Goal: Task Accomplishment & Management: Use online tool/utility

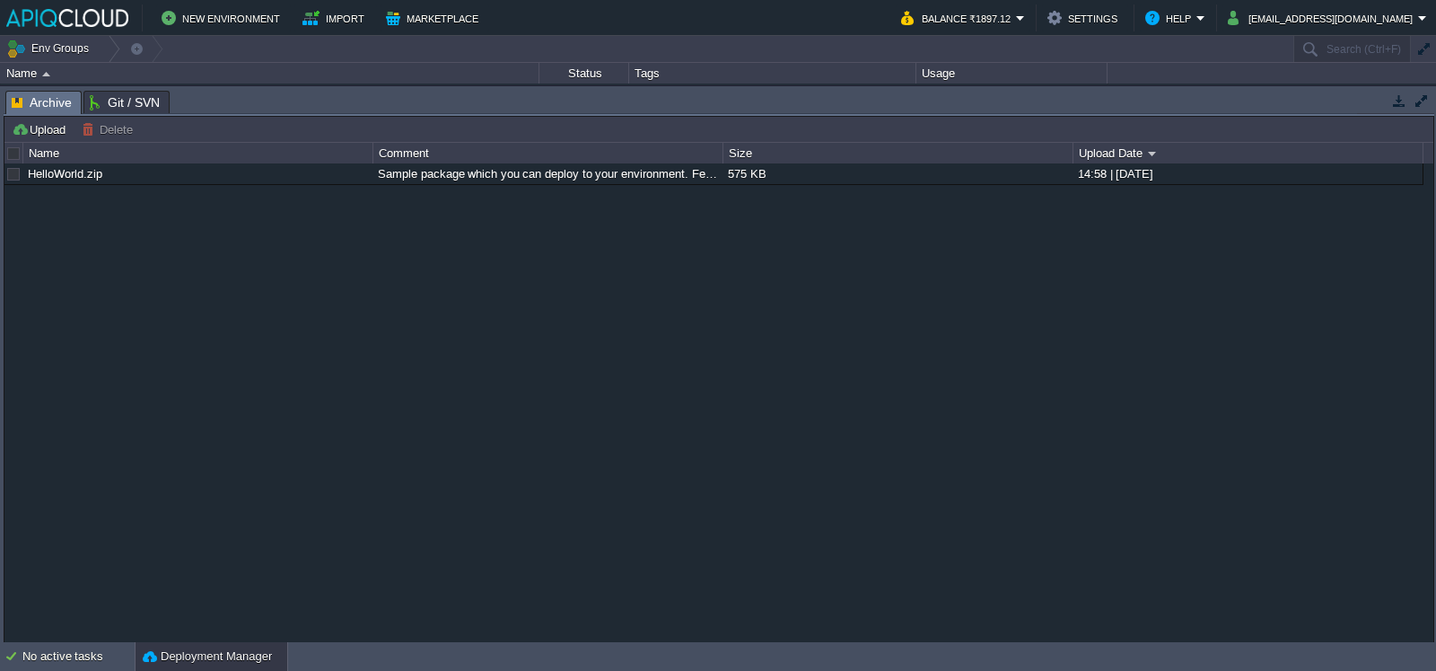
click at [301, 512] on div "HelloWorld.zip Sample package which you can deploy to your environment. Feel fr…" at bounding box center [718, 402] width 1429 height 479
click at [52, 46] on button "Env Groups" at bounding box center [50, 48] width 89 height 25
click at [419, 295] on div "HelloWorld.zip Sample package which you can deploy to your environment. Feel fr…" at bounding box center [718, 402] width 1429 height 479
click at [155, 249] on div "HelloWorld.zip Sample package which you can deploy to your environment. Feel fr…" at bounding box center [718, 402] width 1429 height 479
drag, startPoint x: 337, startPoint y: 303, endPoint x: 321, endPoint y: 294, distance: 17.7
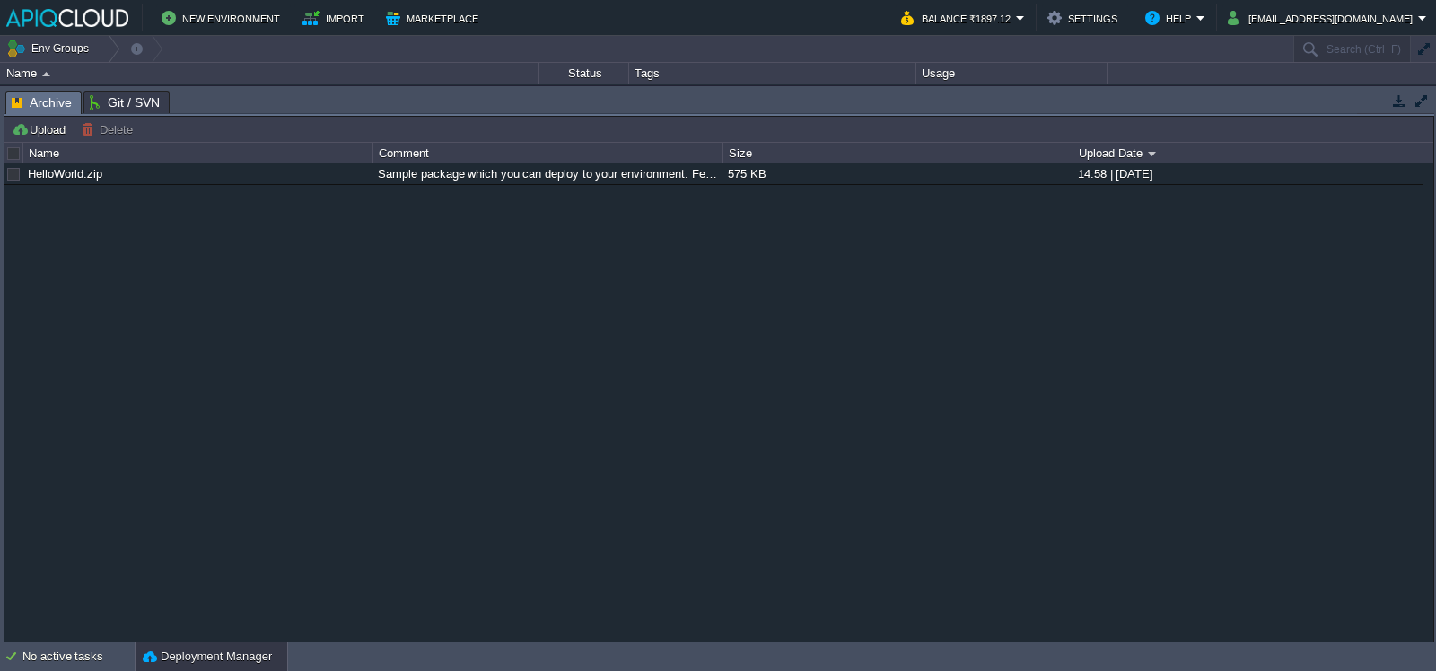
click at [333, 303] on div "HelloWorld.zip Sample package which you can deploy to your environment. Feel fr…" at bounding box center [718, 402] width 1429 height 479
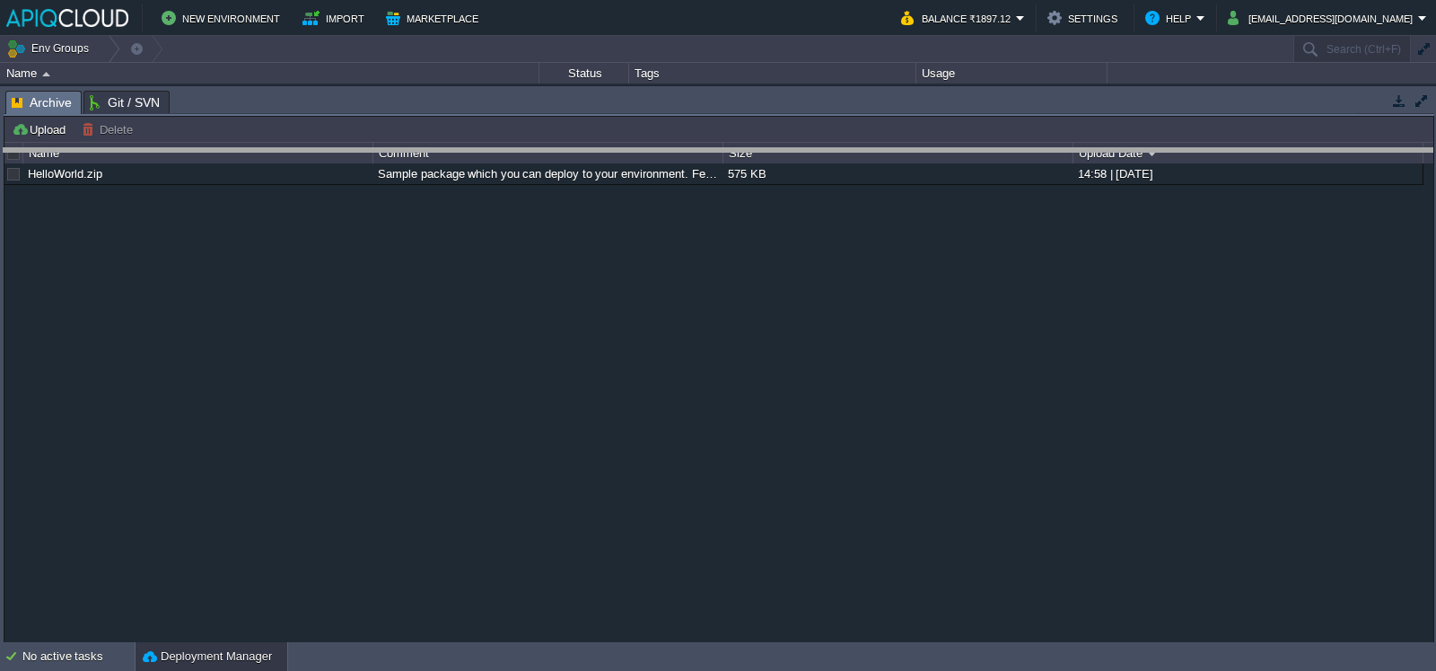
drag, startPoint x: 524, startPoint y: 110, endPoint x: 504, endPoint y: 406, distance: 296.9
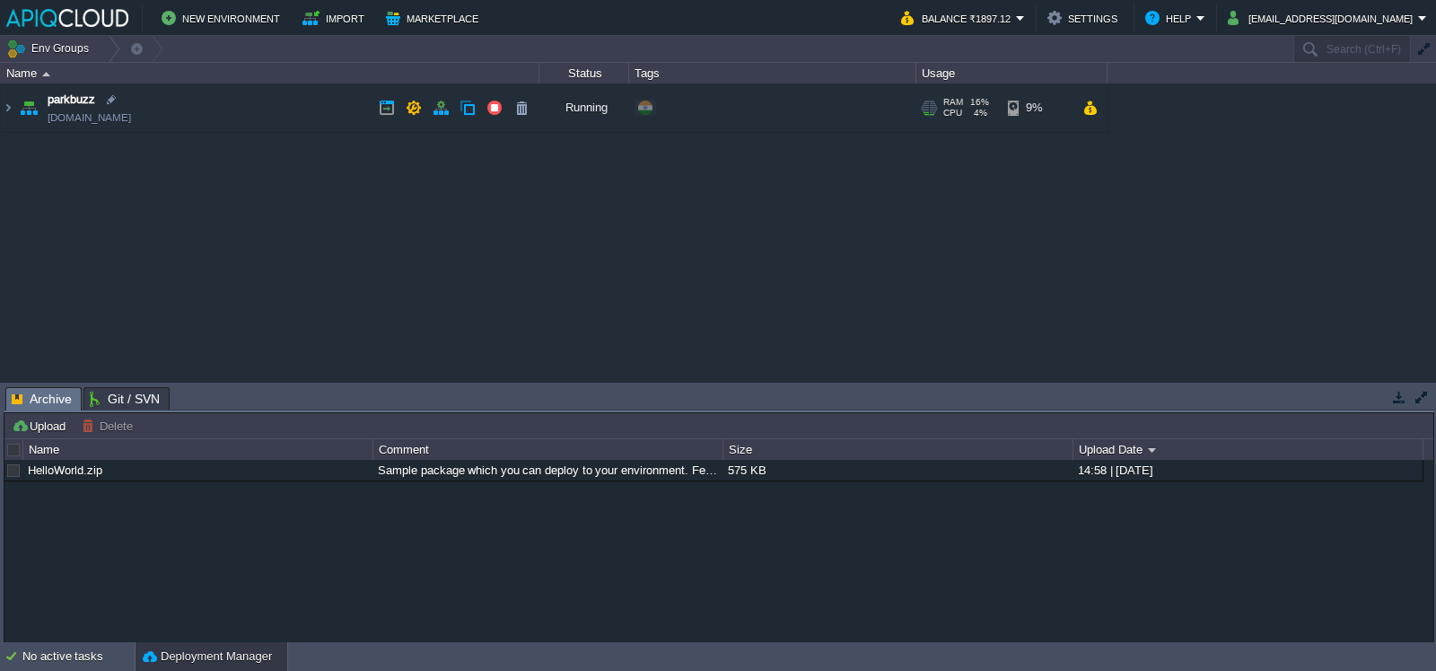
drag, startPoint x: 249, startPoint y: 122, endPoint x: 171, endPoint y: 116, distance: 77.5
click at [171, 116] on td "parkbuzz [DOMAIN_NAME]" at bounding box center [270, 107] width 539 height 49
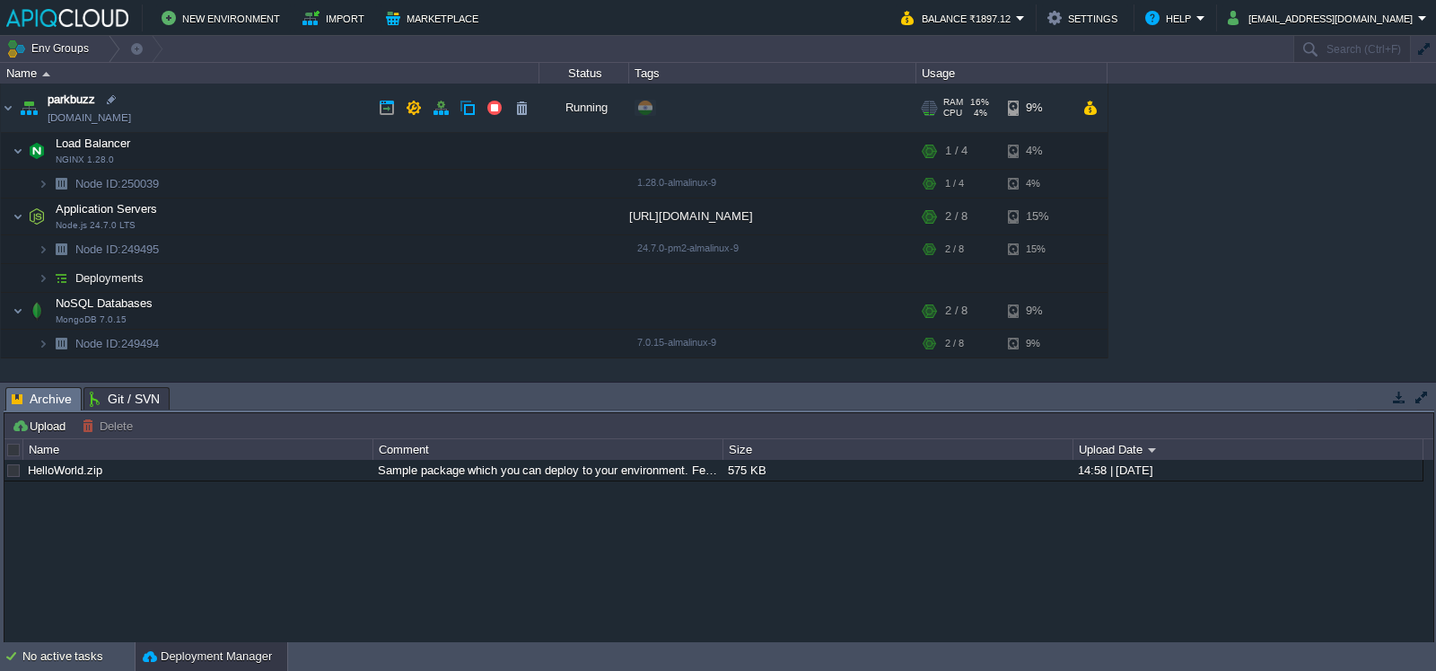
copy td "[DOMAIN_NAME]"
click at [43, 345] on img at bounding box center [43, 343] width 11 height 28
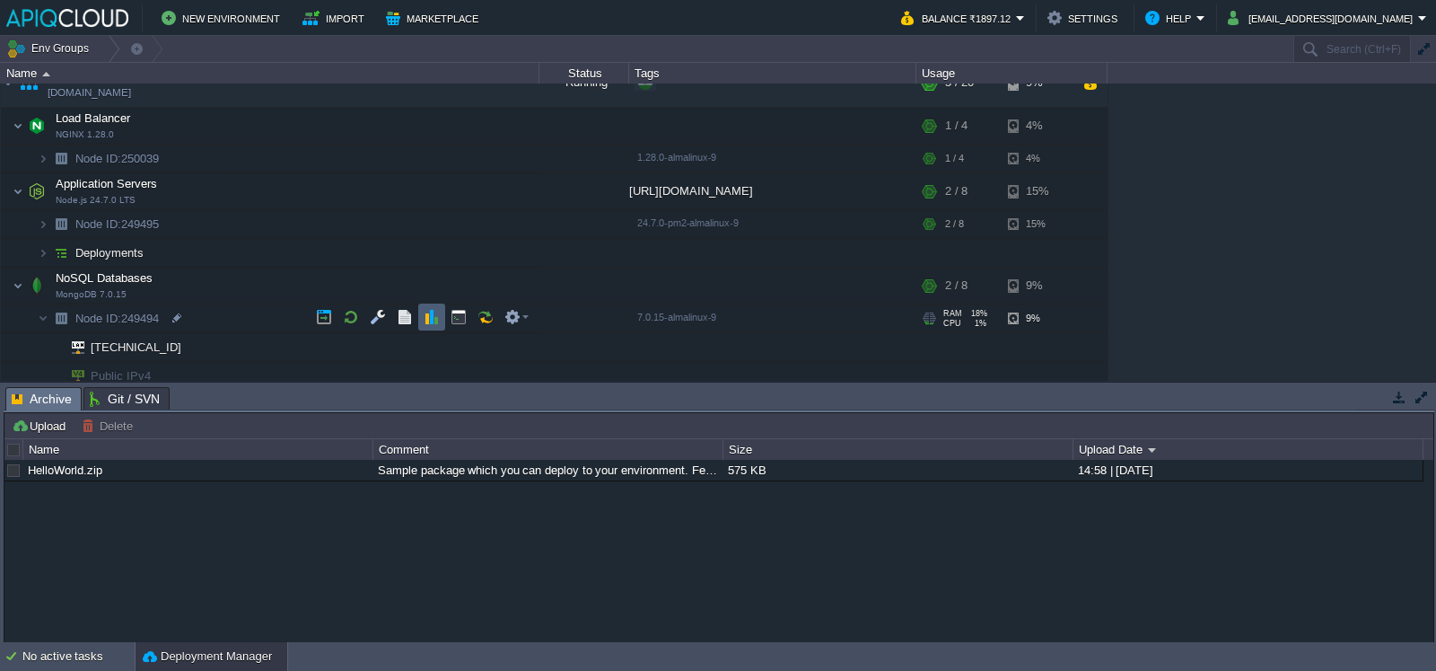
scroll to position [32, 0]
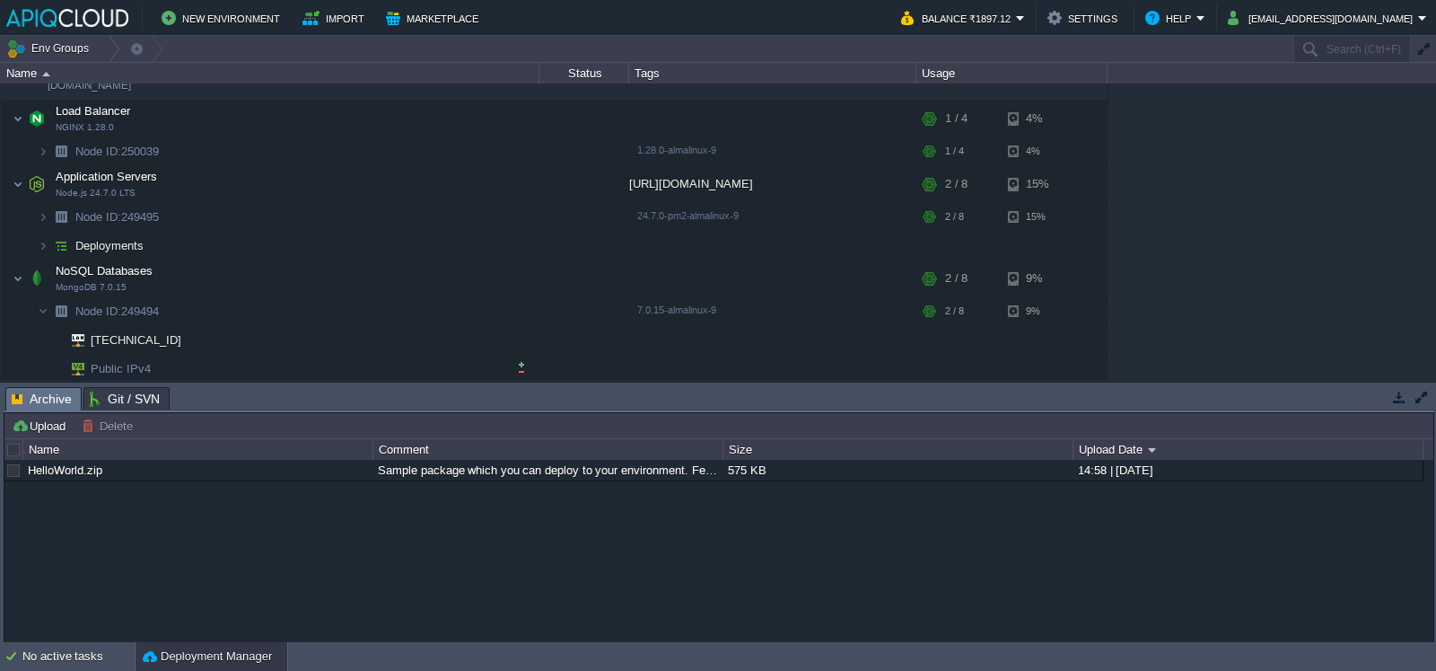
click at [117, 370] on span "Public IPv4" at bounding box center [121, 369] width 65 height 28
click at [66, 369] on img at bounding box center [71, 369] width 25 height 28
click at [75, 369] on img at bounding box center [71, 369] width 25 height 28
click at [514, 307] on button "button" at bounding box center [512, 310] width 16 height 16
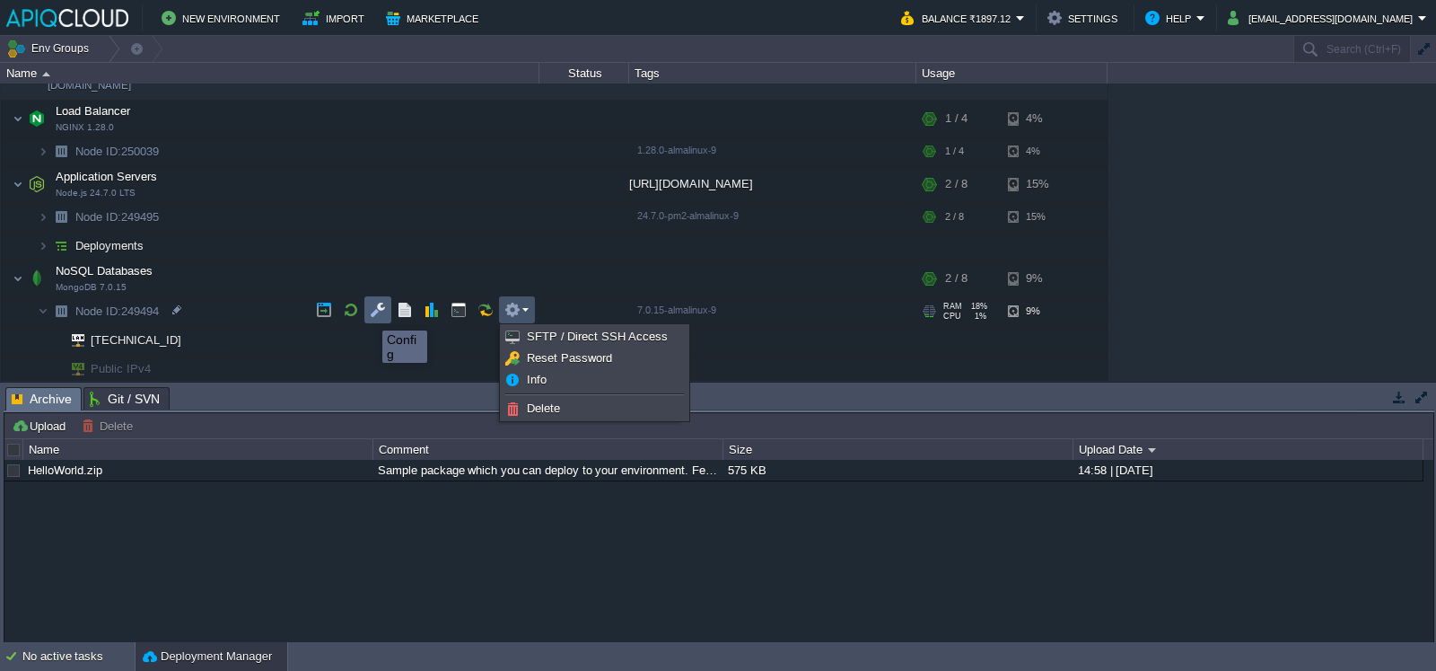
click at [375, 316] on button "button" at bounding box center [378, 310] width 16 height 16
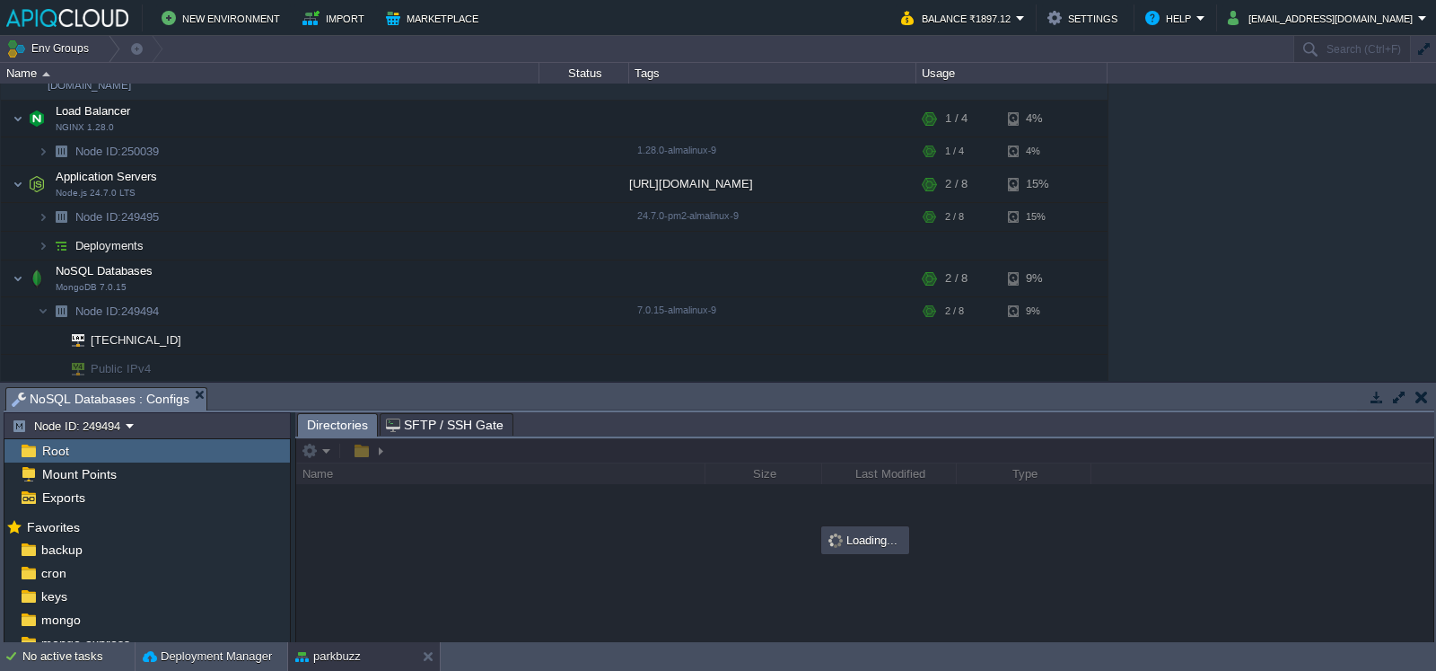
click at [172, 446] on div "Root" at bounding box center [146, 450] width 285 height 23
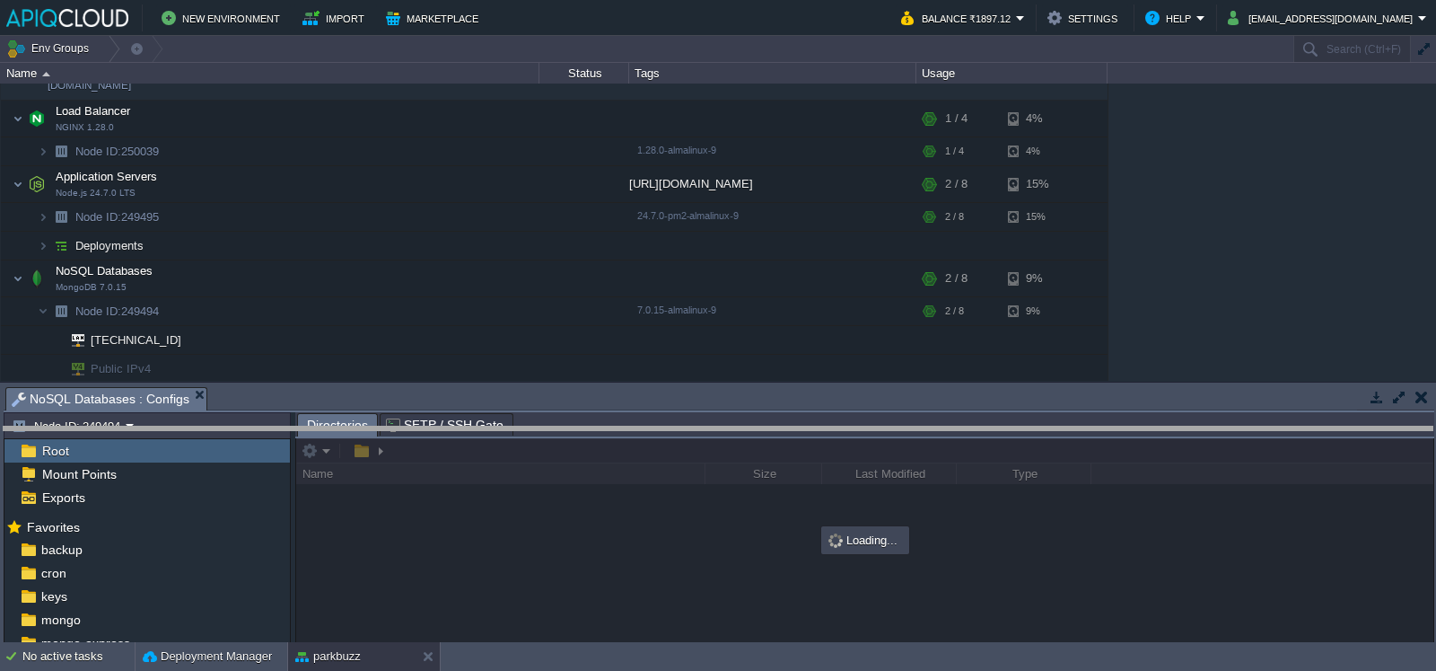
drag, startPoint x: 543, startPoint y: 397, endPoint x: 534, endPoint y: 460, distance: 63.5
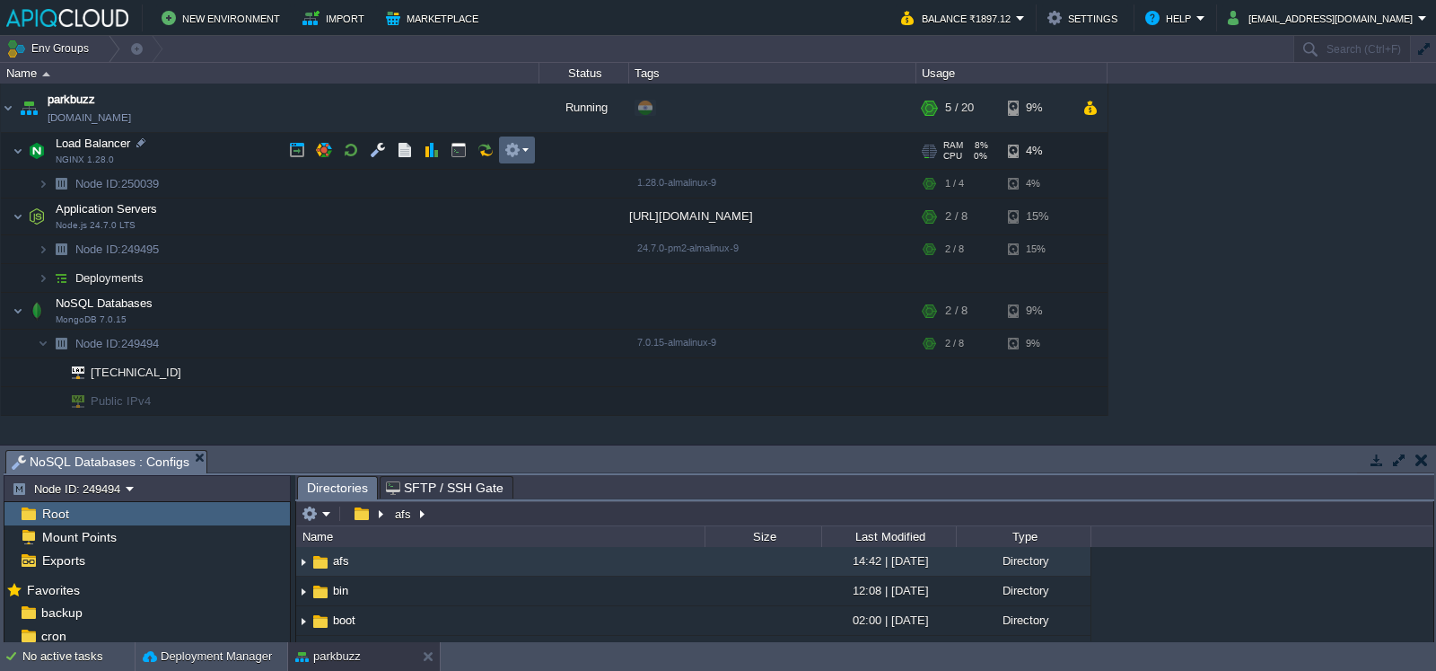
click at [528, 147] on em at bounding box center [516, 150] width 24 height 16
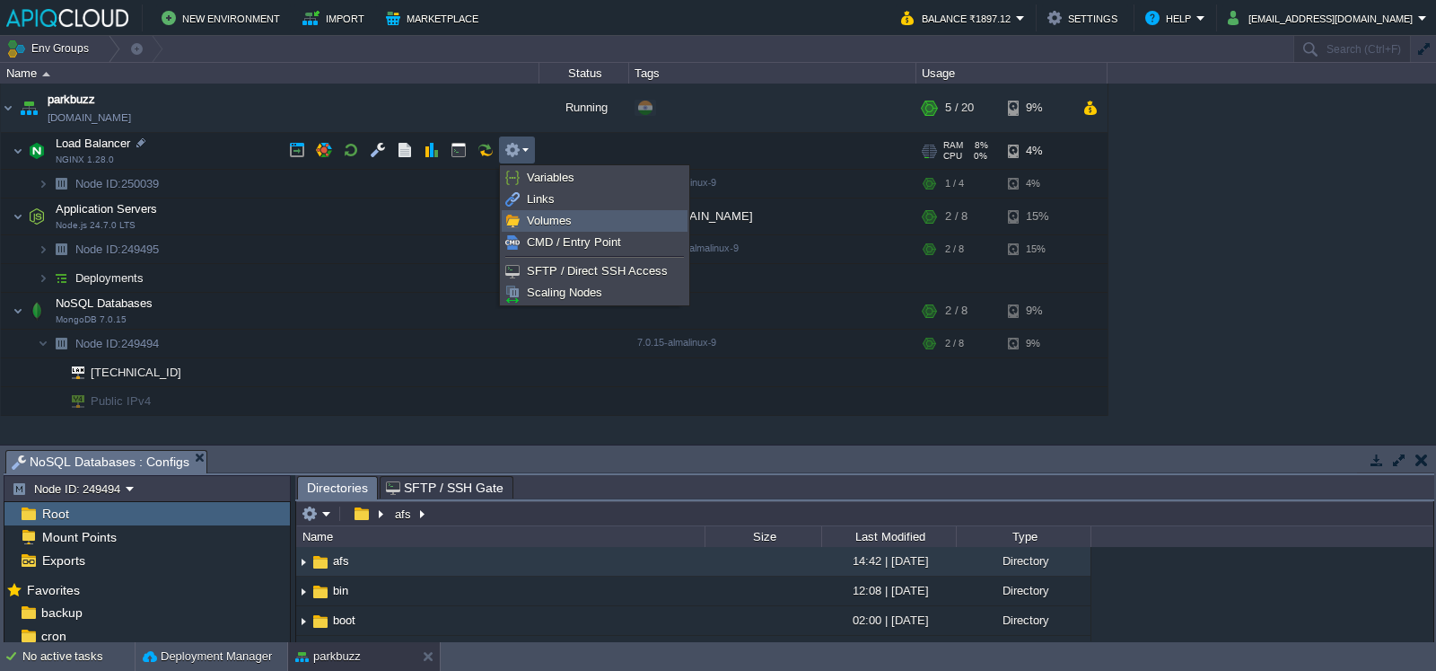
click at [554, 224] on span "Volumes" at bounding box center [549, 220] width 45 height 13
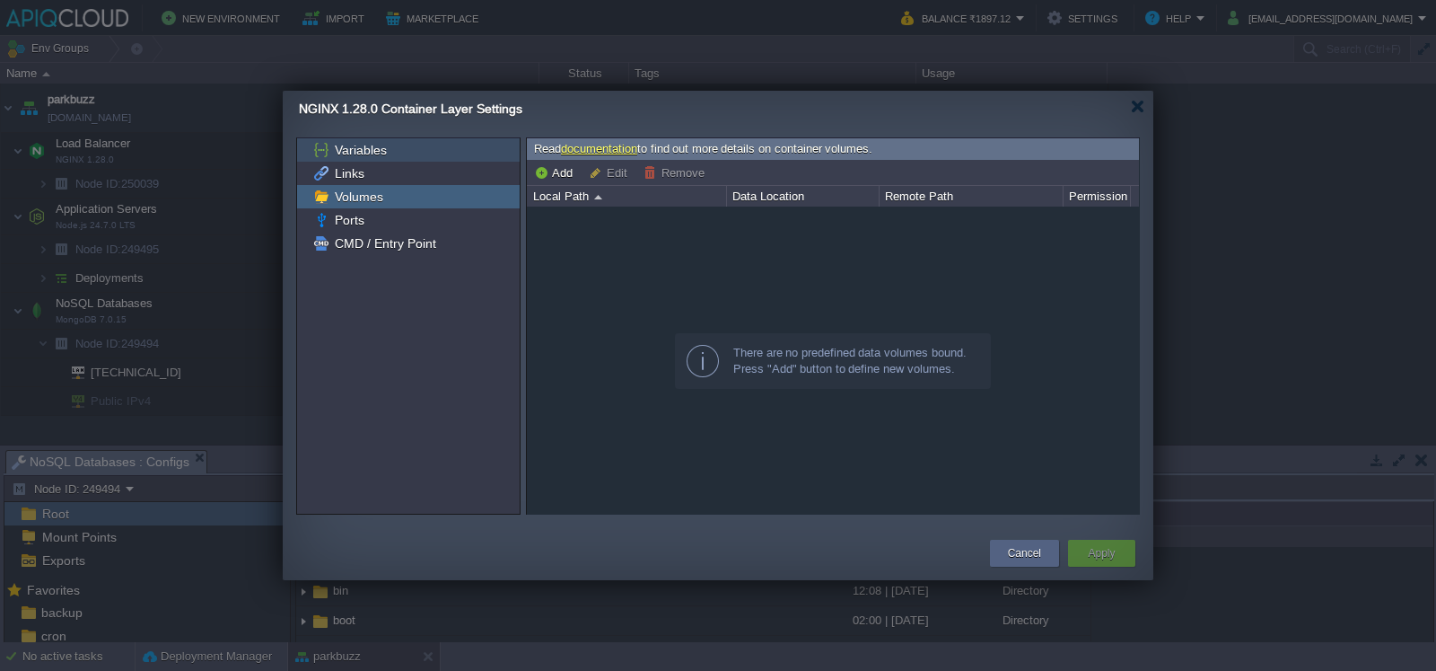
click at [455, 159] on div "Variables" at bounding box center [408, 149] width 223 height 23
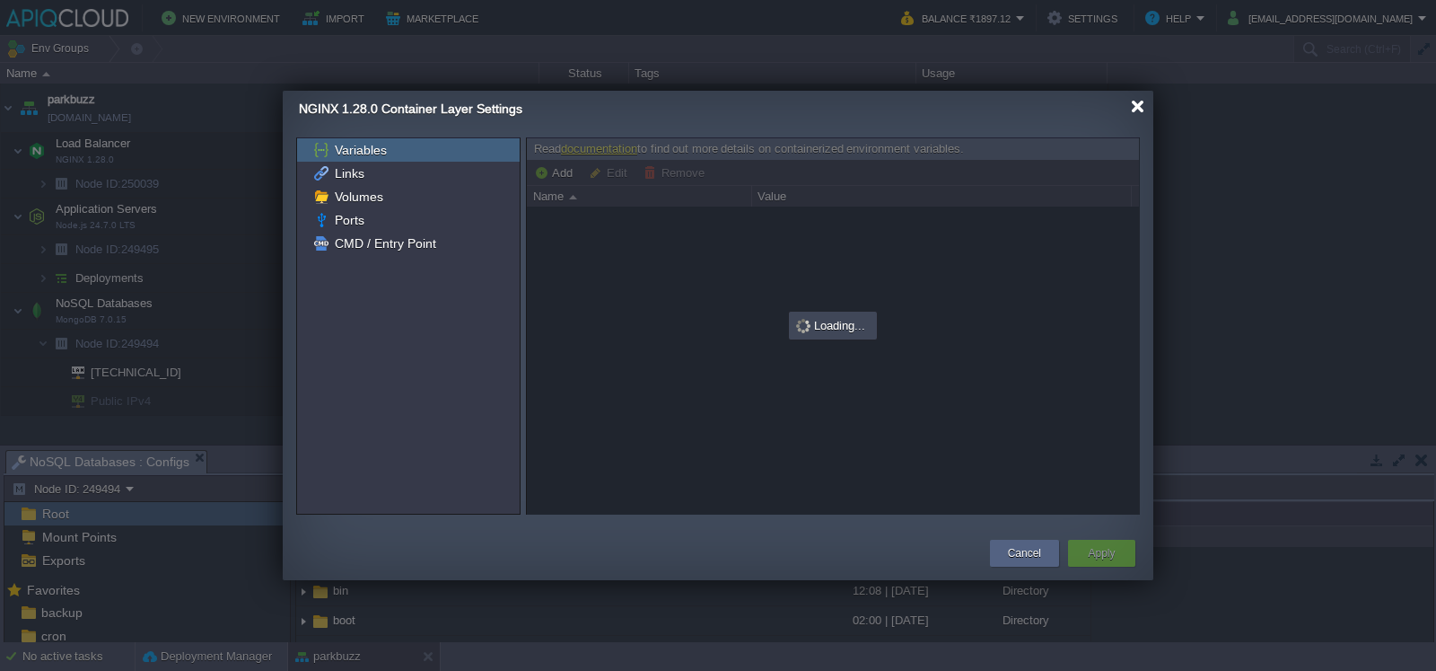
click at [1139, 107] on div at bounding box center [1137, 106] width 13 height 13
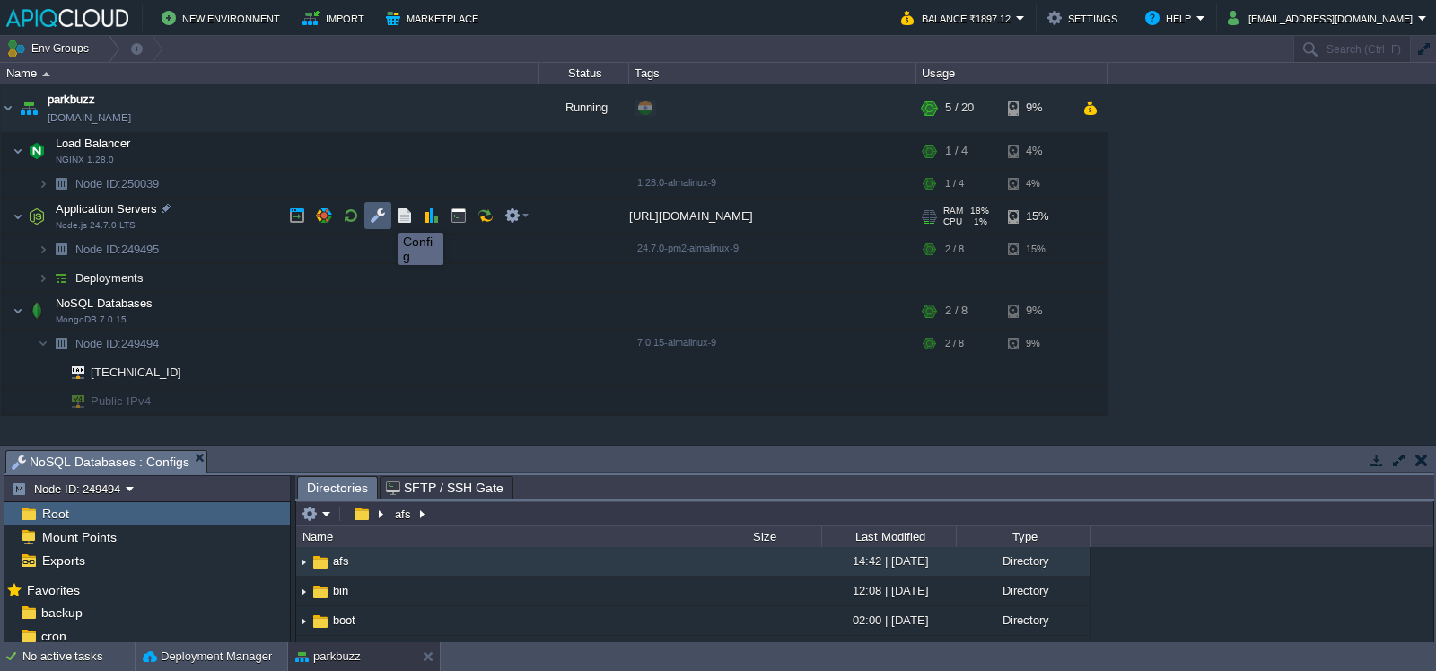
click at [385, 216] on button "button" at bounding box center [378, 215] width 16 height 16
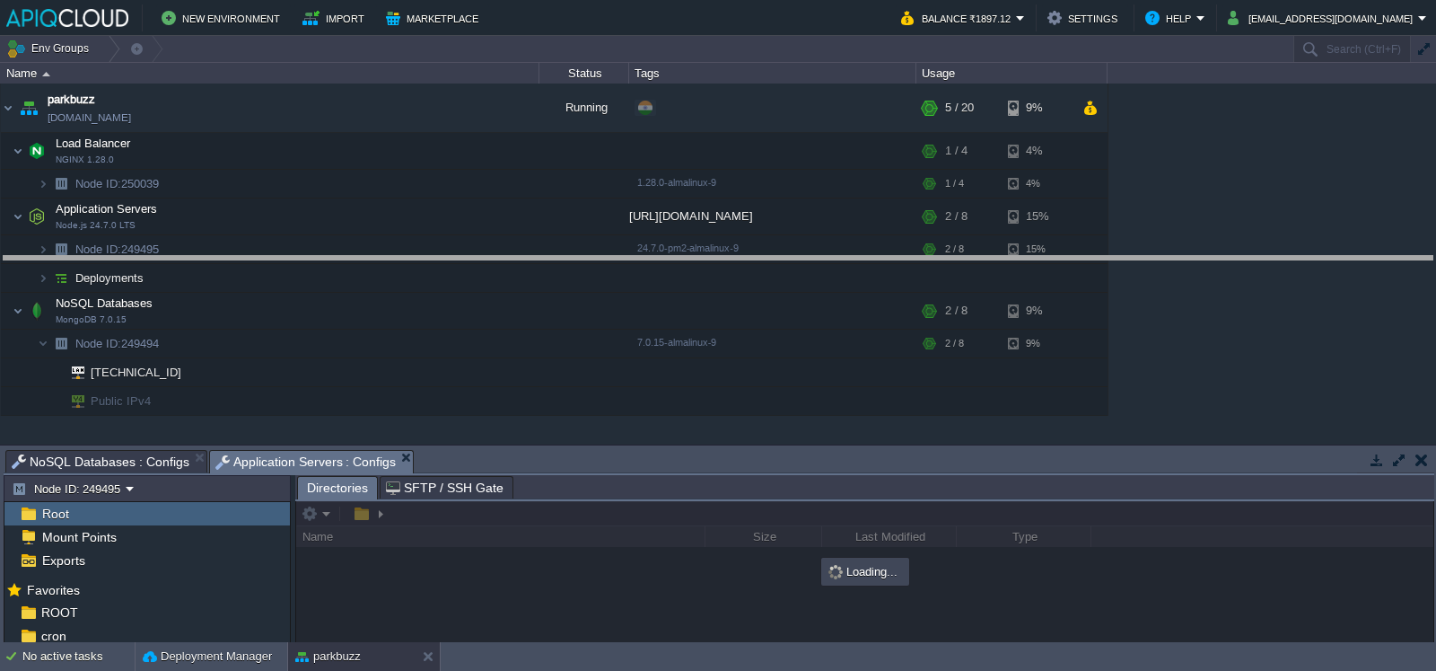
drag, startPoint x: 550, startPoint y: 460, endPoint x: 548, endPoint y: 267, distance: 193.0
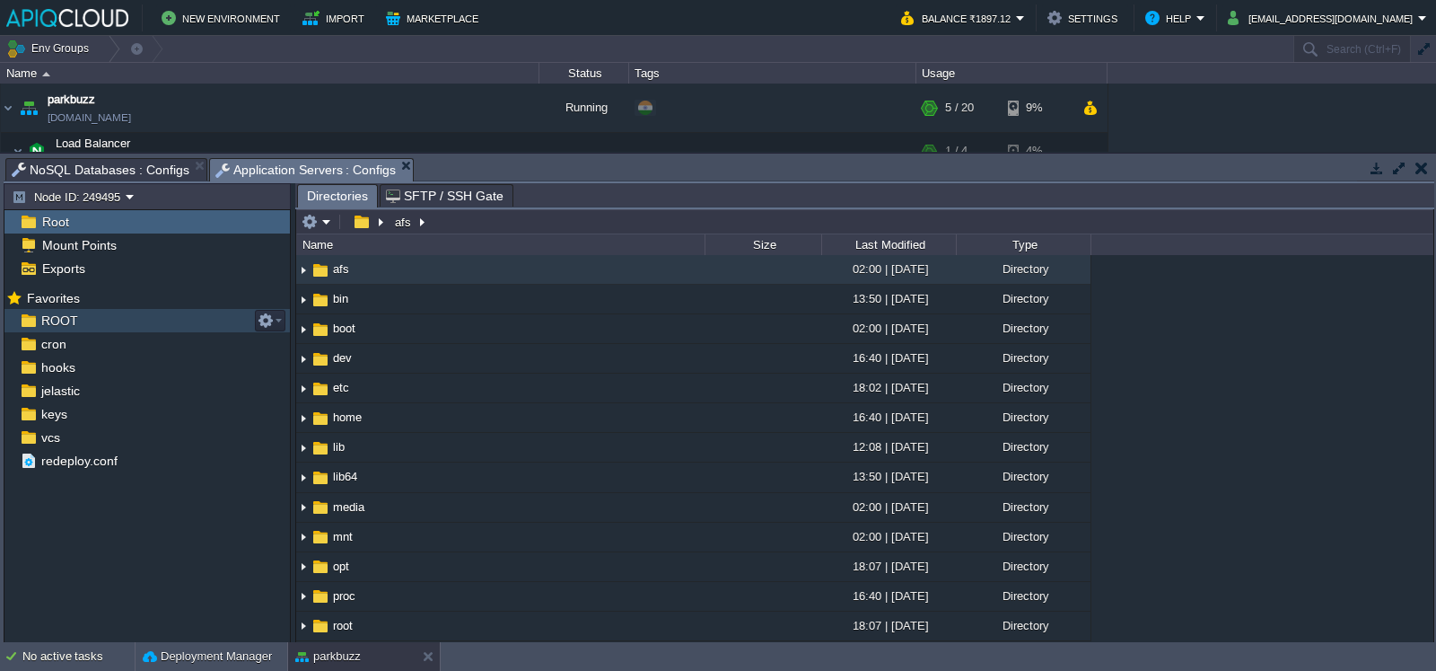
click at [71, 309] on div "ROOT" at bounding box center [146, 320] width 285 height 23
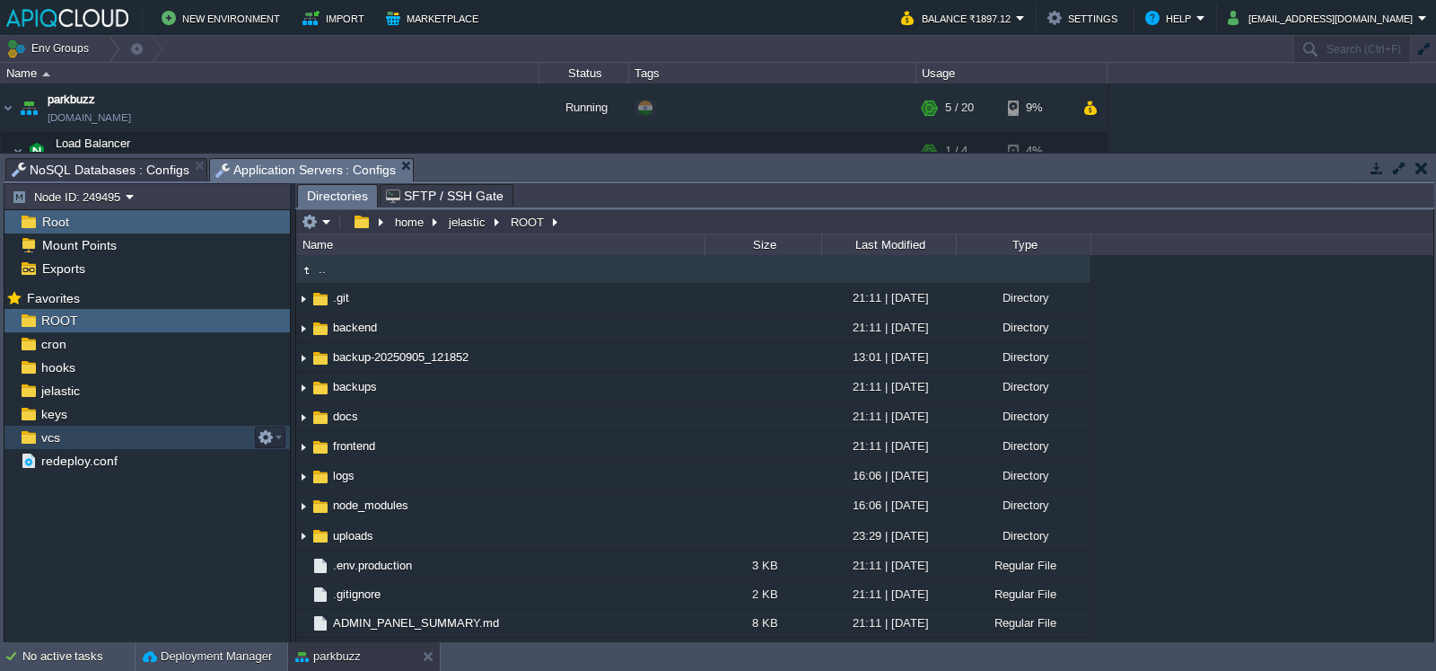
click at [76, 430] on div "vcs" at bounding box center [146, 436] width 285 height 23
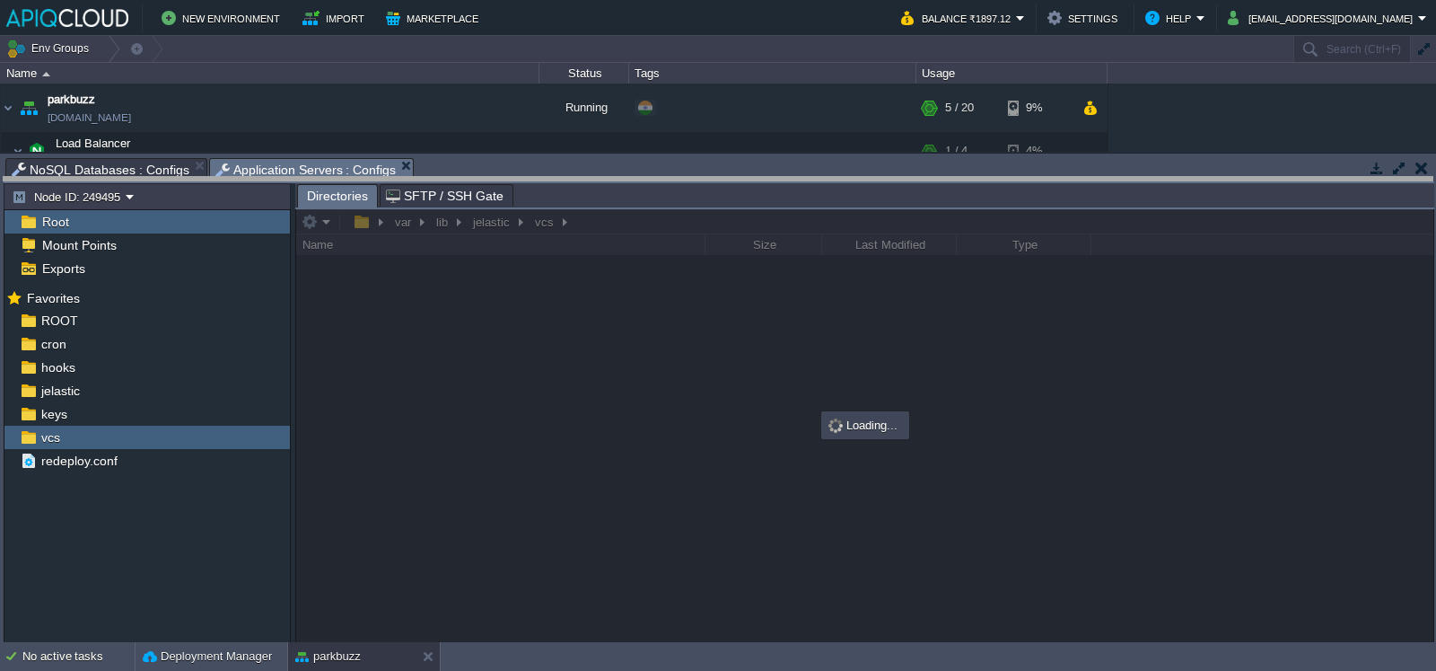
drag, startPoint x: 597, startPoint y: 176, endPoint x: 578, endPoint y: 412, distance: 236.8
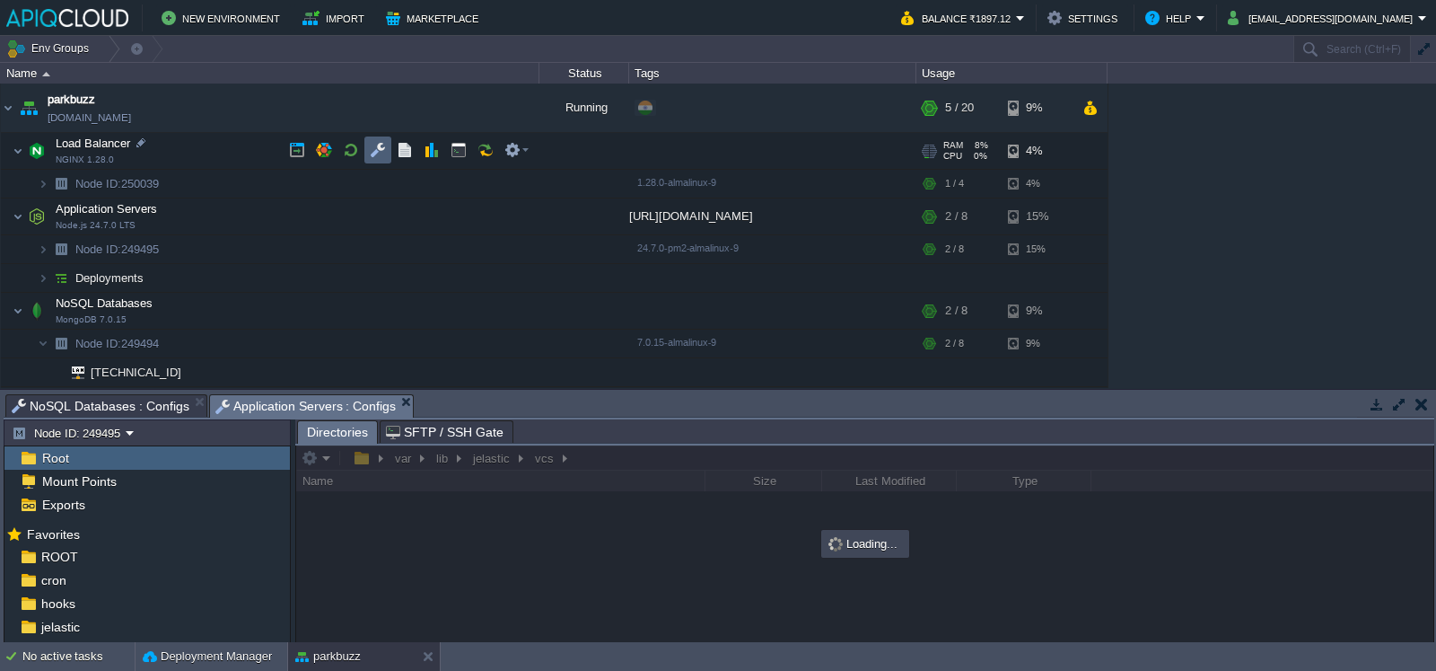
click at [384, 145] on button "button" at bounding box center [378, 150] width 16 height 16
click at [63, 409] on span "NoSQL Databases : Configs" at bounding box center [101, 406] width 178 height 22
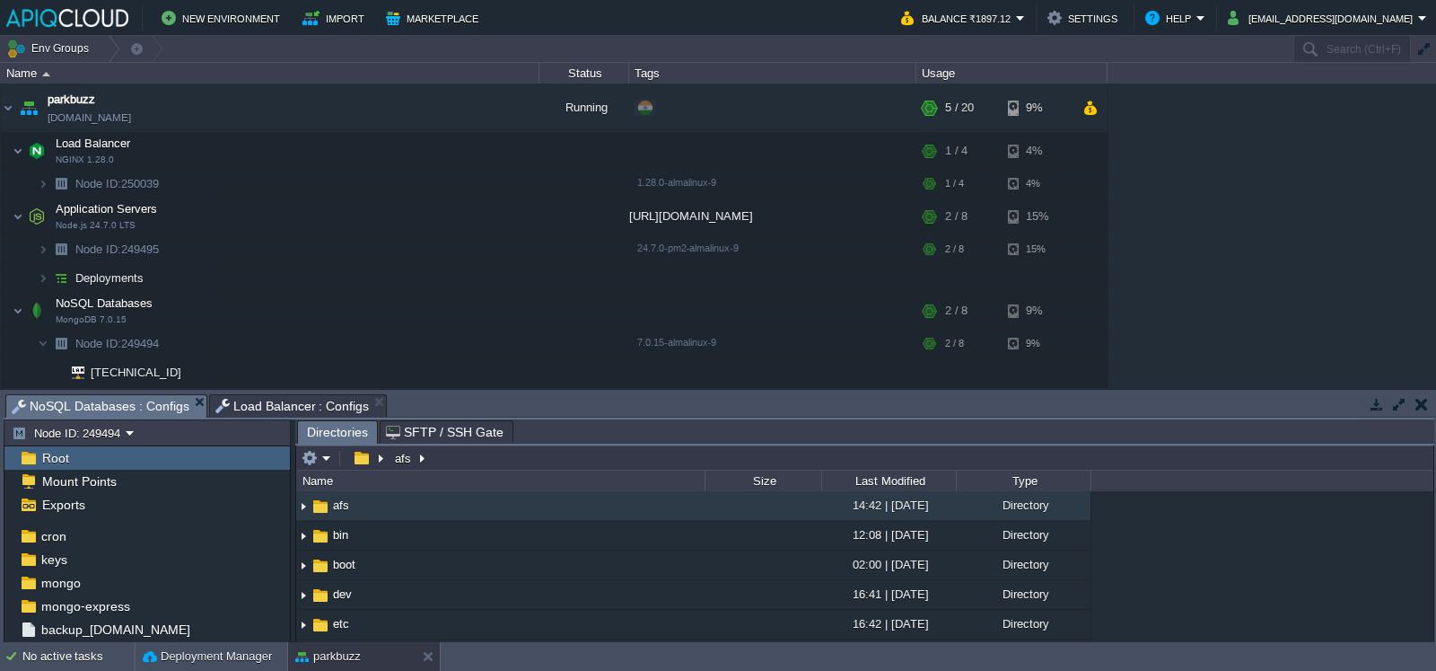
scroll to position [85, 0]
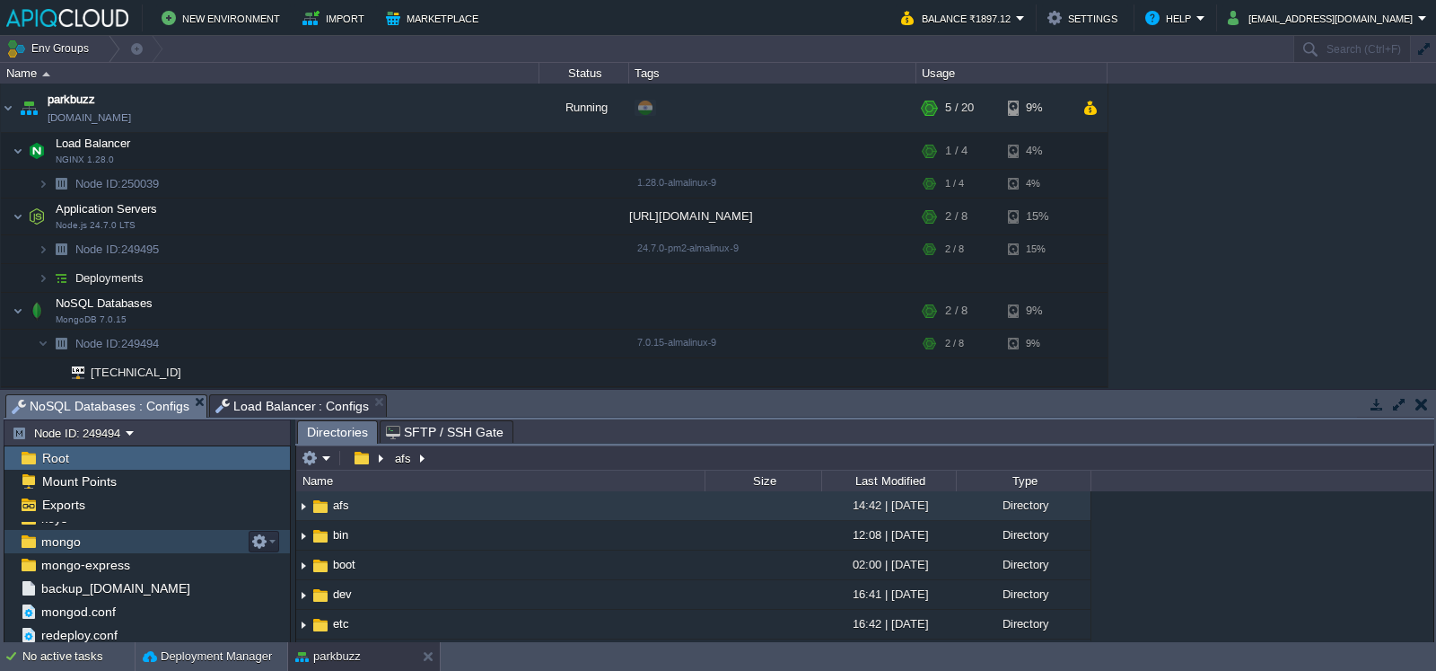
click at [118, 542] on div "mongo" at bounding box center [146, 541] width 285 height 23
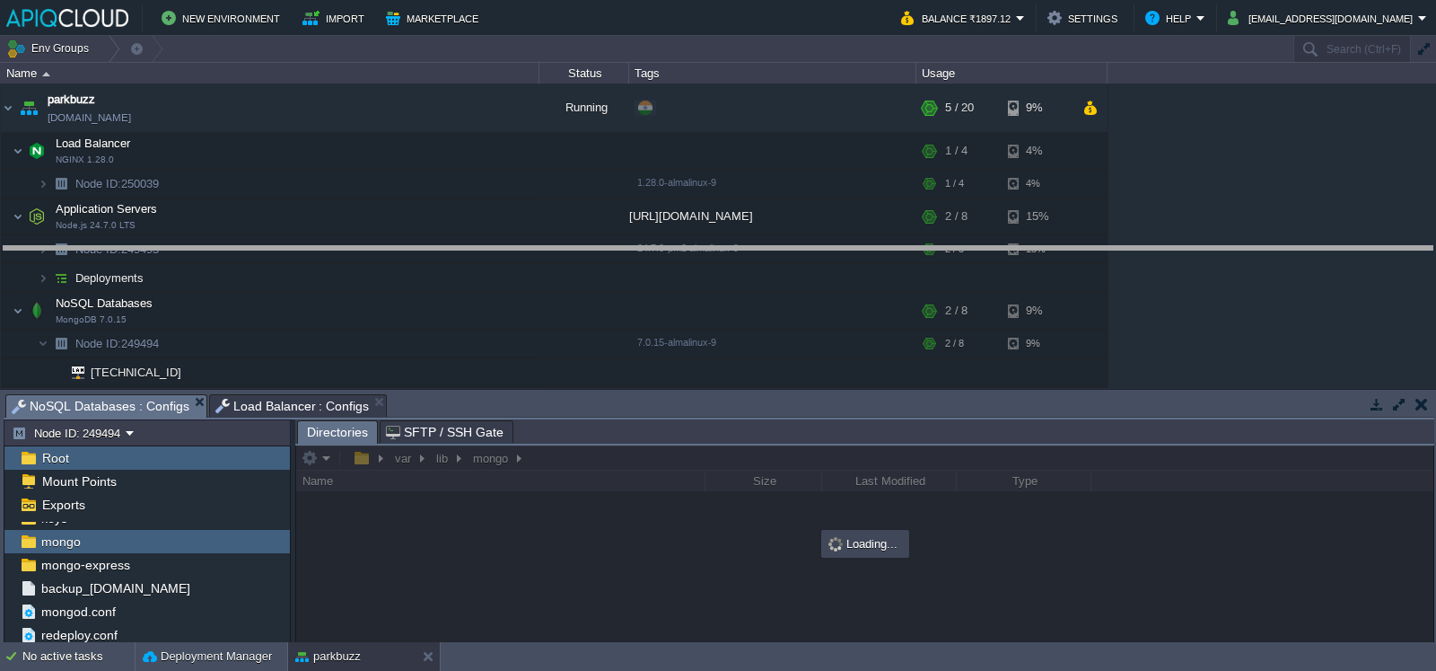
drag, startPoint x: 596, startPoint y: 403, endPoint x: 637, endPoint y: 231, distance: 177.2
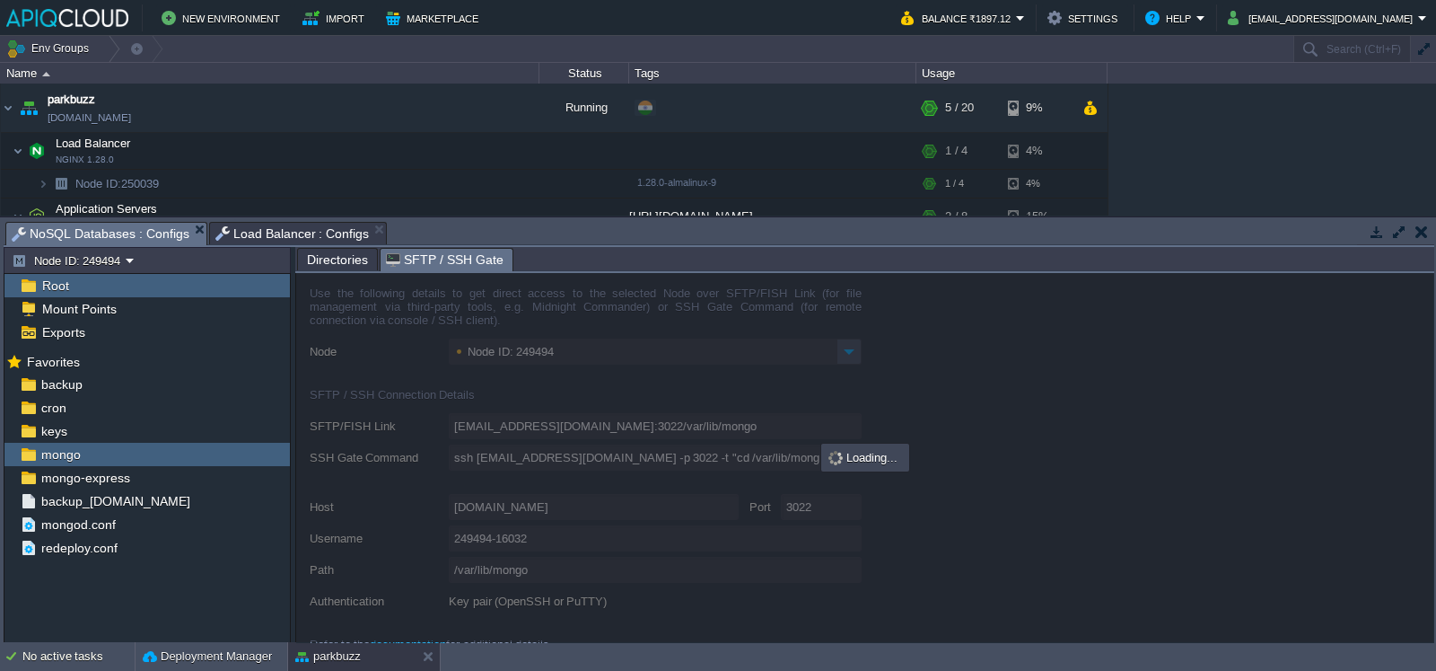
click at [413, 262] on span "SFTP / SSH Gate" at bounding box center [445, 260] width 118 height 22
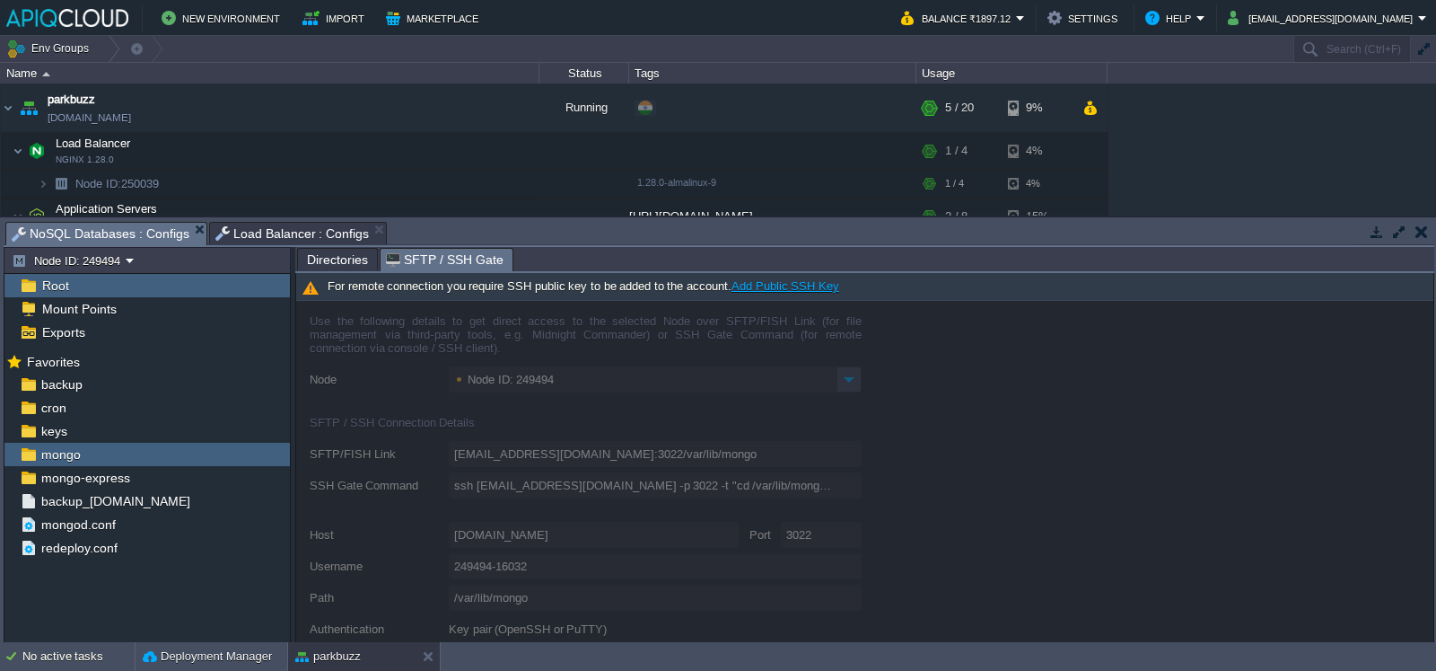
scroll to position [197, 0]
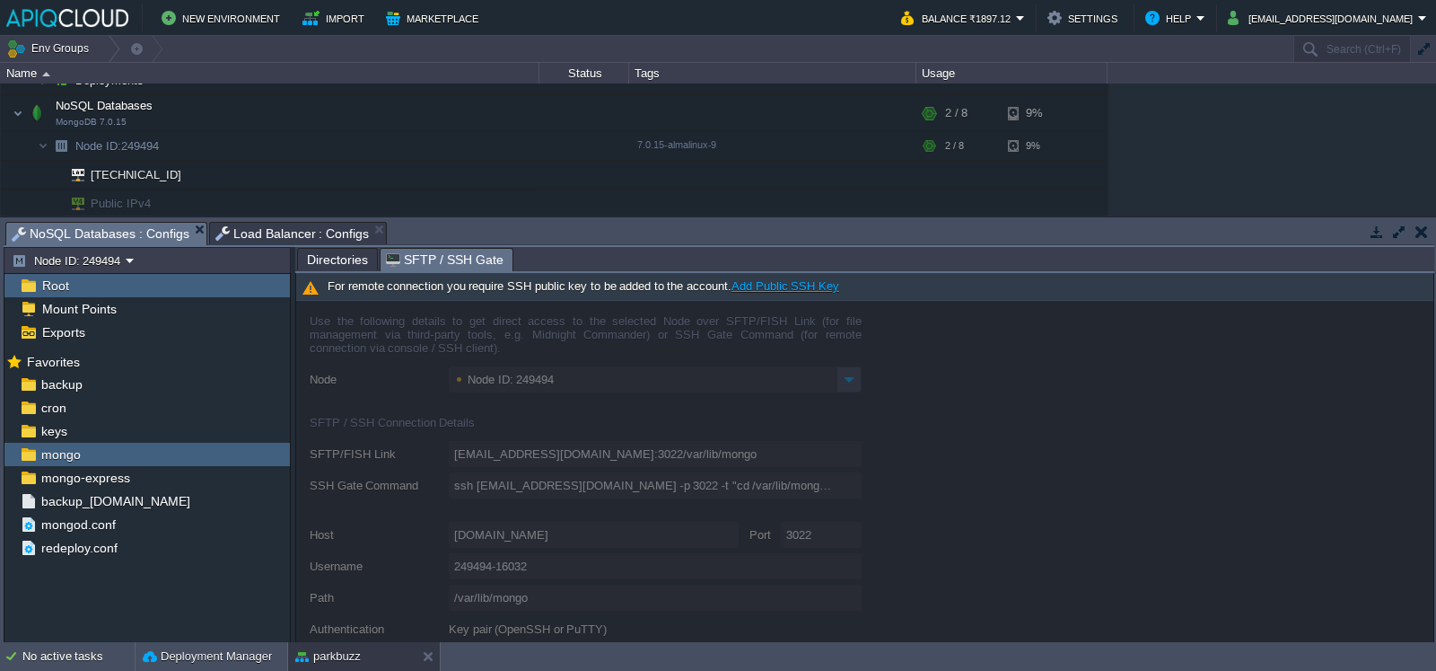
click at [326, 252] on span "Directories" at bounding box center [337, 260] width 61 height 22
click at [449, 266] on span "SFTP / SSH Gate" at bounding box center [445, 260] width 118 height 22
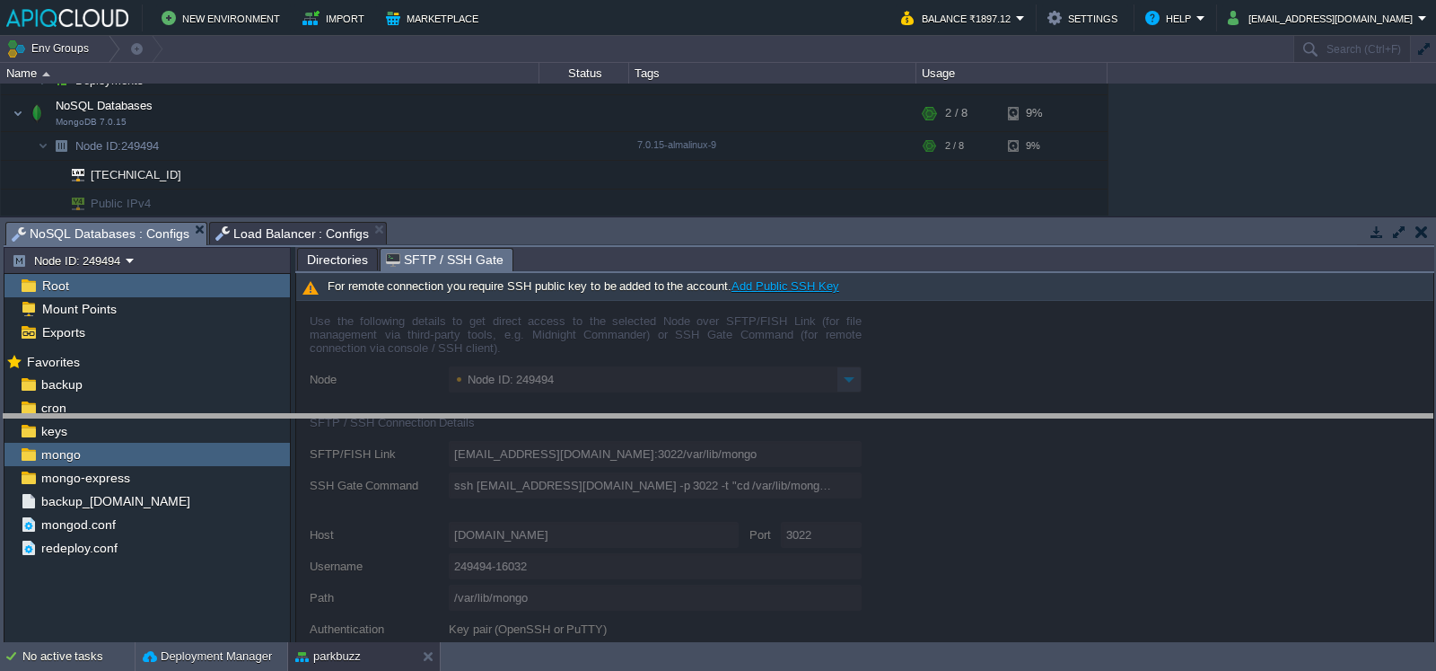
drag, startPoint x: 724, startPoint y: 242, endPoint x: 344, endPoint y: 296, distance: 383.5
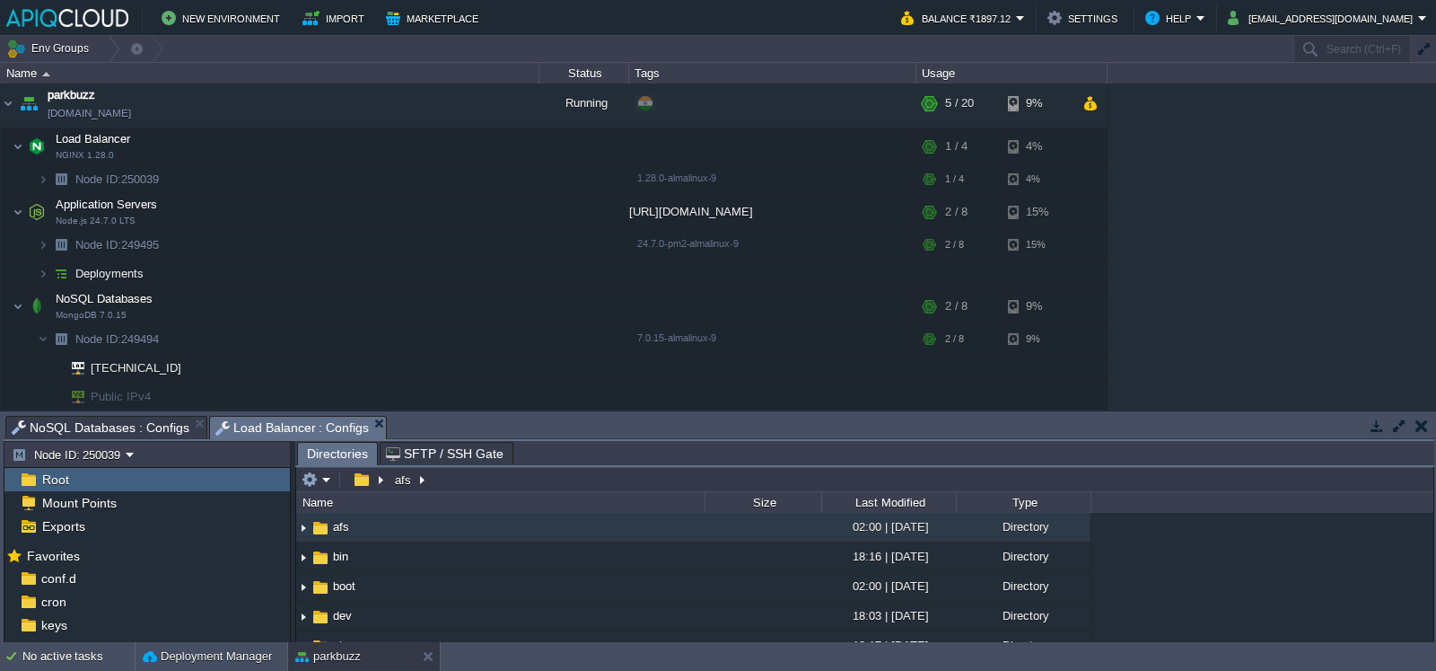
click at [289, 424] on span "Load Balancer : Configs" at bounding box center [292, 428] width 154 height 22
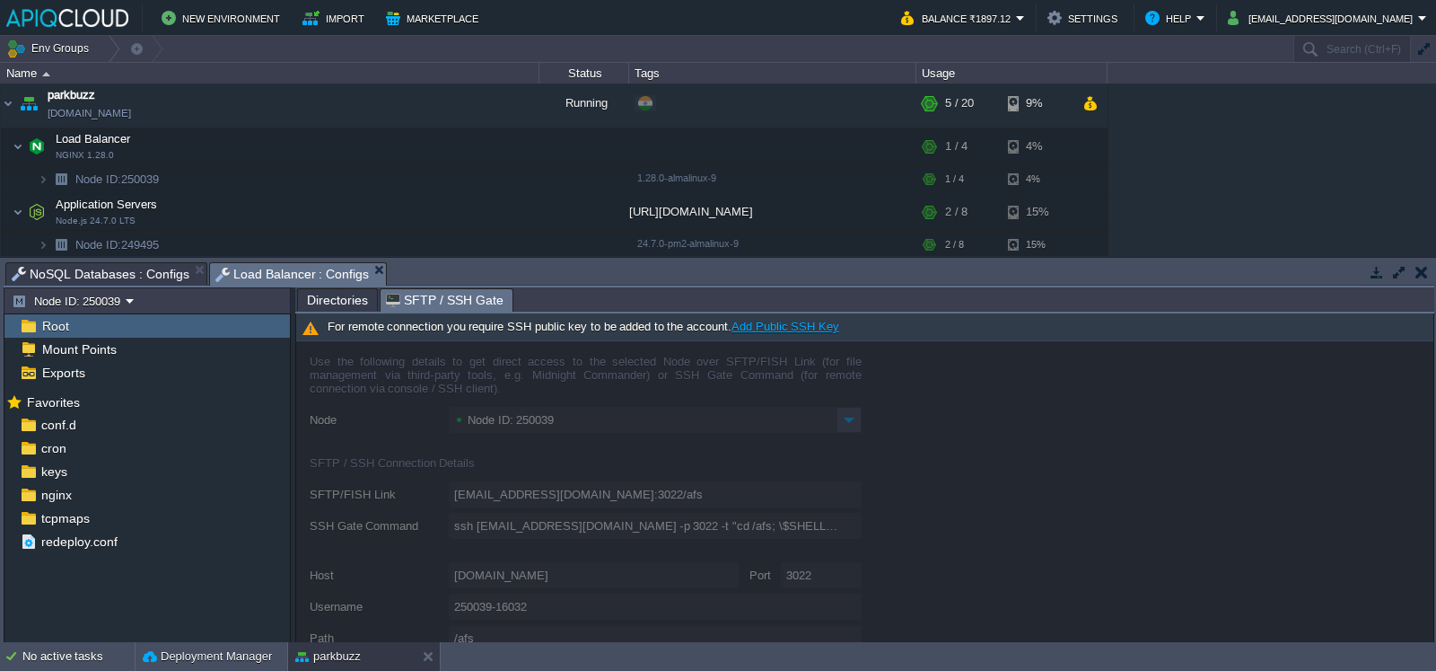
click at [454, 298] on span "SFTP / SSH Gate" at bounding box center [445, 300] width 118 height 22
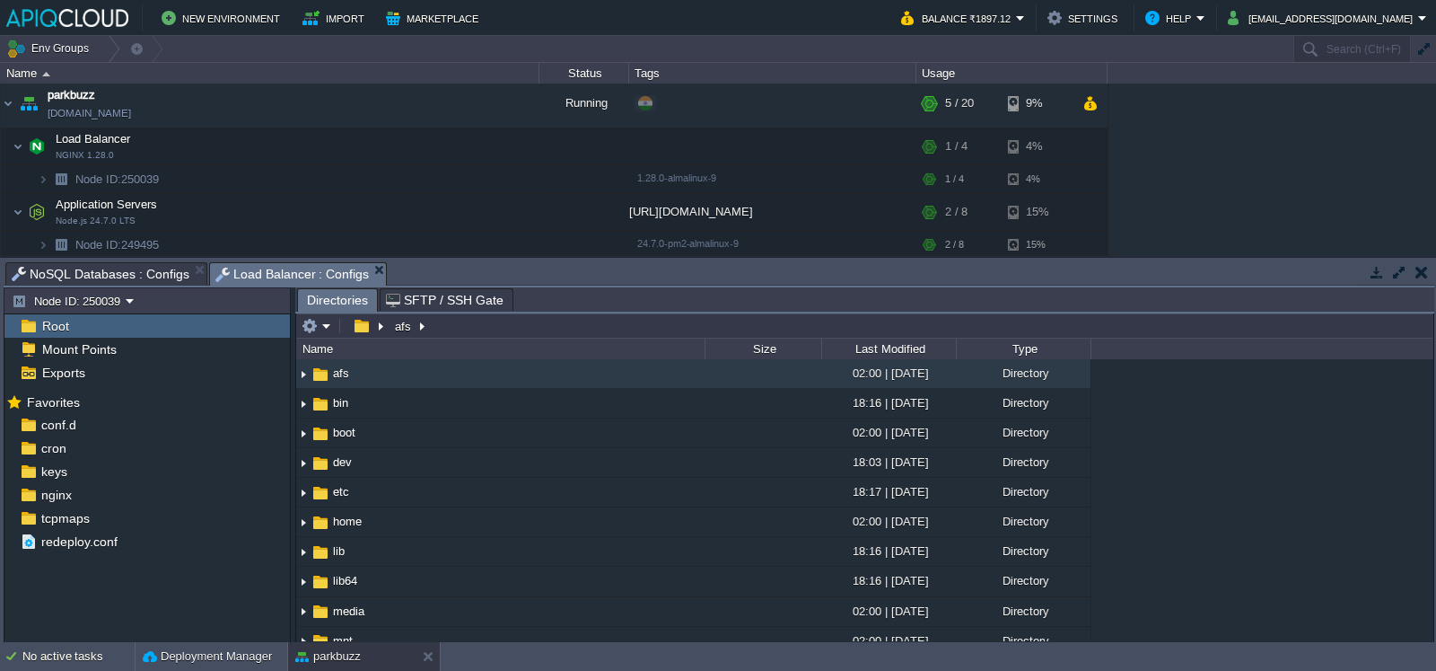
click at [320, 298] on span "Directories" at bounding box center [337, 300] width 61 height 22
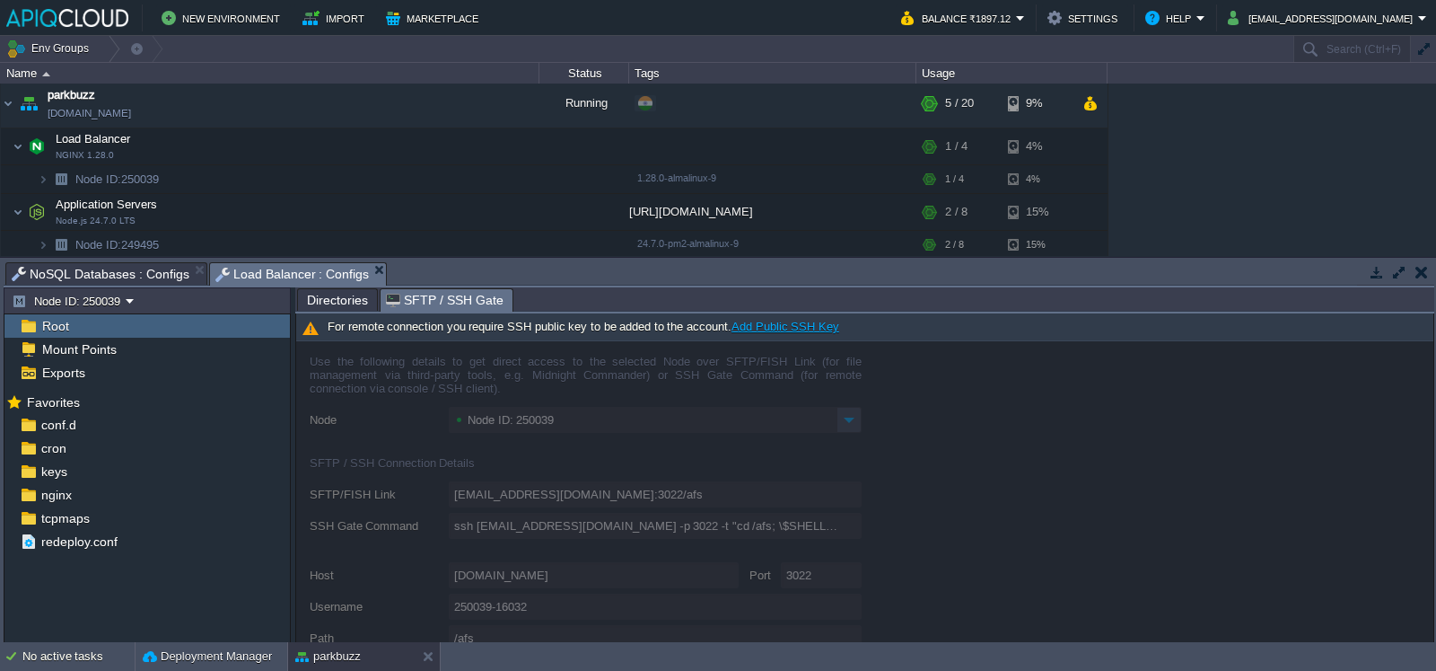
click at [475, 301] on span "SFTP / SSH Gate" at bounding box center [445, 300] width 118 height 22
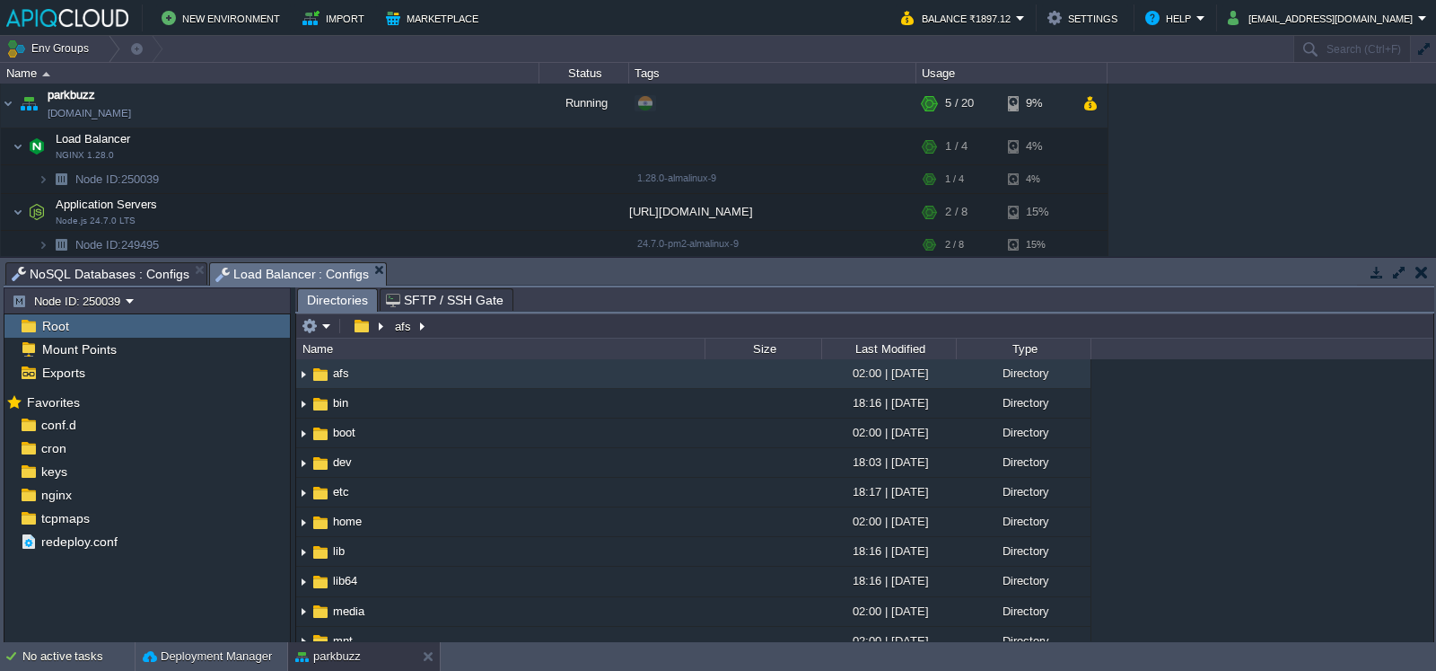
click at [305, 294] on div "Directories" at bounding box center [337, 299] width 81 height 23
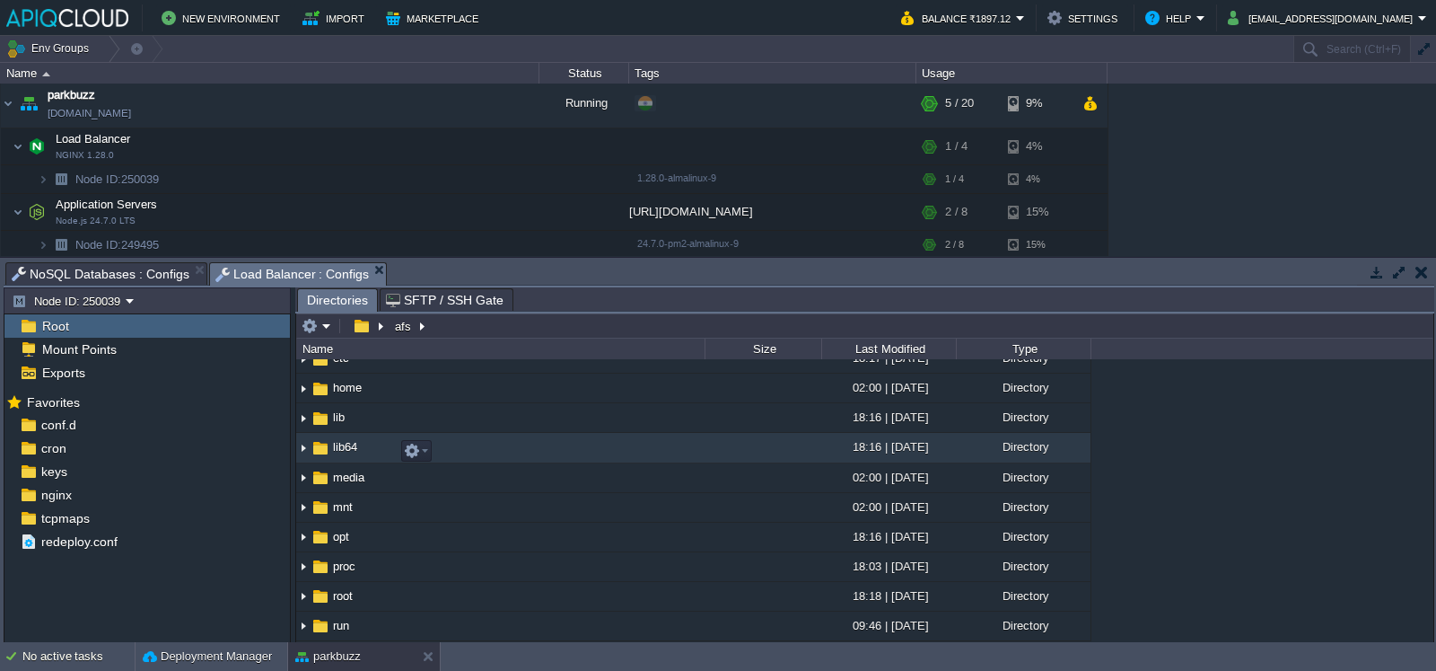
scroll to position [135, 0]
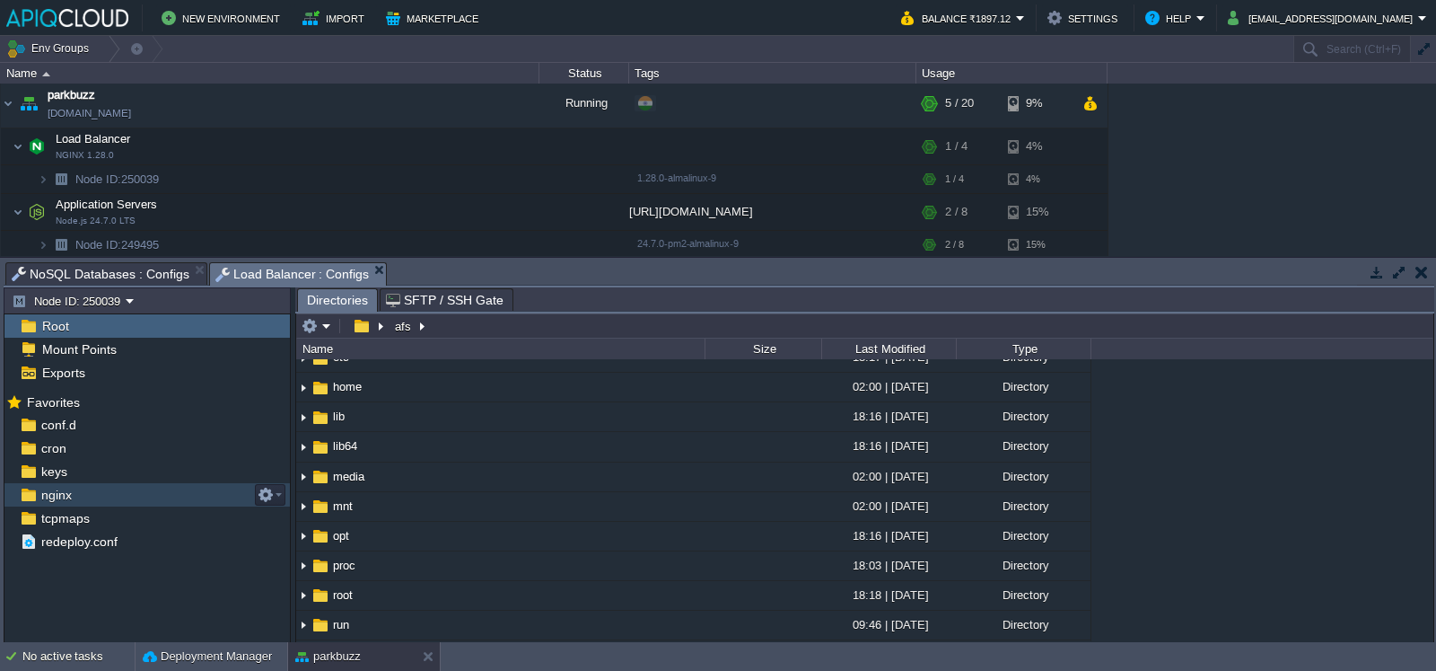
click at [145, 487] on div "nginx" at bounding box center [146, 494] width 285 height 23
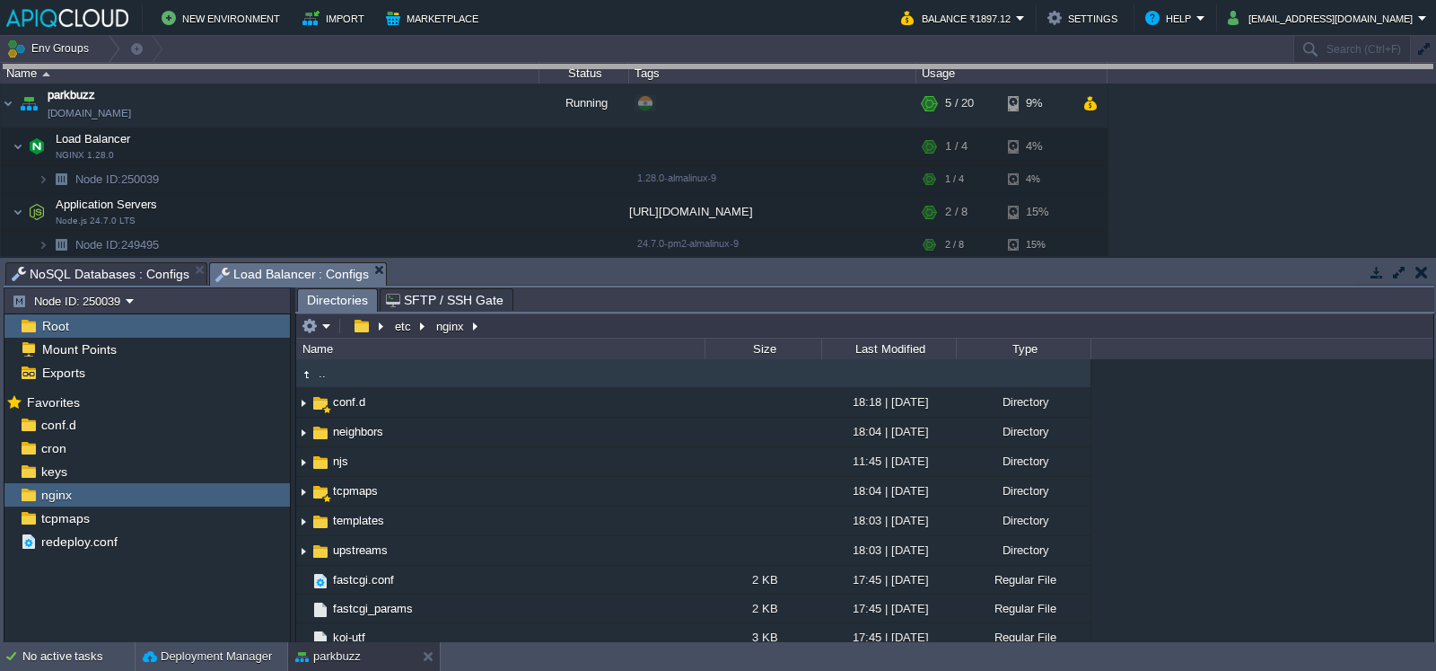
drag, startPoint x: 908, startPoint y: 277, endPoint x: 909, endPoint y: 23, distance: 254.0
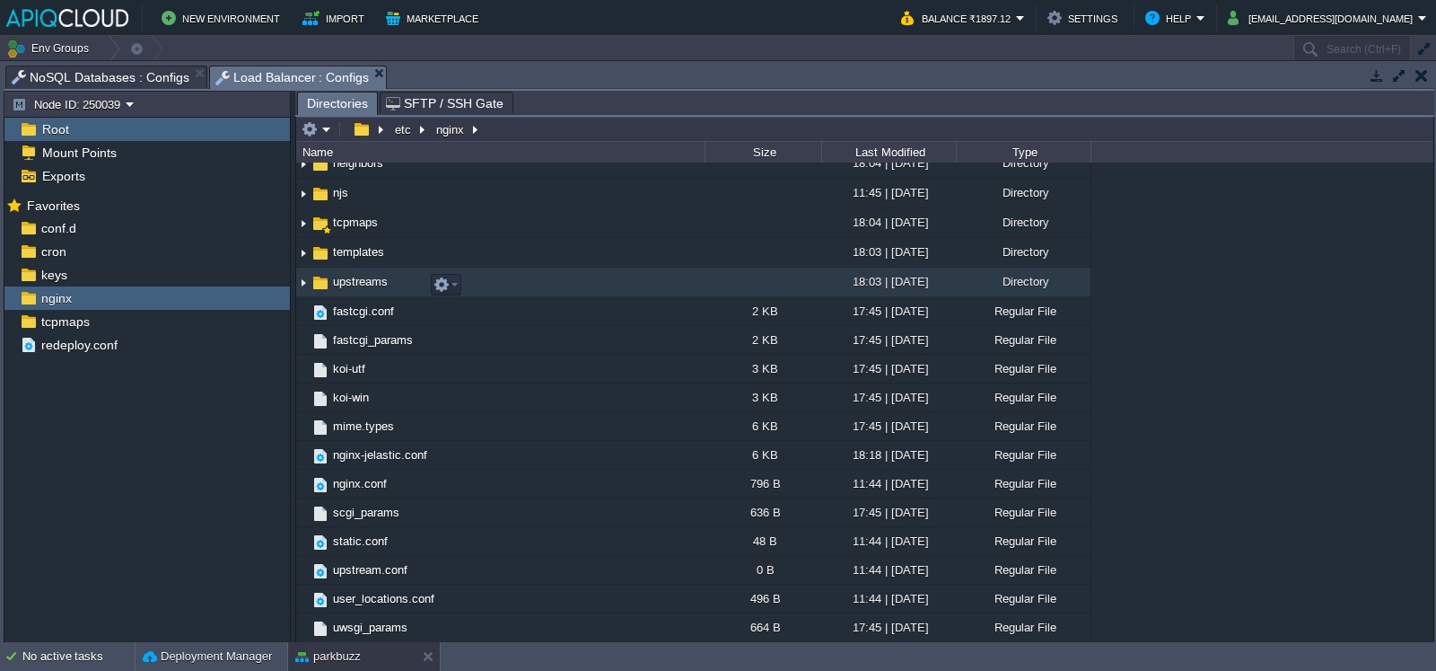
scroll to position [102, 0]
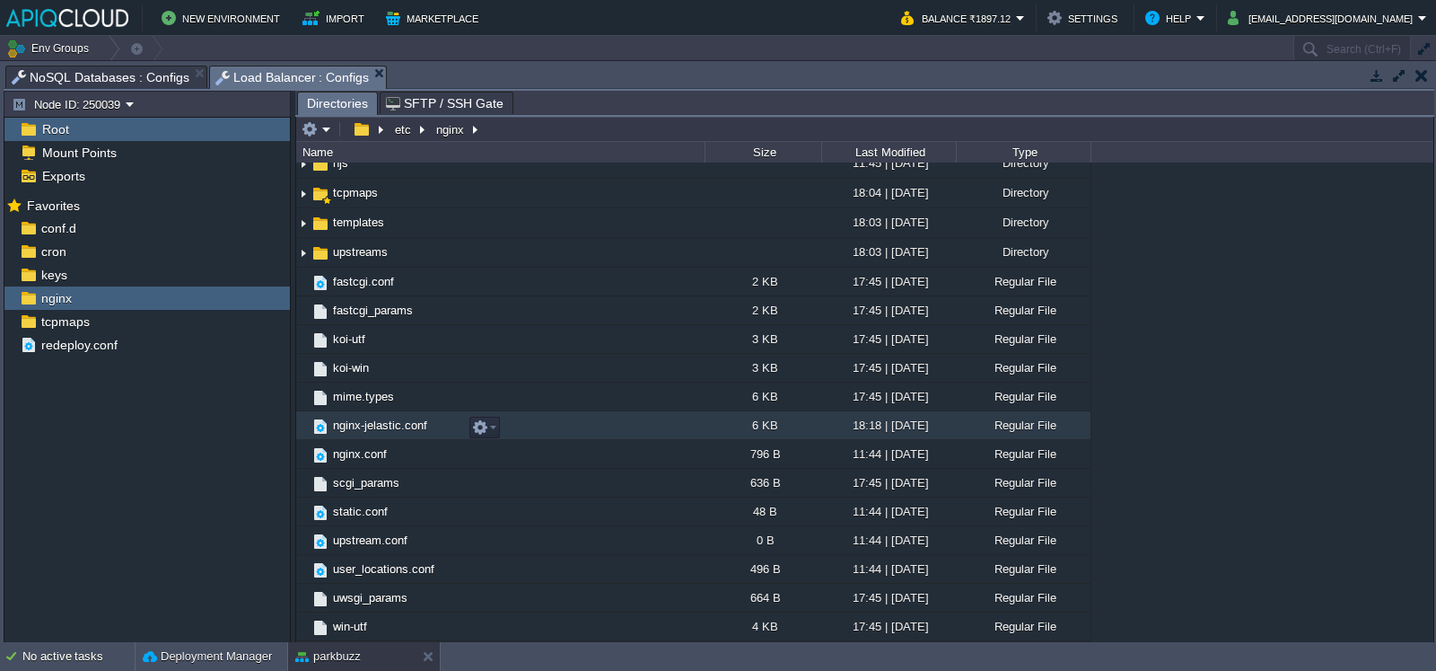
click at [410, 424] on span "nginx-jelastic.conf" at bounding box center [380, 424] width 100 height 15
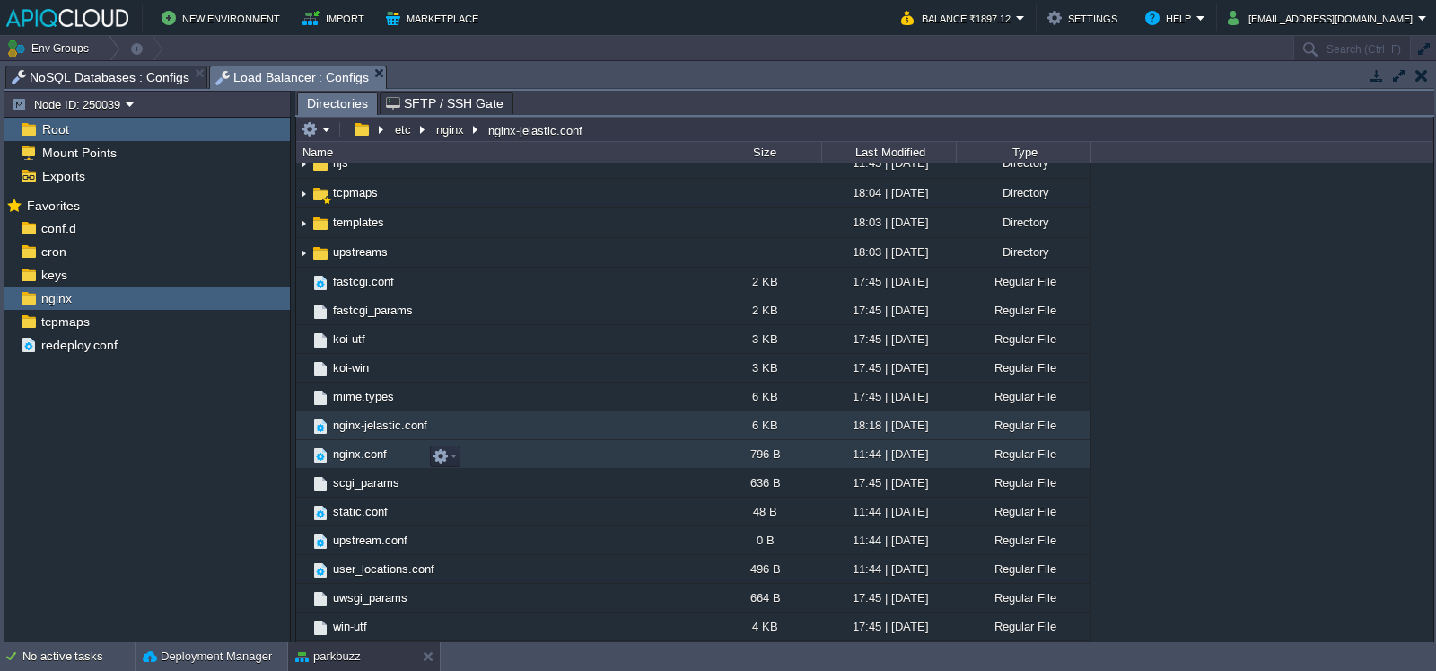
click at [407, 450] on td "nginx.conf" at bounding box center [500, 454] width 408 height 29
click at [373, 454] on span "nginx.conf" at bounding box center [359, 453] width 59 height 15
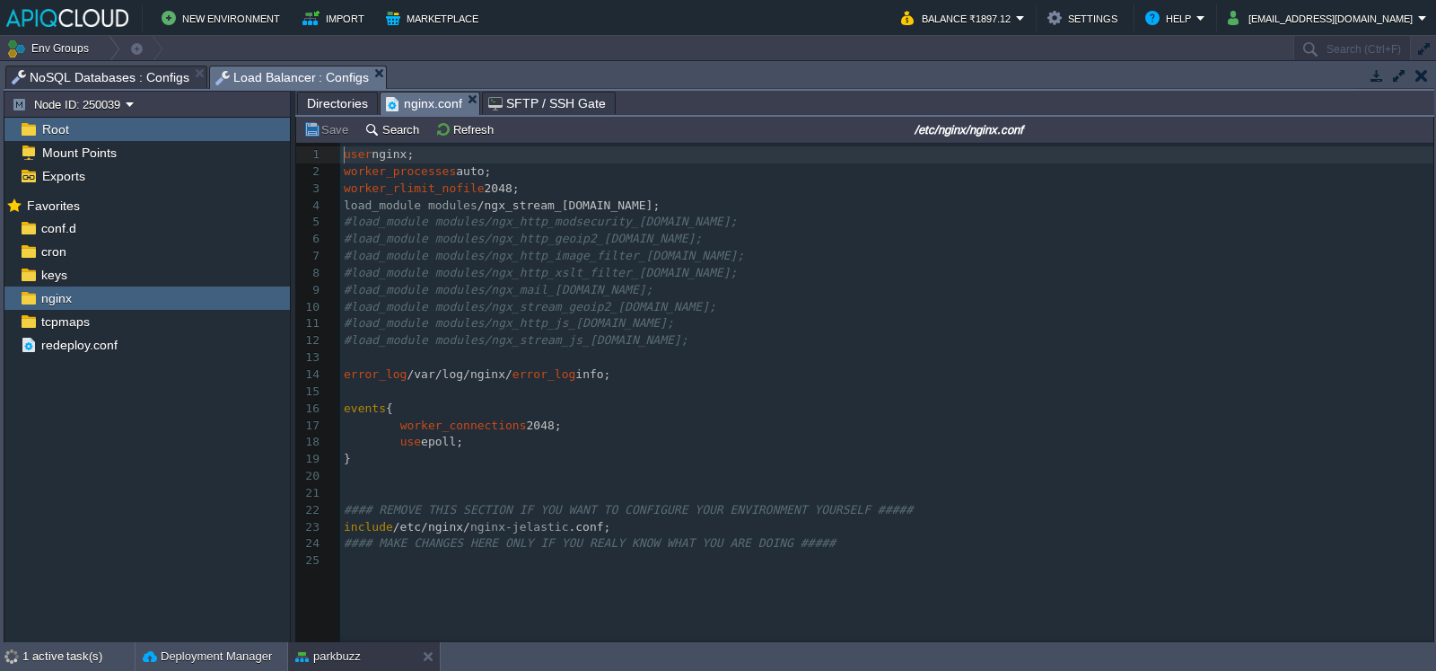
scroll to position [5, 0]
click at [470, 531] on span "nginx-jelastic" at bounding box center [519, 526] width 99 height 13
click at [328, 94] on span "Directories" at bounding box center [337, 103] width 61 height 22
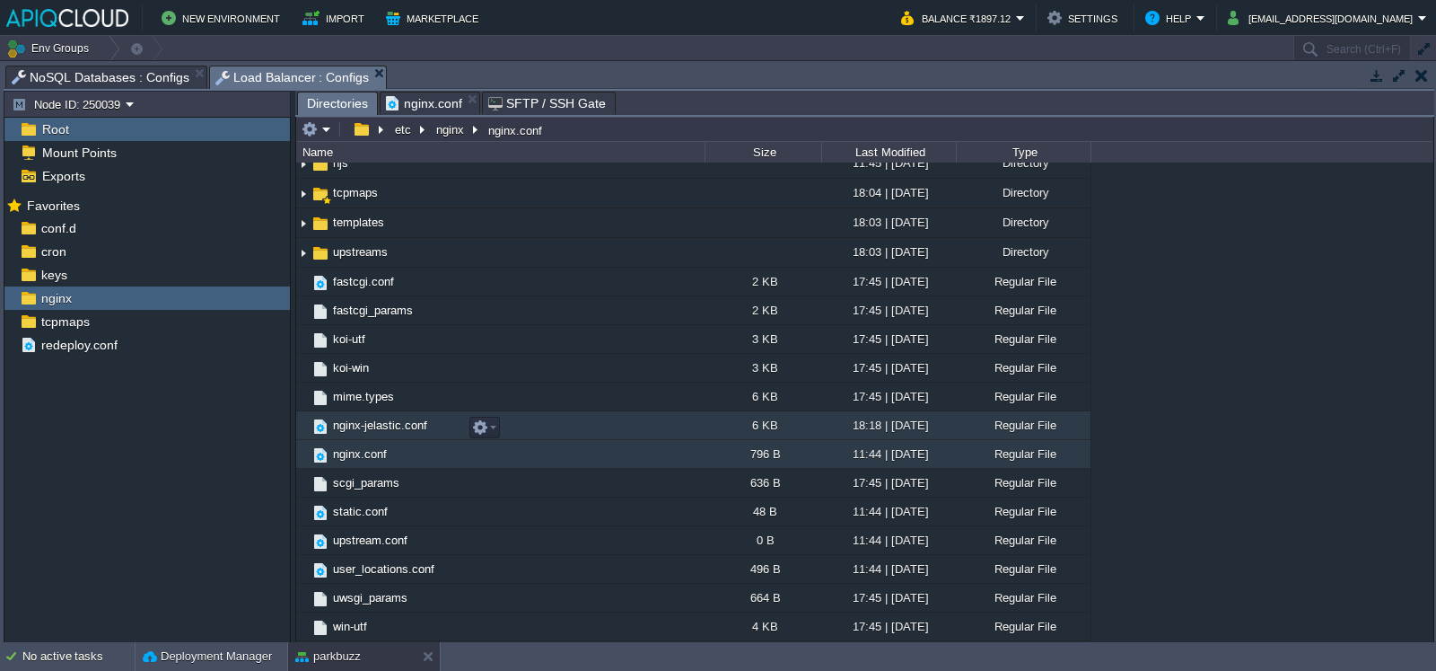
click at [399, 432] on span "nginx-jelastic.conf" at bounding box center [380, 424] width 100 height 15
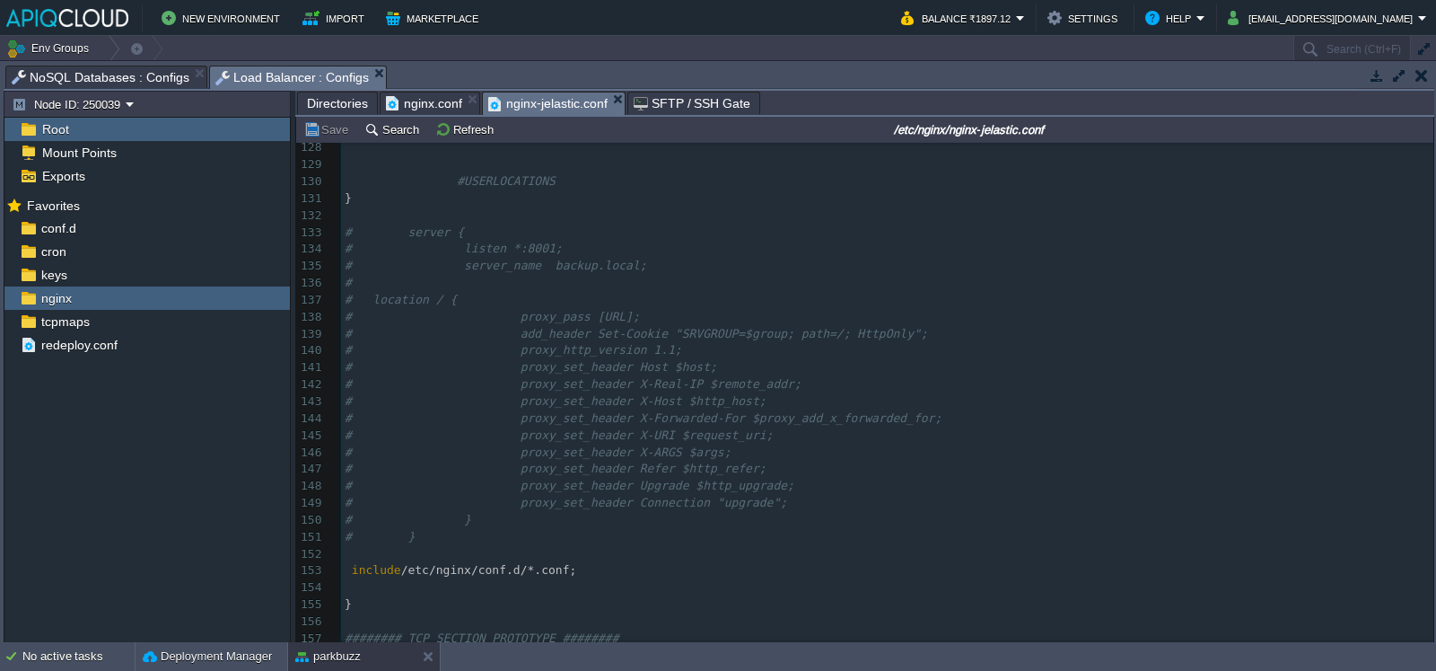
scroll to position [0, 0]
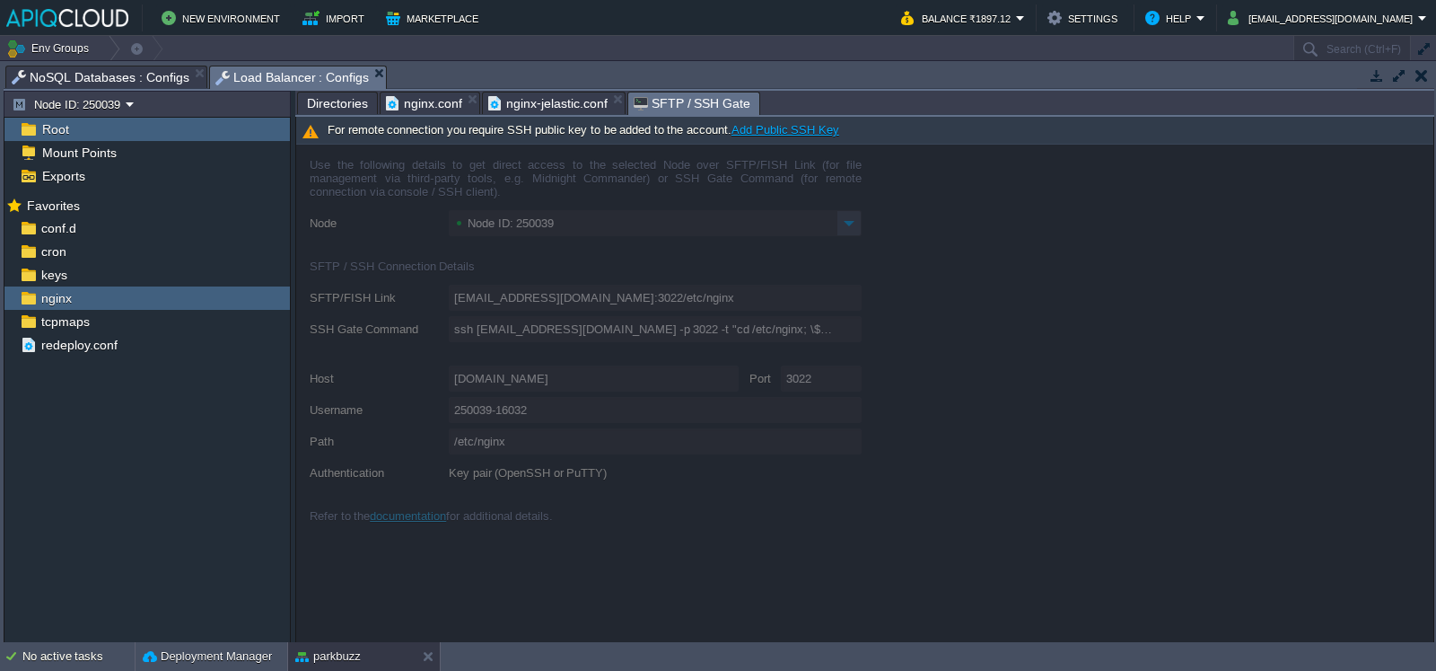
click at [651, 106] on span "SFTP / SSH Gate" at bounding box center [693, 103] width 118 height 22
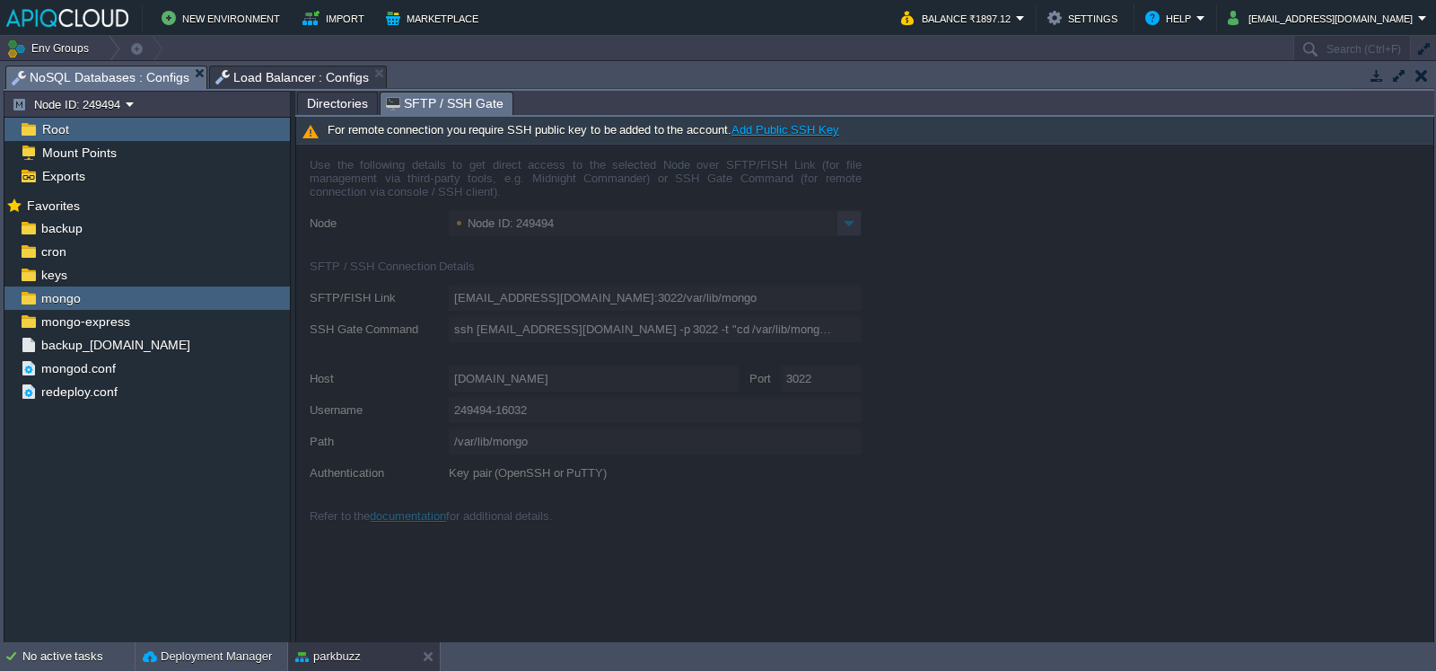
click at [42, 74] on span "NoSQL Databases : Configs" at bounding box center [101, 77] width 178 height 22
click at [430, 99] on span "SFTP / SSH Gate" at bounding box center [445, 103] width 118 height 22
click at [799, 125] on link "Add Public SSH Key" at bounding box center [786, 129] width 108 height 13
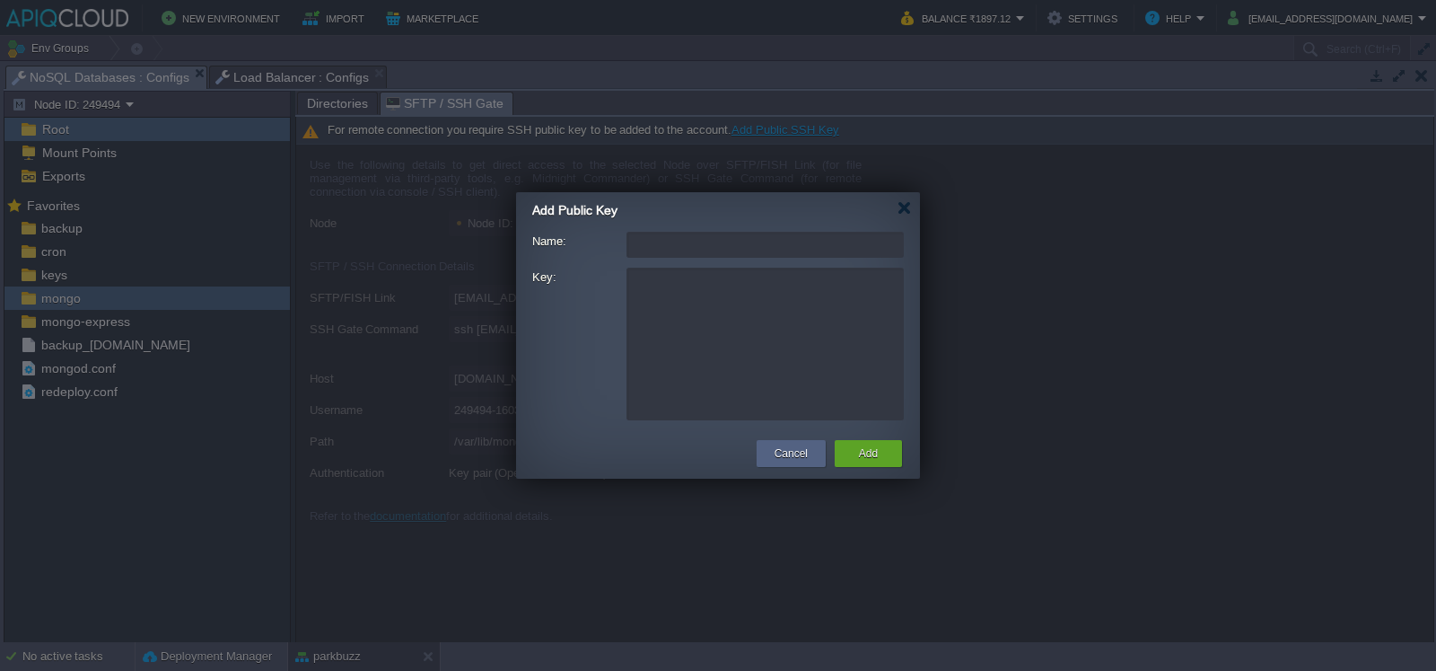
click at [691, 240] on input "Name:" at bounding box center [765, 245] width 277 height 26
type input "Mongo_Conn"
type textarea "ABCD"
click at [677, 269] on textarea "Key:" at bounding box center [765, 344] width 277 height 153
click at [720, 355] on textarea "Key:" at bounding box center [765, 344] width 277 height 153
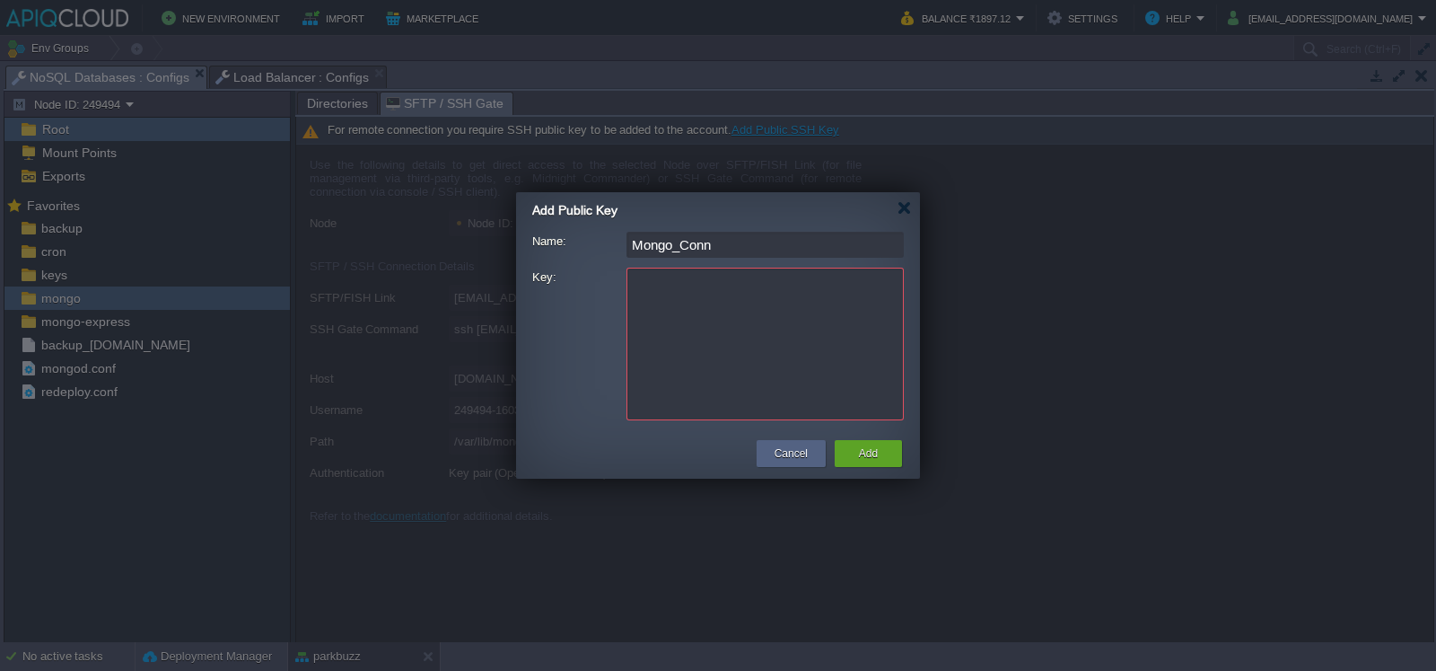
paste textarea "jQR2FeZknh8HMJA3"
click at [749, 364] on textarea "jQR2FeZknh8HMJA3" at bounding box center [765, 344] width 277 height 153
type textarea "jQR2FeZknh8HMJA3"
click at [776, 258] on div "Mongo_Conn" at bounding box center [718, 248] width 372 height 32
click at [779, 277] on textarea "jQR2FeZknh8HMJA3" at bounding box center [765, 344] width 277 height 153
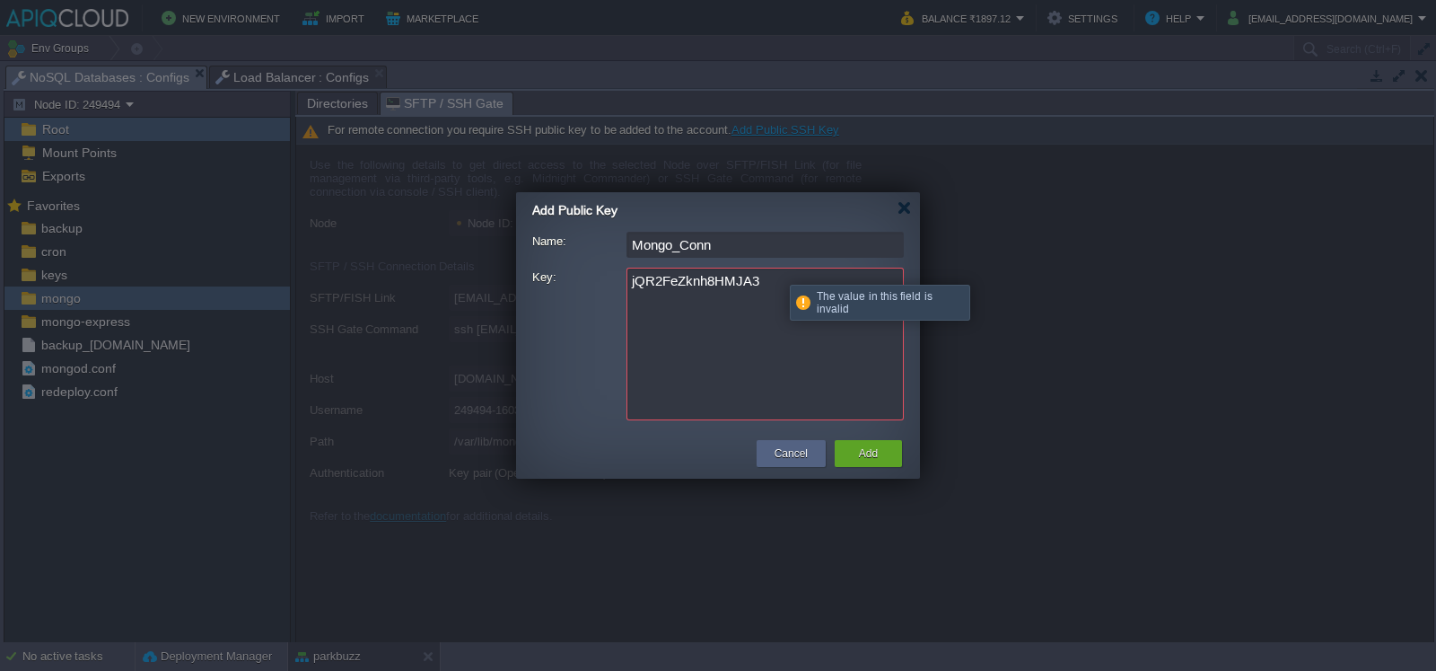
click at [779, 277] on textarea "jQR2FeZknh8HMJA3" at bounding box center [765, 344] width 277 height 153
click at [546, 212] on span "Add Public Key" at bounding box center [574, 210] width 85 height 14
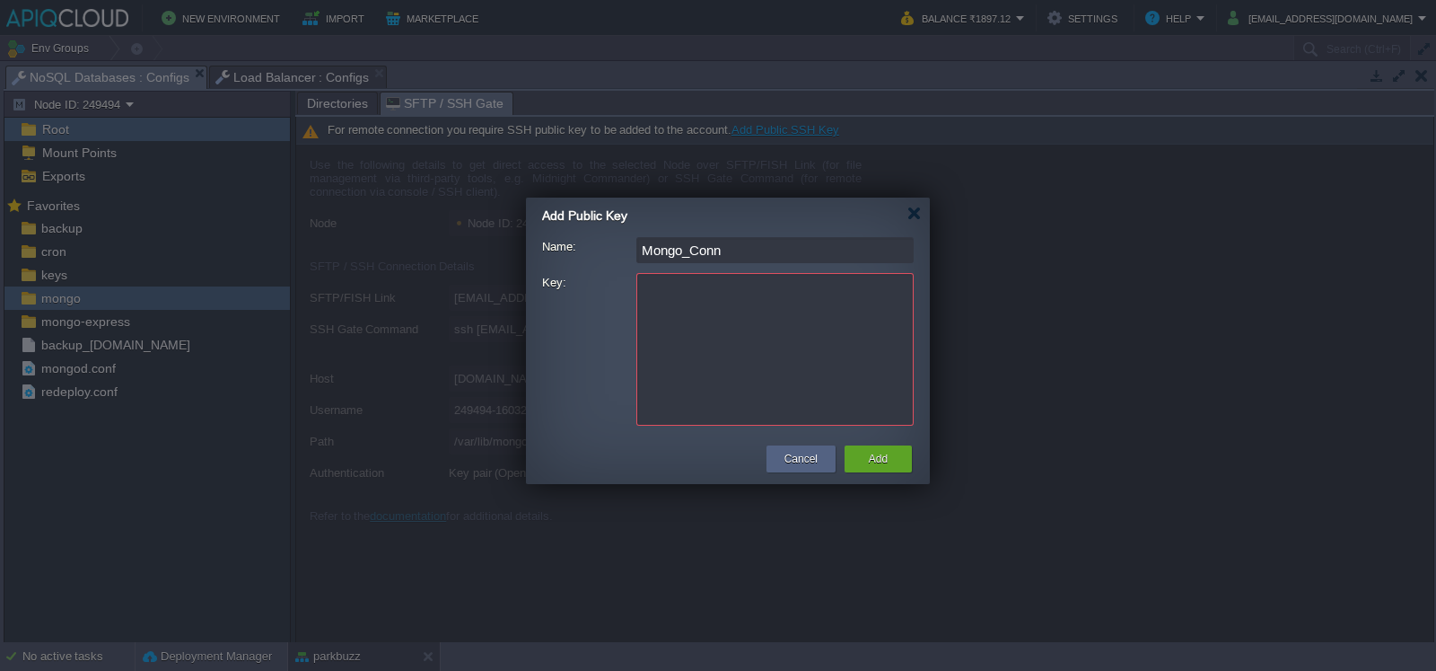
click at [643, 336] on textarea "Key:" at bounding box center [774, 349] width 277 height 153
type textarea "adsfadsfasd"
click at [920, 210] on div at bounding box center [914, 212] width 13 height 13
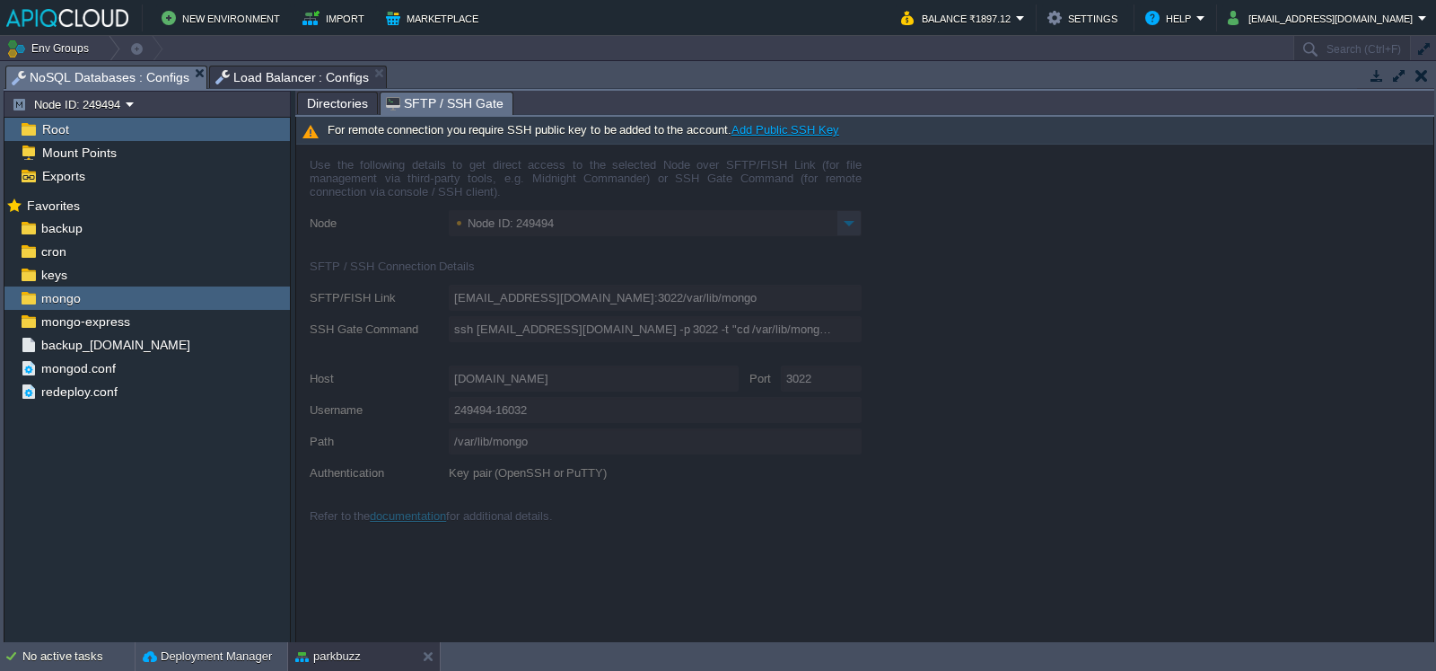
click at [463, 112] on span "SFTP / SSH Gate" at bounding box center [445, 103] width 118 height 22
click at [782, 137] on div "For remote connection you require SSH public key to be added to the account. Ad…" at bounding box center [864, 131] width 1137 height 28
click at [781, 131] on link "Add Public SSH Key" at bounding box center [786, 129] width 108 height 13
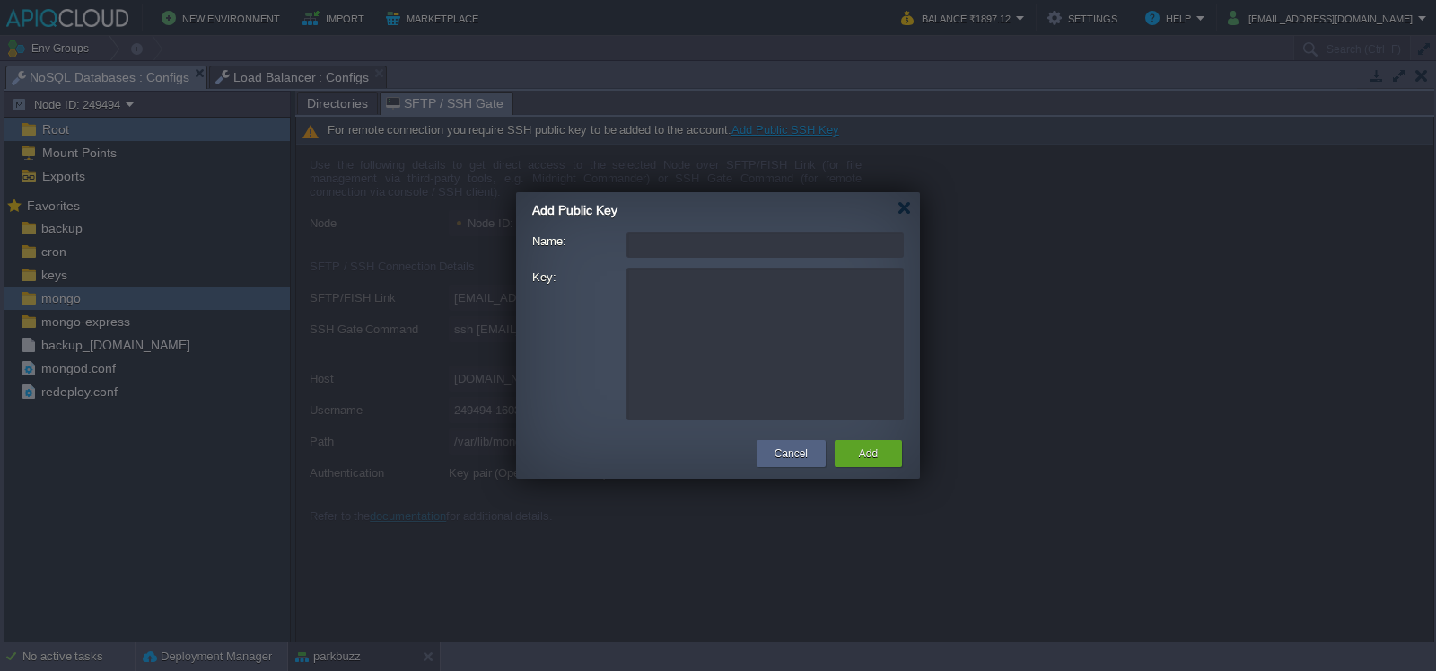
click at [696, 250] on input "Name:" at bounding box center [765, 245] width 277 height 26
click at [696, 250] on input "M" at bounding box center [765, 245] width 277 height 26
type input "Meet SSH keu"
paste textarea "ssh-rsa AAAAB3NzaC1yc2EAAAADAQABAAABgQDi49JzjXS0rNURRunTKbVvMpHu1tOhPmcSXW0dHqZ…"
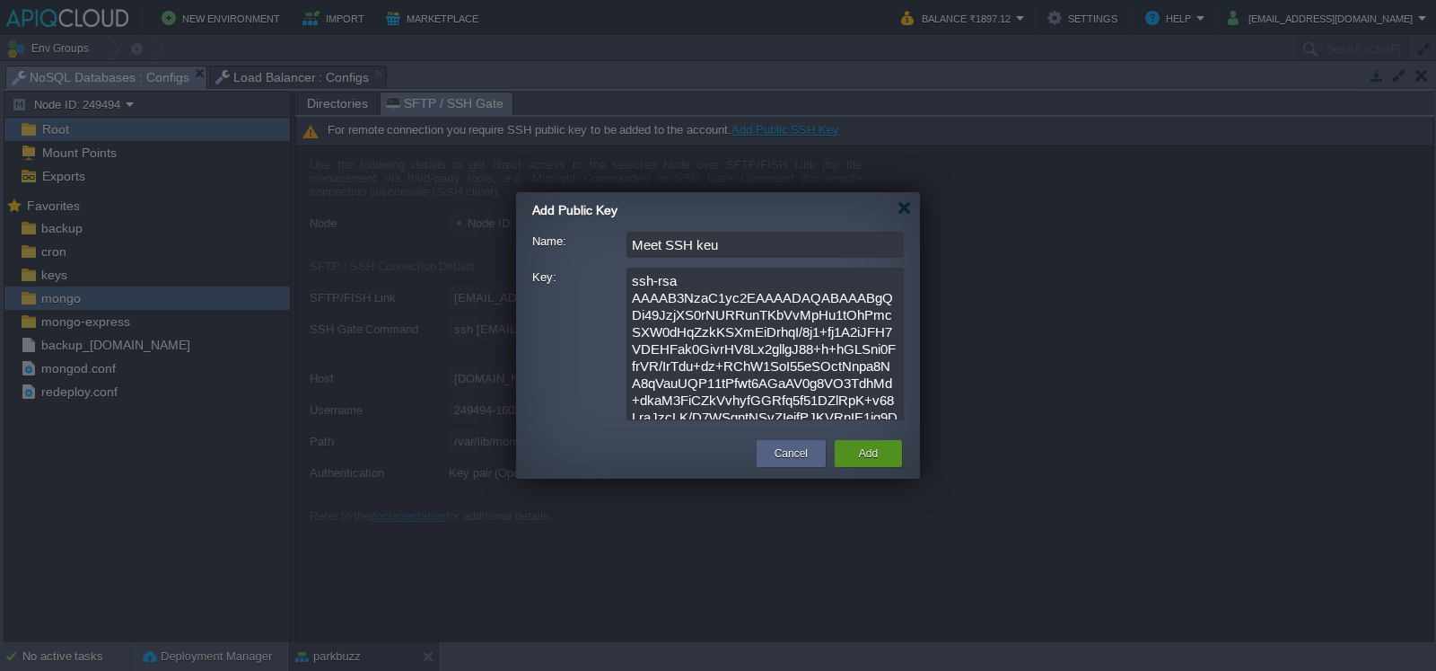
type textarea "ssh-rsa AAAAB3NzaC1yc2EAAAADAQABAAABgQDi49JzjXS0rNURRunTKbVvMpHu1tOhPmcSXW0dHqZ…"
click at [853, 452] on div "Add" at bounding box center [868, 453] width 40 height 27
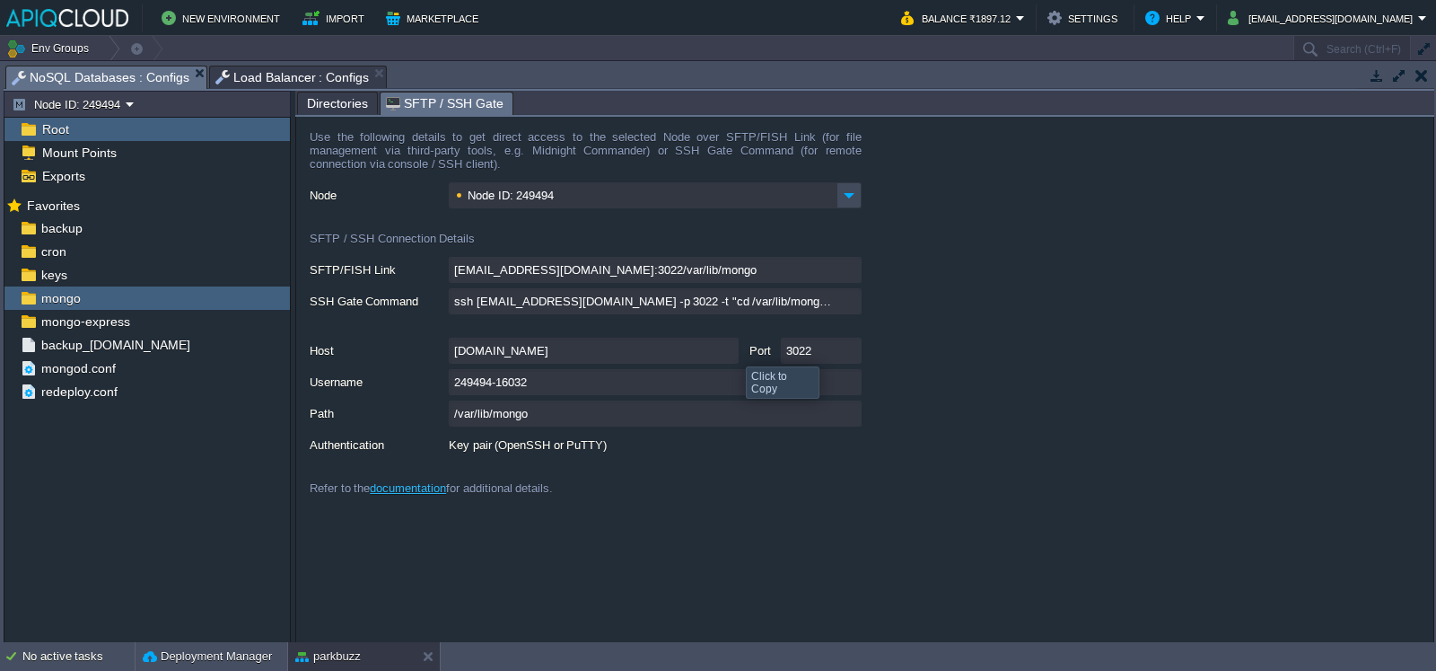
click at [716, 347] on input "[DOMAIN_NAME]" at bounding box center [594, 351] width 290 height 26
click at [853, 354] on input "3022" at bounding box center [821, 351] width 81 height 26
click at [842, 383] on input "249494-16032" at bounding box center [655, 382] width 413 height 26
click at [1140, 533] on form "Use the following details to get direct access to the selected Node over SFTP/F…" at bounding box center [864, 379] width 1137 height 525
click at [717, 355] on input "[DOMAIN_NAME]" at bounding box center [594, 351] width 290 height 26
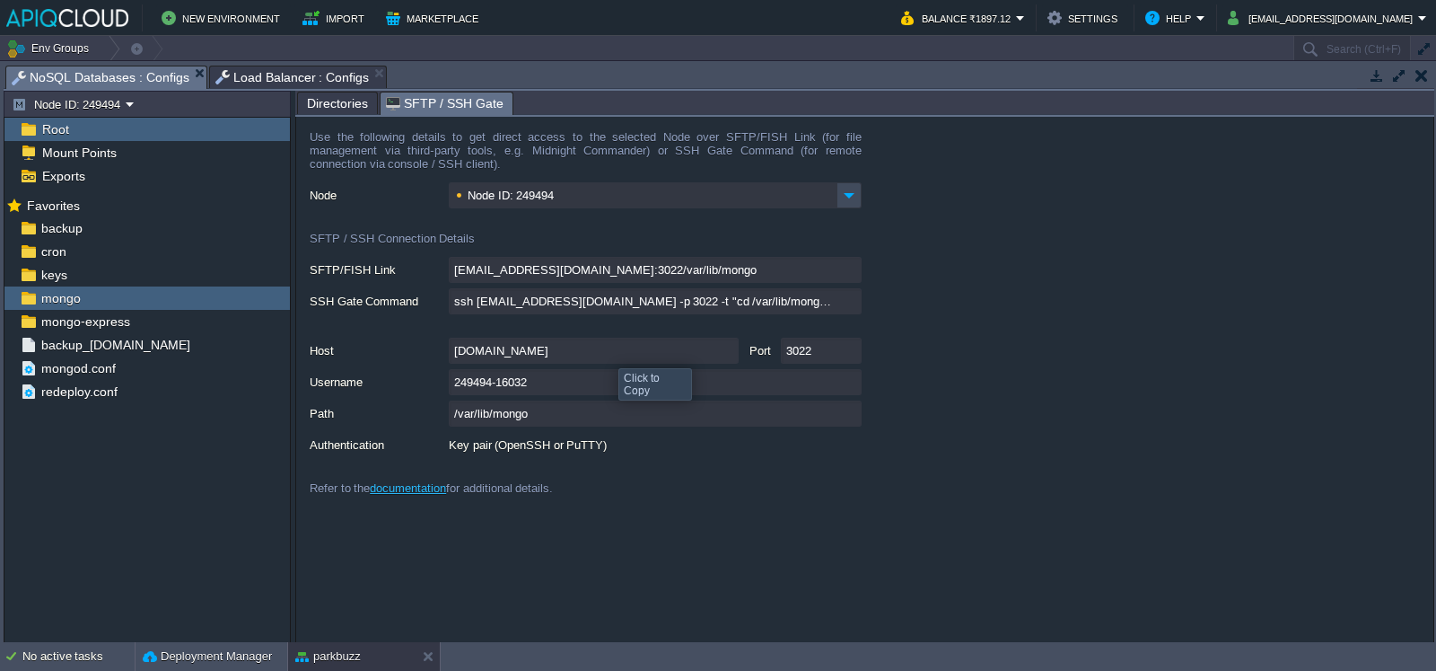
type textarea "[DOMAIN_NAME]"
click at [1075, 316] on div "ssh [EMAIL_ADDRESS][DOMAIN_NAME] -p 3022 -t "cd /var/lib/mongo; \$SHELL --login"" at bounding box center [872, 302] width 1124 height 28
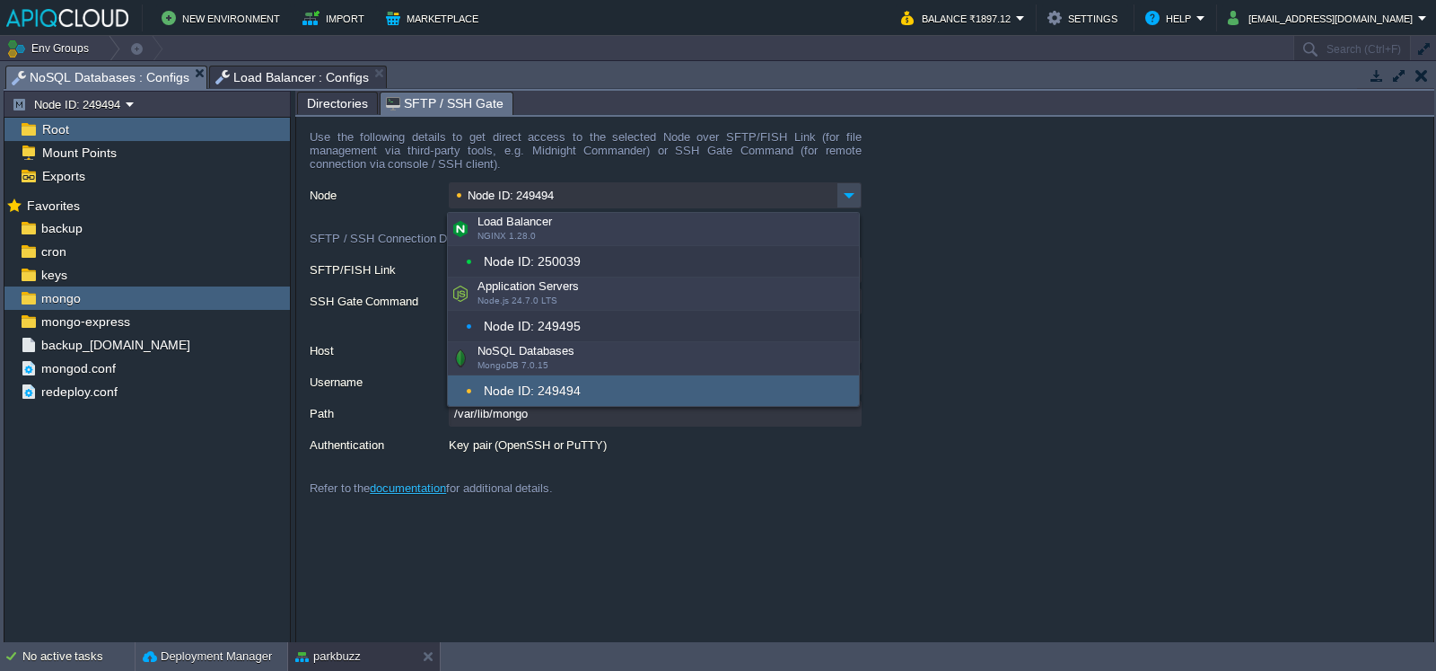
click at [700, 208] on input "Node ID: 249494" at bounding box center [643, 195] width 388 height 26
click at [666, 397] on div "Node ID: 249494" at bounding box center [653, 390] width 411 height 31
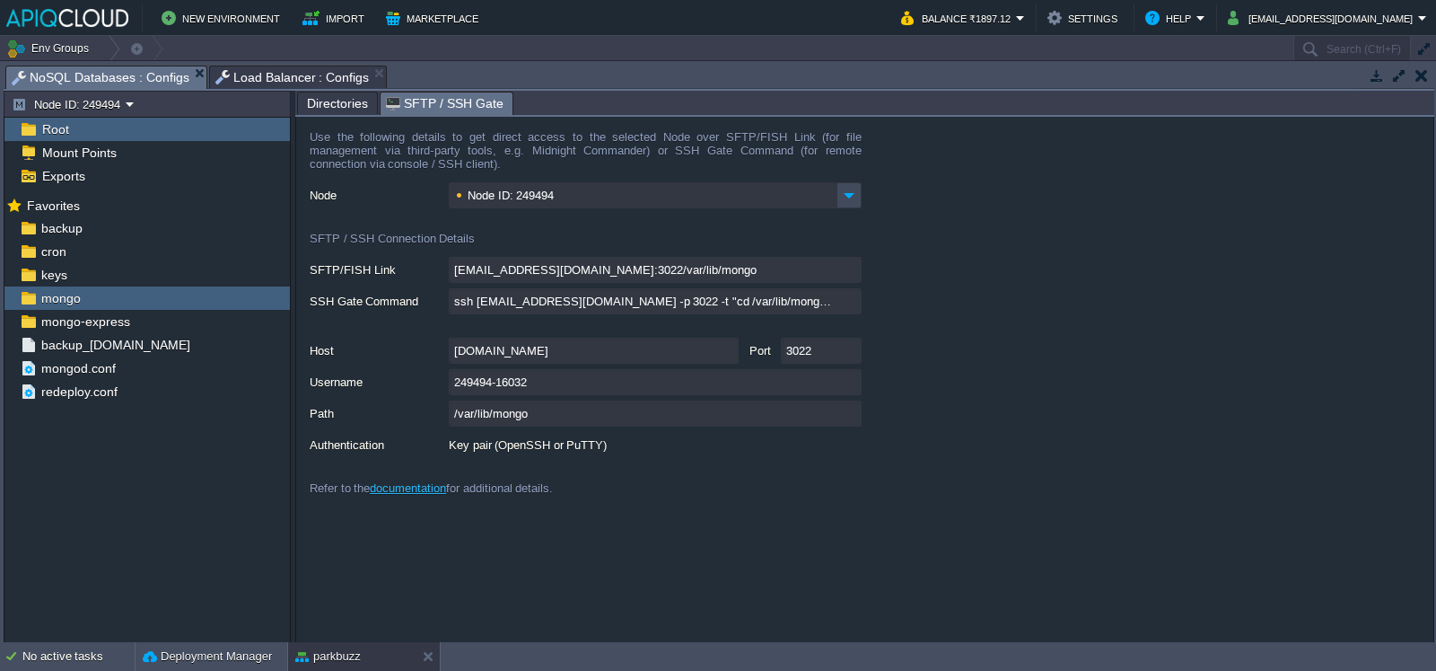
click at [830, 199] on input "Node ID: 249494" at bounding box center [643, 195] width 388 height 26
click at [971, 222] on form "Use the following details to get direct access to the selected Node over SFTP/F…" at bounding box center [864, 379] width 1137 height 525
click at [469, 140] on div "Use the following details to get direct access to the selected Node over SFTP/F…" at bounding box center [586, 156] width 552 height 52
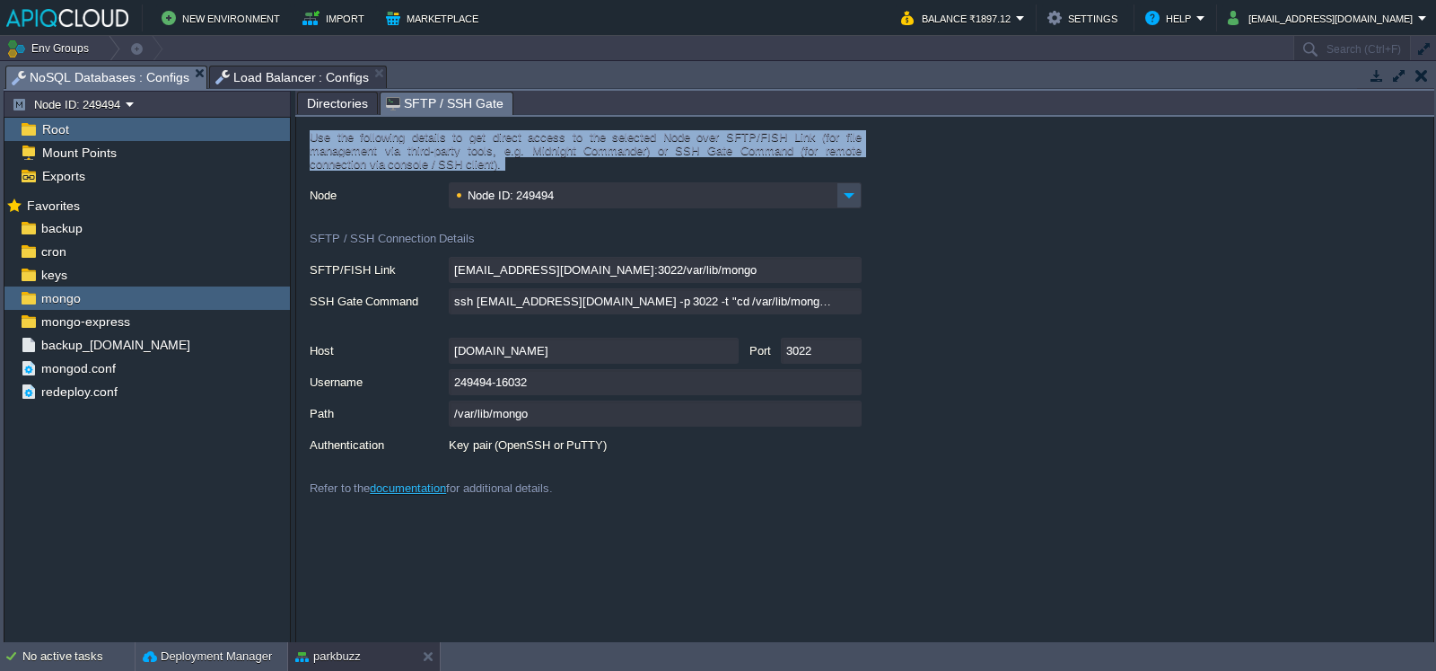
click at [469, 140] on div "Use the following details to get direct access to the selected Node over SFTP/F…" at bounding box center [586, 156] width 552 height 52
click at [485, 149] on div "Use the following details to get direct access to the selected Node over SFTP/F…" at bounding box center [586, 156] width 552 height 52
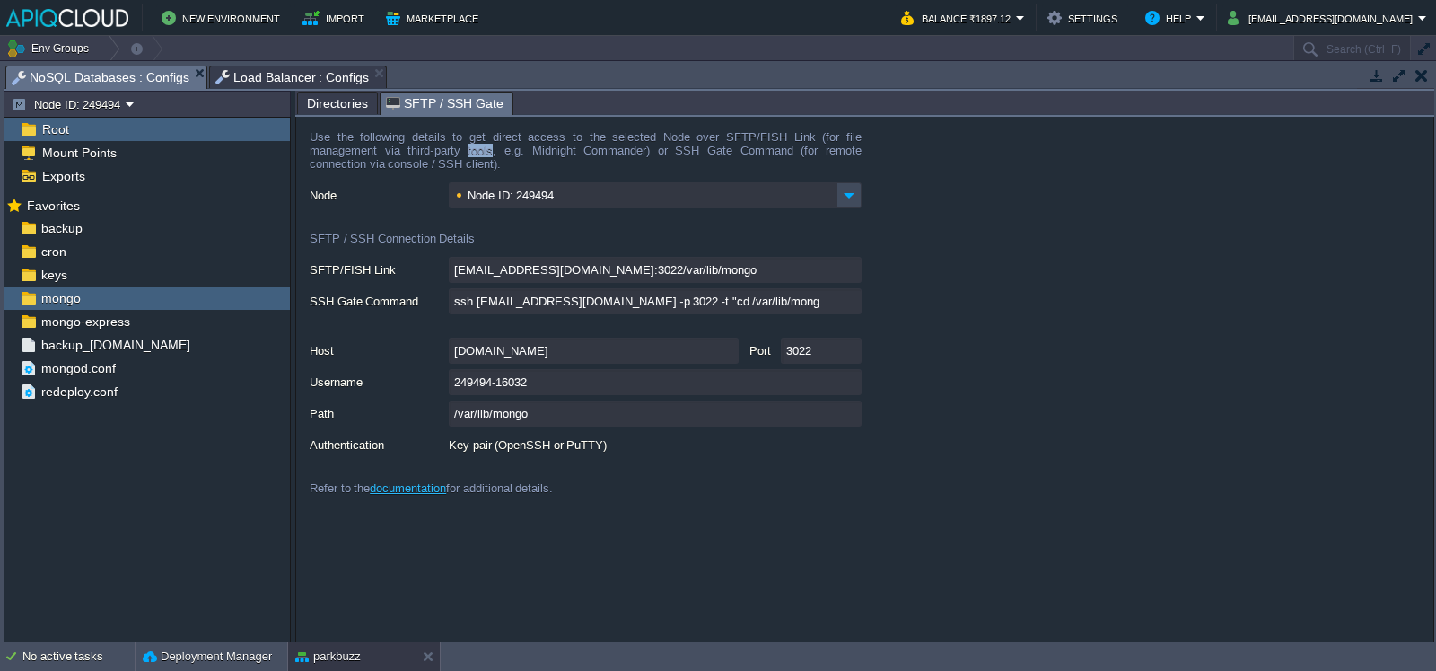
click at [485, 149] on div "Use the following details to get direct access to the selected Node over SFTP/F…" at bounding box center [586, 156] width 552 height 52
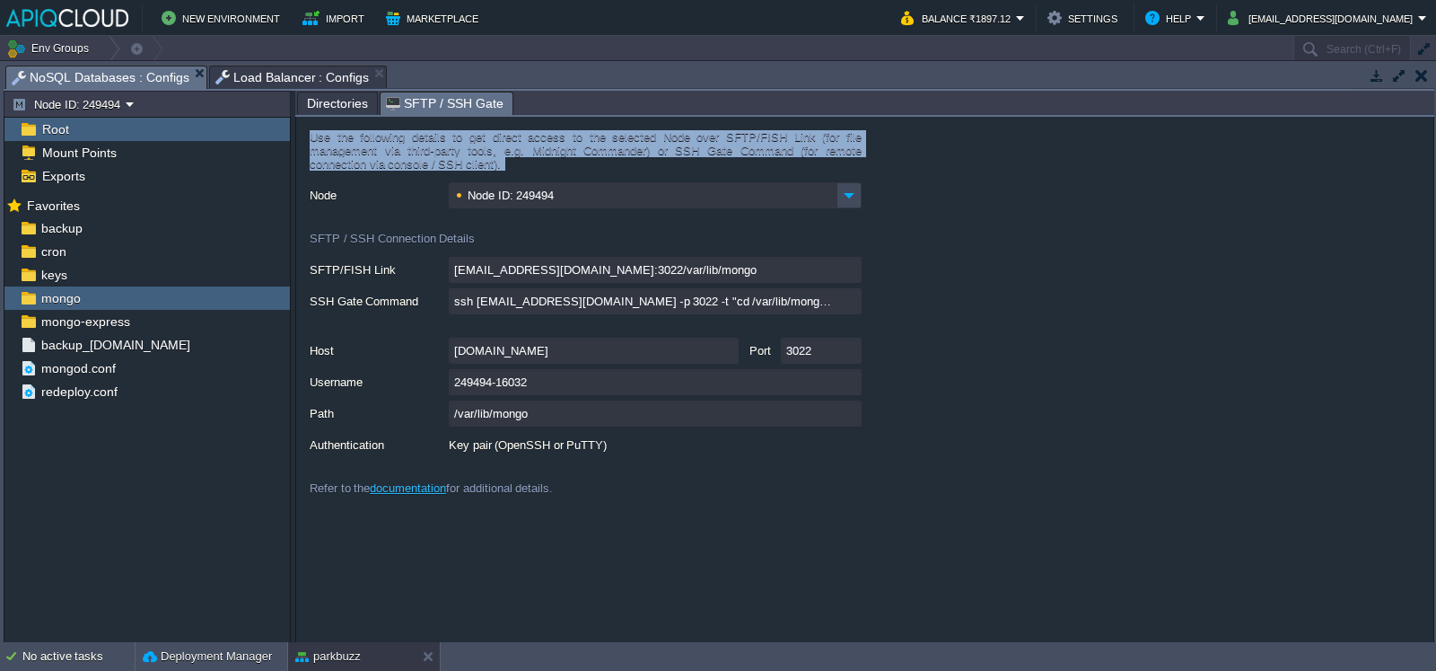
click at [485, 149] on div "Use the following details to get direct access to the selected Node over SFTP/F…" at bounding box center [586, 156] width 552 height 52
click at [489, 155] on div "Use the following details to get direct access to the selected Node over SFTP/F…" at bounding box center [586, 156] width 552 height 52
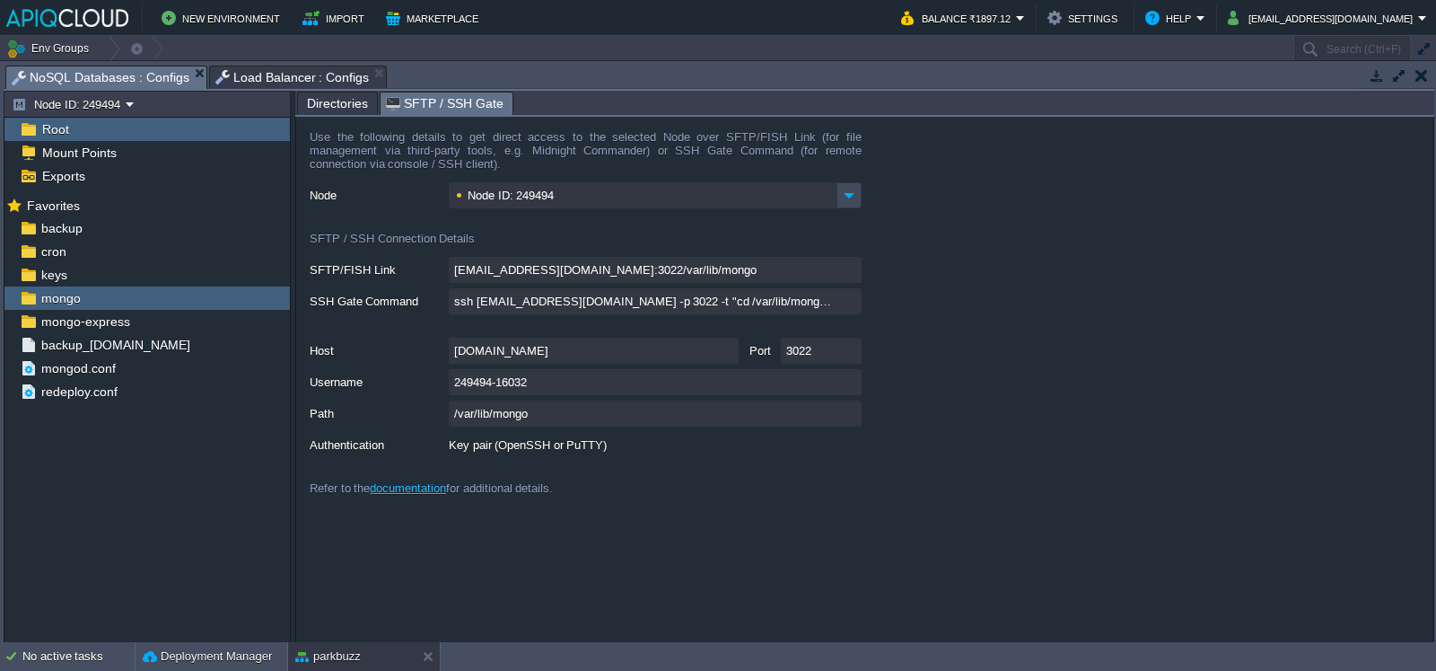
click at [489, 155] on div "Use the following details to get direct access to the selected Node over SFTP/F…" at bounding box center [586, 156] width 552 height 52
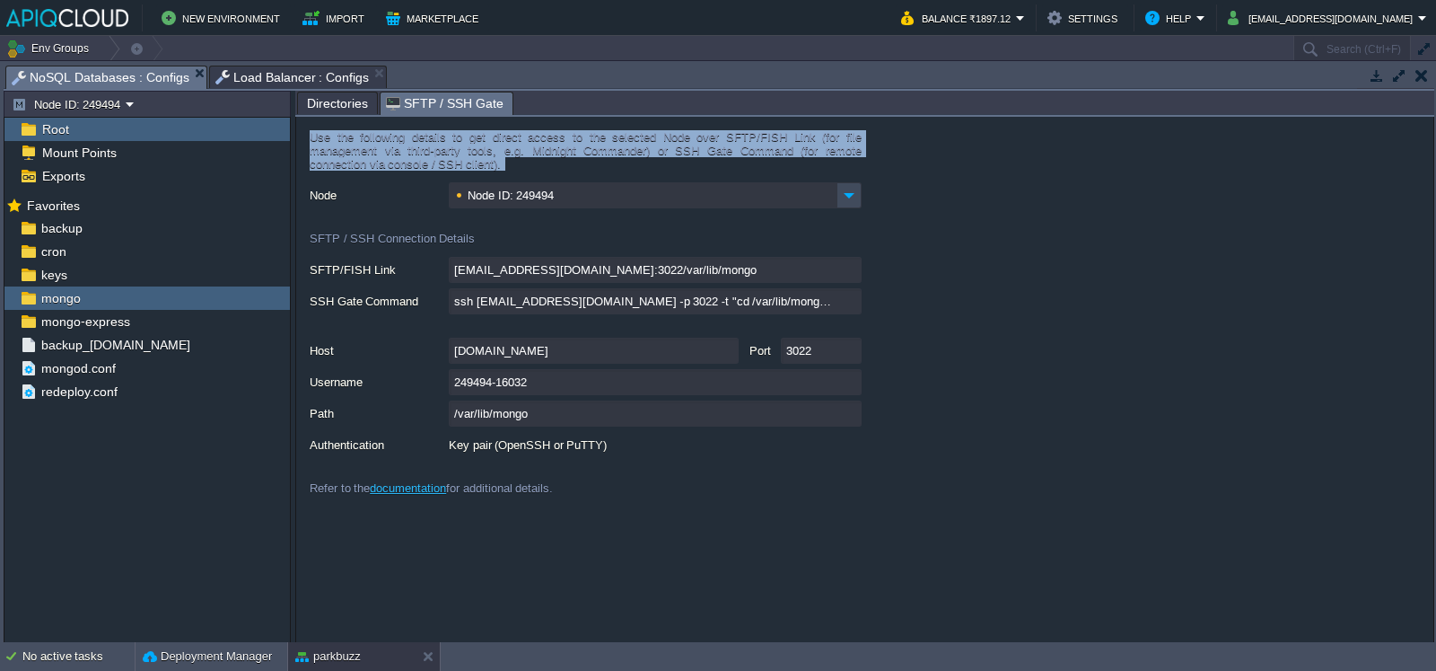
click at [489, 155] on div "Use the following details to get direct access to the selected Node over SFTP/F…" at bounding box center [586, 156] width 552 height 52
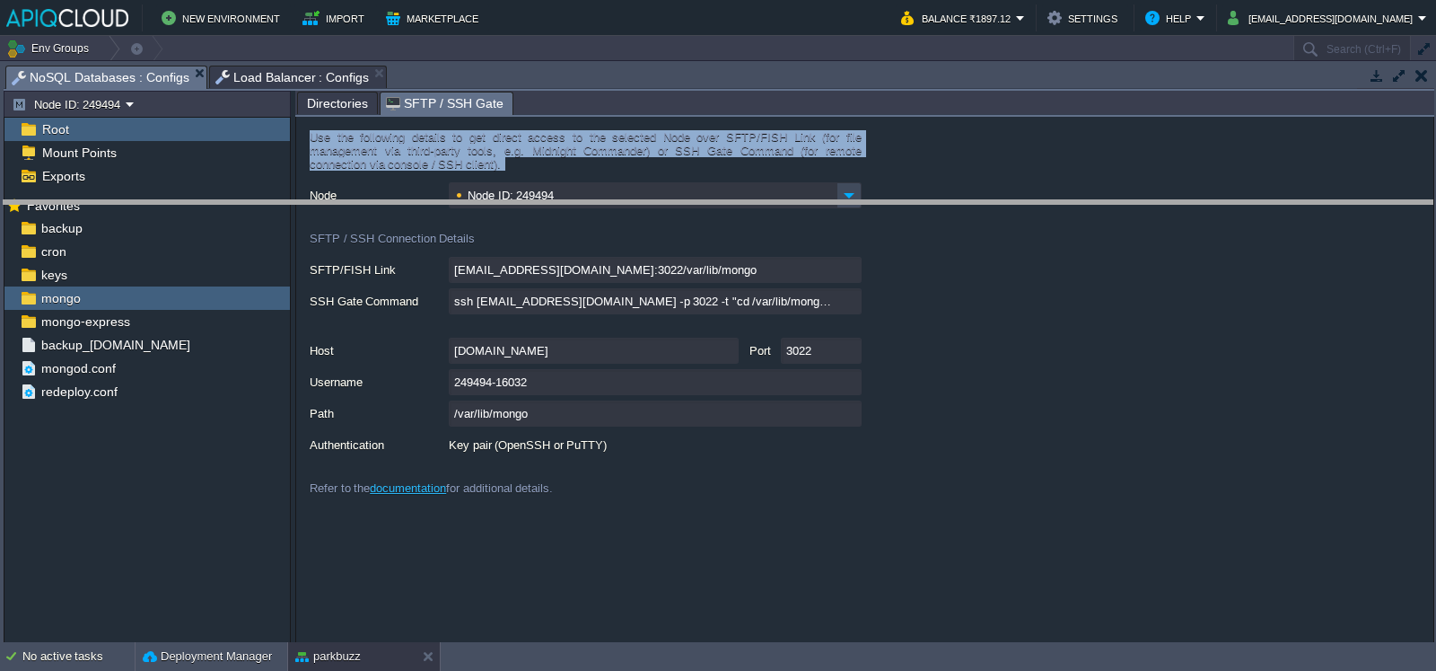
drag, startPoint x: 542, startPoint y: 80, endPoint x: 548, endPoint y: 227, distance: 147.3
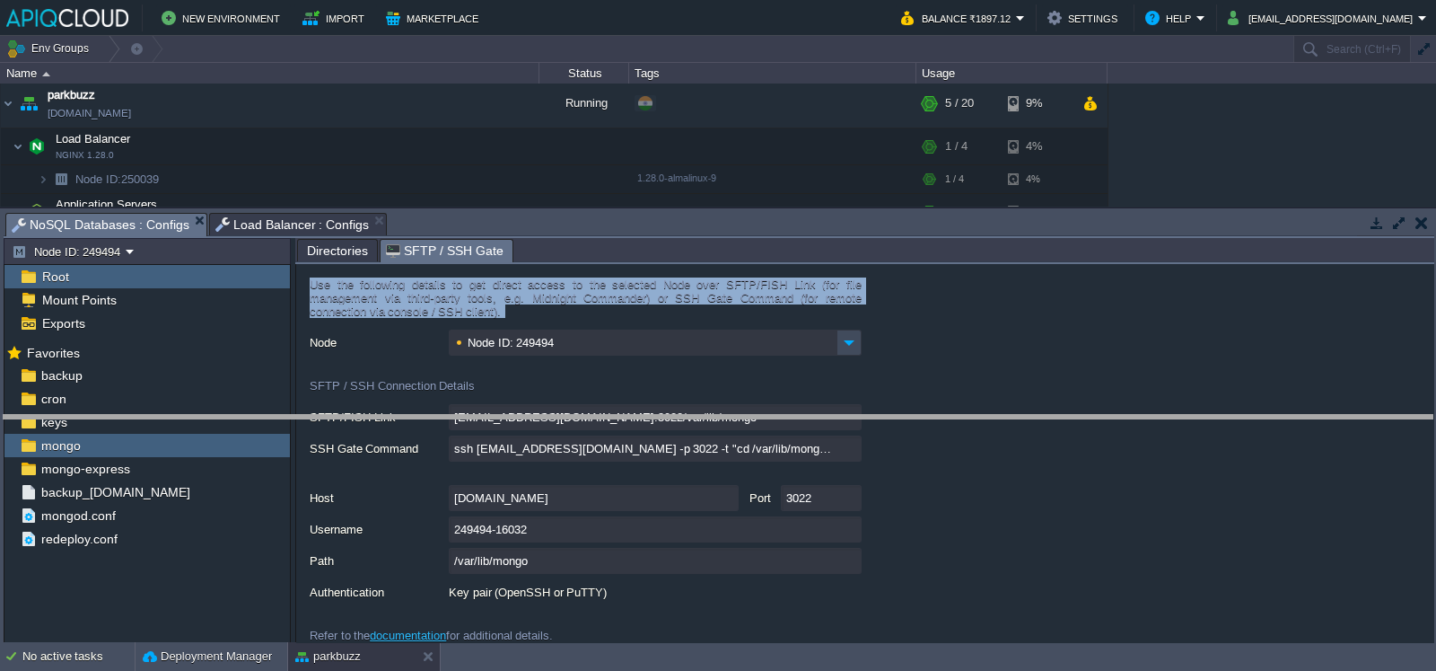
drag, startPoint x: 557, startPoint y: 232, endPoint x: 529, endPoint y: 438, distance: 207.4
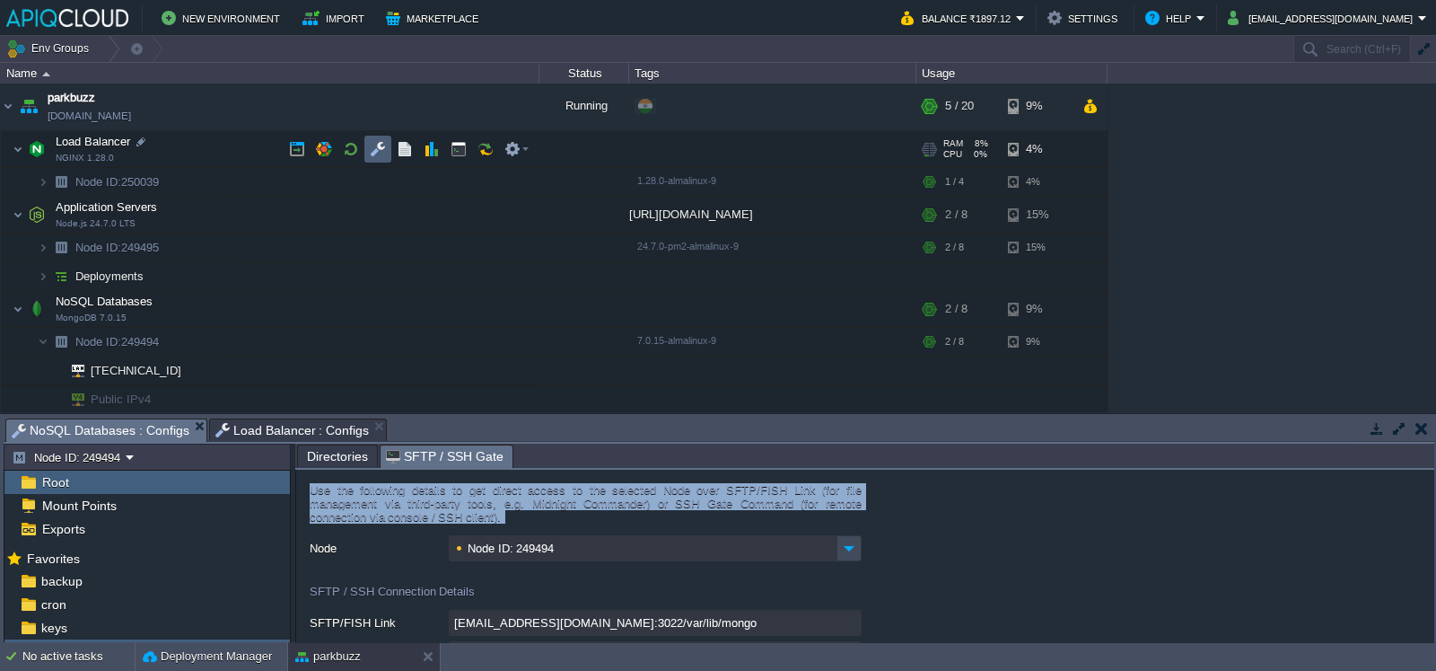
click at [382, 141] on button "button" at bounding box center [378, 149] width 16 height 16
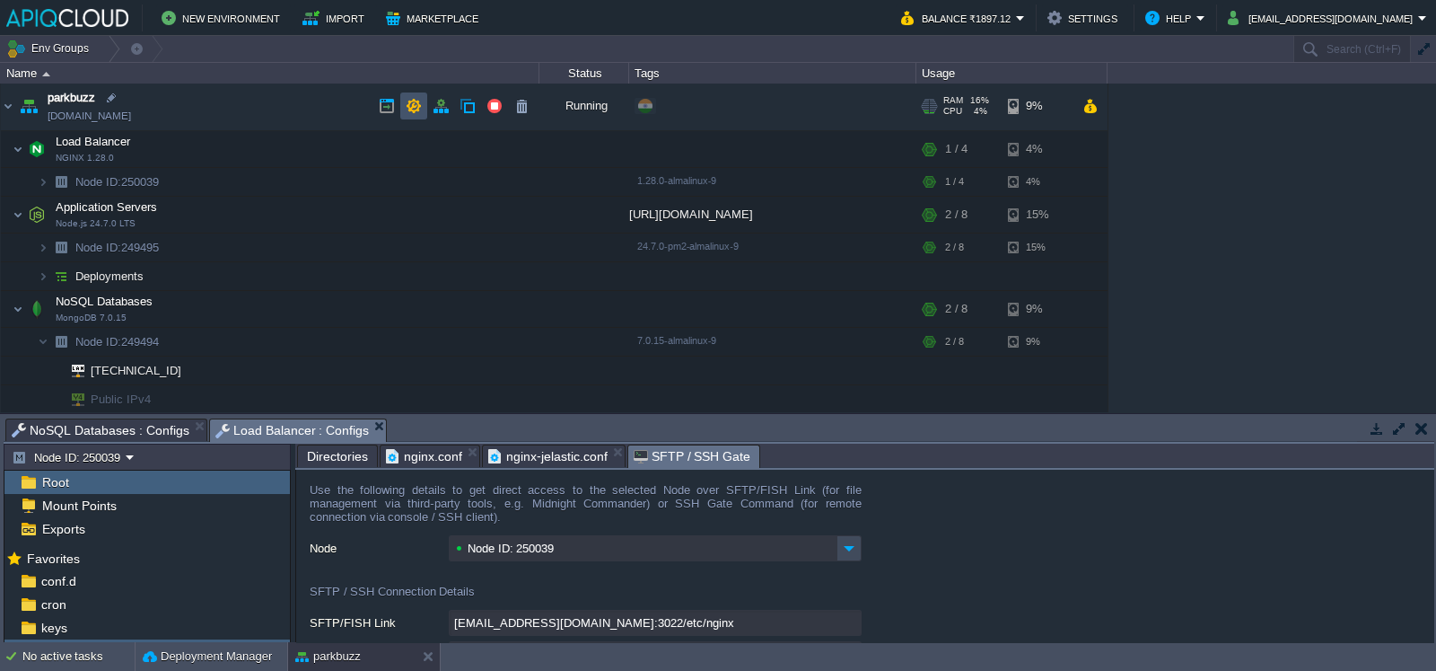
click at [408, 102] on button "button" at bounding box center [414, 106] width 16 height 16
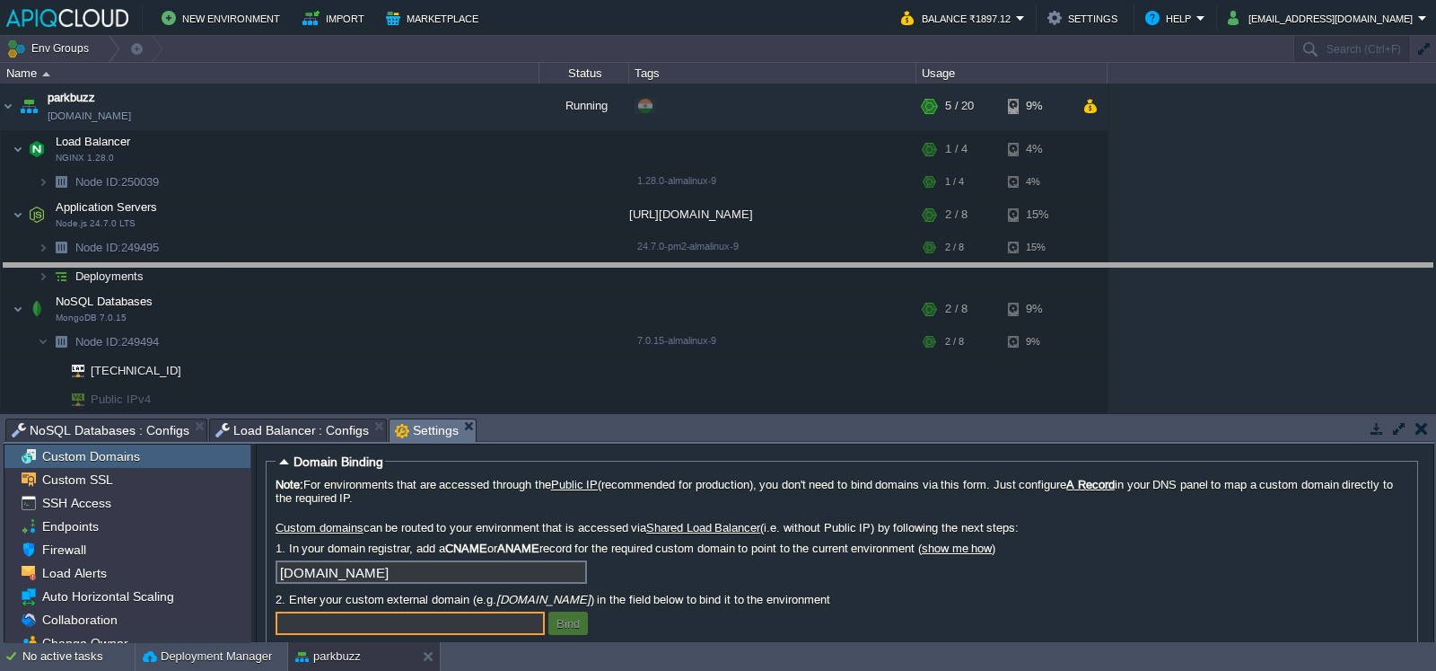
drag, startPoint x: 519, startPoint y: 428, endPoint x: 579, endPoint y: 251, distance: 186.8
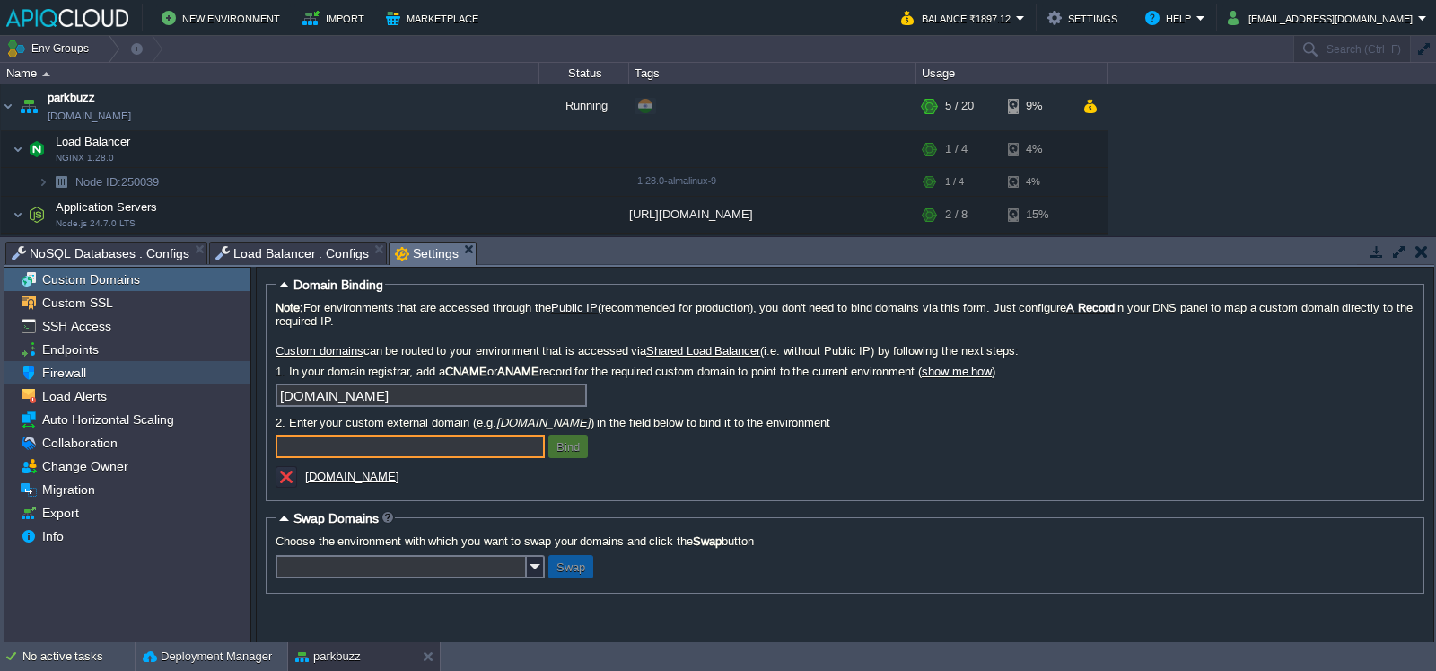
click at [114, 363] on div "Firewall" at bounding box center [127, 372] width 246 height 23
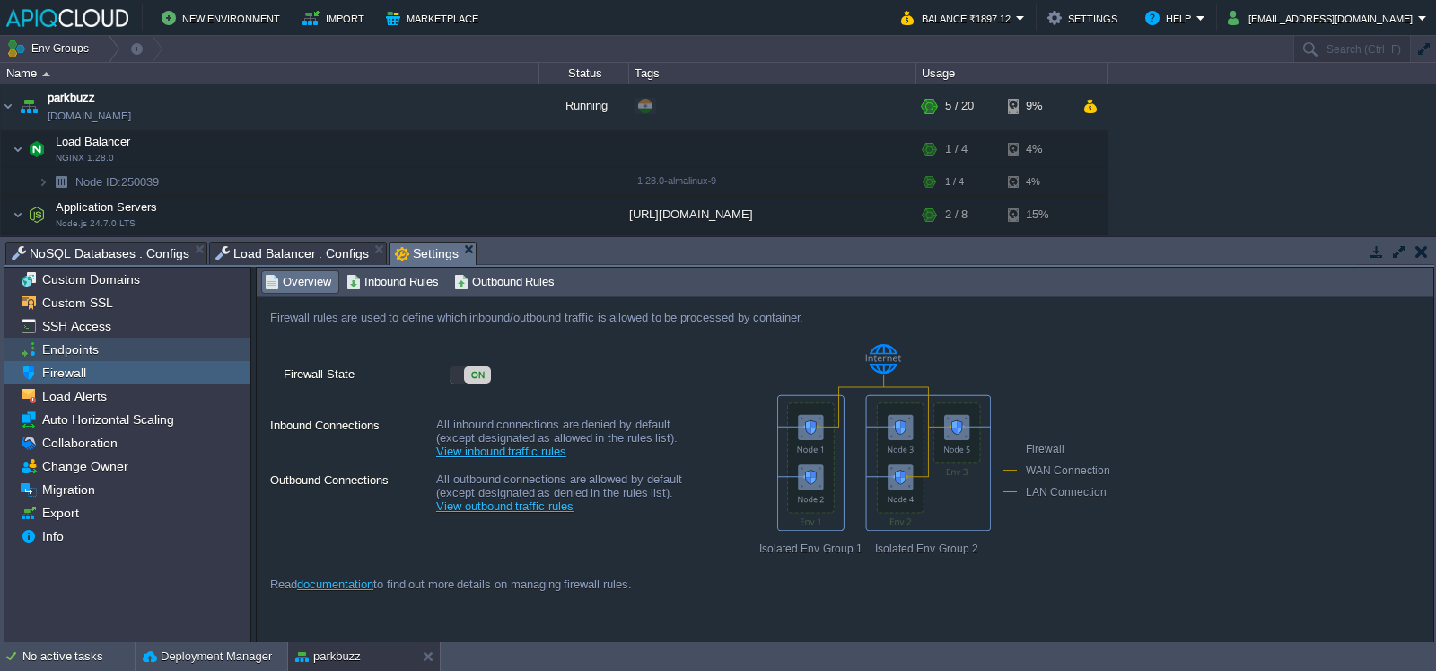
click at [200, 355] on div "Endpoints" at bounding box center [127, 349] width 246 height 23
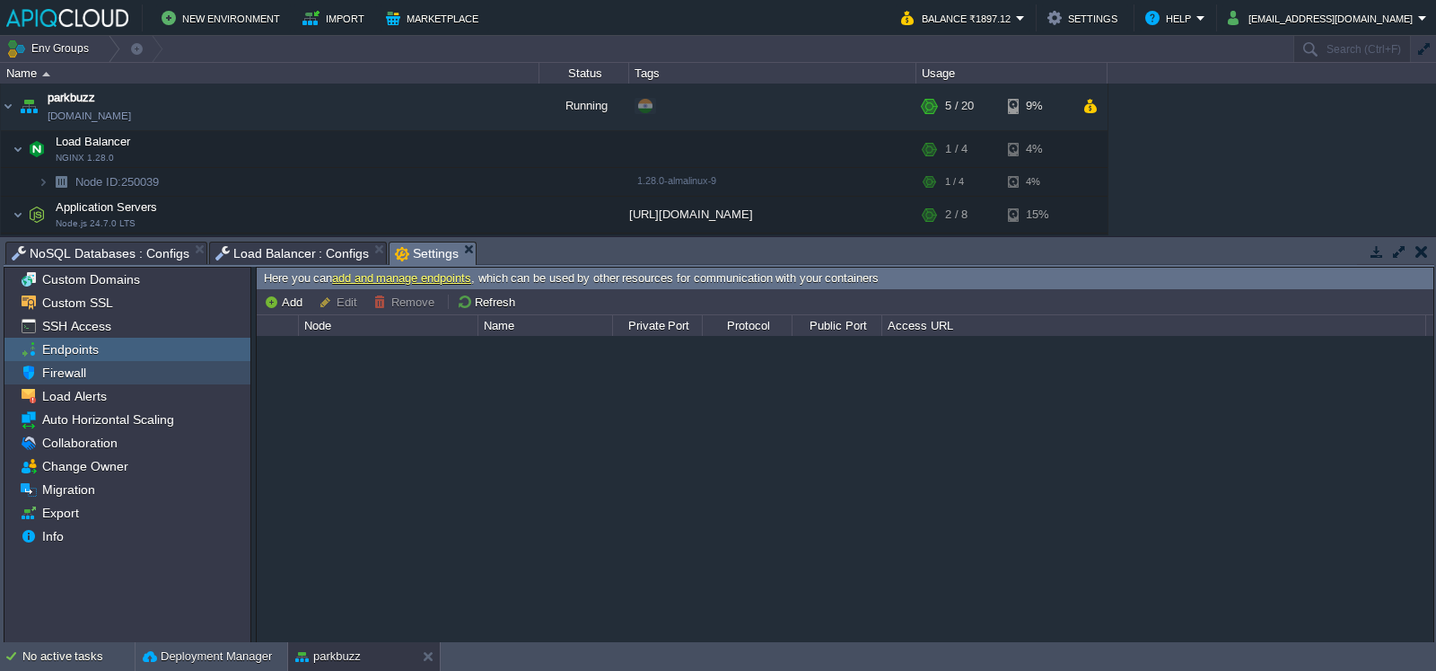
click at [166, 370] on div "Firewall" at bounding box center [127, 372] width 246 height 23
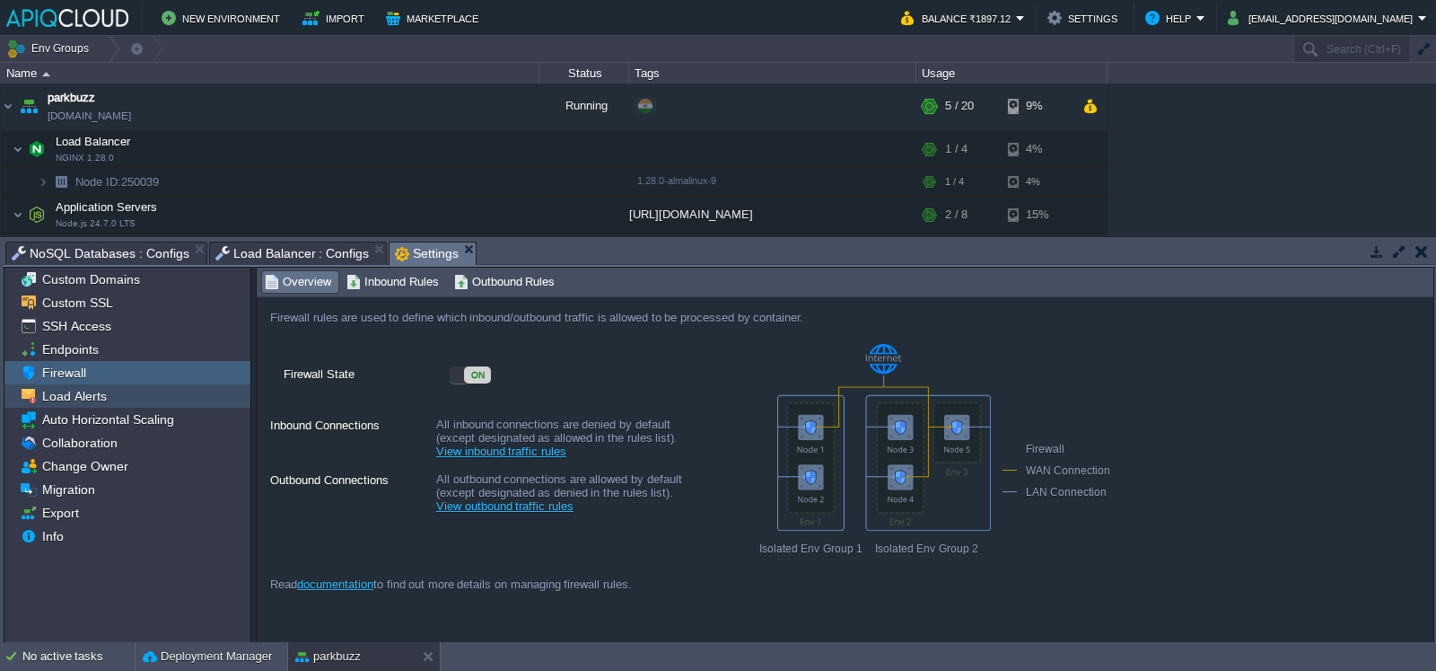
click at [187, 394] on div "Load Alerts" at bounding box center [127, 395] width 246 height 23
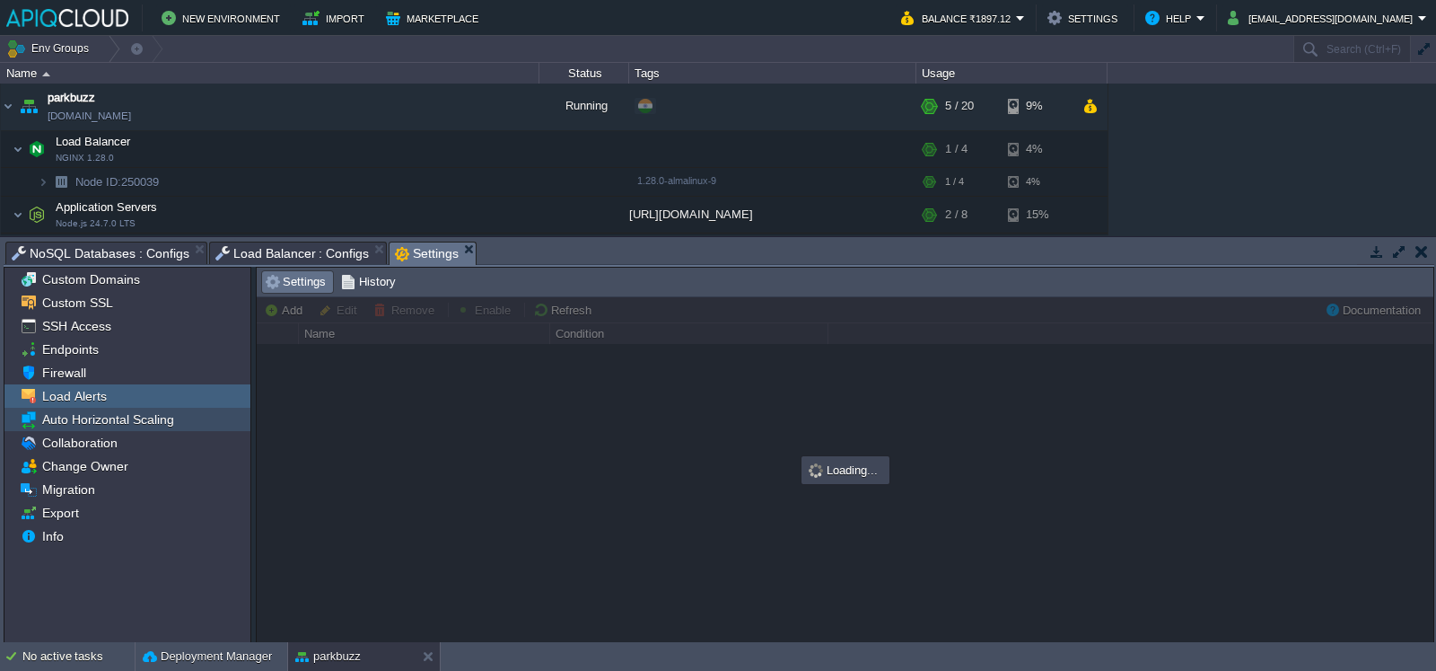
click at [202, 411] on div "Auto Horizontal Scaling" at bounding box center [127, 419] width 246 height 23
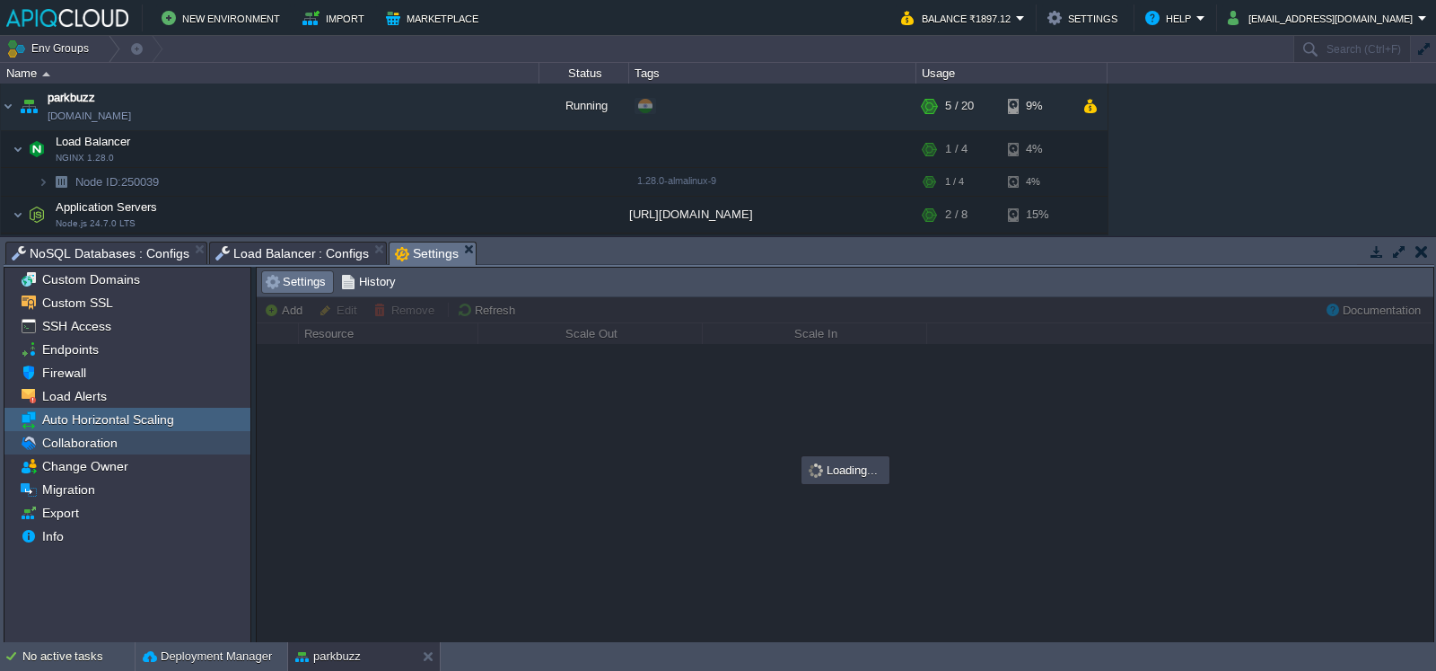
click at [210, 451] on div "Collaboration" at bounding box center [127, 442] width 246 height 23
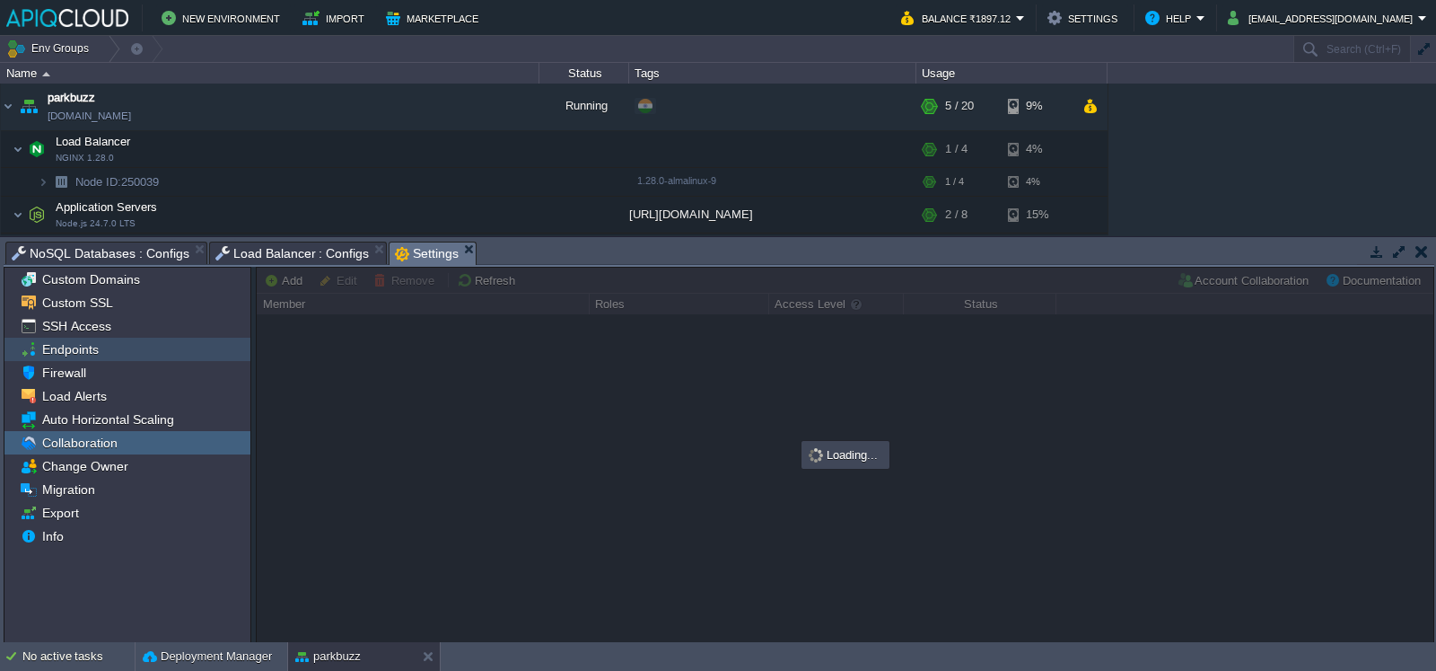
click at [184, 348] on div "Endpoints" at bounding box center [127, 349] width 246 height 23
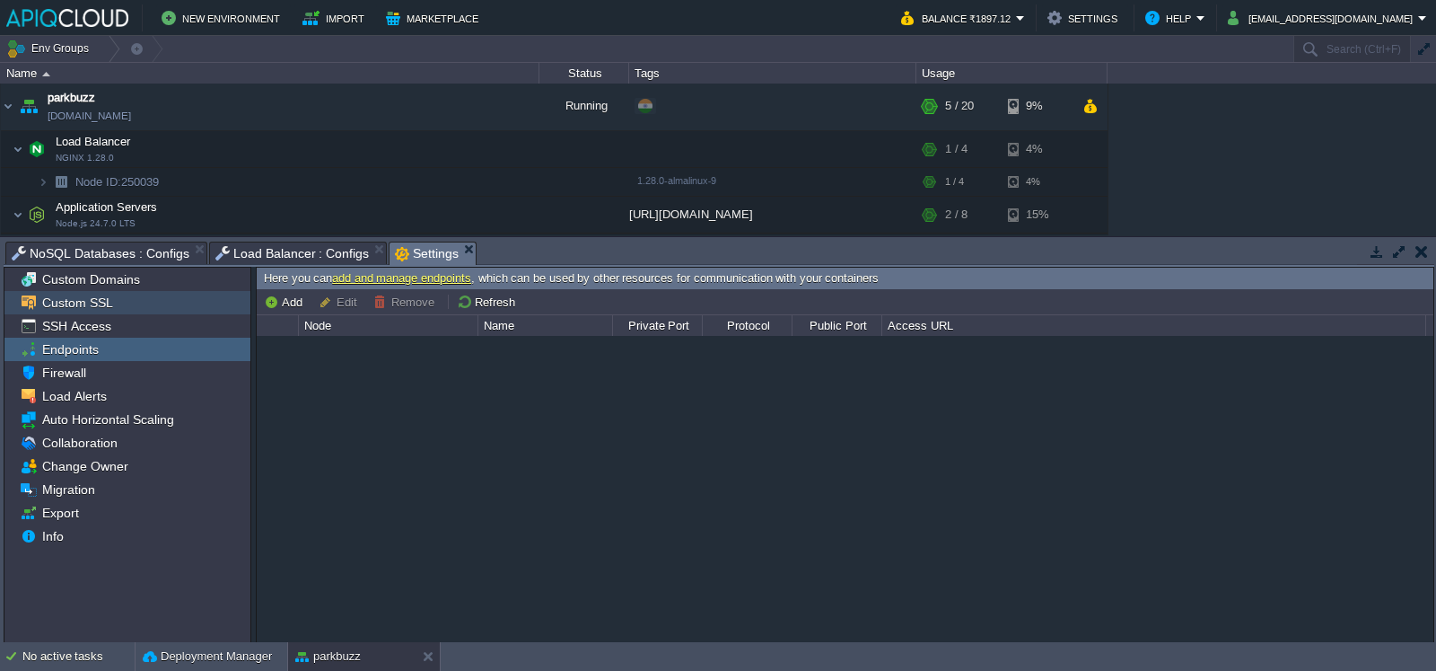
click at [175, 297] on div "Custom SSL" at bounding box center [127, 302] width 246 height 23
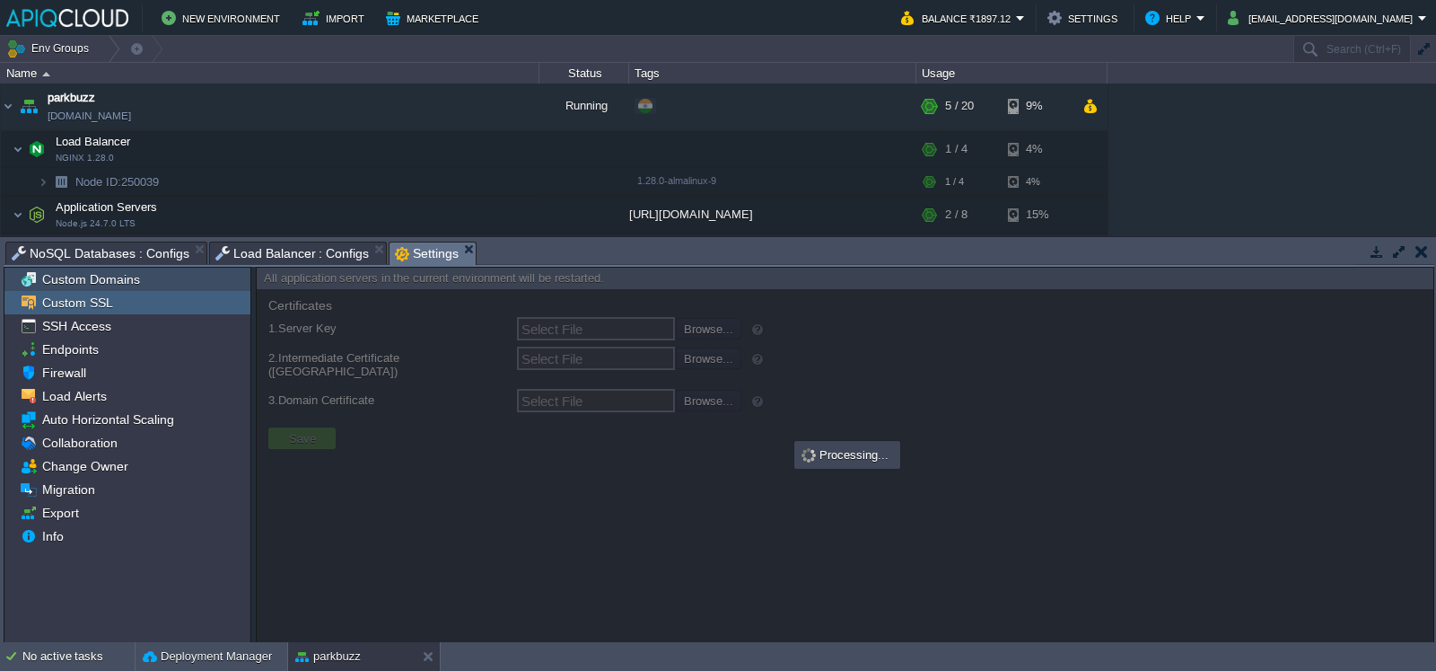
click at [180, 281] on div "Custom Domains" at bounding box center [127, 279] width 246 height 23
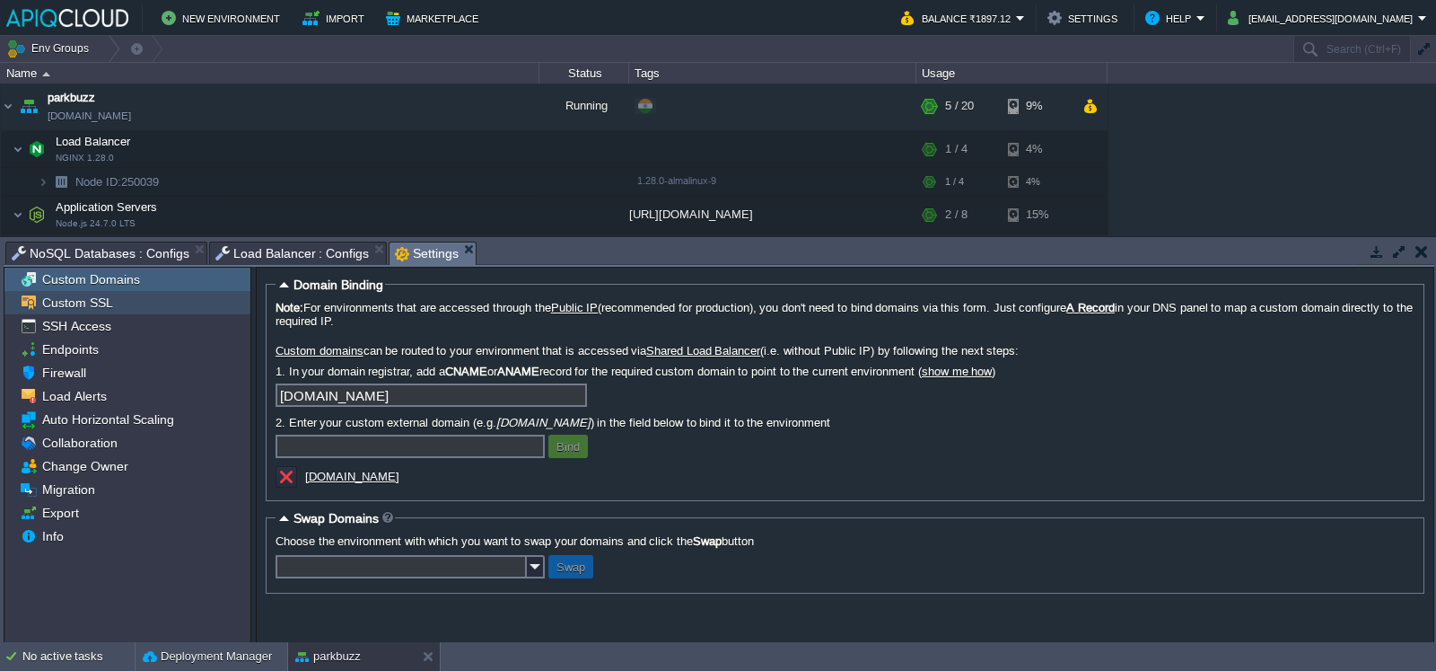
click at [150, 291] on div "Custom SSL" at bounding box center [127, 302] width 246 height 23
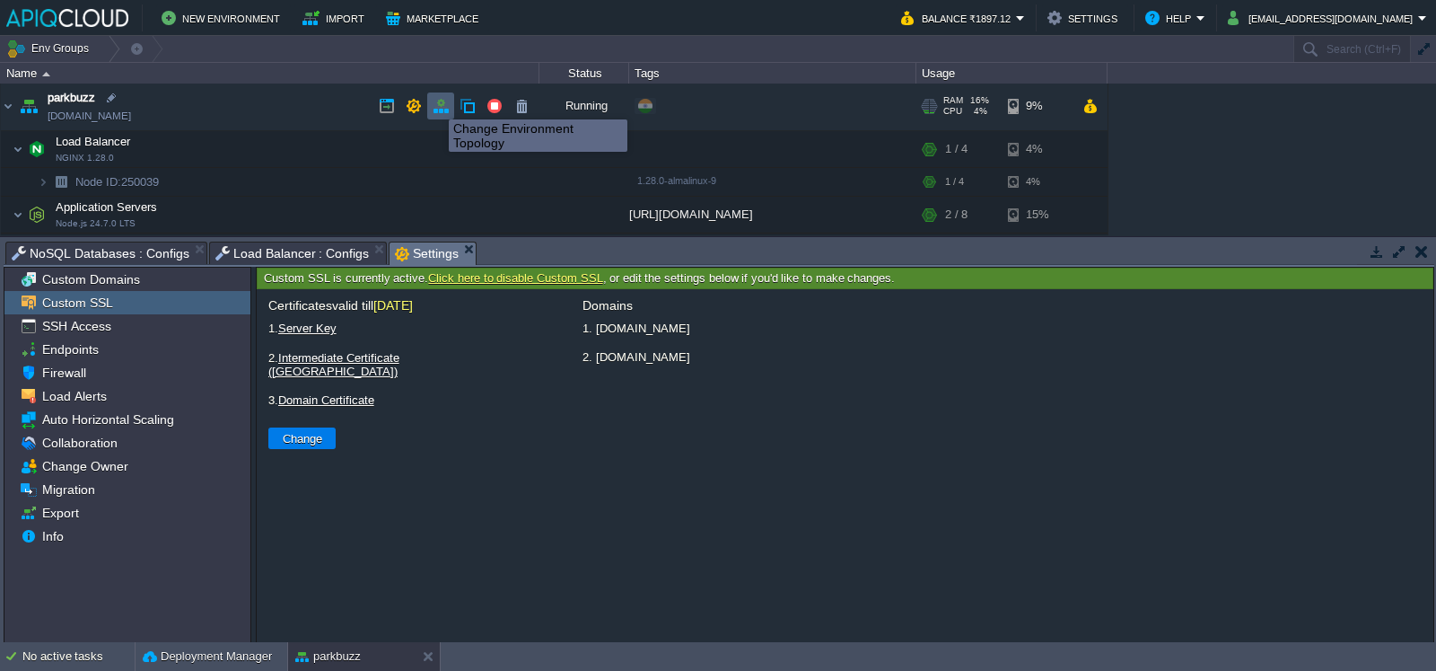
click at [435, 103] on button "button" at bounding box center [441, 106] width 16 height 16
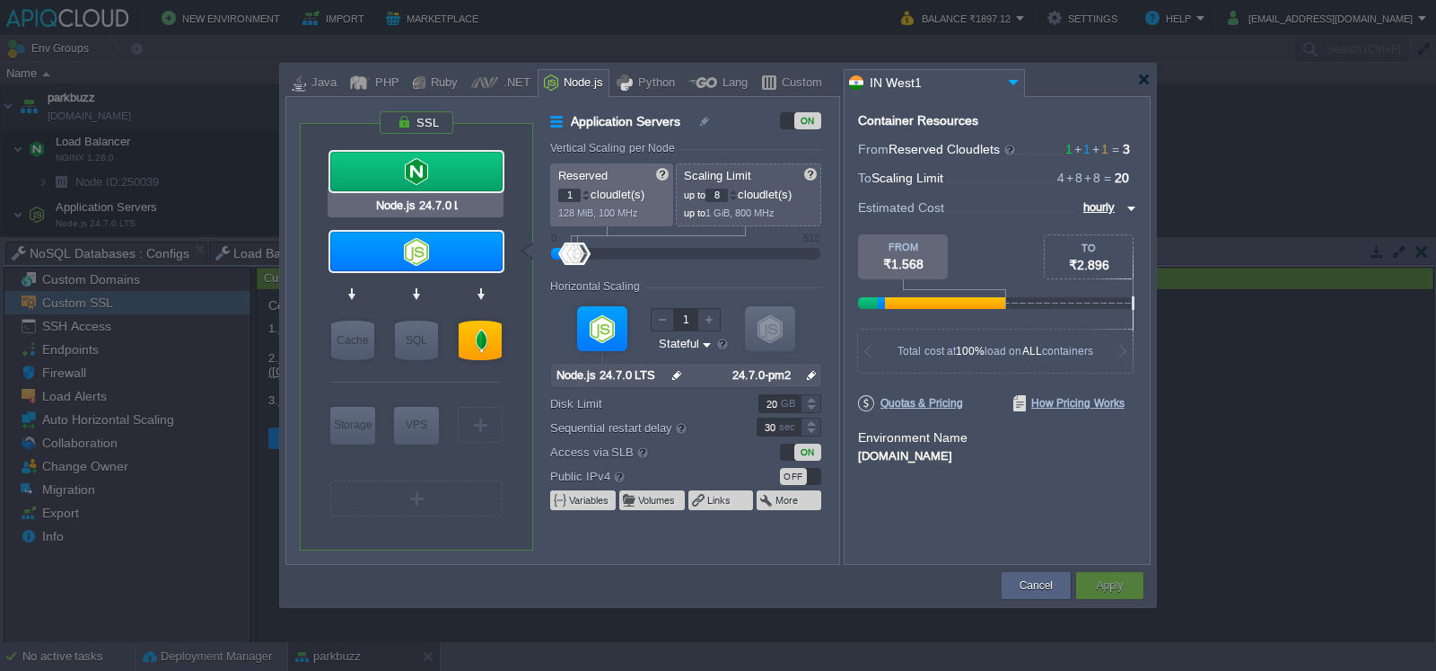
type input "MongoDB 7.0.15"
click at [587, 493] on button "Variables" at bounding box center [589, 500] width 41 height 14
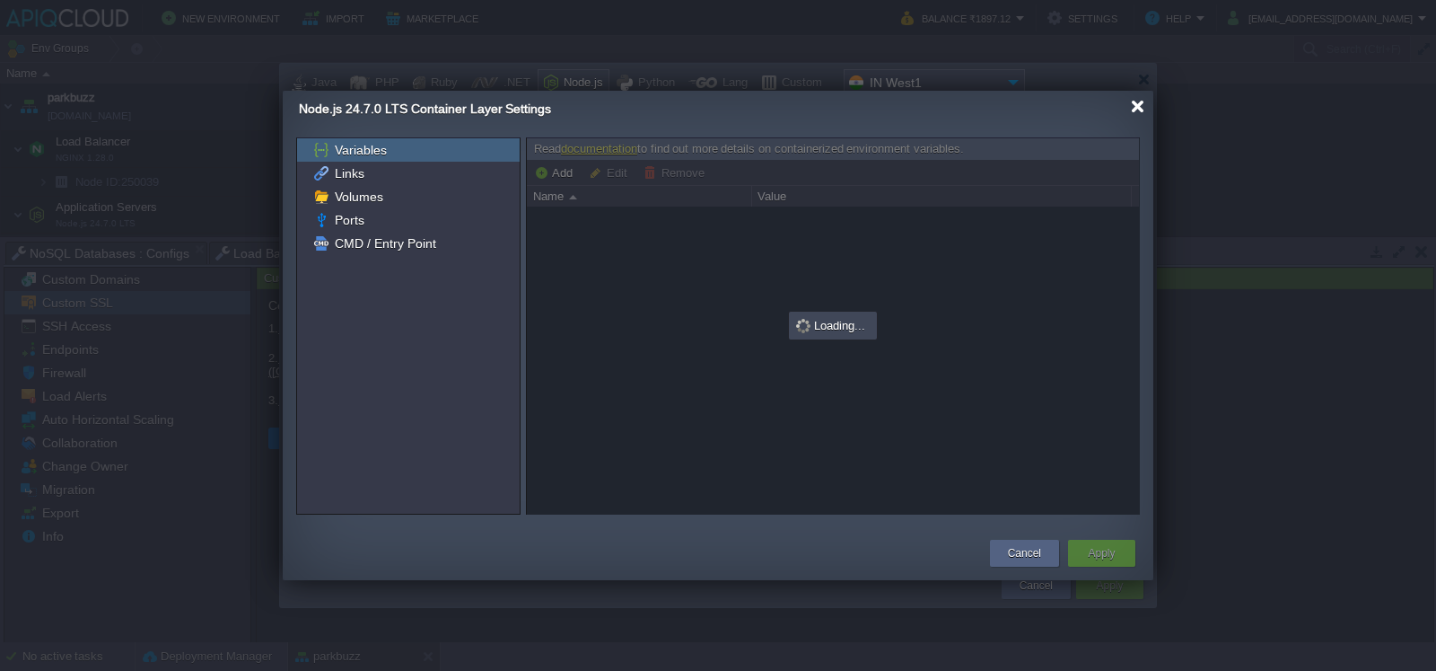
click at [1137, 110] on div at bounding box center [1137, 106] width 13 height 13
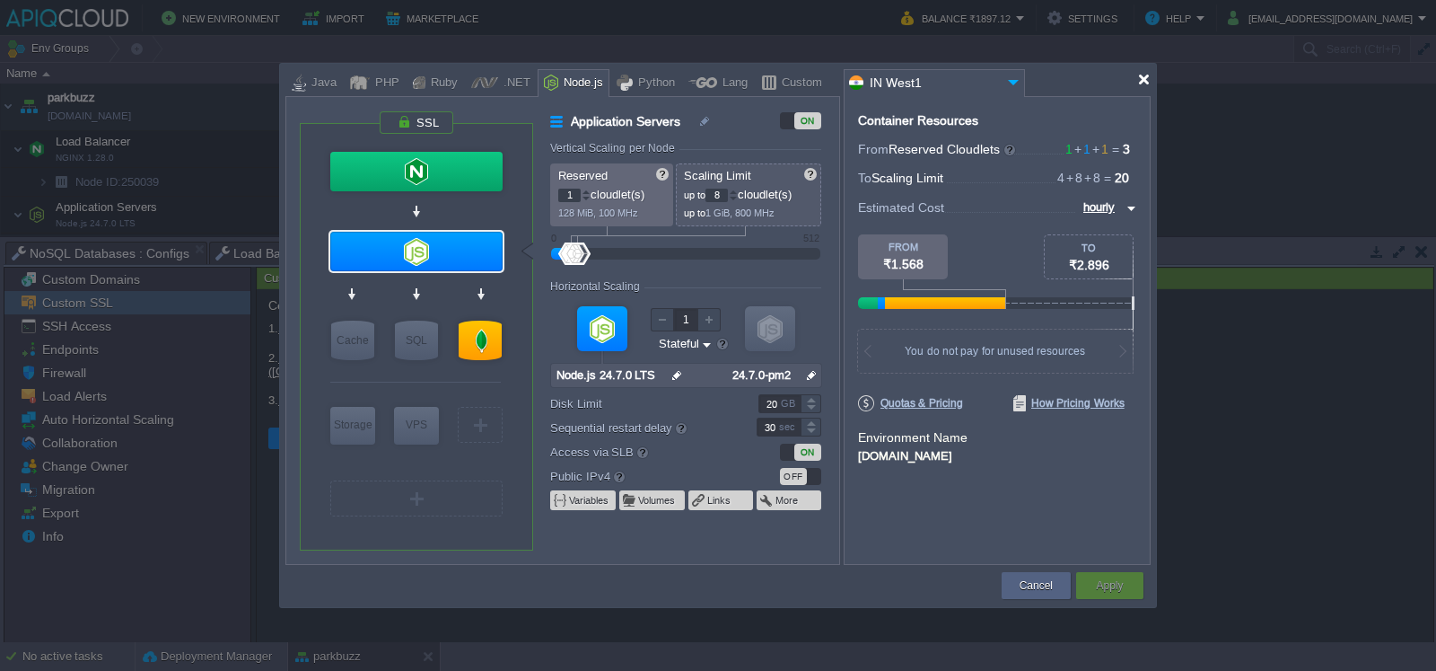
click at [1138, 81] on div at bounding box center [1143, 79] width 13 height 13
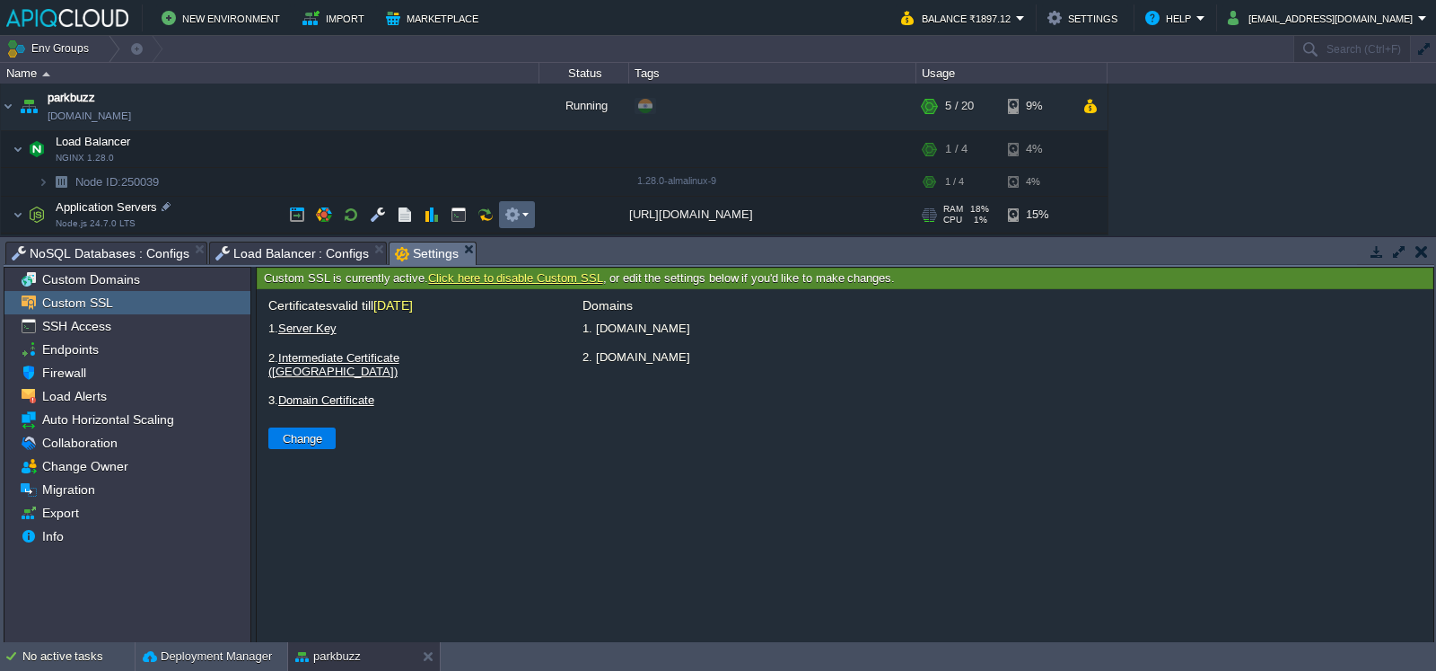
click at [525, 206] on em at bounding box center [516, 214] width 24 height 16
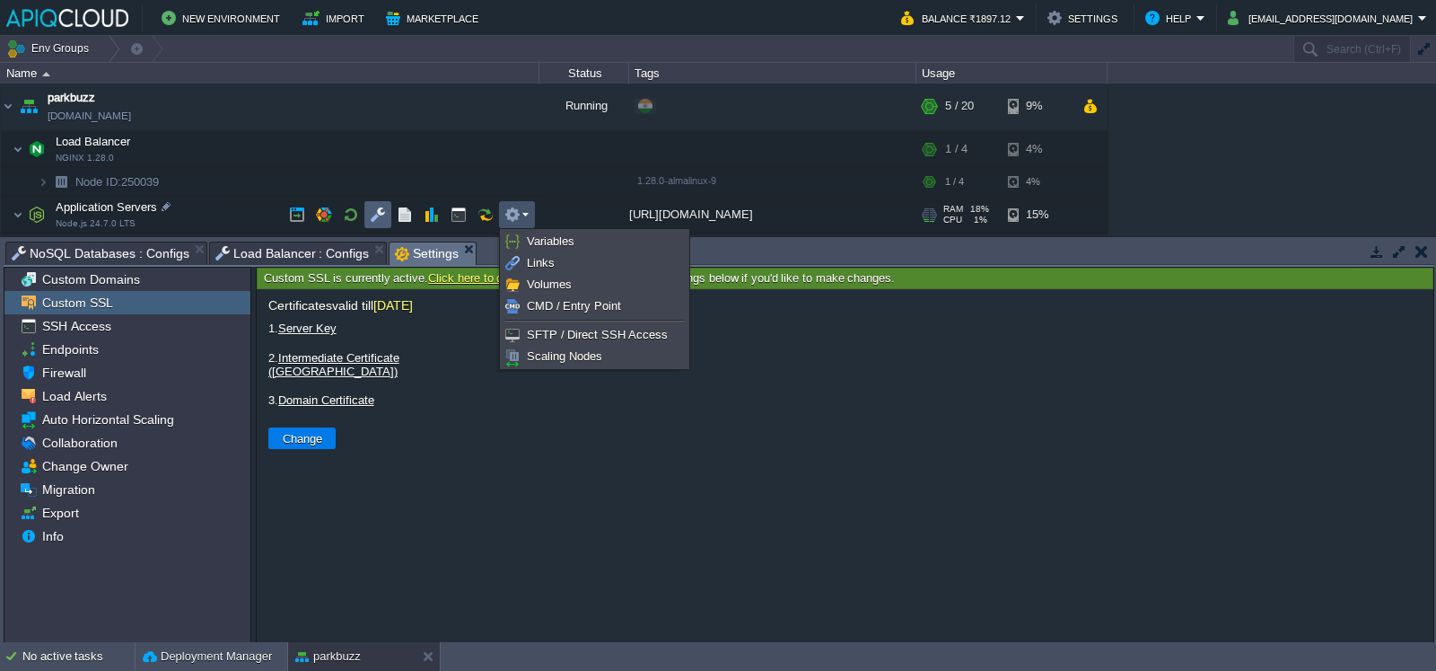
click at [366, 222] on td at bounding box center [377, 214] width 27 height 27
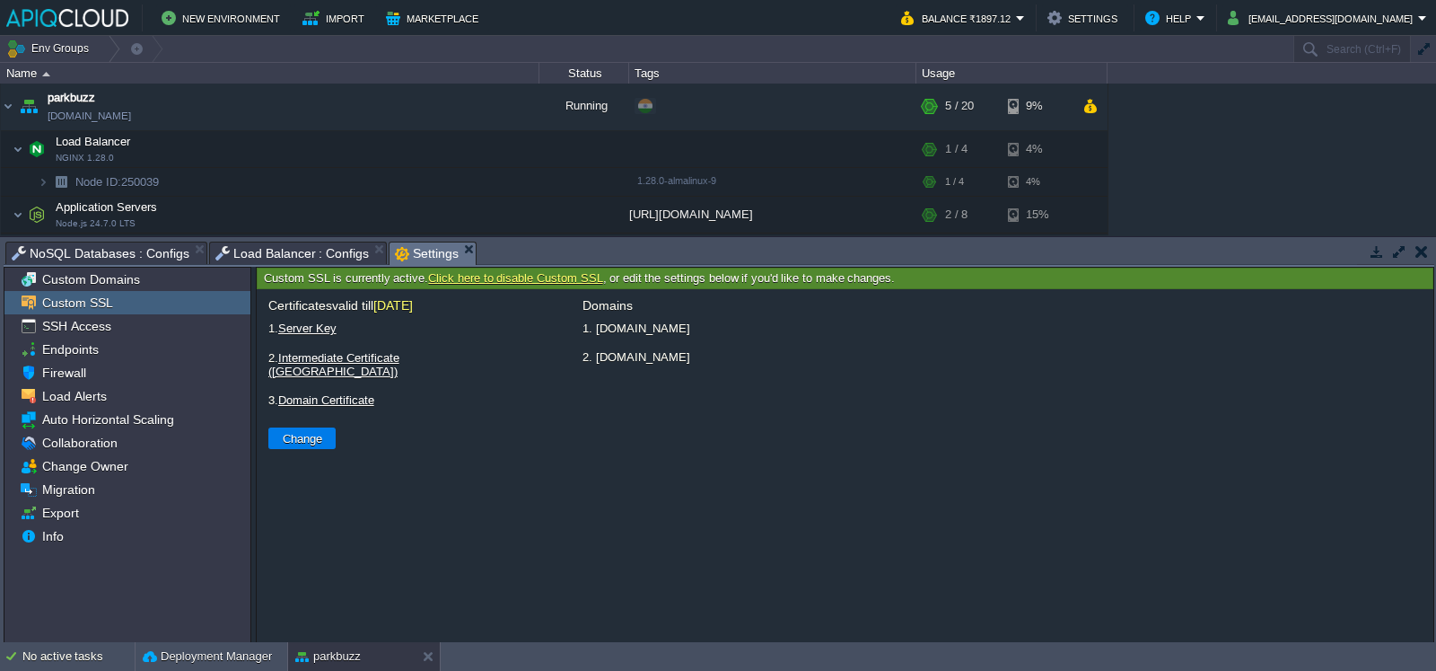
click at [304, 250] on span "Load Balancer : Configs" at bounding box center [292, 253] width 154 height 22
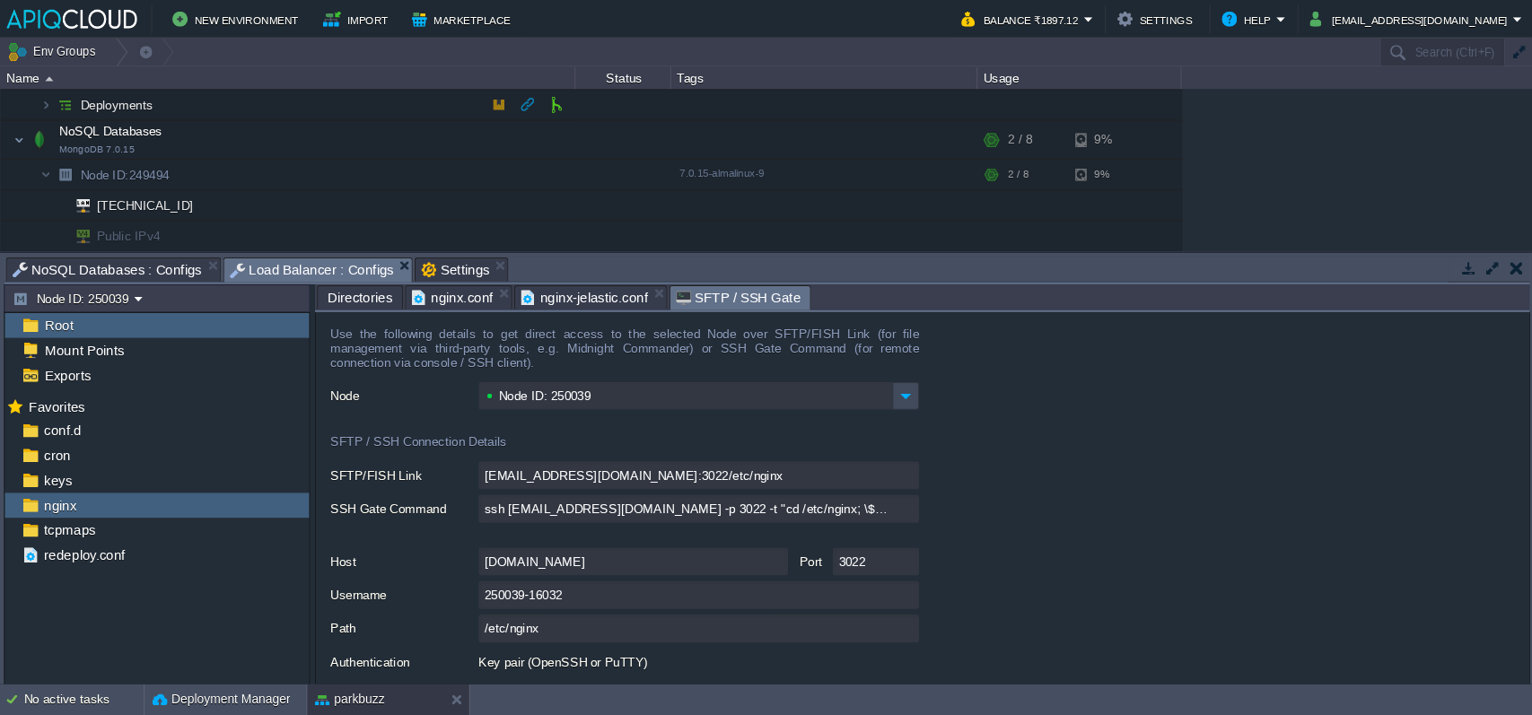
scroll to position [0, 0]
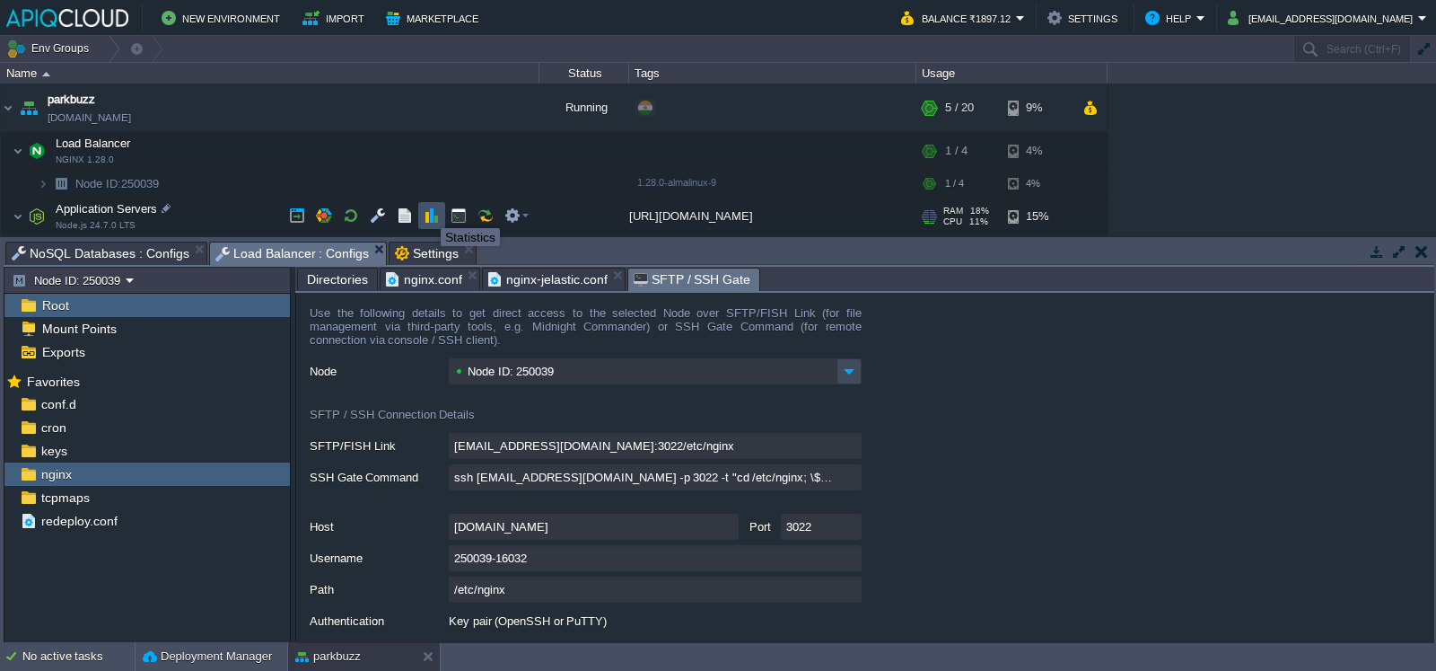
click at [427, 212] on button "button" at bounding box center [432, 215] width 16 height 16
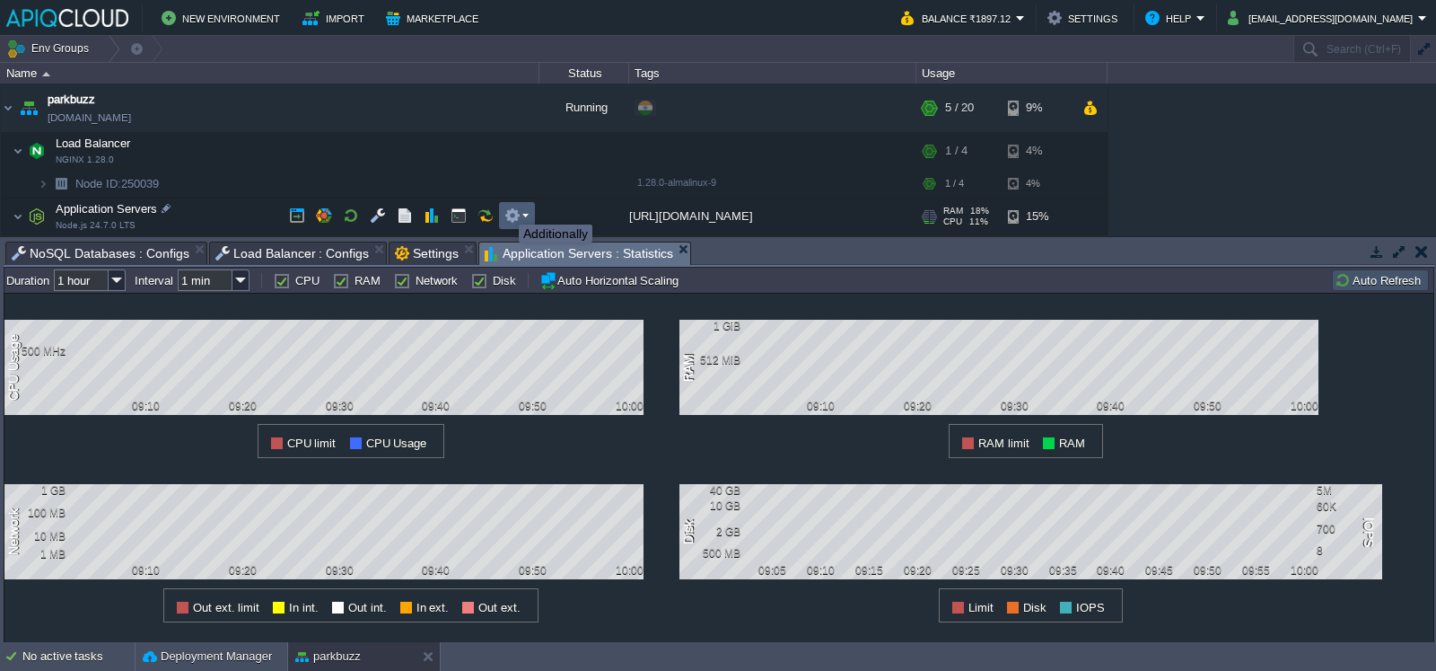
click at [512, 208] on button "button" at bounding box center [512, 215] width 16 height 16
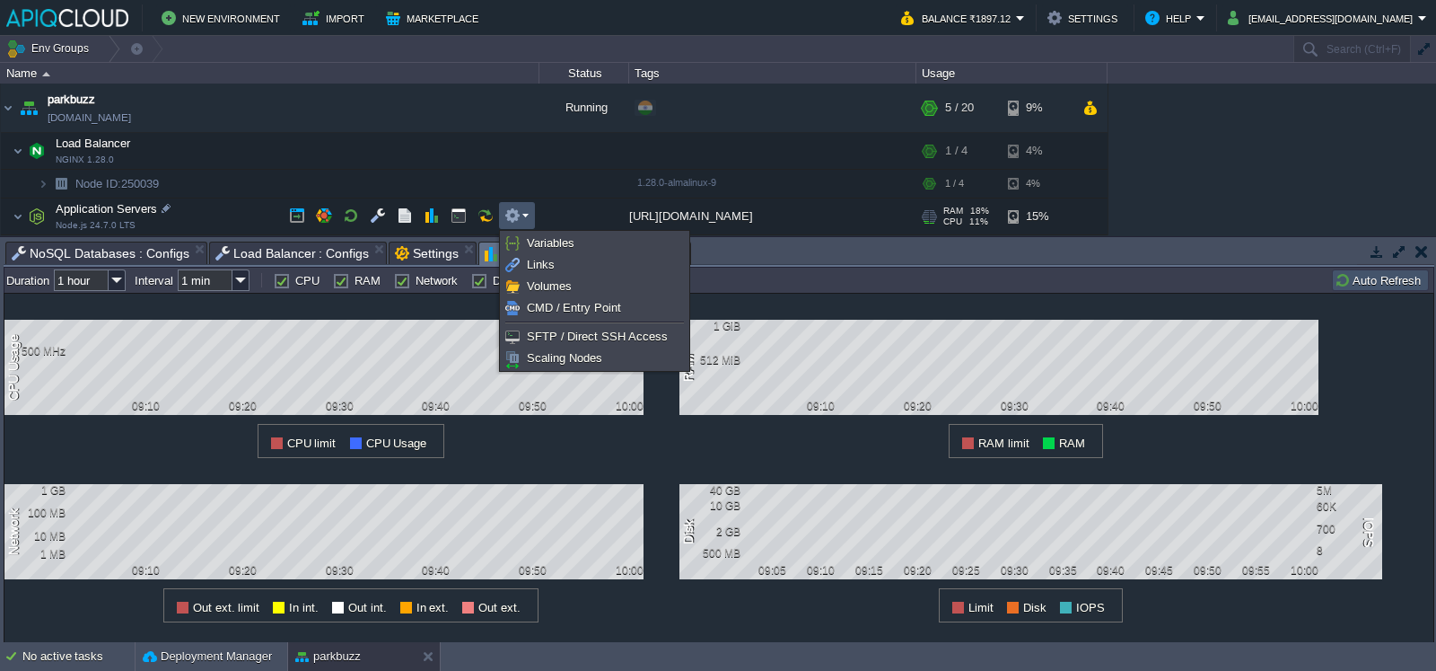
click at [533, 231] on ul "Variables Links Volumes CMD / Entry Point SFTP / Direct SSH Access Scaling Nodes" at bounding box center [594, 301] width 189 height 140
click at [535, 239] on span "Variables" at bounding box center [551, 242] width 48 height 13
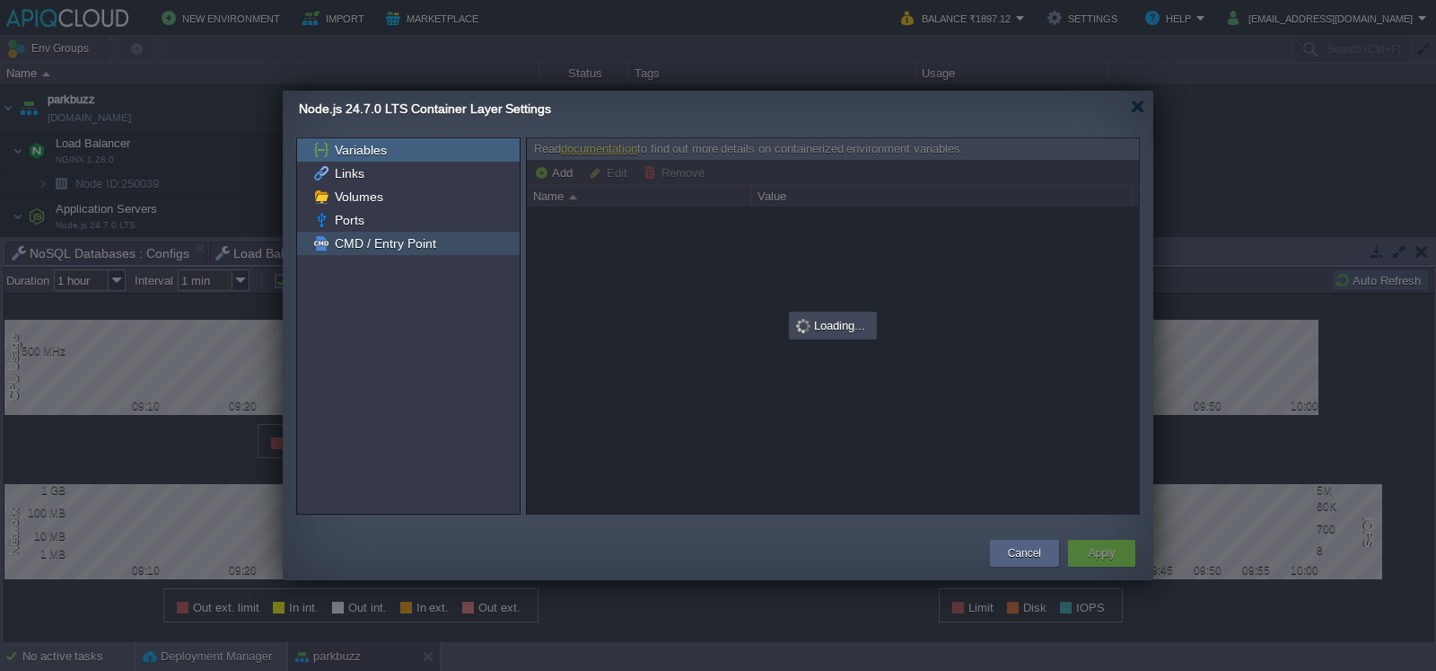
click at [449, 249] on div "CMD / Entry Point" at bounding box center [408, 243] width 223 height 23
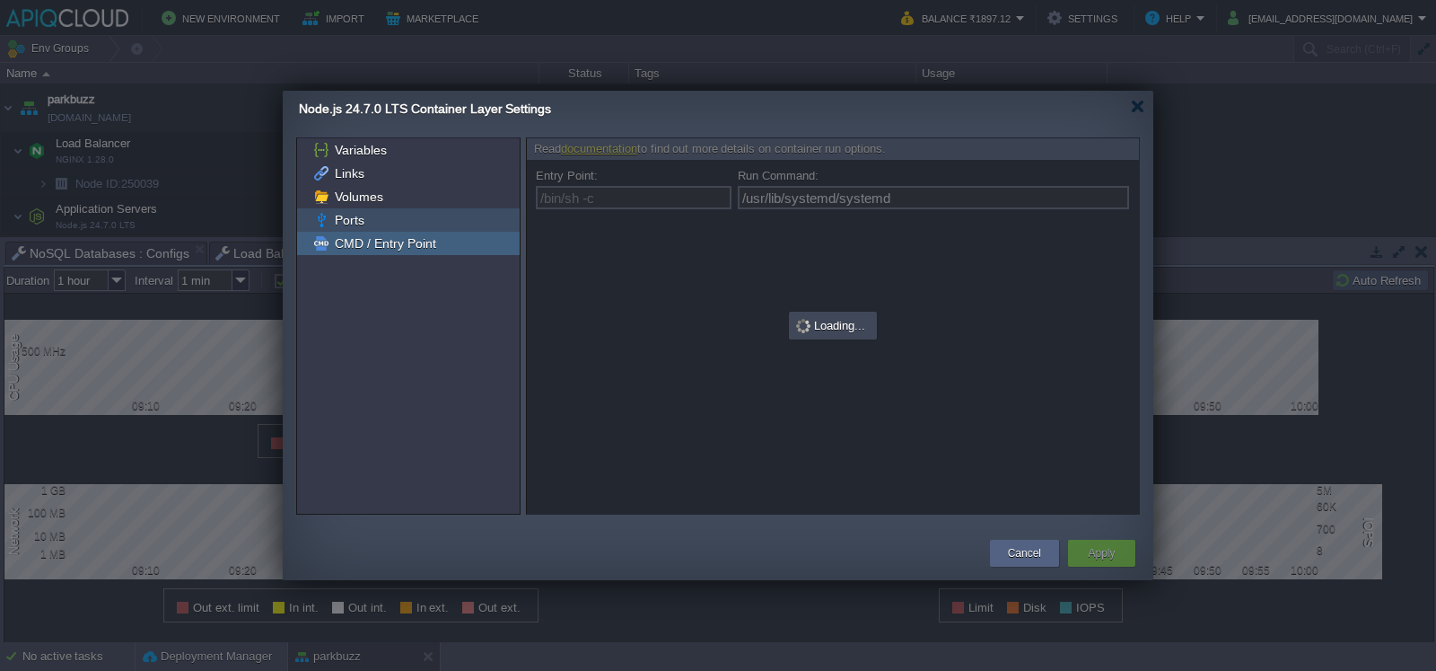
click at [436, 225] on div "Ports" at bounding box center [408, 219] width 223 height 23
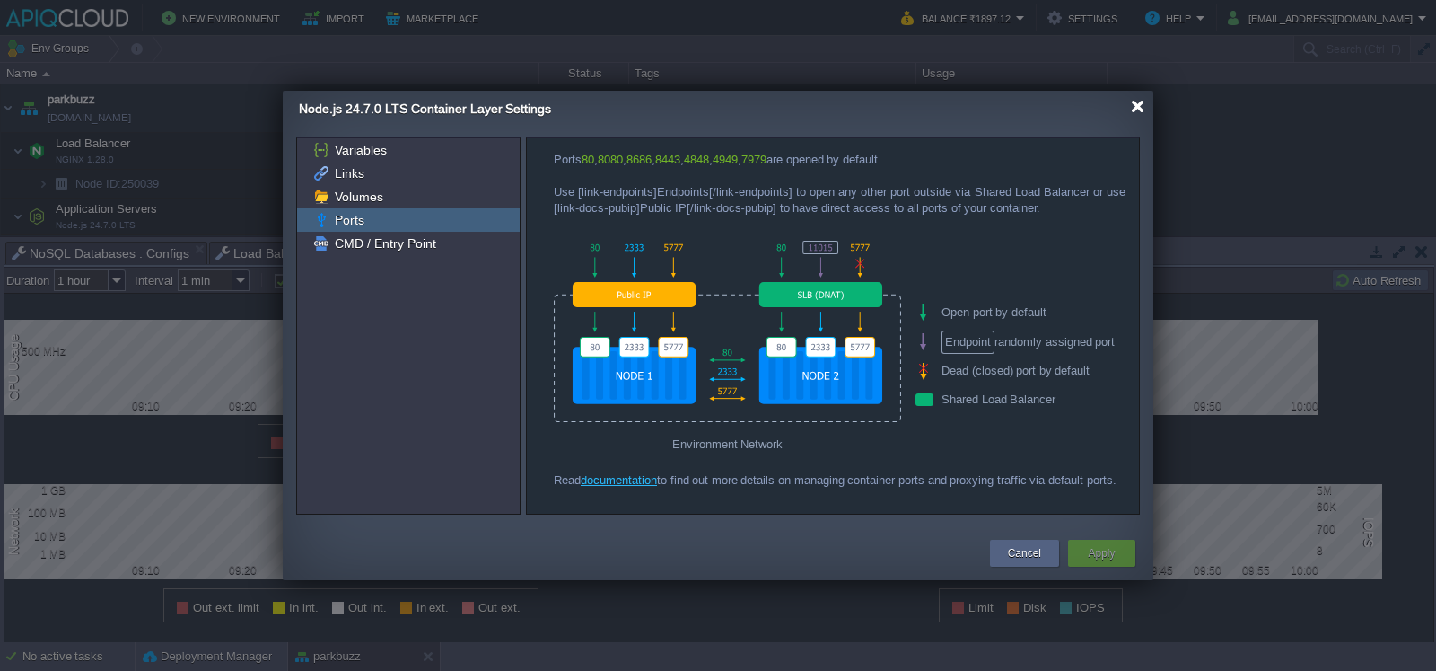
click at [1131, 101] on div at bounding box center [1137, 106] width 13 height 13
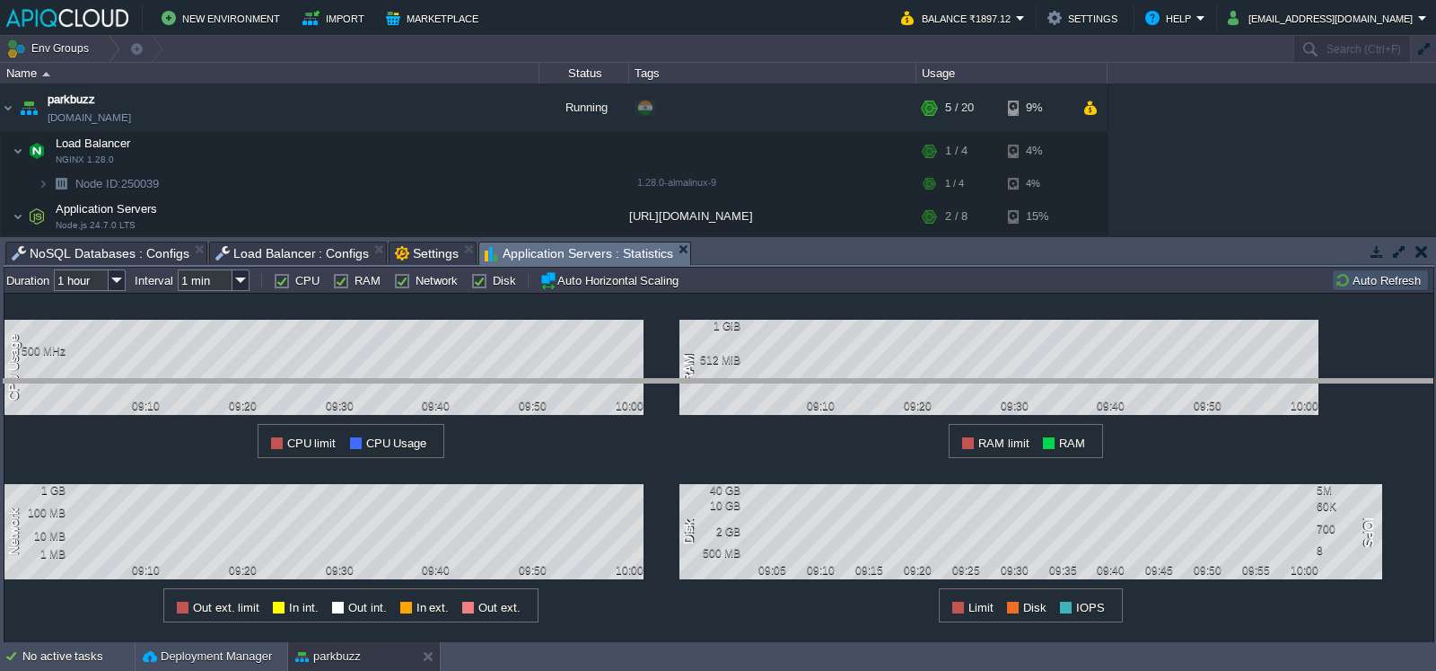
drag, startPoint x: 1016, startPoint y: 249, endPoint x: 1014, endPoint y: 408, distance: 158.9
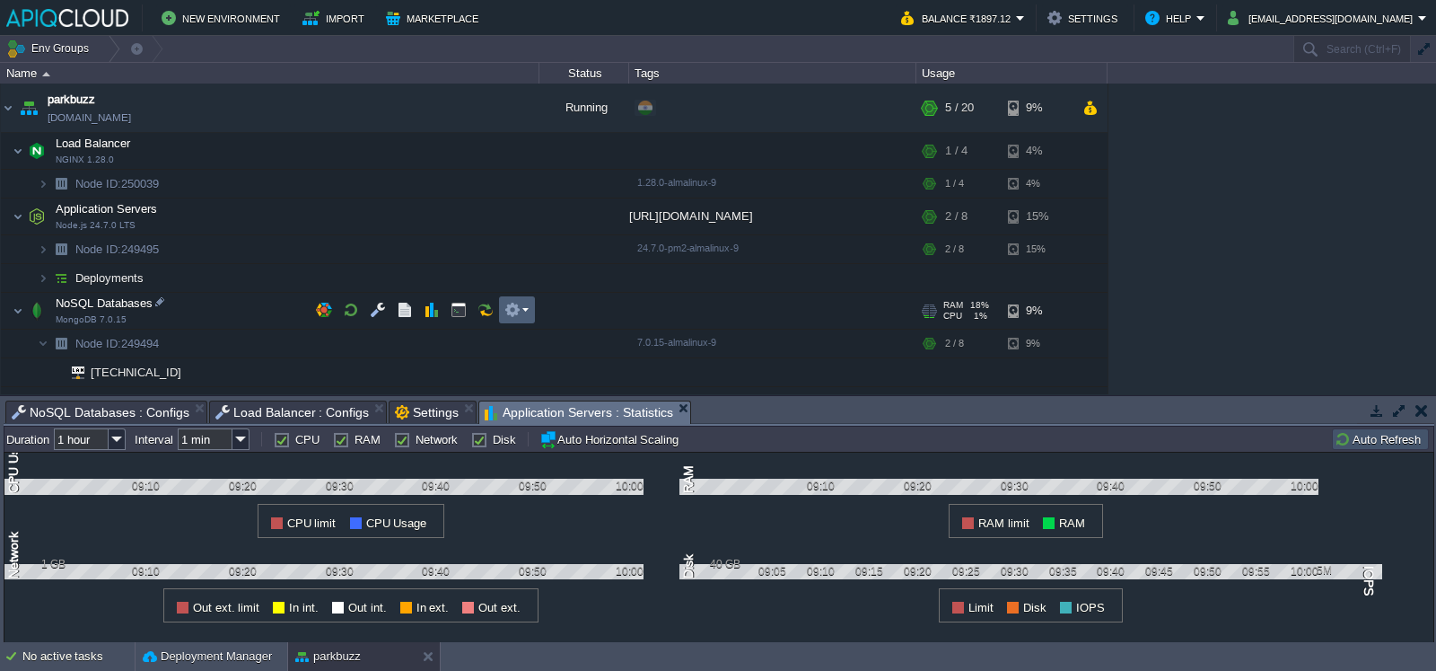
click at [530, 311] on td at bounding box center [517, 309] width 36 height 27
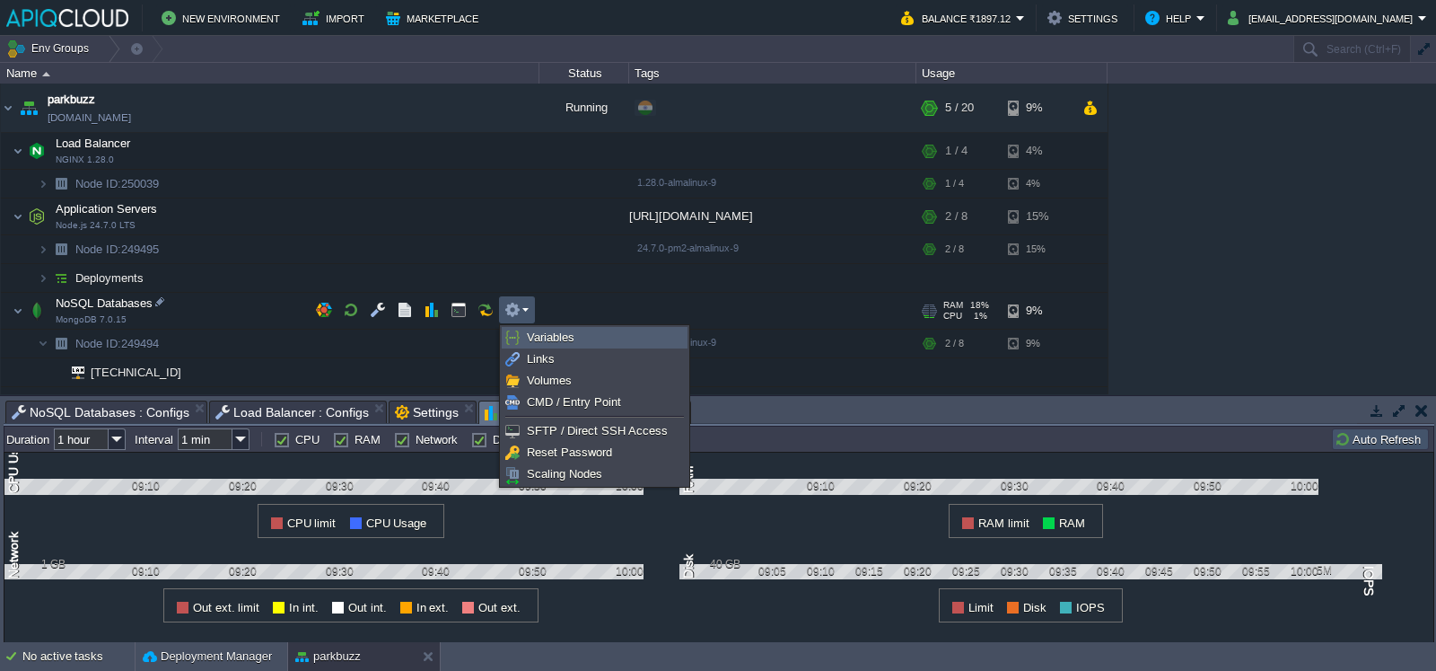
click at [578, 332] on link "Variables" at bounding box center [595, 338] width 184 height 20
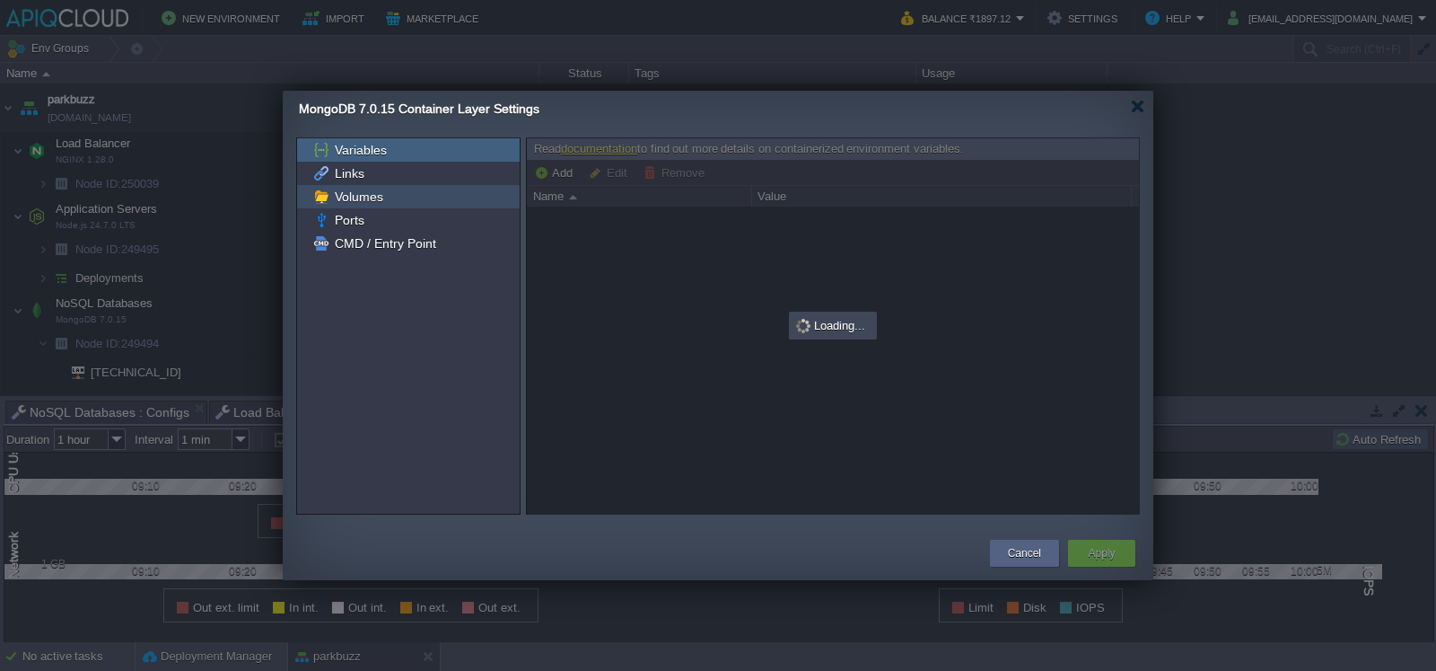
click at [404, 202] on div "Volumes" at bounding box center [408, 196] width 223 height 23
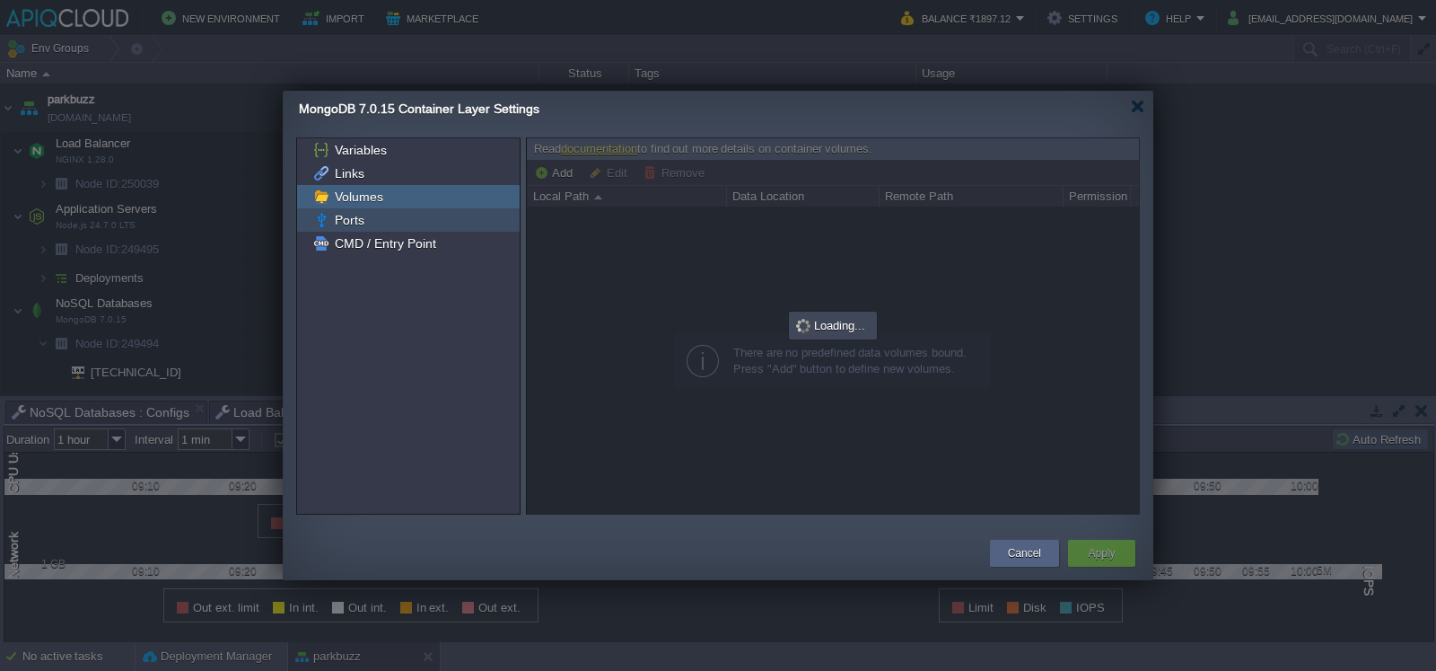
click at [415, 208] on div "Ports" at bounding box center [408, 219] width 223 height 23
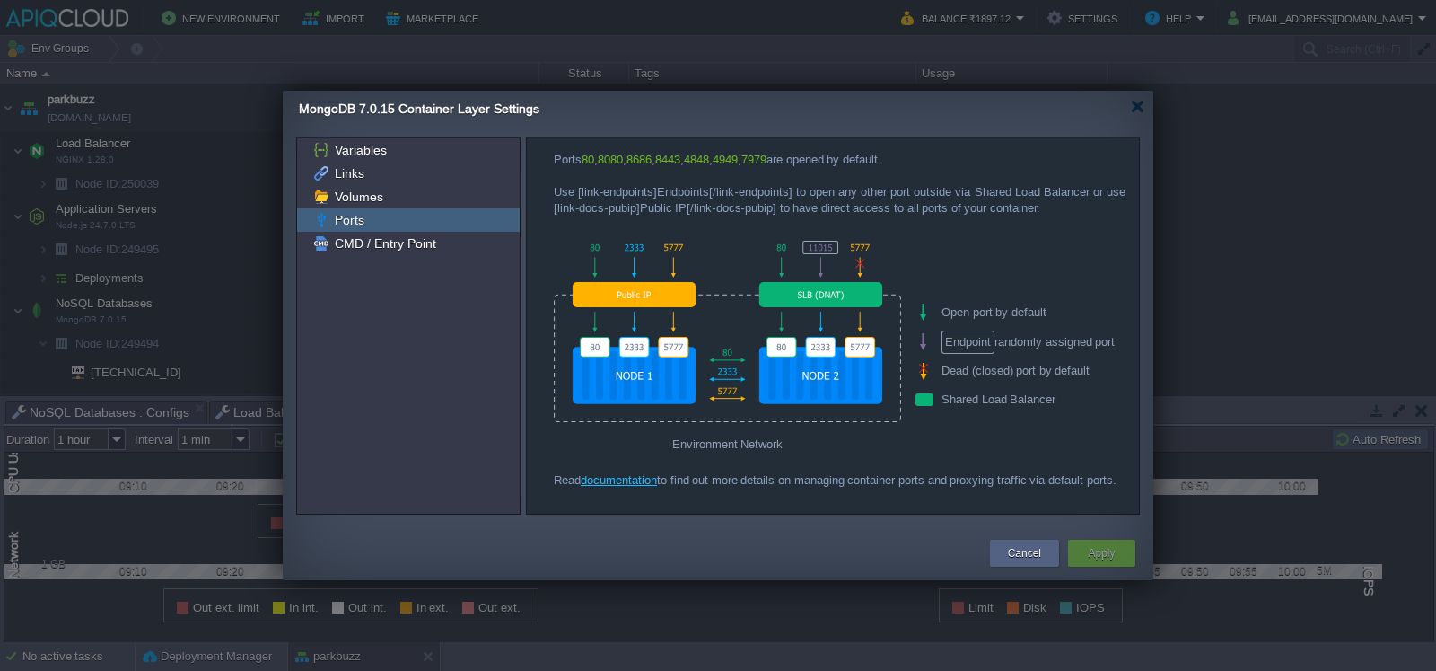
click at [395, 213] on div "Ports" at bounding box center [408, 219] width 223 height 23
click at [817, 246] on div at bounding box center [727, 330] width 347 height 193
click at [839, 235] on div at bounding box center [727, 330] width 347 height 193
click at [862, 244] on div at bounding box center [727, 330] width 347 height 193
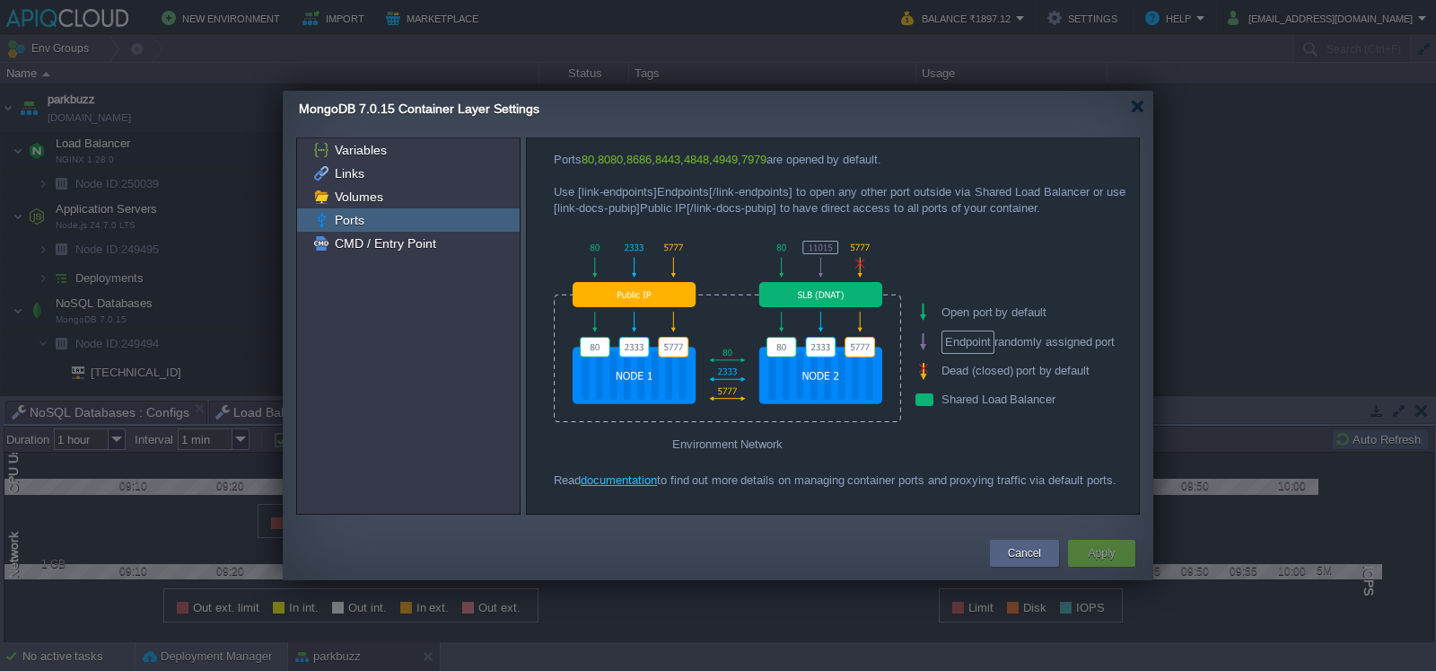
click at [768, 244] on div at bounding box center [727, 330] width 347 height 193
click at [640, 307] on div at bounding box center [727, 330] width 347 height 193
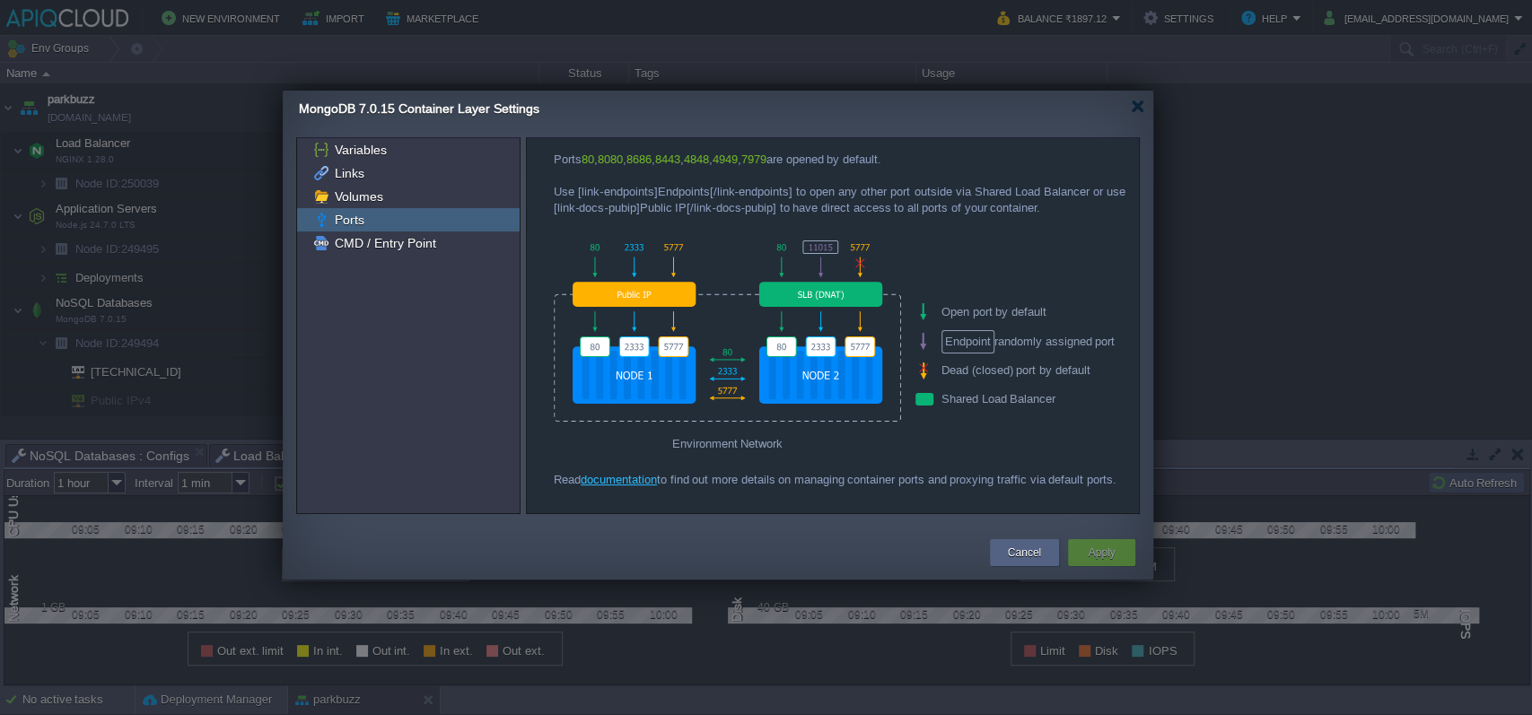
click at [890, 123] on div "MongoDB 7.0.15 Container Layer Settings" at bounding box center [726, 109] width 855 height 37
click at [888, 120] on div "MongoDB 7.0.15 Container Layer Settings" at bounding box center [726, 109] width 855 height 37
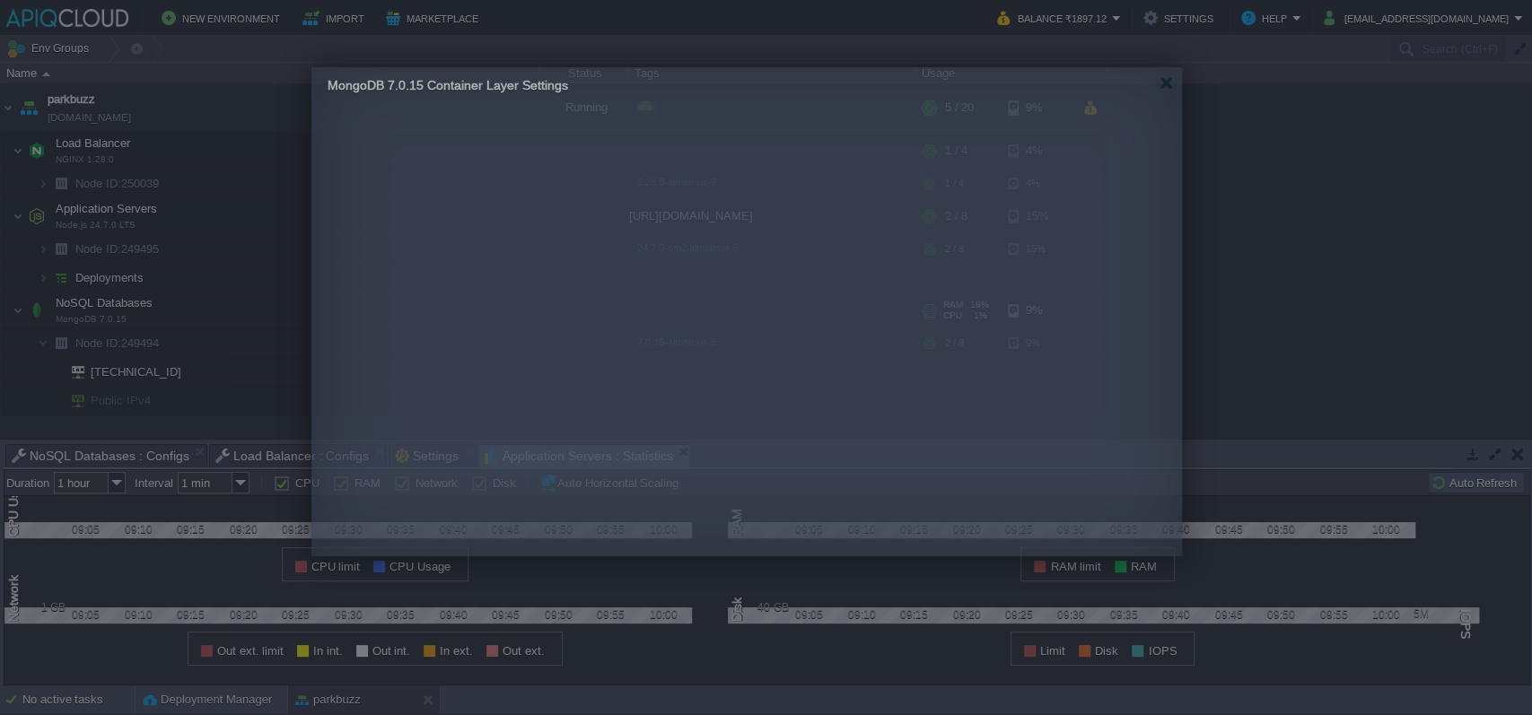
drag, startPoint x: 889, startPoint y: 121, endPoint x: 872, endPoint y: 97, distance: 29.6
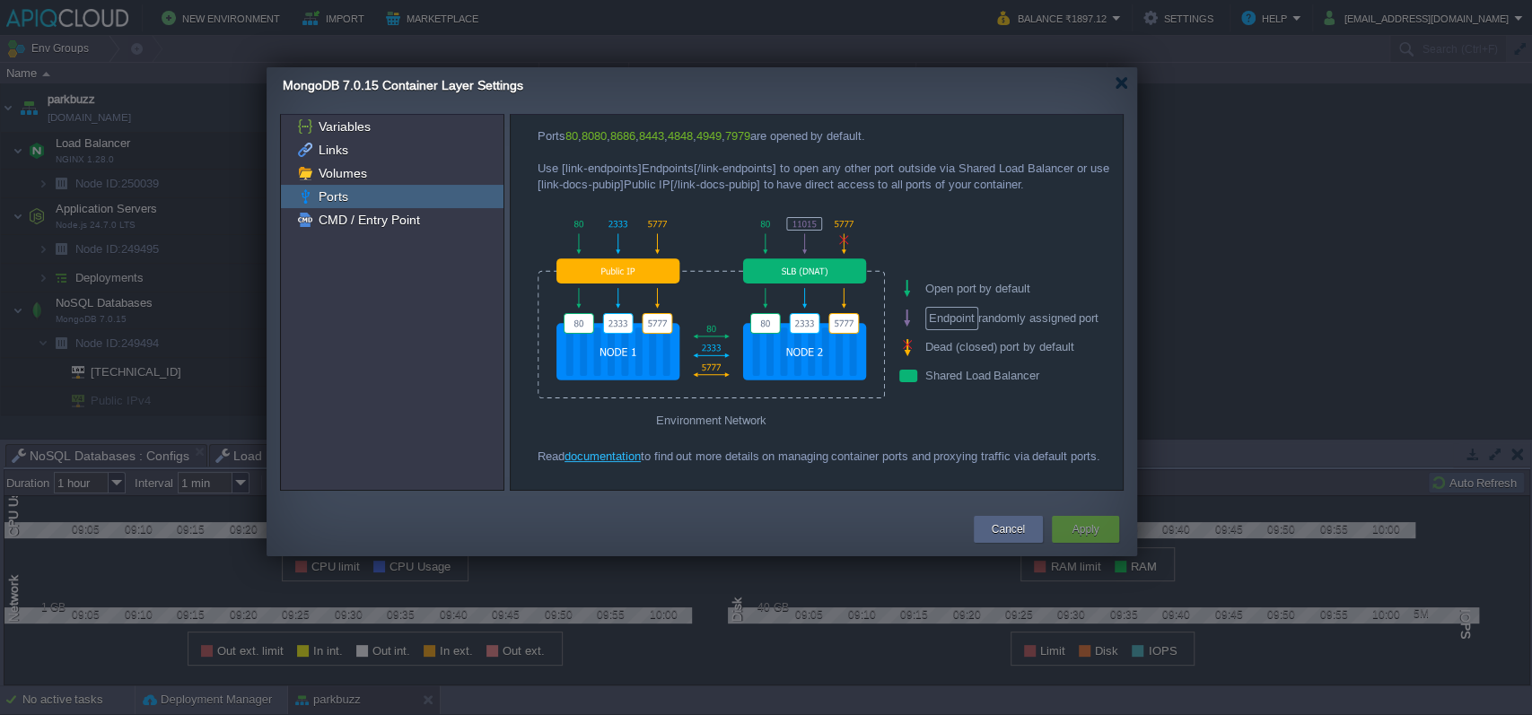
click at [373, 191] on div "Ports" at bounding box center [392, 196] width 223 height 23
drag, startPoint x: 589, startPoint y: 184, endPoint x: 578, endPoint y: 274, distance: 90.4
click at [578, 274] on div at bounding box center [711, 307] width 347 height 193
click at [768, 293] on div at bounding box center [711, 307] width 347 height 193
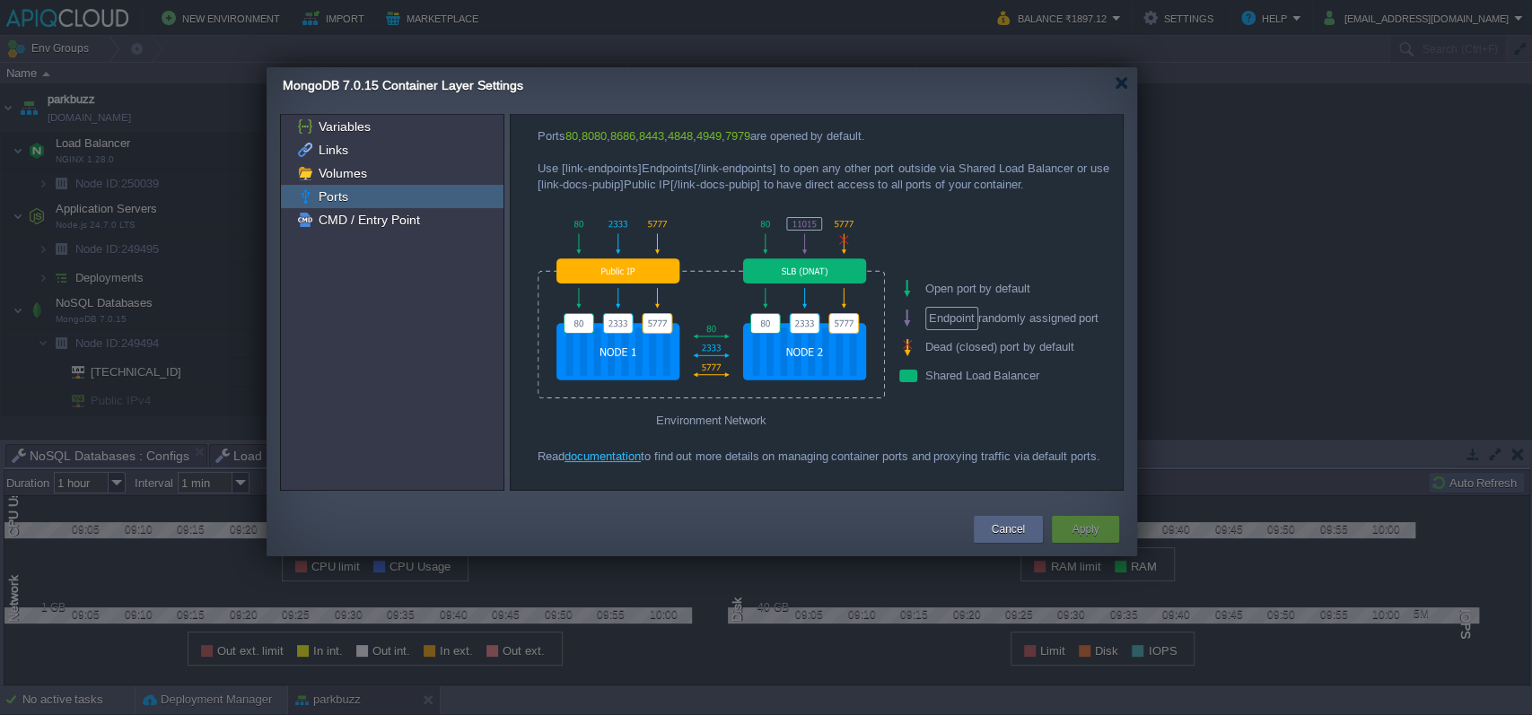
click at [640, 368] on div at bounding box center [711, 307] width 347 height 193
drag, startPoint x: 663, startPoint y: 366, endPoint x: 686, endPoint y: 366, distance: 22.4
click at [686, 366] on div at bounding box center [711, 307] width 347 height 193
click at [913, 286] on div "Open port by default" at bounding box center [1018, 289] width 238 height 30
click at [966, 289] on div "Open port by default" at bounding box center [1018, 289] width 238 height 30
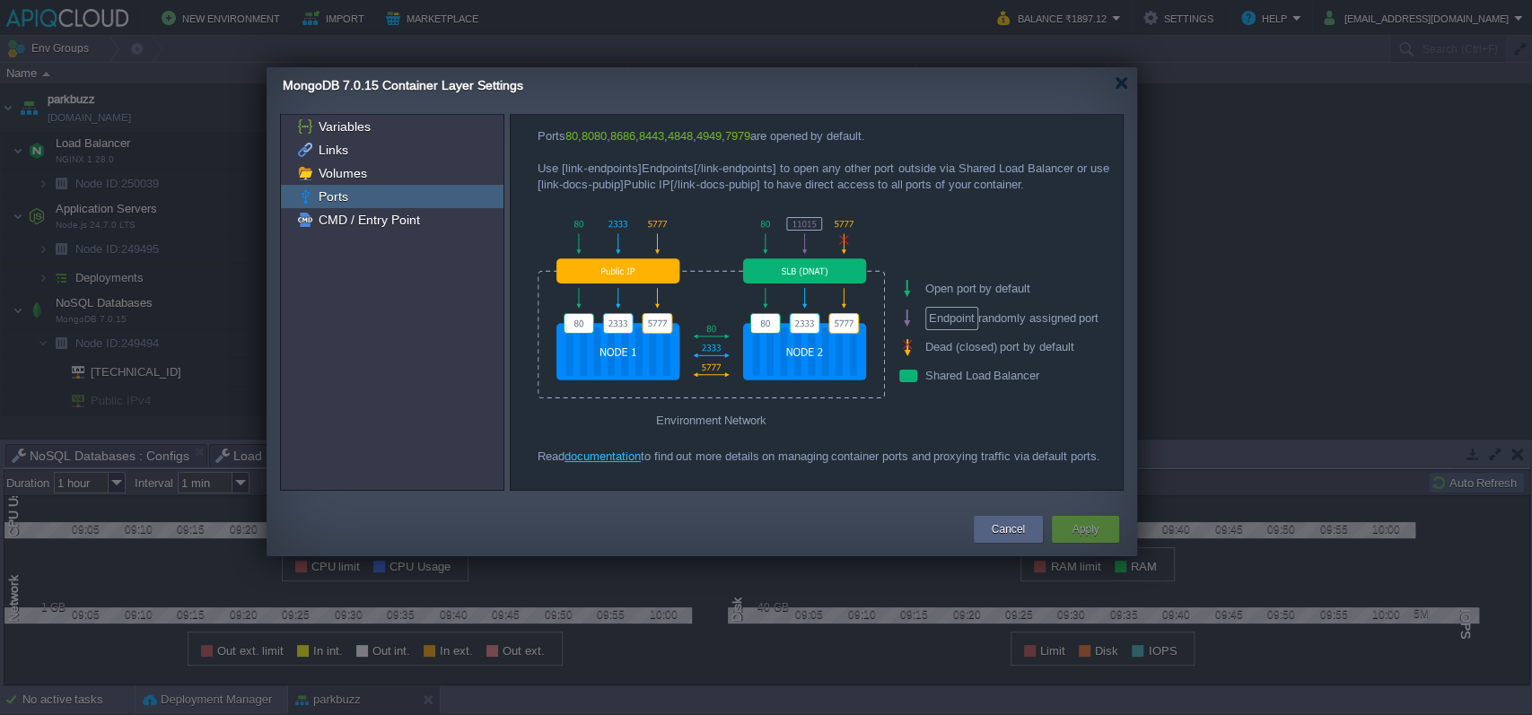
drag, startPoint x: 942, startPoint y: 369, endPoint x: 919, endPoint y: 376, distance: 23.6
click at [941, 370] on div "Shared Load Balancer" at bounding box center [1018, 376] width 238 height 29
click at [909, 376] on div "Shared Load Balancer" at bounding box center [1018, 376] width 238 height 29
click at [605, 456] on link "documentation" at bounding box center [603, 456] width 76 height 13
click at [1127, 84] on div at bounding box center [1121, 82] width 13 height 13
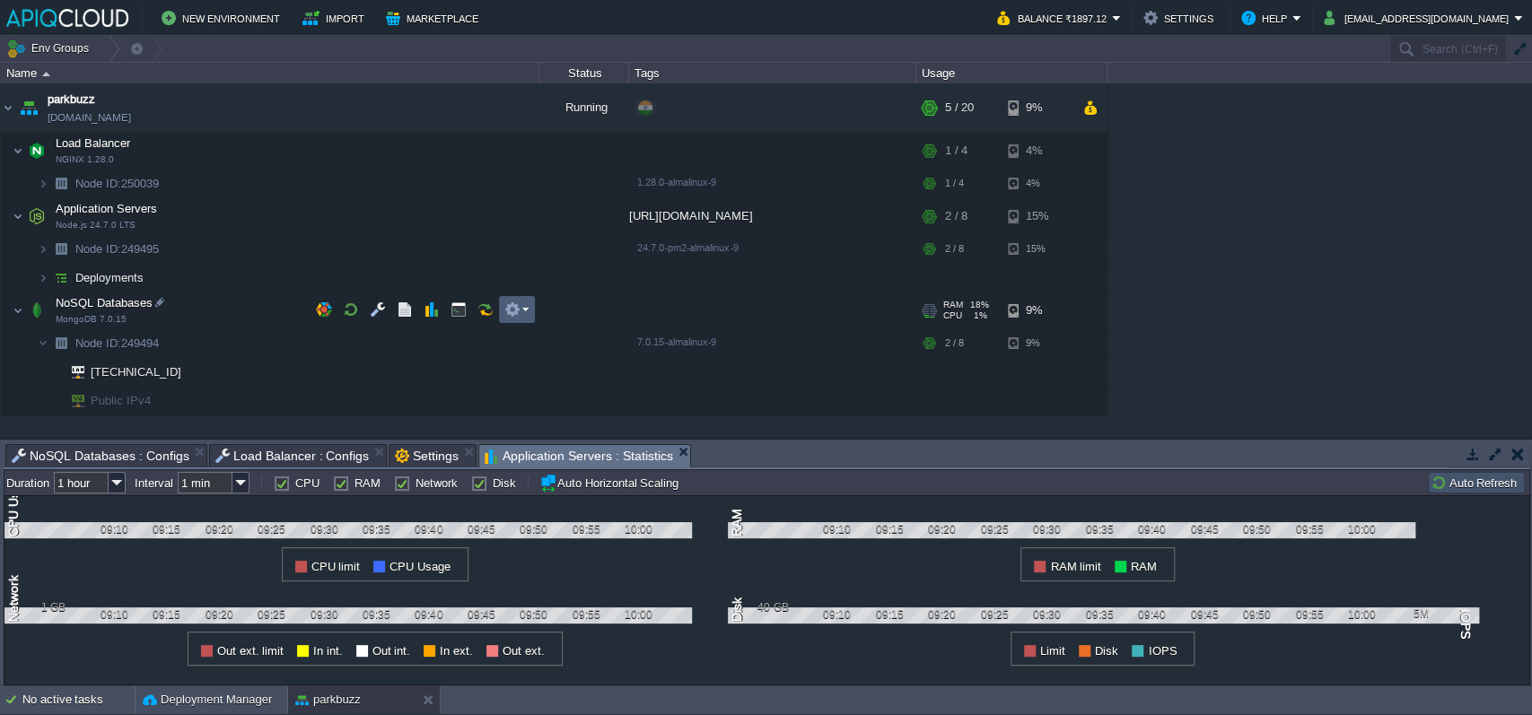
click at [510, 313] on button "button" at bounding box center [512, 310] width 16 height 16
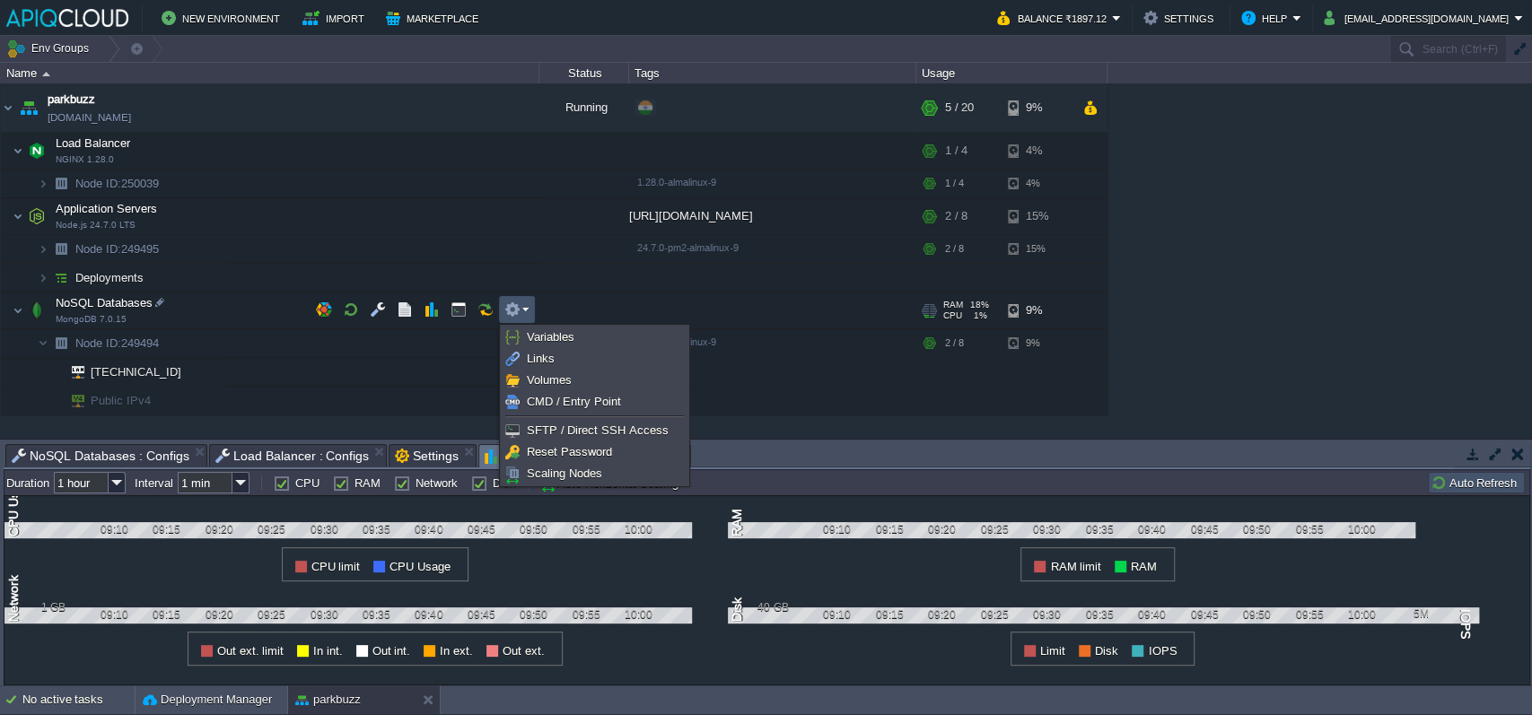
click at [1238, 169] on div "parkbuzz [DOMAIN_NAME] Running + Add to Env Group RAM 16% CPU 4% 5 / 20 9% Load…" at bounding box center [766, 260] width 1532 height 355
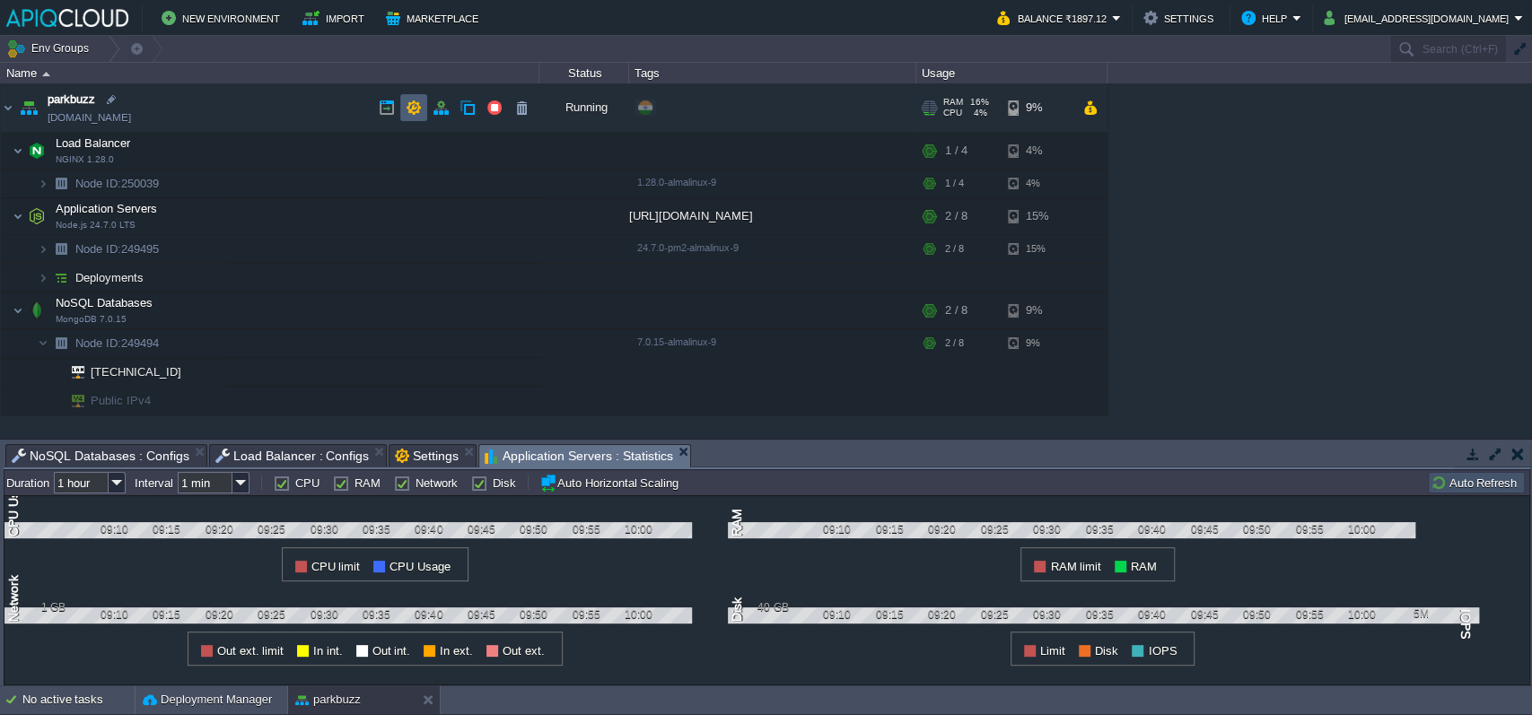
click at [425, 105] on td at bounding box center [413, 107] width 27 height 27
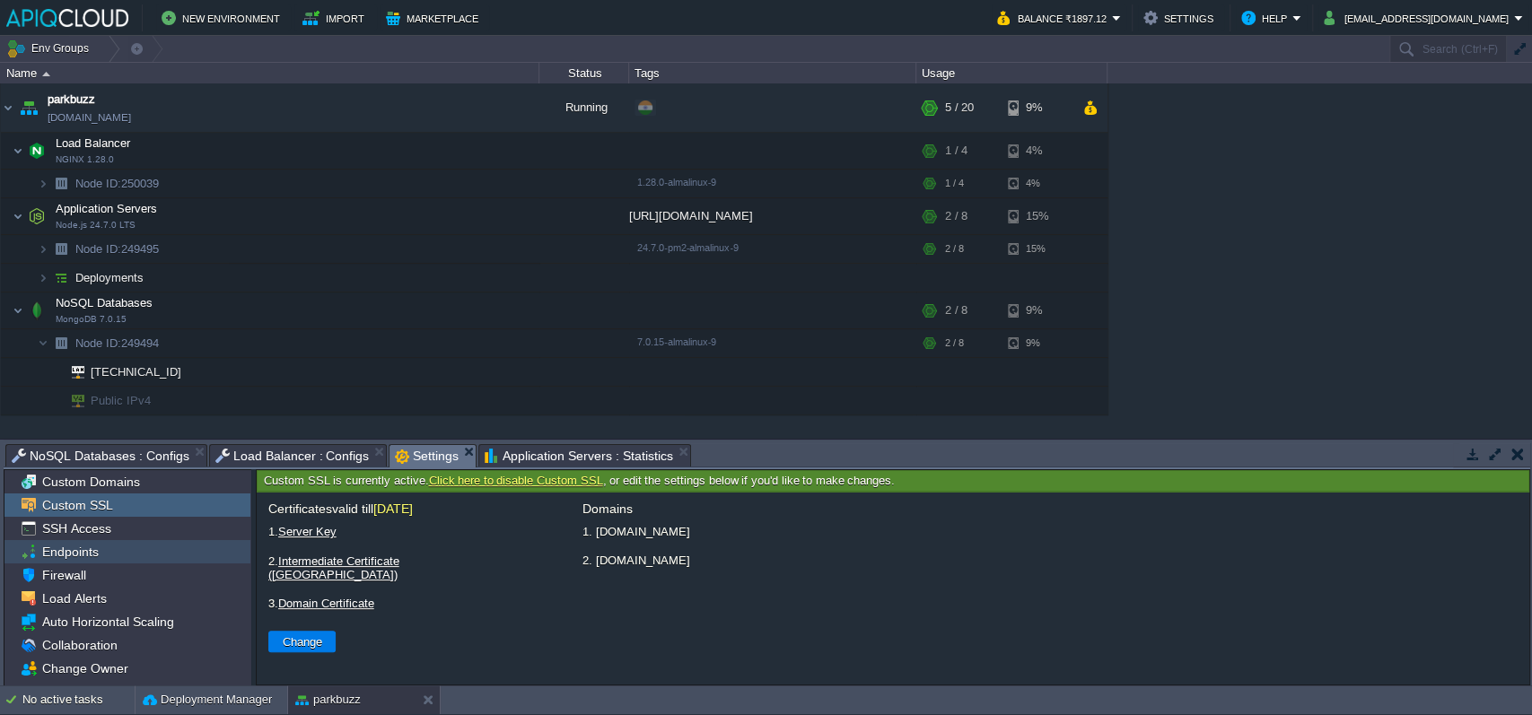
click at [78, 555] on span "Endpoints" at bounding box center [70, 552] width 63 height 16
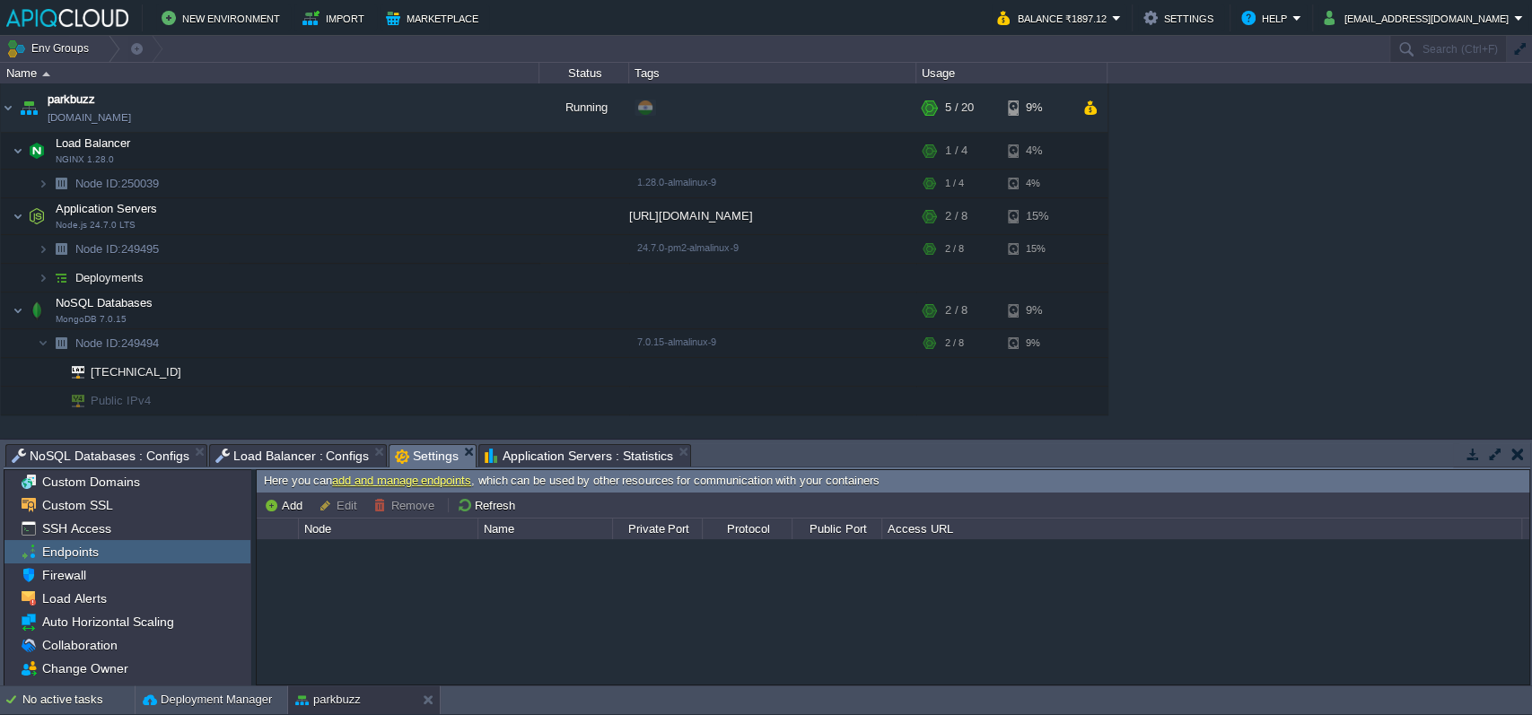
click at [366, 583] on div at bounding box center [893, 611] width 1273 height 145
click at [291, 498] on button "Add" at bounding box center [286, 505] width 44 height 16
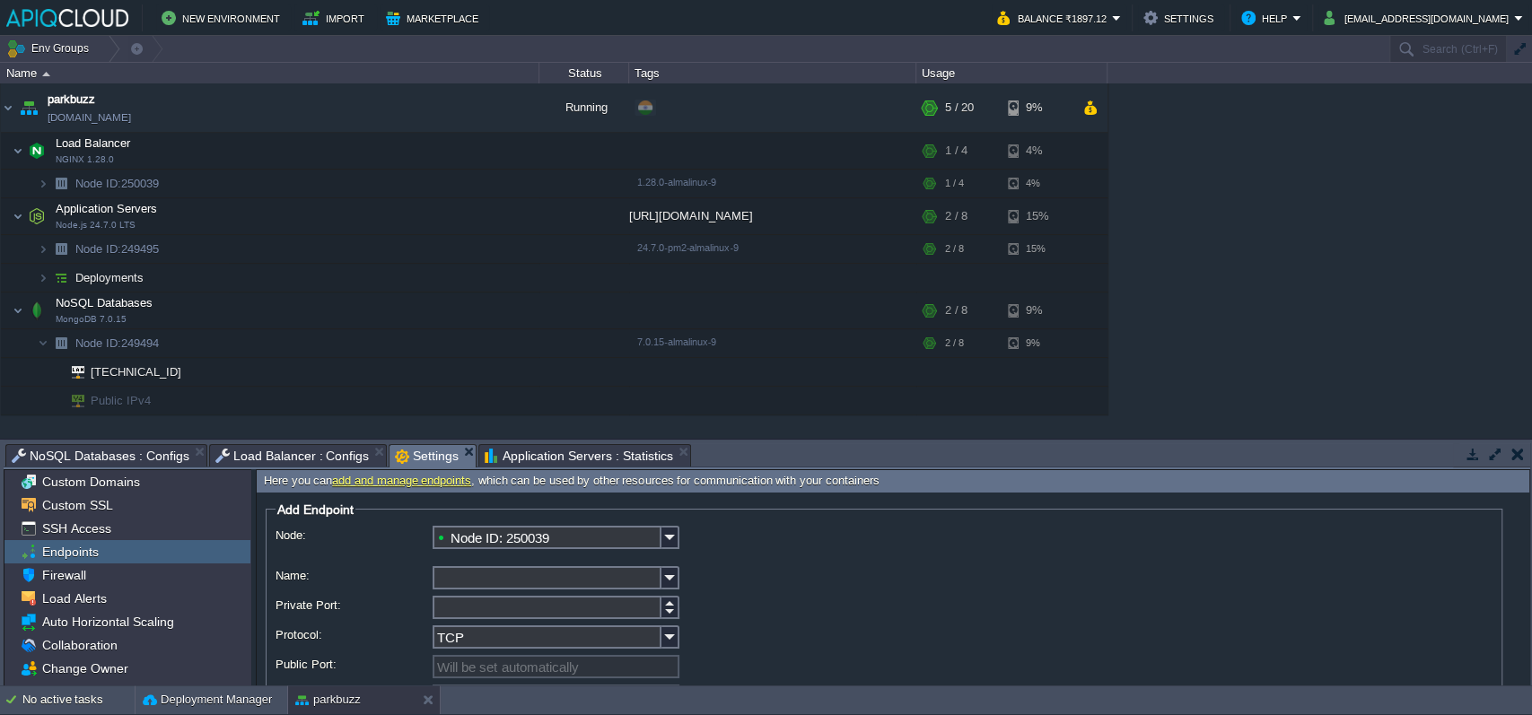
click at [631, 535] on input "Node ID: 250039" at bounding box center [547, 537] width 229 height 23
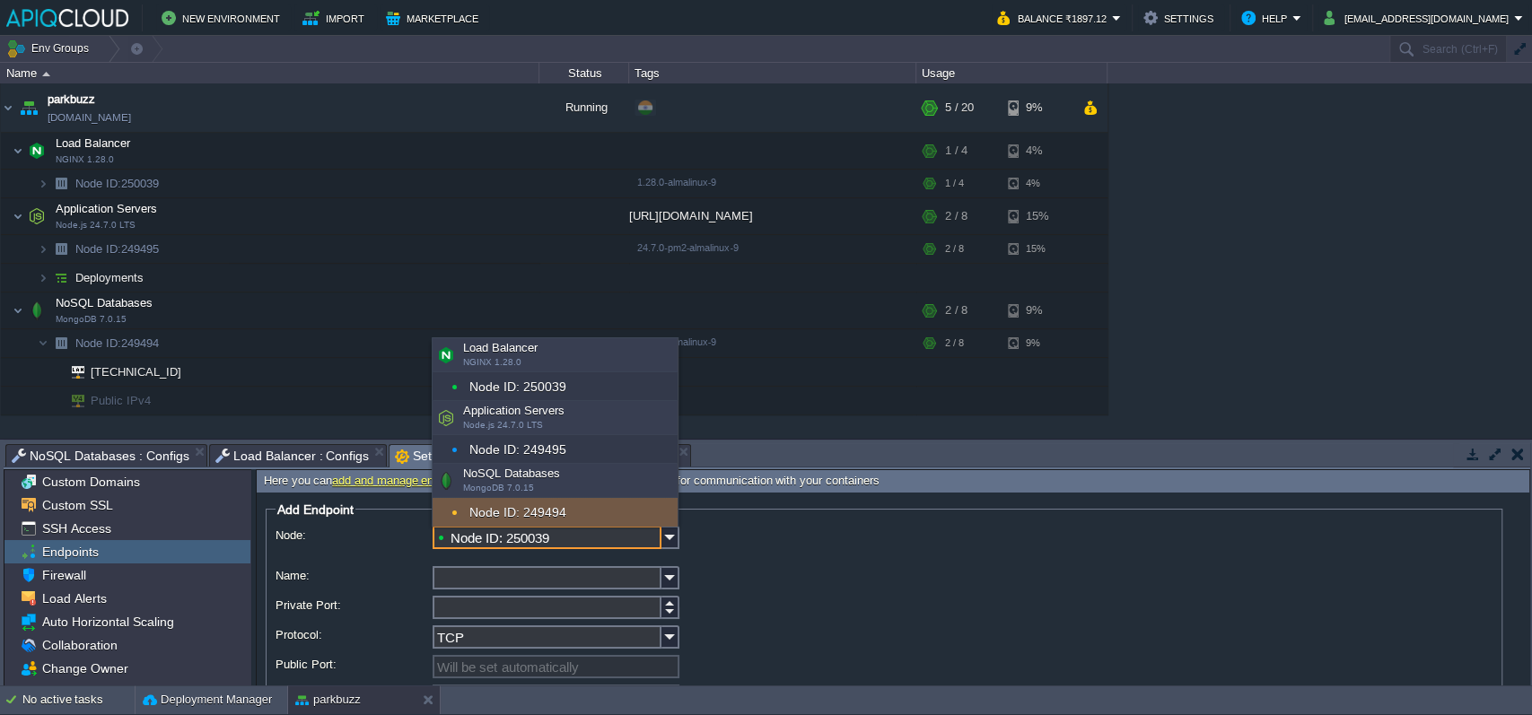
click at [623, 508] on div "Node ID: 249494" at bounding box center [555, 512] width 245 height 29
type input "Node ID: 249494"
type input "[DOMAIN_NAME]:{public_port}"
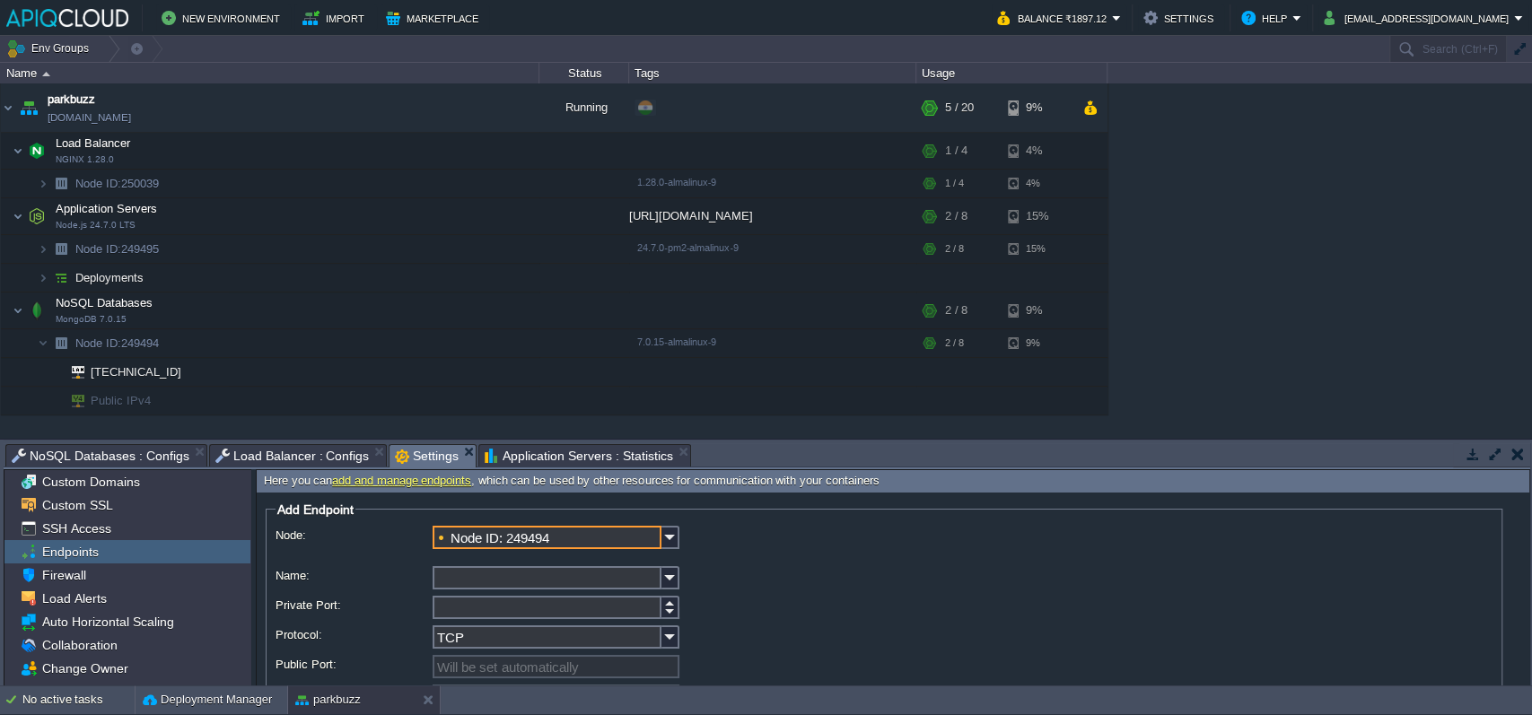
click at [580, 575] on input "Name:" at bounding box center [547, 577] width 229 height 23
type input "Mongo-conn"
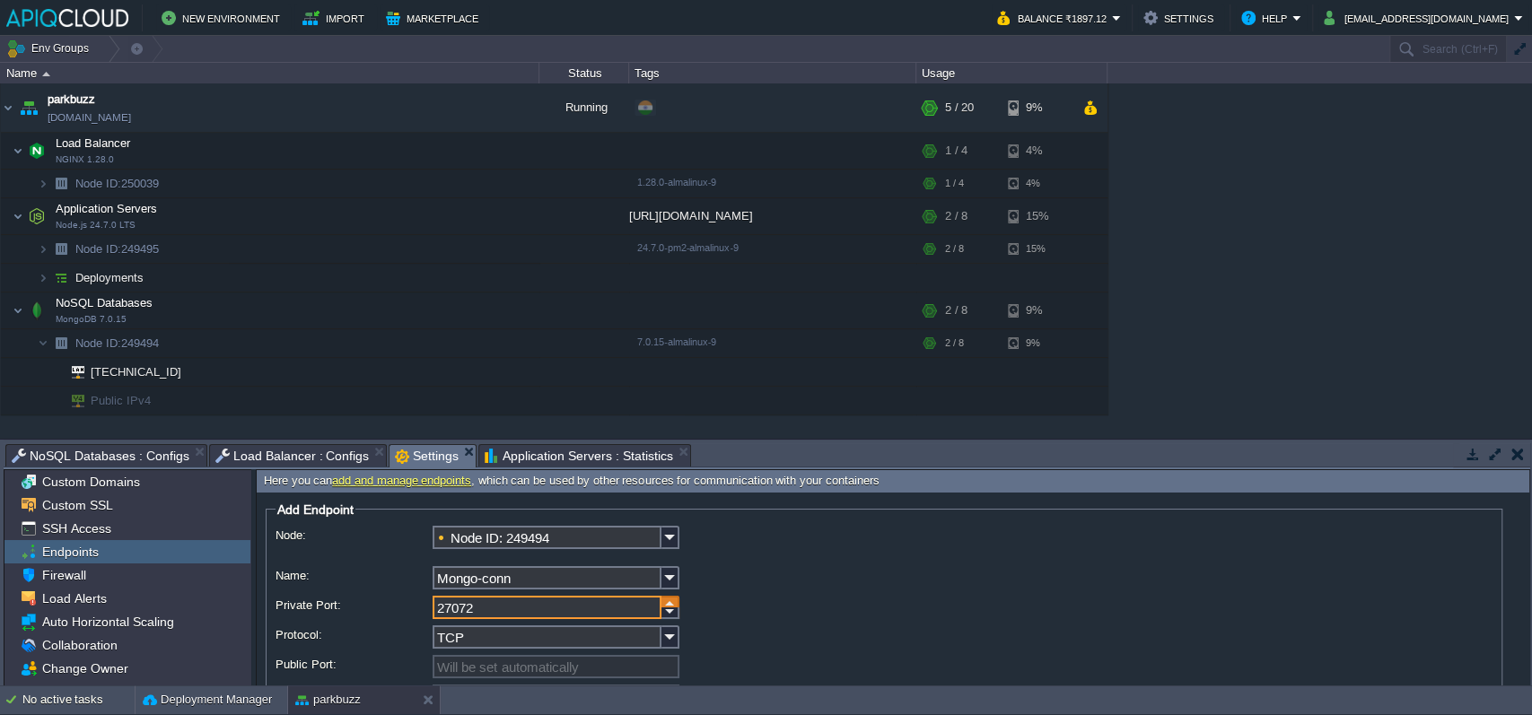
click at [674, 601] on div at bounding box center [671, 602] width 18 height 12
click at [676, 612] on div at bounding box center [671, 614] width 18 height 12
type input "27017"
click at [492, 629] on input "TCP" at bounding box center [547, 637] width 229 height 23
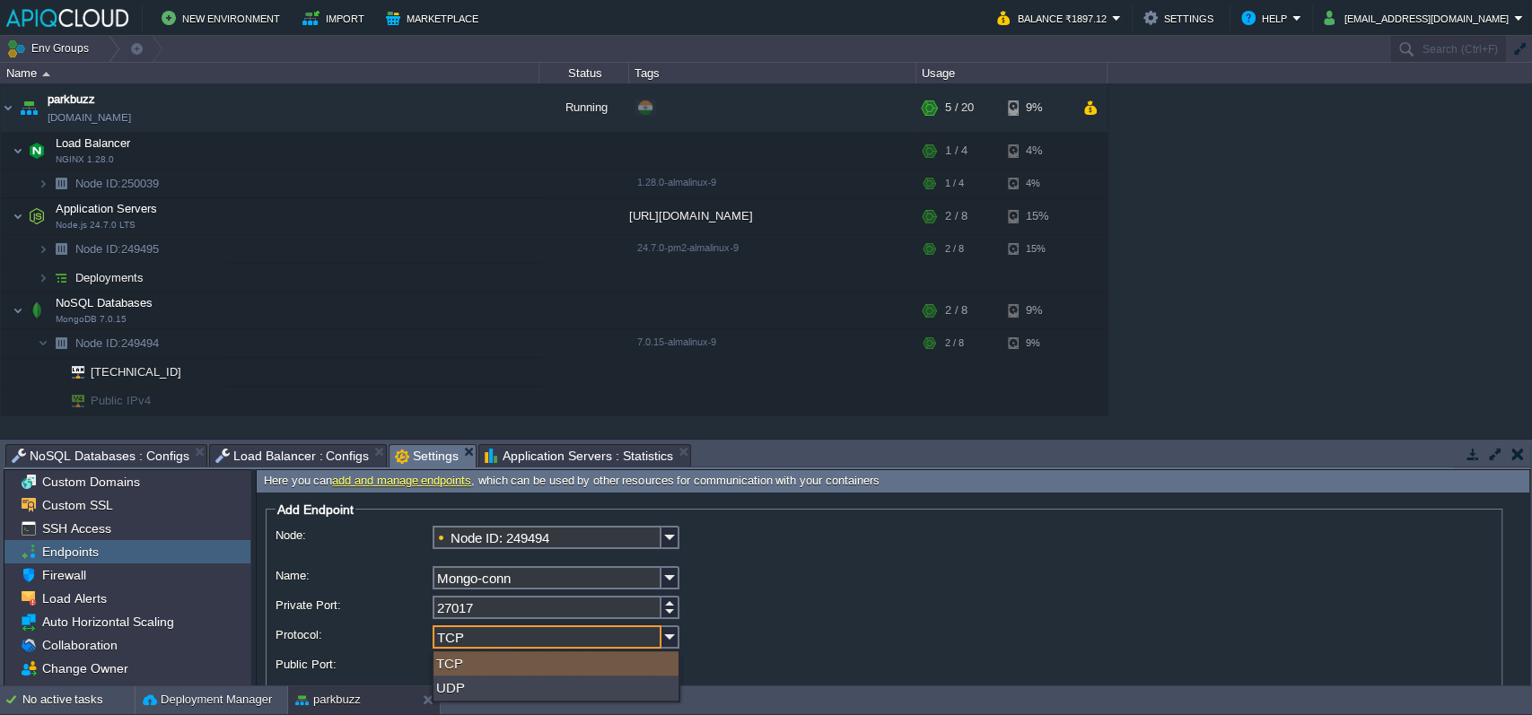
click at [504, 652] on div "TCP" at bounding box center [556, 664] width 245 height 24
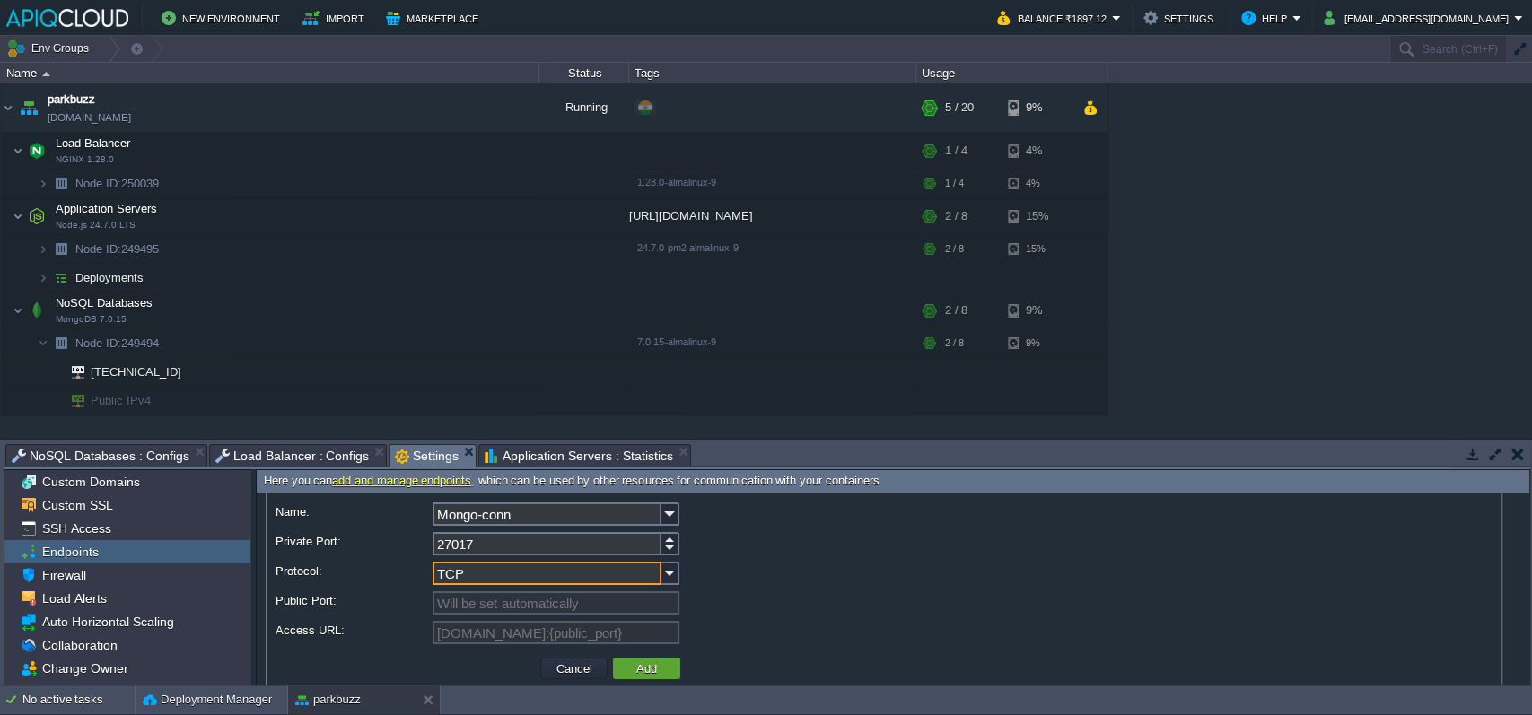
scroll to position [93, 0]
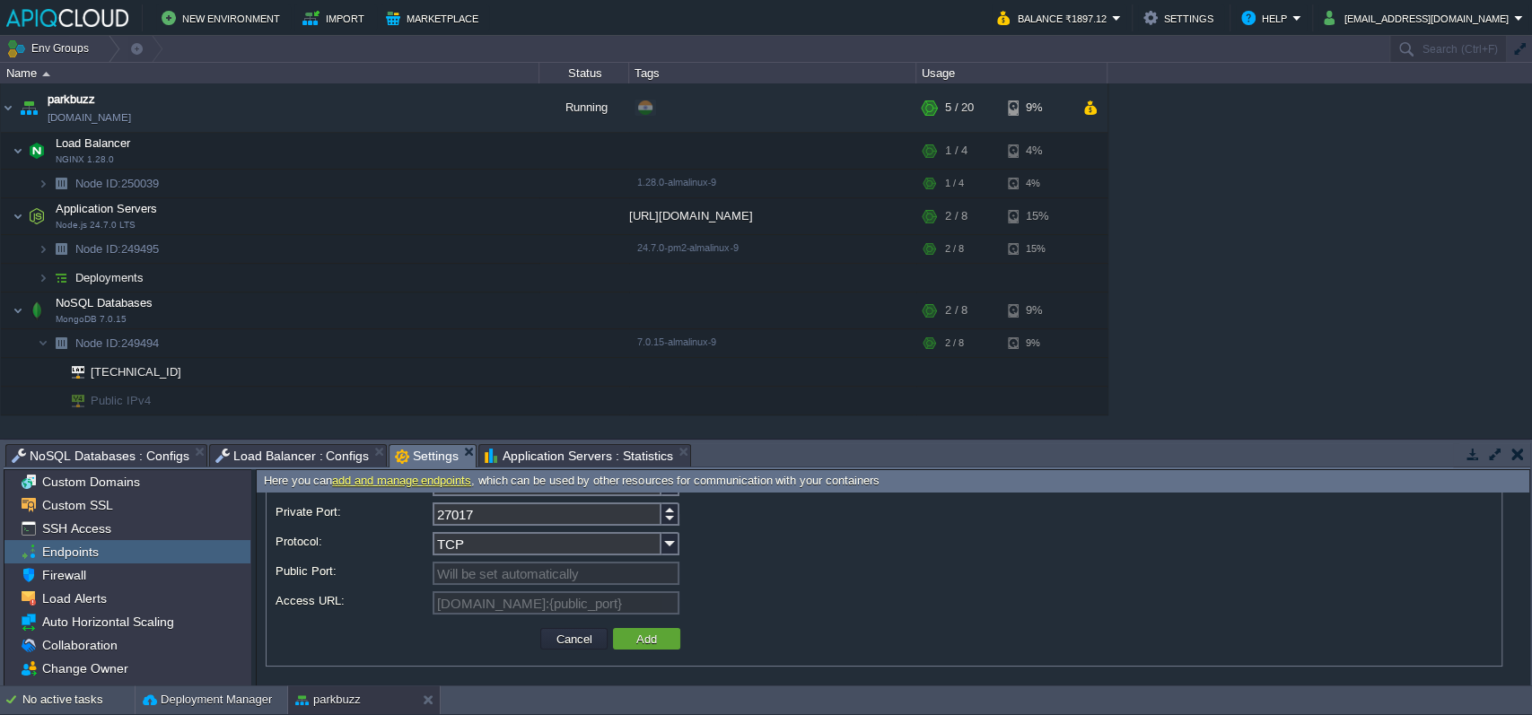
click at [852, 568] on div "Will be set automatically" at bounding box center [884, 575] width 1217 height 26
click at [631, 644] on button "Add" at bounding box center [646, 639] width 31 height 16
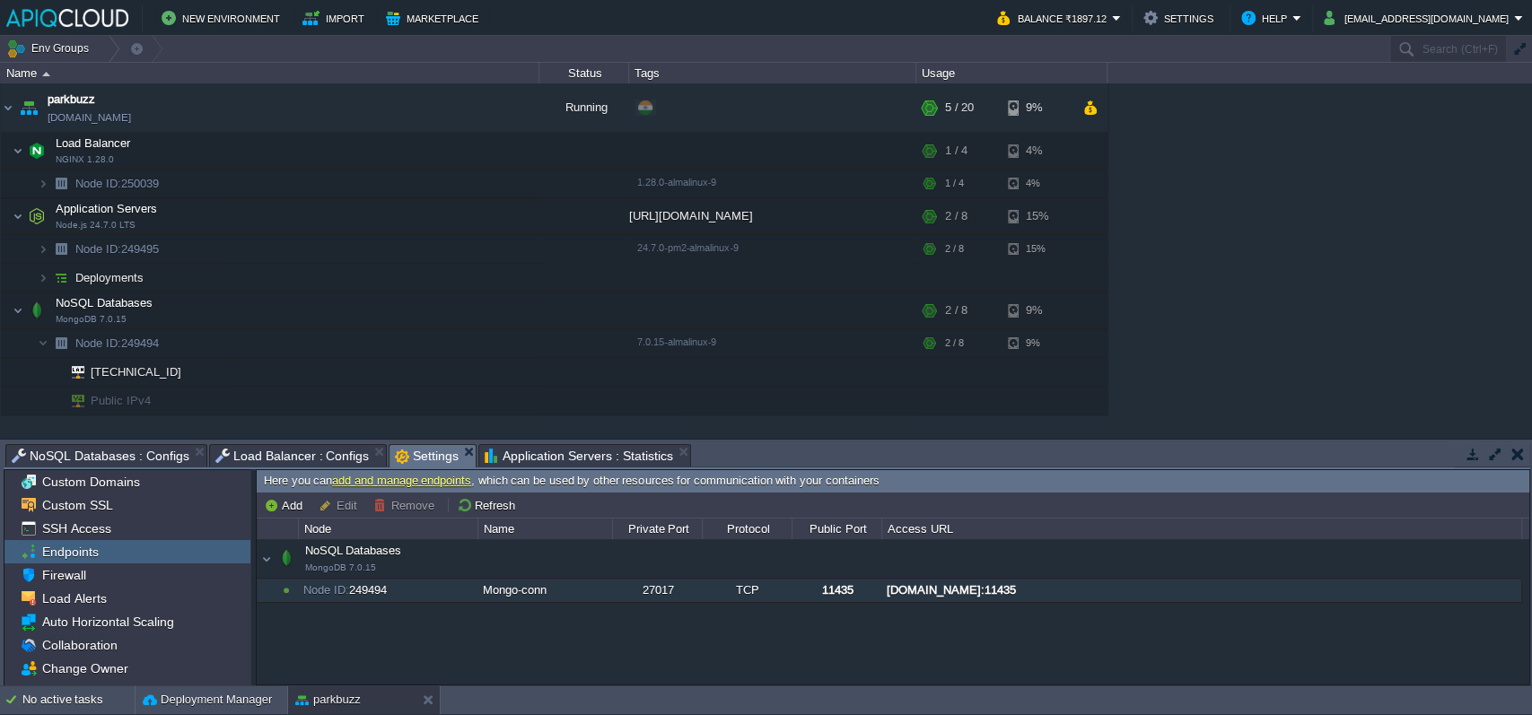
click at [963, 591] on div "[DOMAIN_NAME]:11435" at bounding box center [1201, 590] width 638 height 23
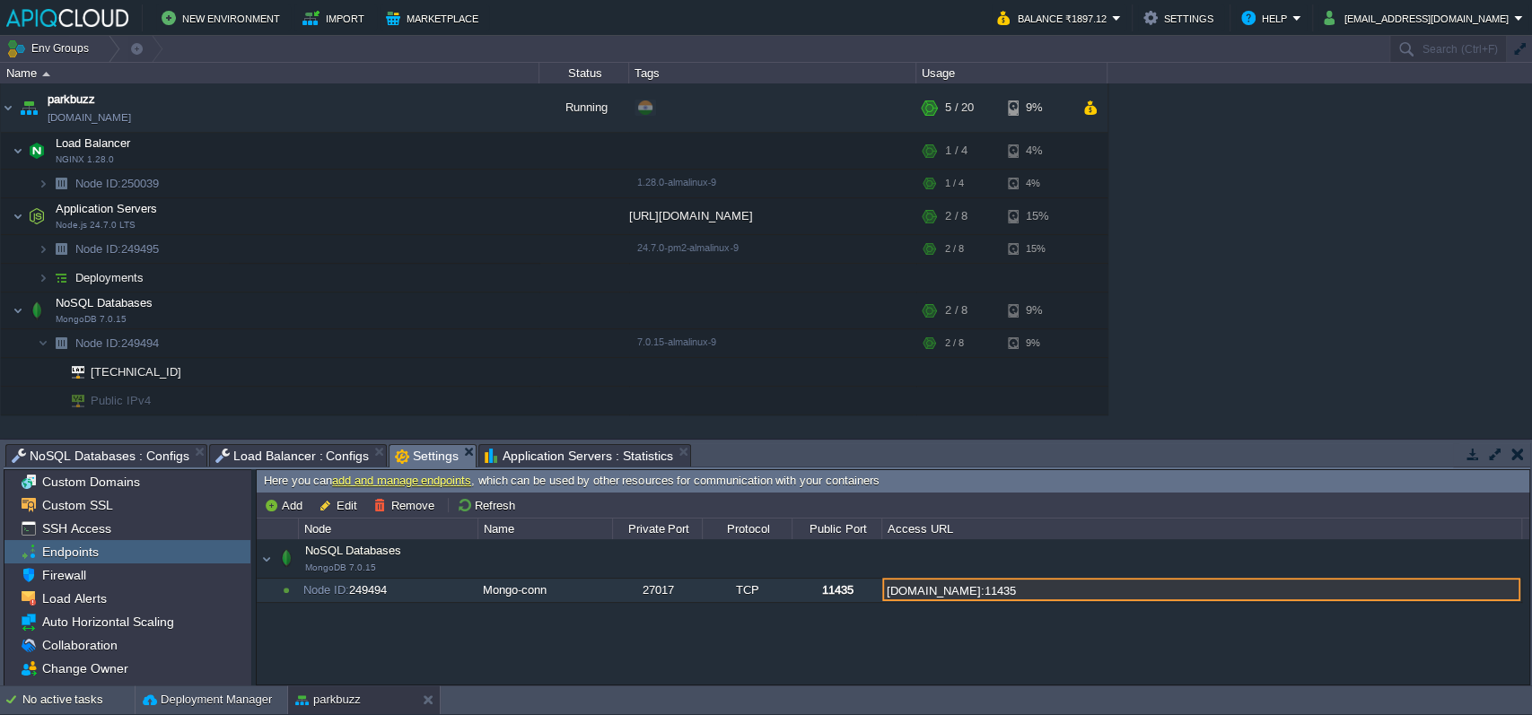
click at [963, 591] on input "[DOMAIN_NAME]:11435" at bounding box center [1201, 589] width 638 height 23
click at [968, 591] on input "[DOMAIN_NAME]:11435" at bounding box center [1201, 589] width 638 height 23
click at [879, 658] on div "NoSQL Databases MongoDB 7.0.15 NoSQL Databases MongoDB 7.0.15 Node ID: 249494 M…" at bounding box center [893, 611] width 1273 height 145
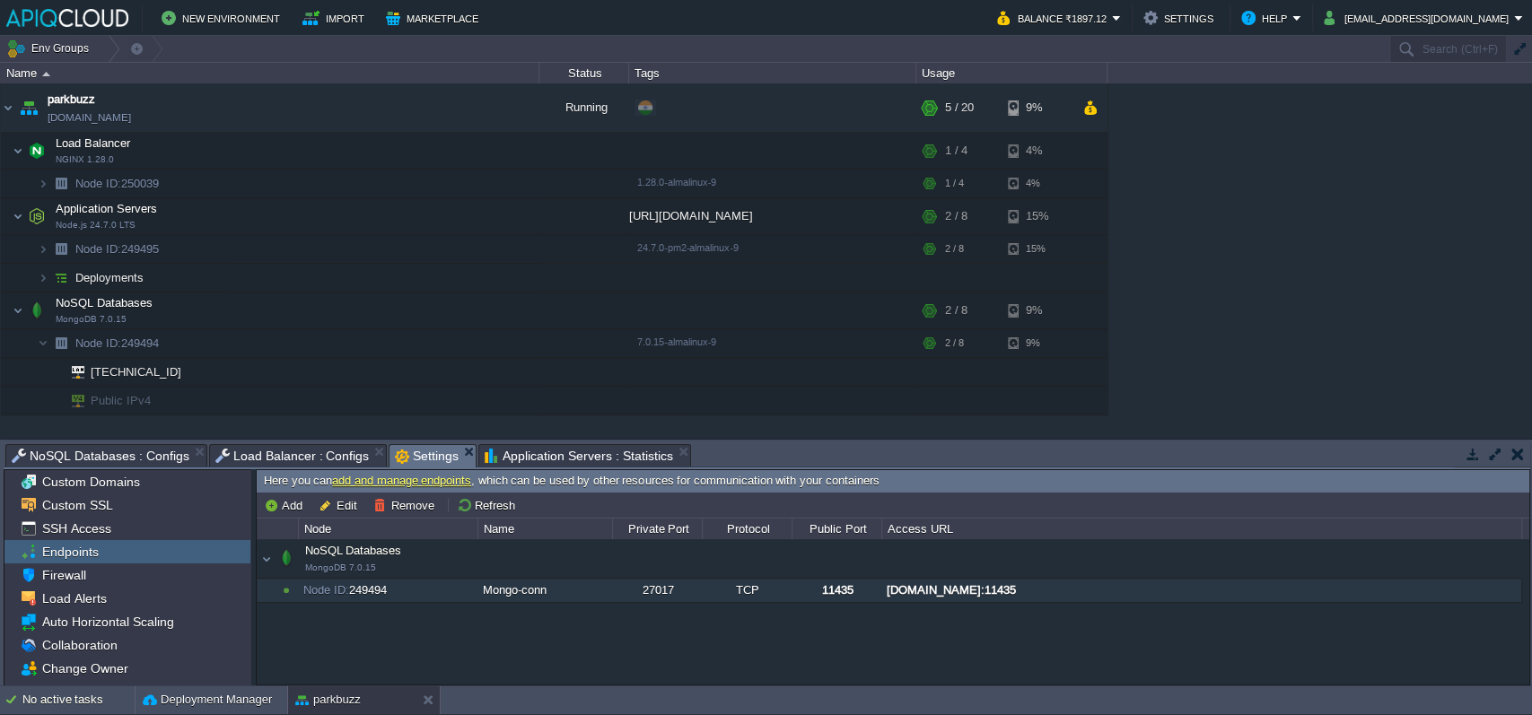
click at [1125, 592] on div "[DOMAIN_NAME]:11435" at bounding box center [1201, 590] width 638 height 23
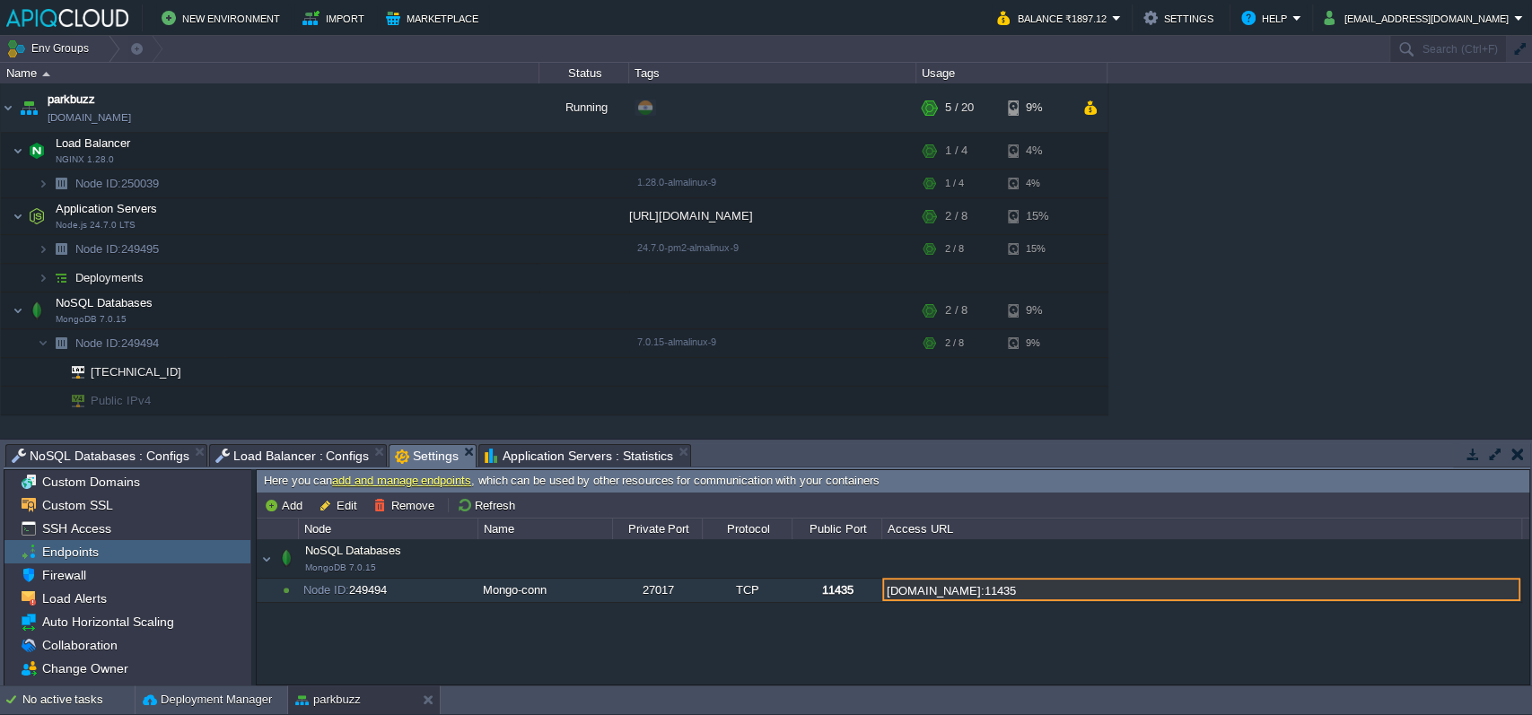
click at [1125, 592] on input "[DOMAIN_NAME]:11435" at bounding box center [1201, 589] width 638 height 23
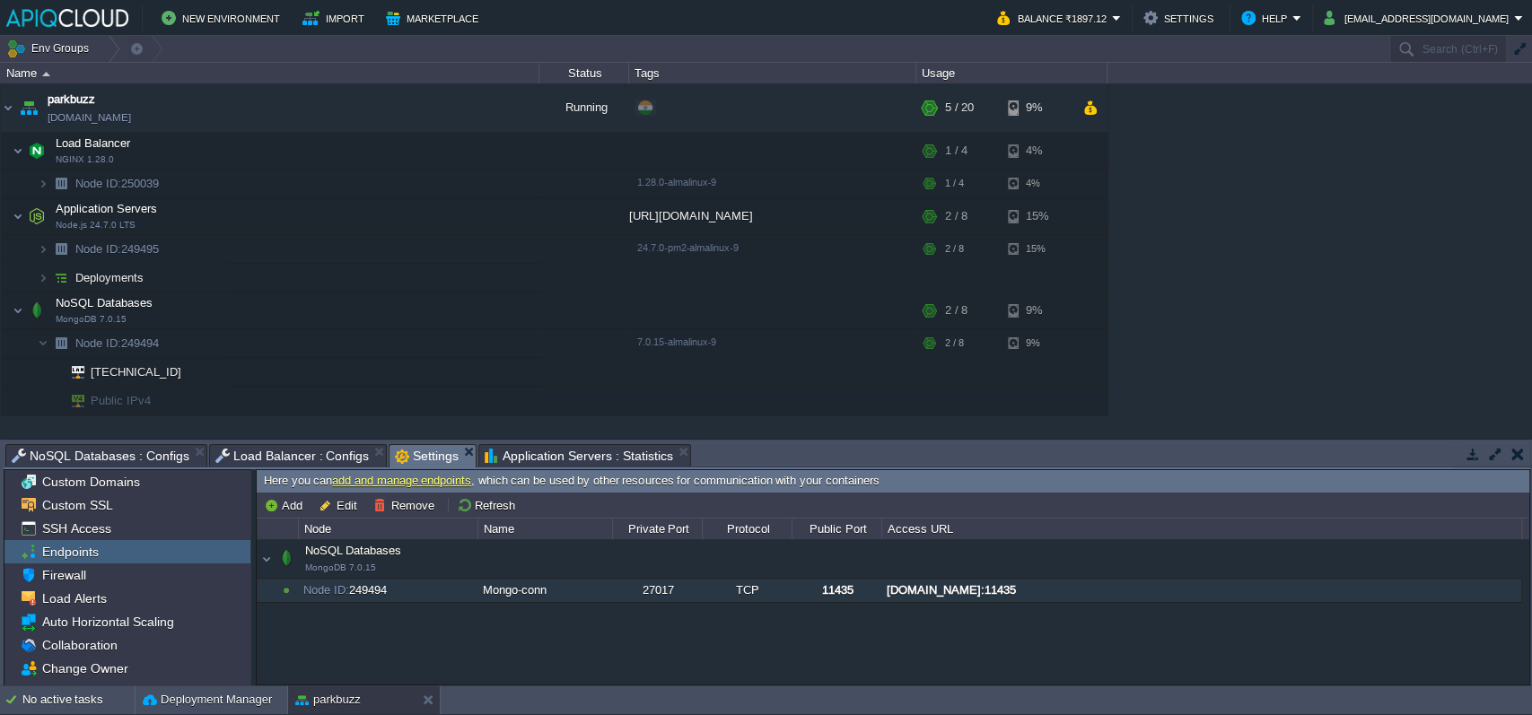
click at [948, 598] on div "[DOMAIN_NAME]:11435" at bounding box center [1201, 590] width 638 height 23
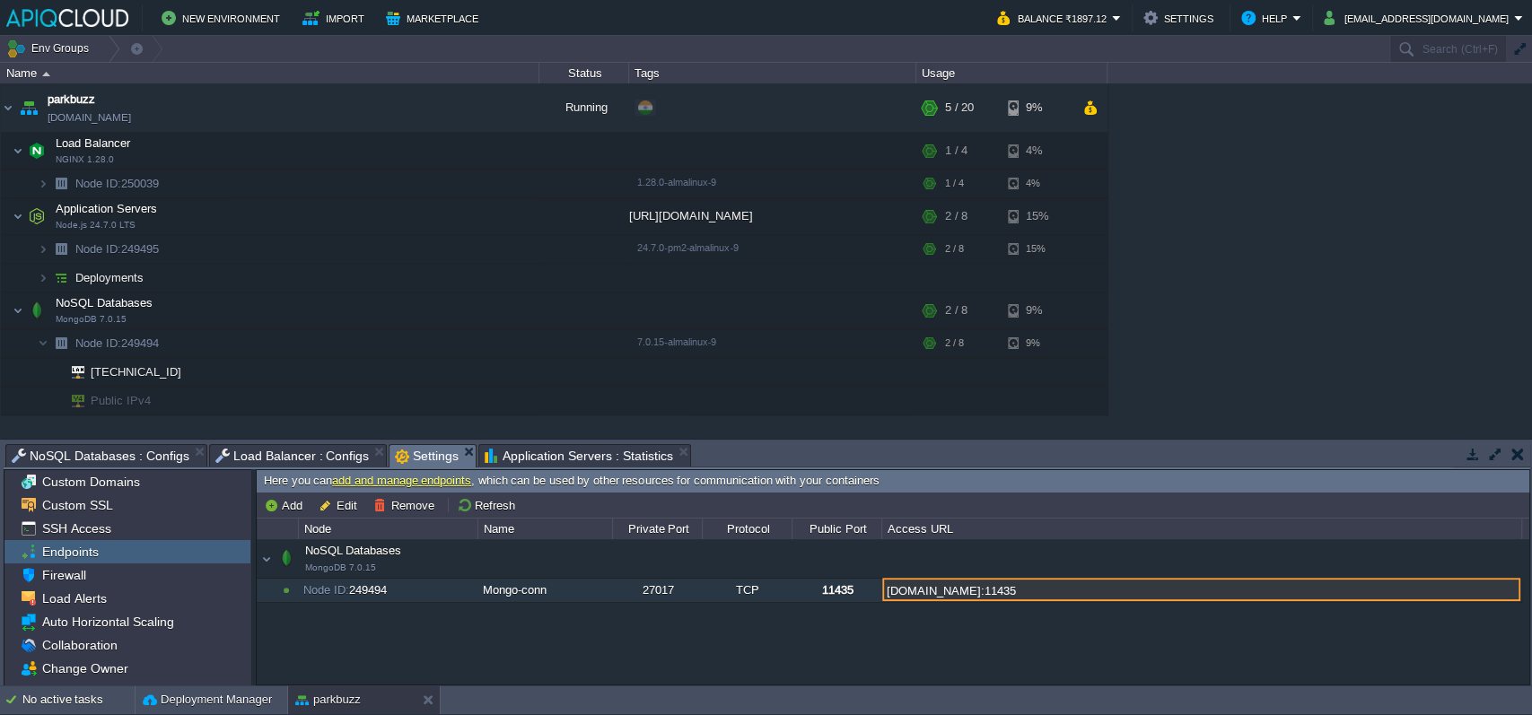
click at [948, 598] on input "[DOMAIN_NAME]:11435" at bounding box center [1201, 589] width 638 height 23
click at [1002, 627] on div "NoSQL Databases MongoDB 7.0.15 NoSQL Databases MongoDB 7.0.15 Node ID: 249494 M…" at bounding box center [893, 611] width 1273 height 145
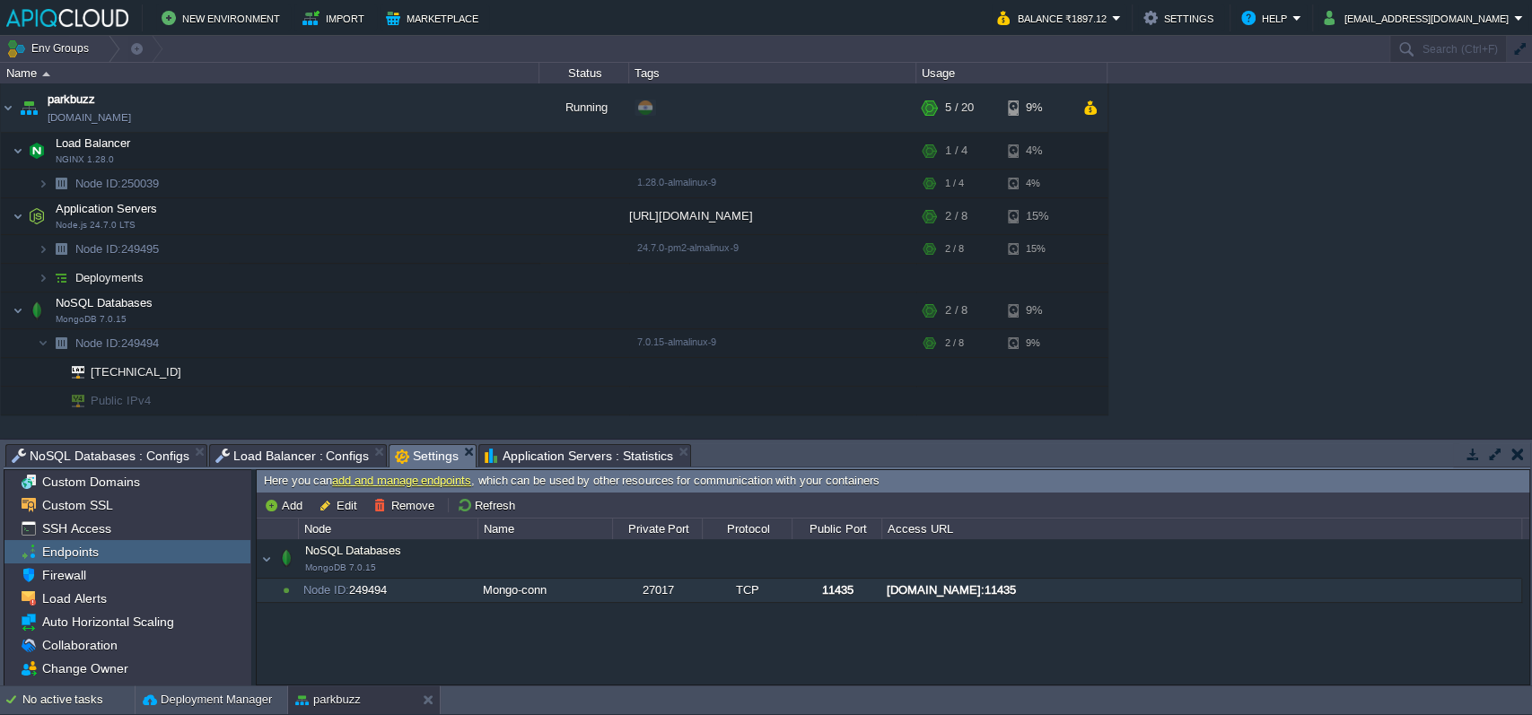
click at [962, 592] on div "[DOMAIN_NAME]:11435" at bounding box center [1201, 590] width 638 height 23
type input "[DOMAIN_NAME]:11435"
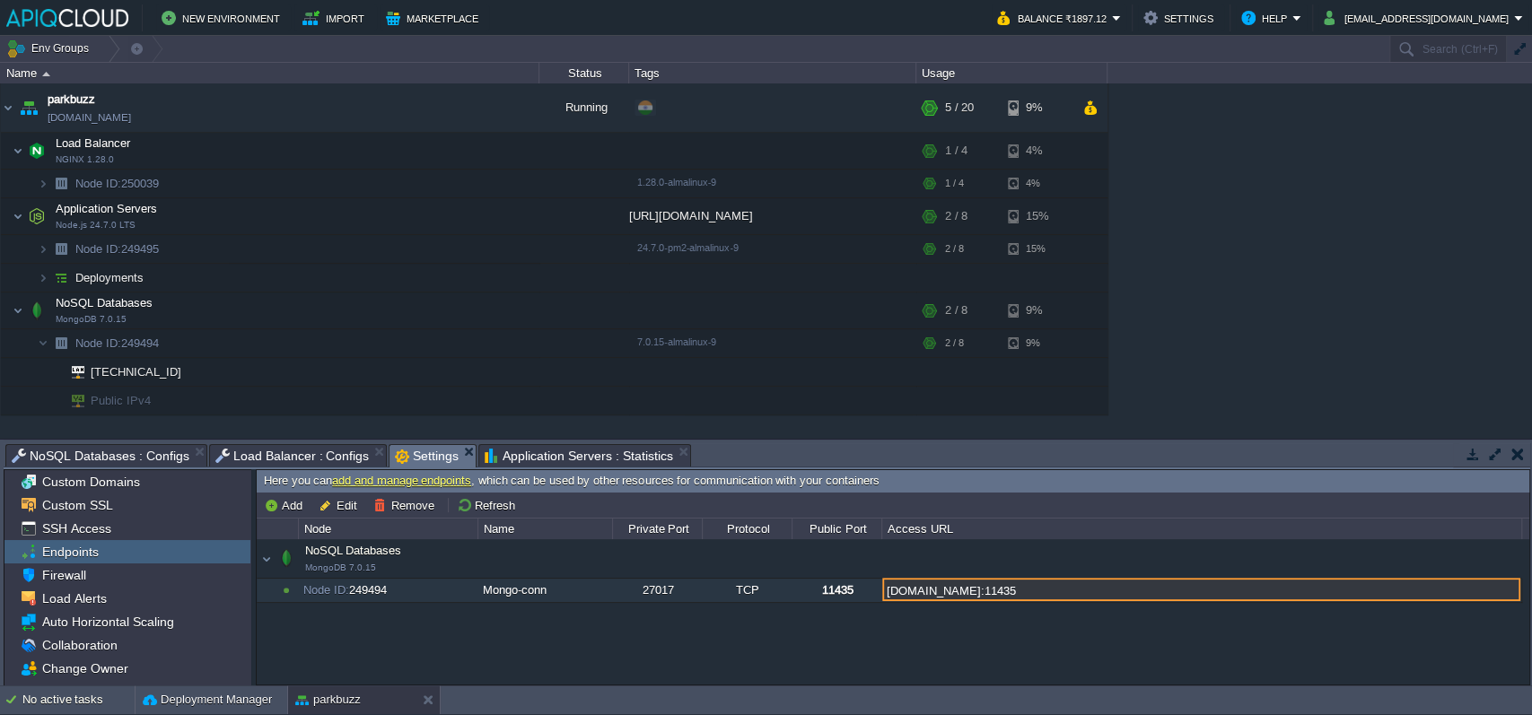
click at [962, 592] on input "[DOMAIN_NAME]:11435" at bounding box center [1201, 589] width 638 height 23
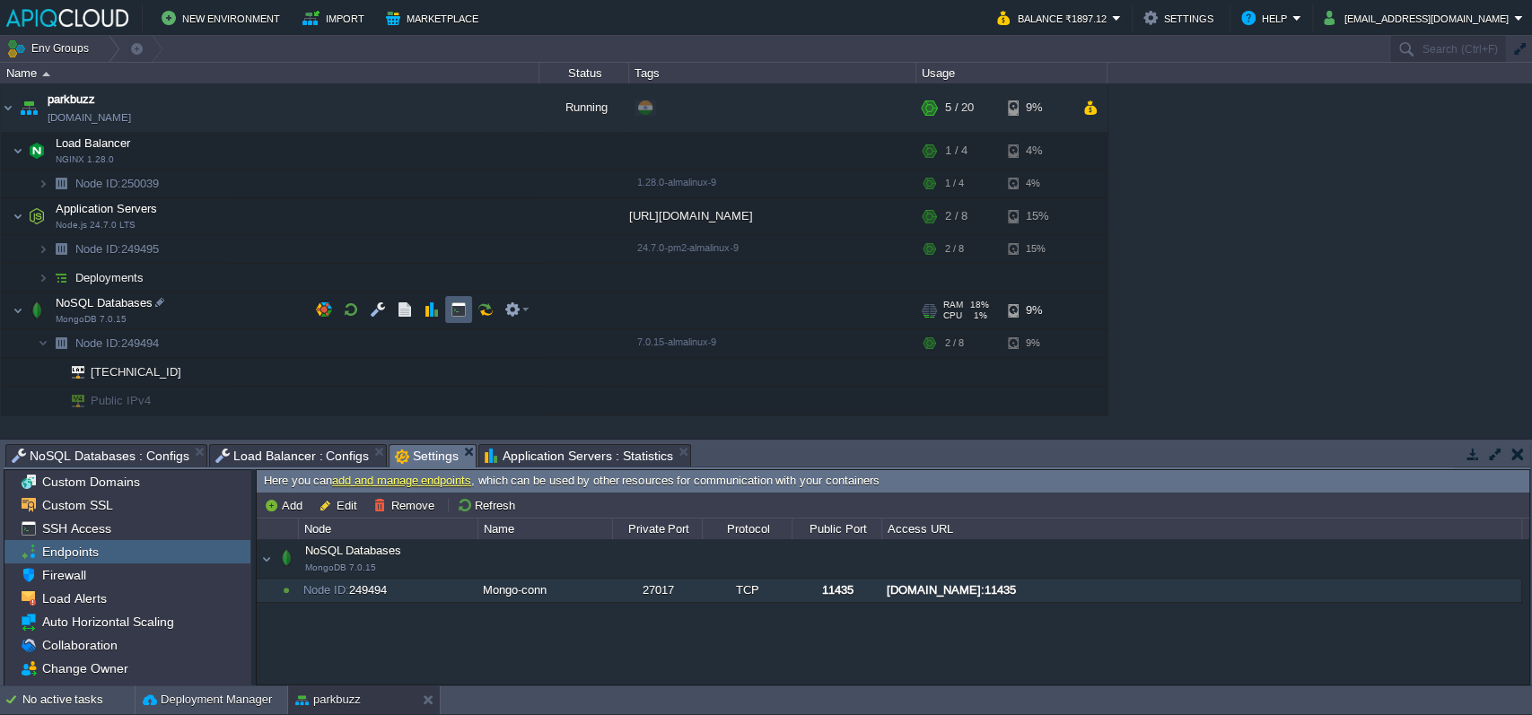
click at [467, 306] on td at bounding box center [458, 309] width 27 height 27
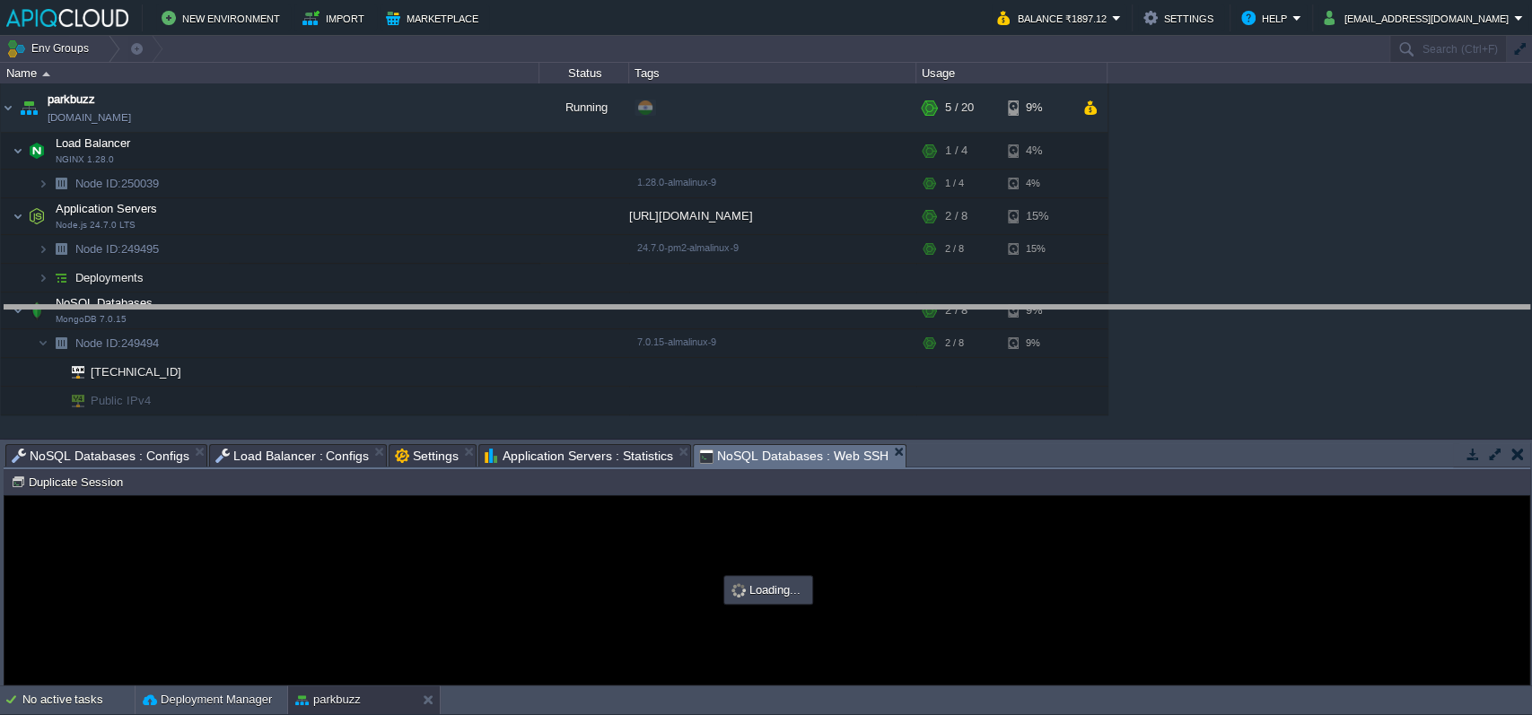
drag, startPoint x: 966, startPoint y: 459, endPoint x: 976, endPoint y: 312, distance: 146.7
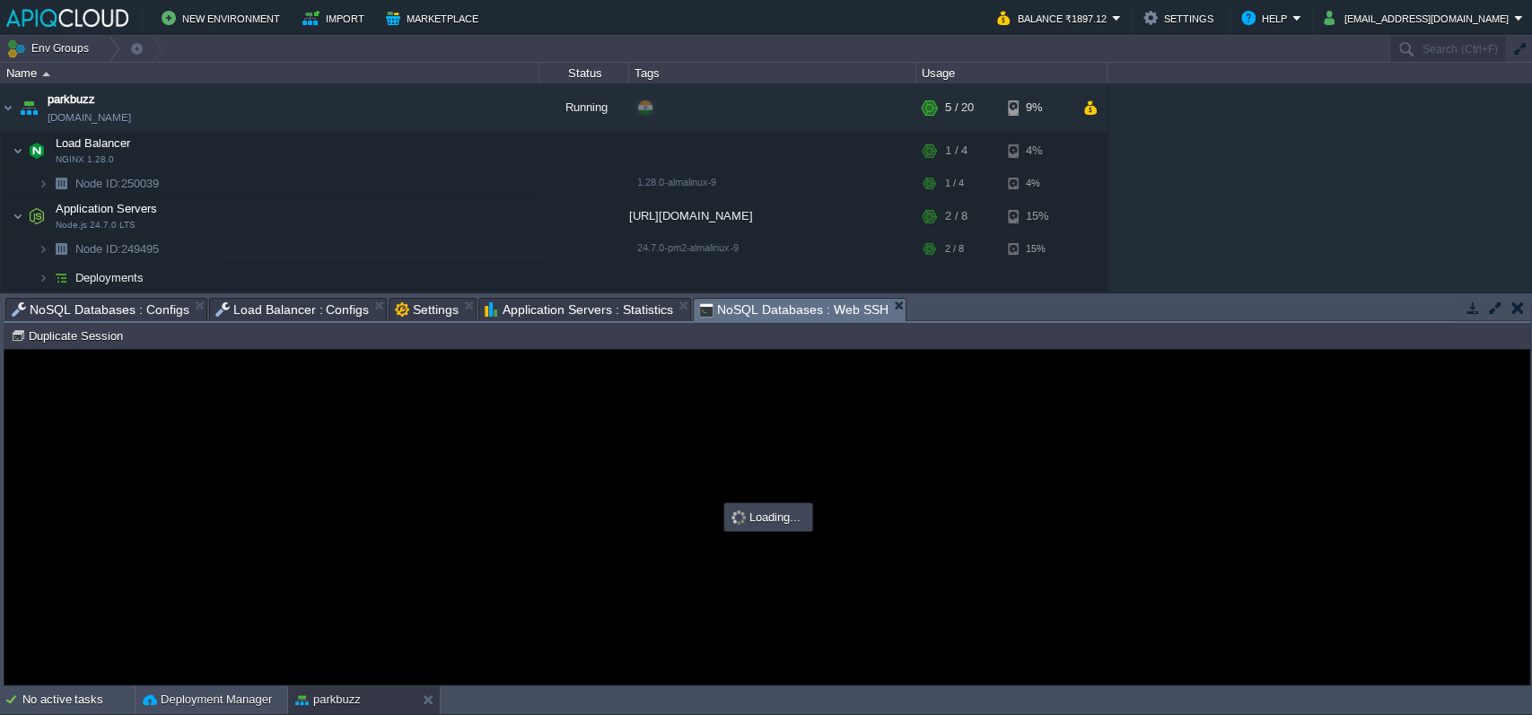
click at [942, 458] on div at bounding box center [766, 517] width 1525 height 335
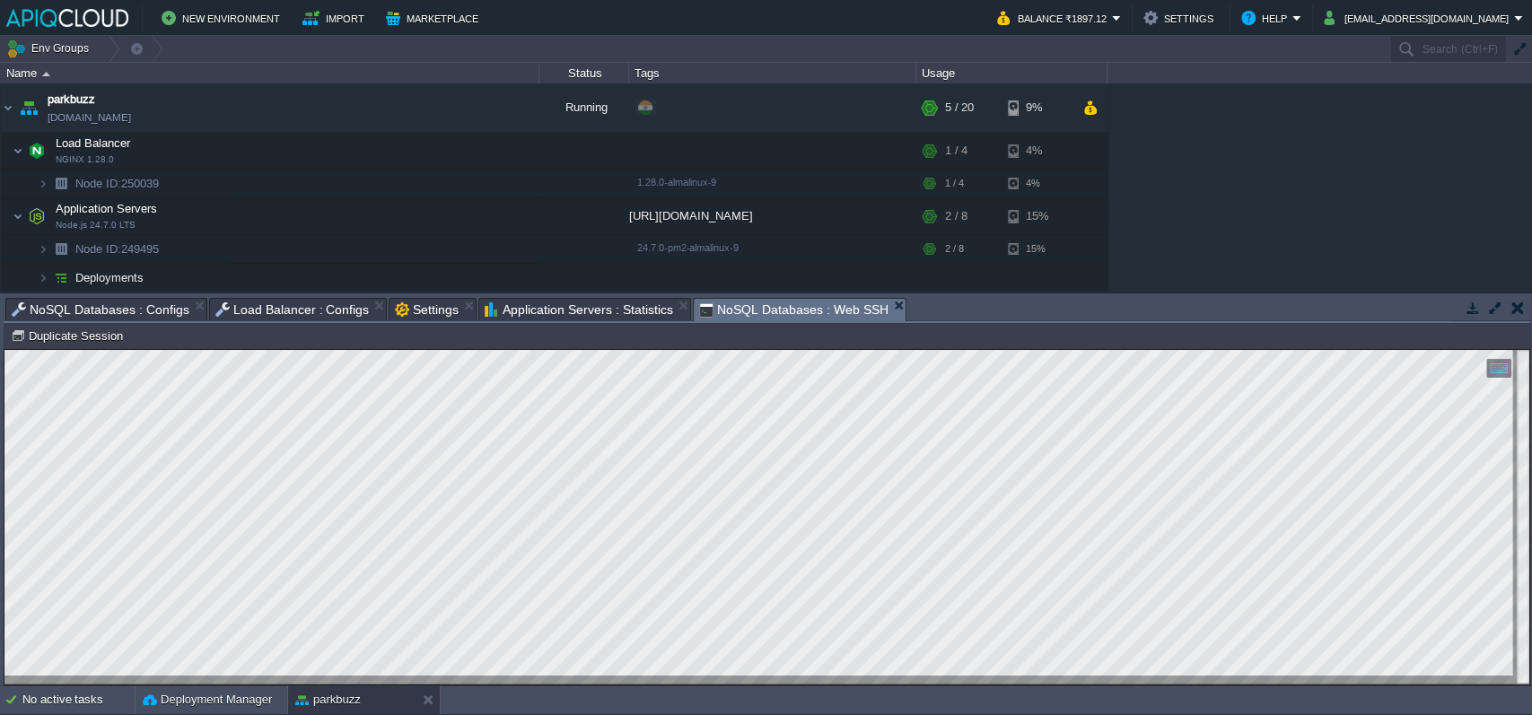
type input "#000000"
click at [4, 350] on html "Copy: Ctrl + Shift + C Paste: Ctrl + V Settings: Ctrl + Shift + Alt 0" at bounding box center [766, 350] width 1525 height 0
drag, startPoint x: 760, startPoint y: 654, endPoint x: 1531, endPoint y: 465, distance: 794.0
click at [1435, 350] on html "Copy: Ctrl + Shift + C Paste: Ctrl + V Settings: Ctrl + Shift + Alt 0" at bounding box center [766, 350] width 1525 height 0
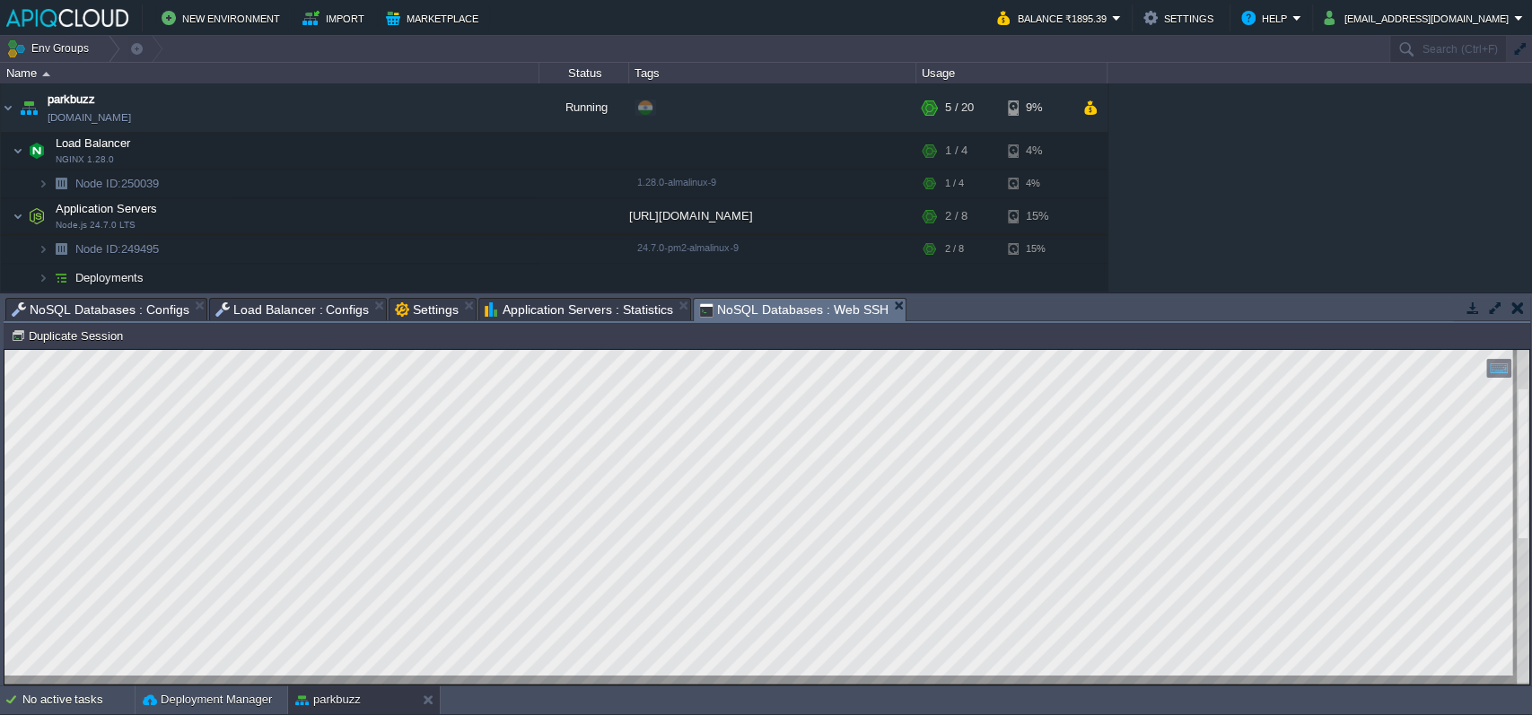
drag, startPoint x: 1531, startPoint y: 420, endPoint x: 1530, endPoint y: 449, distance: 28.7
click at [1435, 449] on div "Tasks Activity Log Archive Git / SVN NoSQL Databases : Configs Load Balancer : …" at bounding box center [767, 490] width 1534 height 392
click at [1435, 646] on div at bounding box center [766, 517] width 1525 height 335
click at [51, 350] on html "Copy: Ctrl + Shift + C Paste: Ctrl + V Settings: Ctrl + Shift + Alt 0" at bounding box center [766, 350] width 1525 height 0
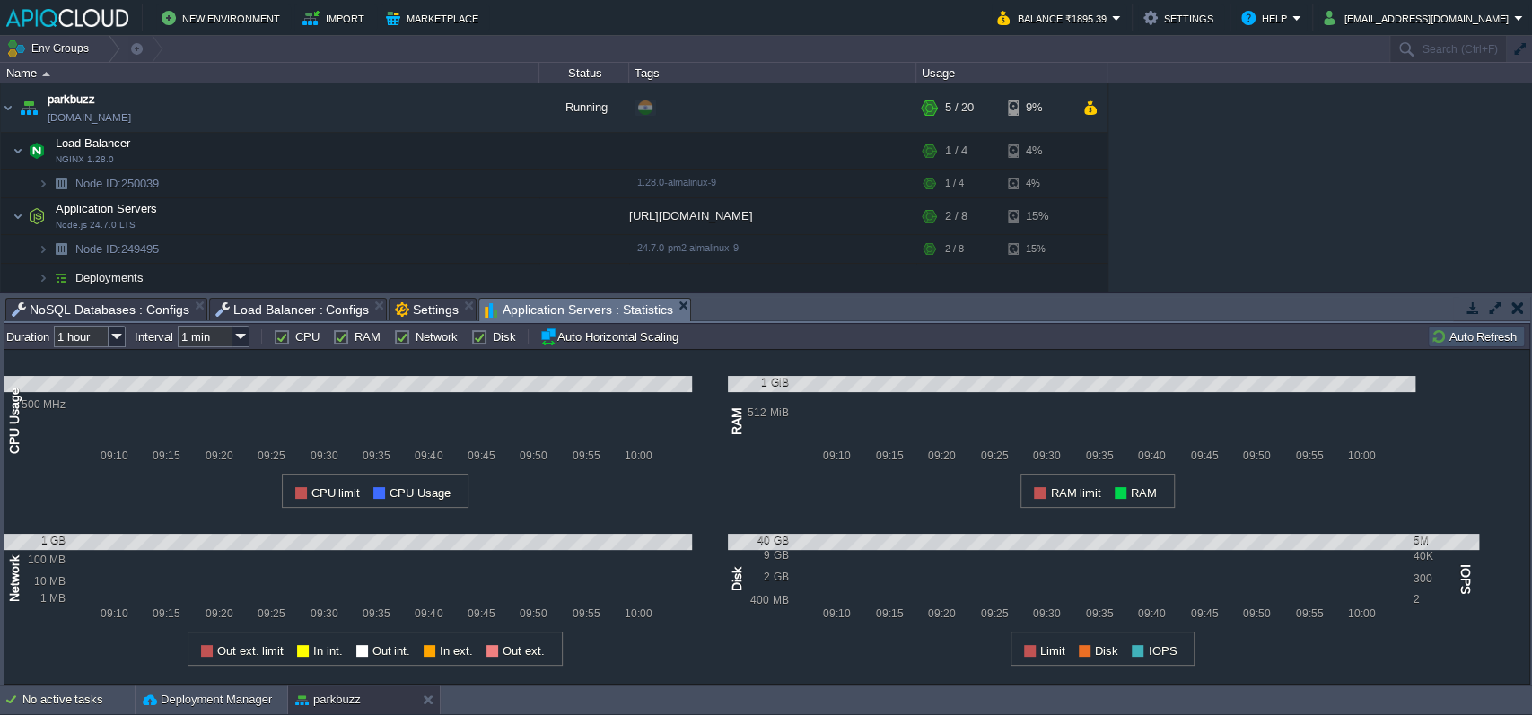
click at [609, 305] on span "Application Servers : Statistics" at bounding box center [579, 310] width 189 height 22
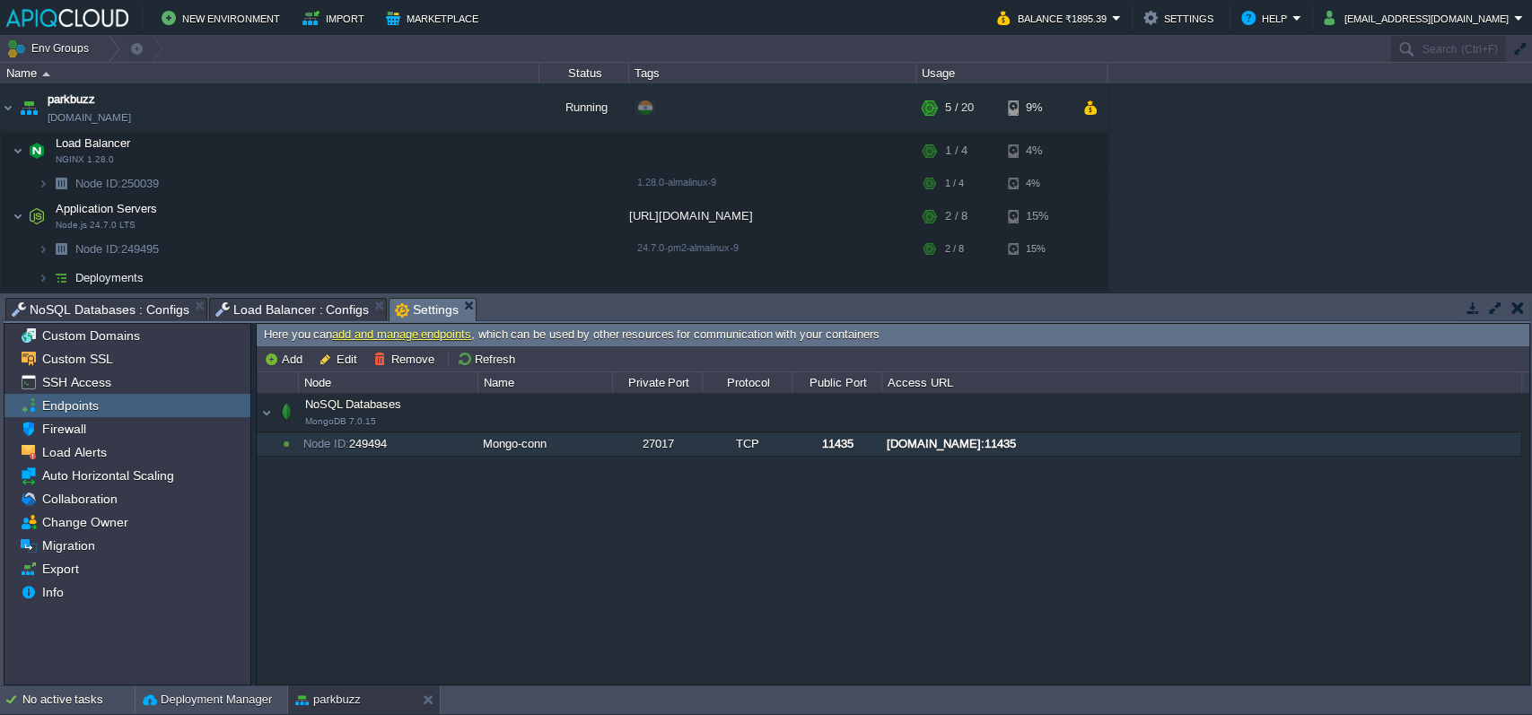
click at [531, 571] on div "NoSQL Databases MongoDB 7.0.15 NoSQL Databases MongoDB 7.0.15 Node ID: 249494 M…" at bounding box center [893, 538] width 1273 height 291
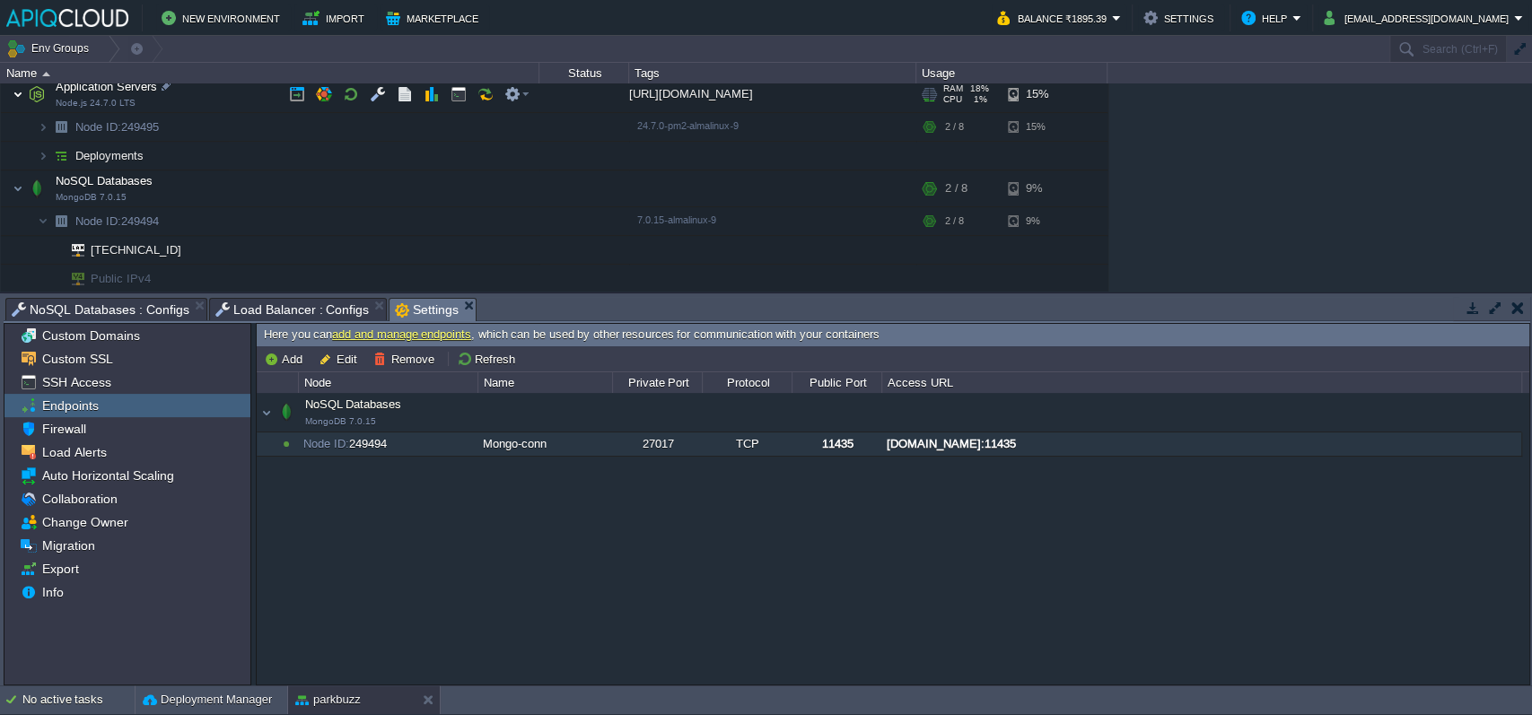
click at [13, 90] on img at bounding box center [18, 94] width 11 height 36
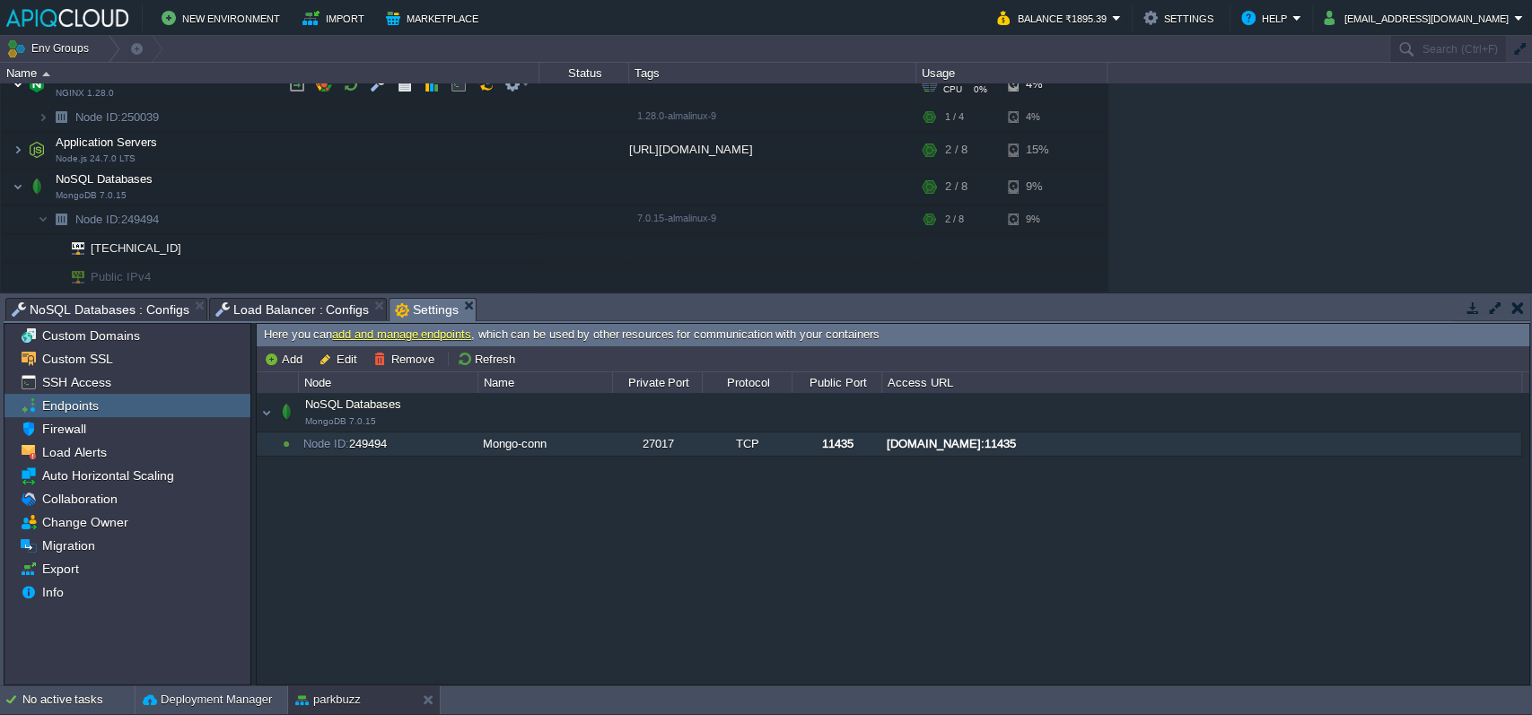
scroll to position [65, 0]
click at [452, 192] on button "button" at bounding box center [459, 188] width 16 height 16
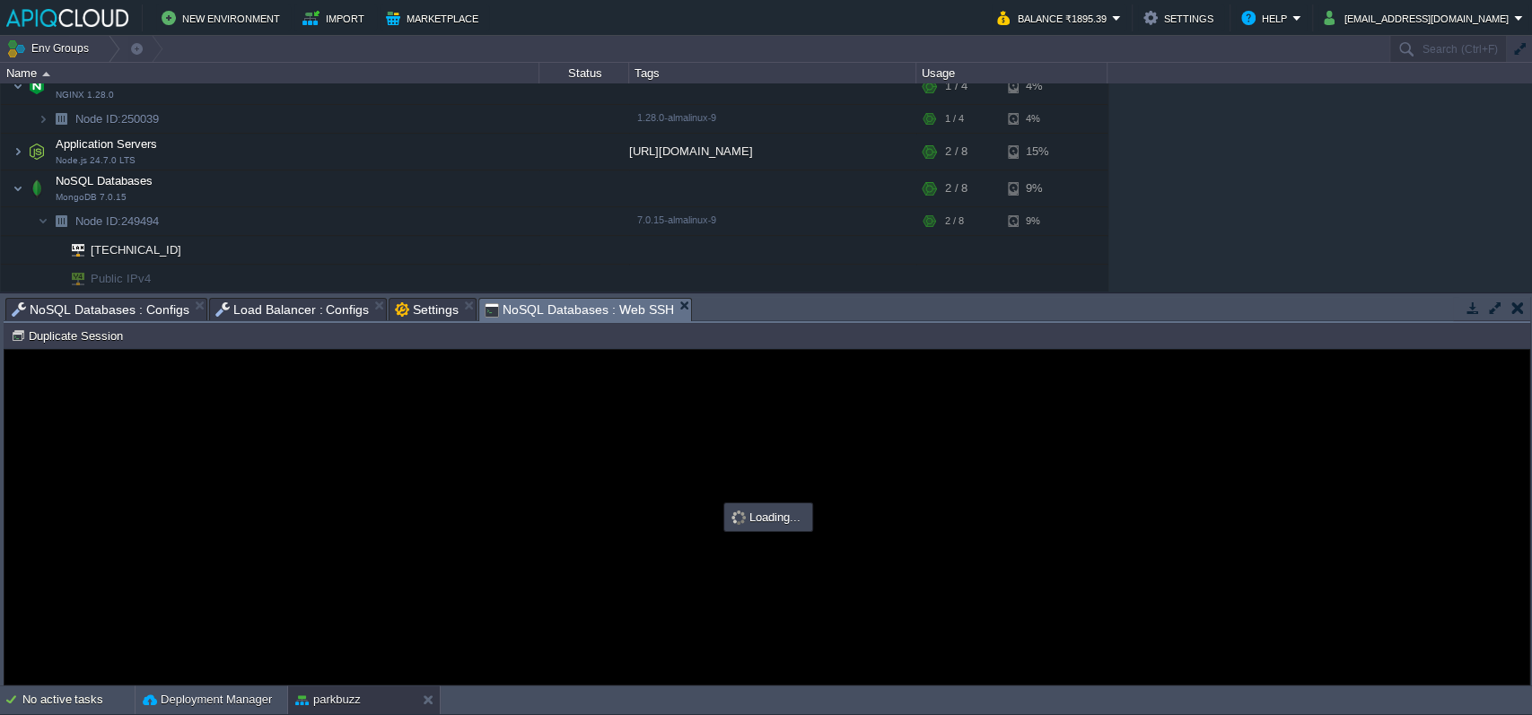
scroll to position [0, 0]
type input "#000000"
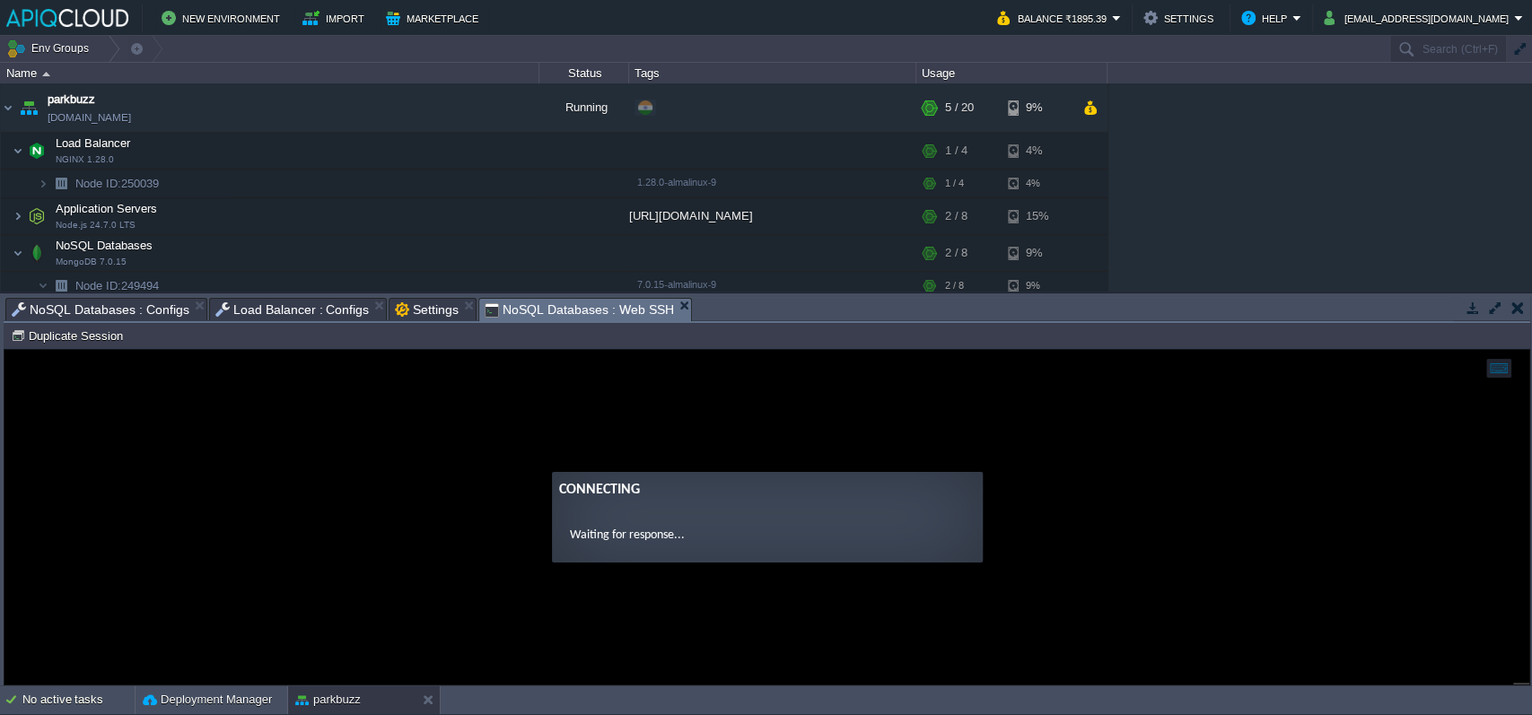
click at [486, 433] on guac-modal "Connecting Waiting for response..." at bounding box center [766, 517] width 1525 height 335
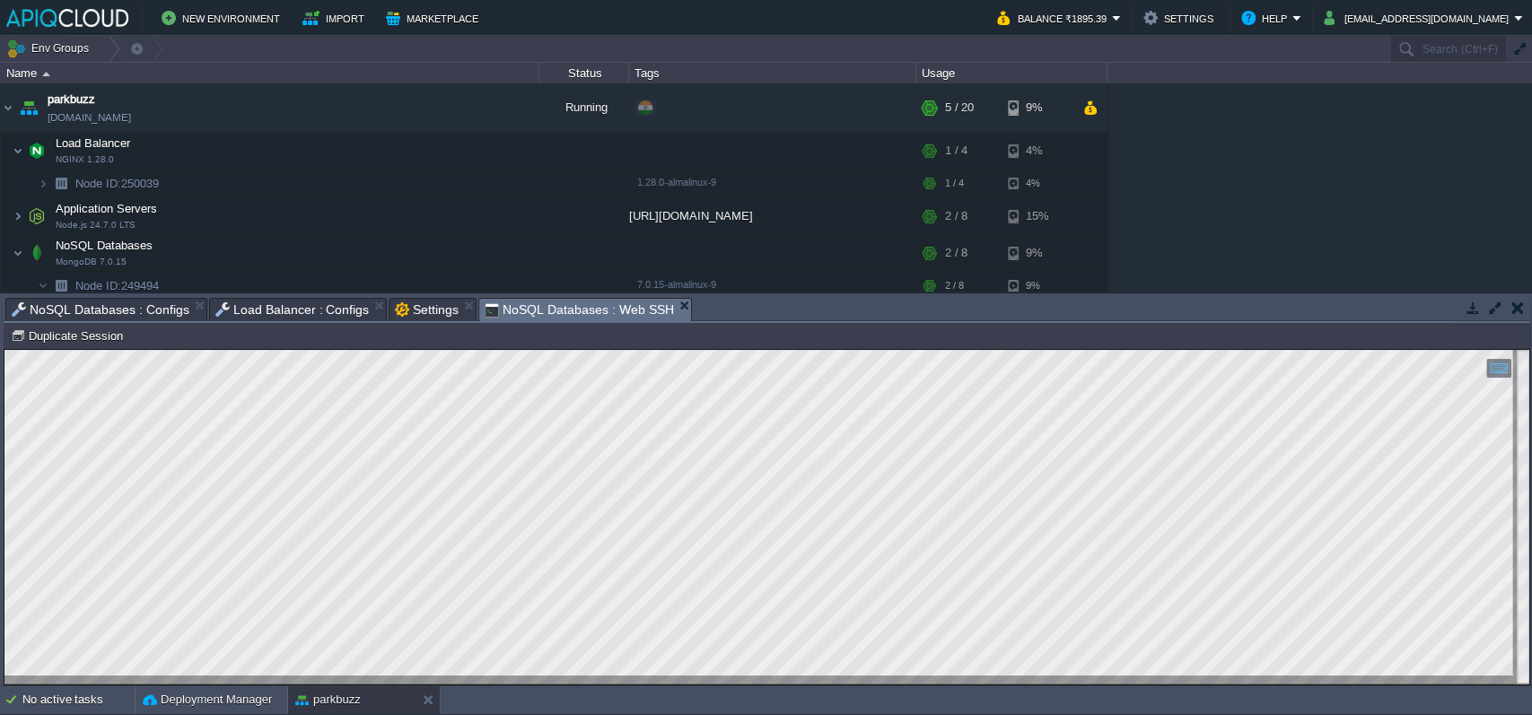
click at [4, 350] on html "Copy: Ctrl + Shift + C Paste: Ctrl + V Settings: Ctrl + Shift + Alt 0" at bounding box center [766, 350] width 1525 height 0
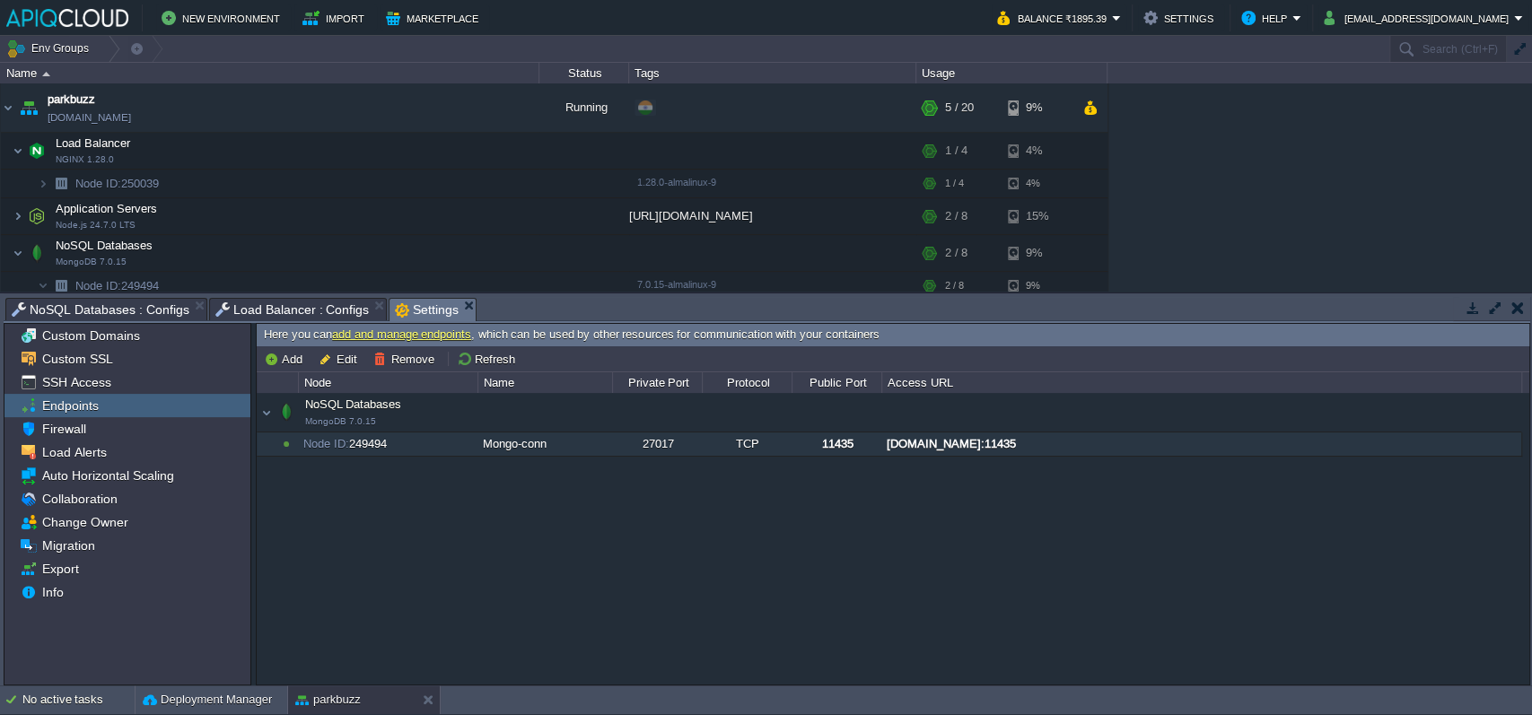
click at [596, 555] on div "NoSQL Databases MongoDB 7.0.15 NoSQL Databases MongoDB 7.0.15 Node ID: 249494 M…" at bounding box center [893, 538] width 1273 height 291
click at [434, 366] on button "Remove" at bounding box center [406, 359] width 66 height 16
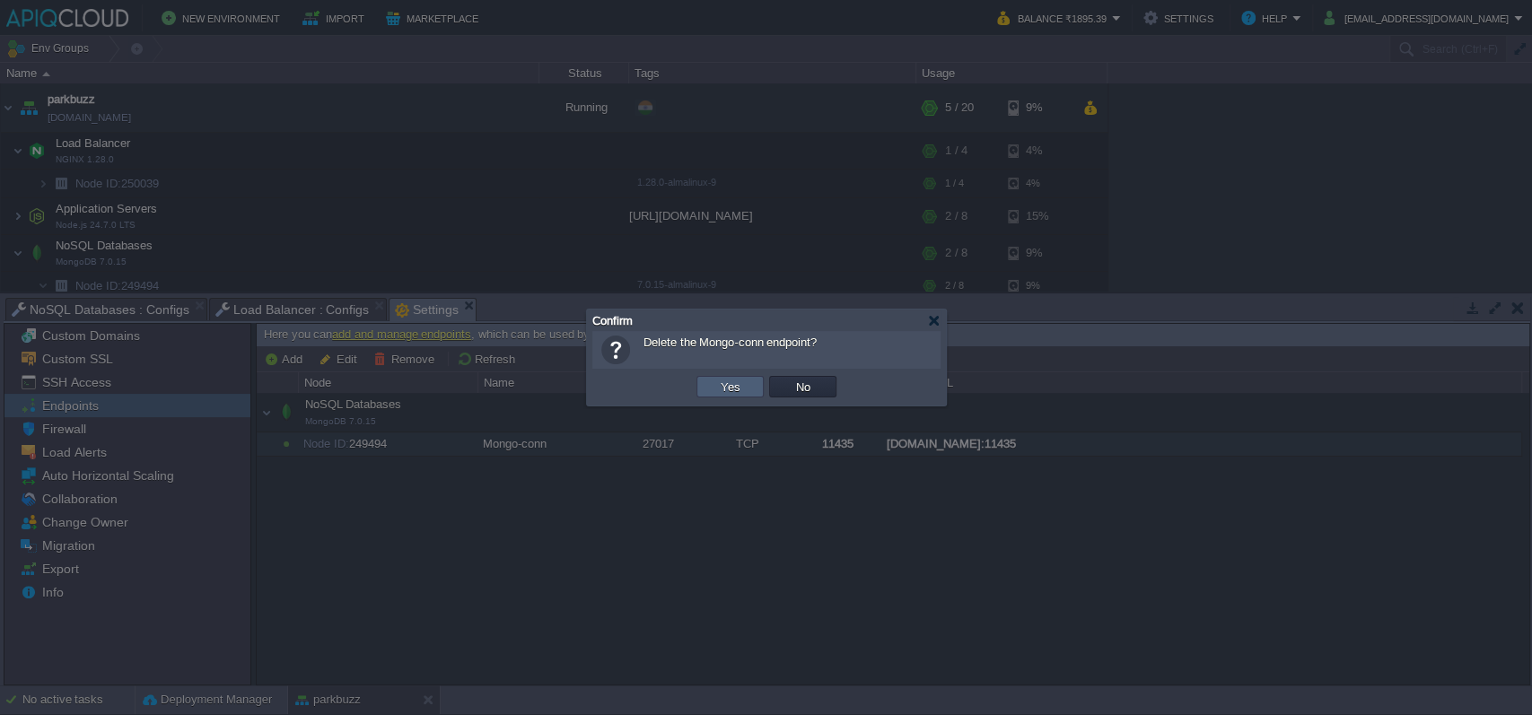
click at [732, 378] on td "Yes" at bounding box center [730, 387] width 67 height 22
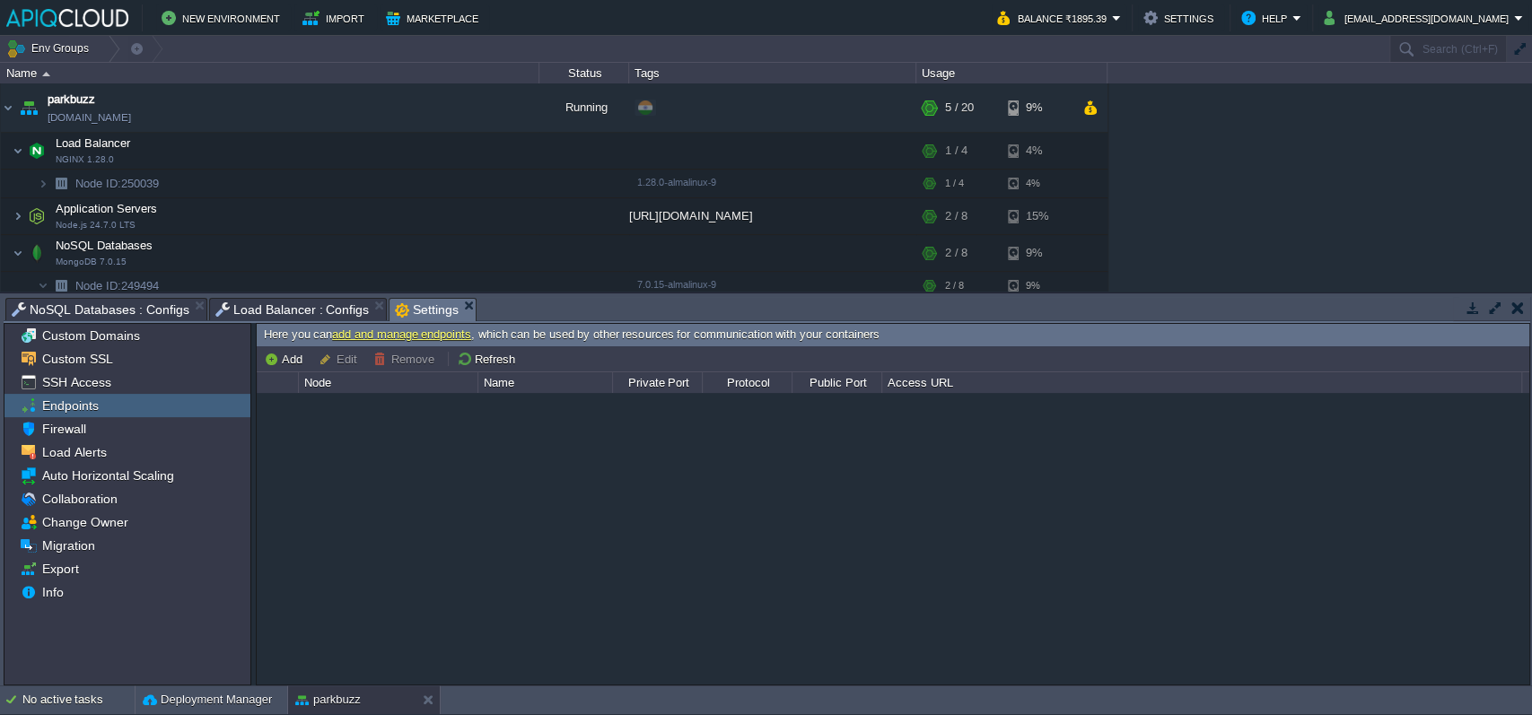
click at [556, 479] on div "[DOMAIN_NAME]:11435" at bounding box center [893, 538] width 1273 height 291
click at [440, 103] on button "button" at bounding box center [441, 108] width 16 height 16
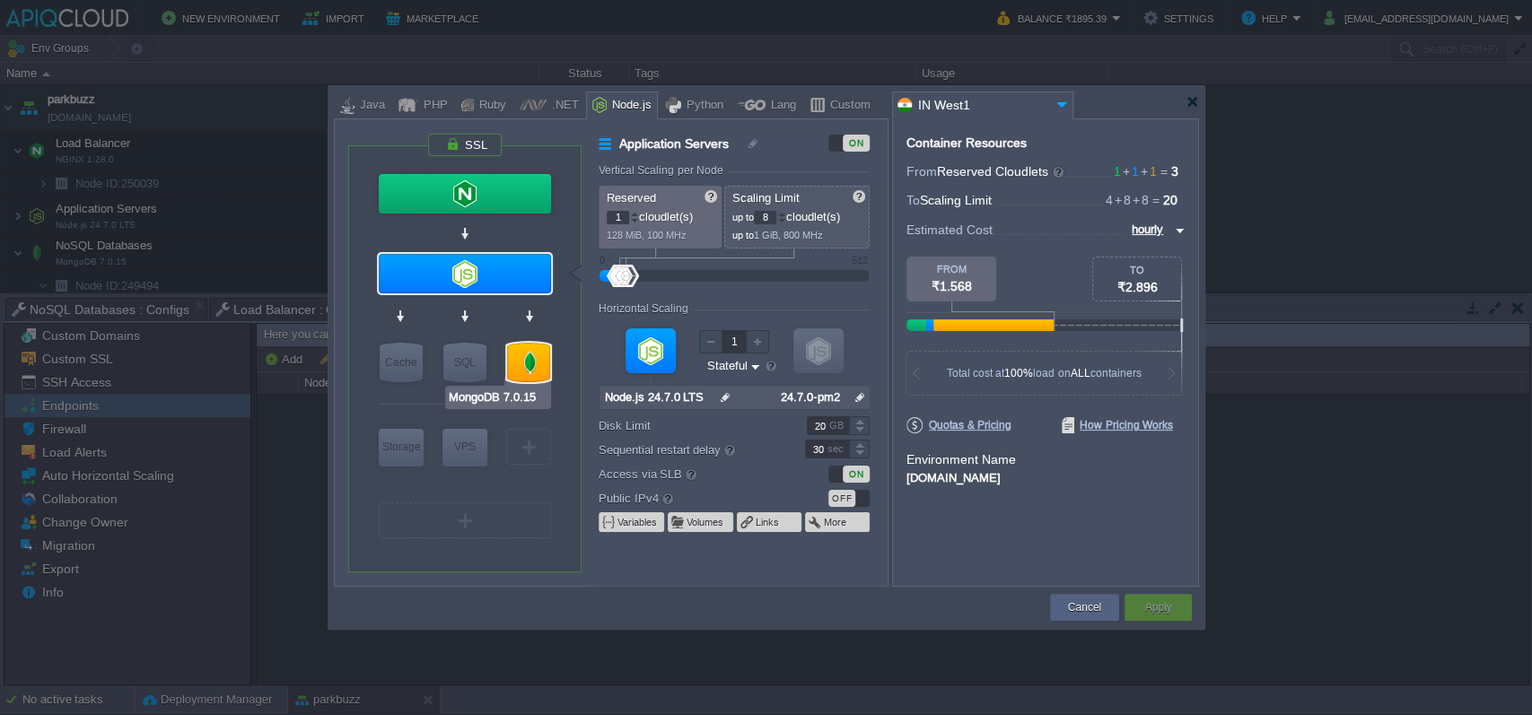
click at [527, 357] on div at bounding box center [528, 362] width 43 height 39
type input "NoSQL Databases"
type input "MongoDB 7.0.15"
type input "null"
type input "7.0.15-almalin..."
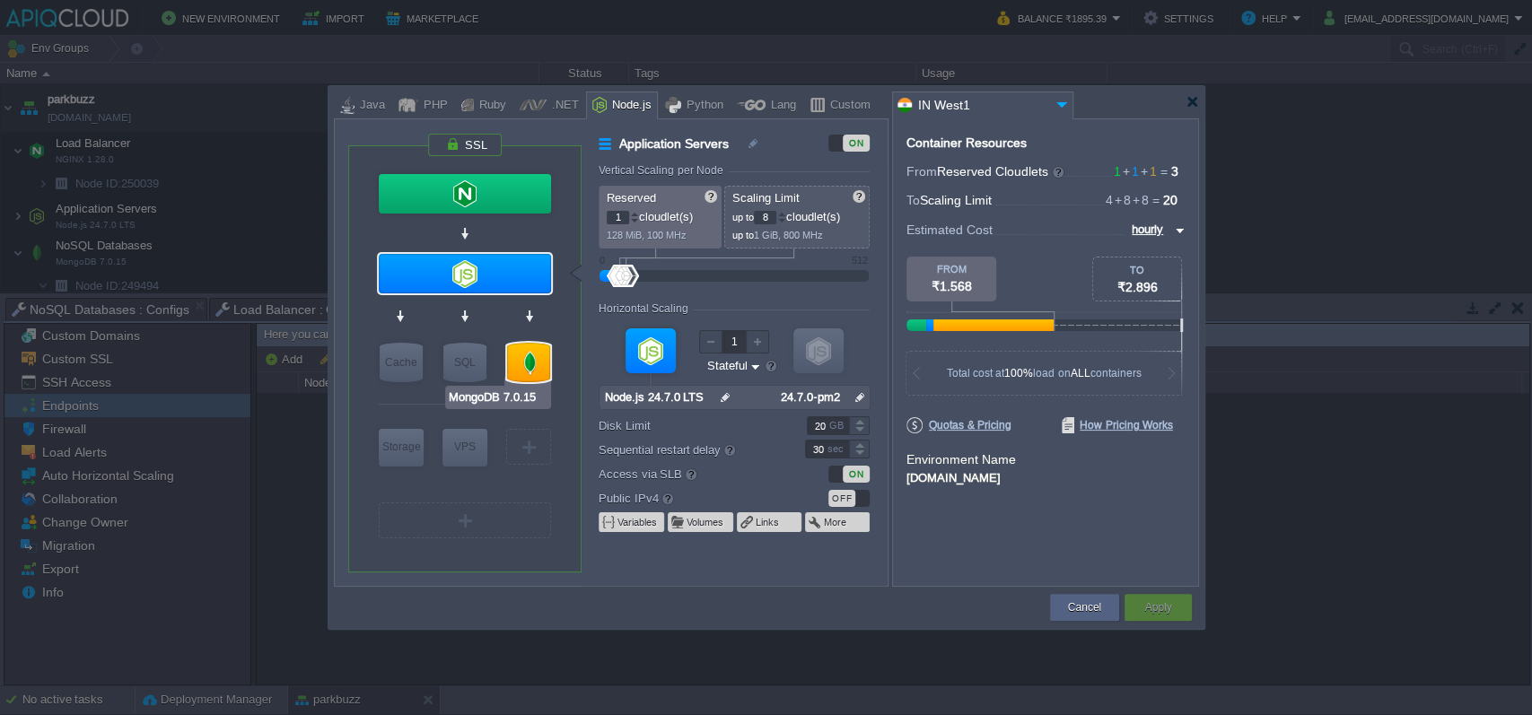
type input "Stateless"
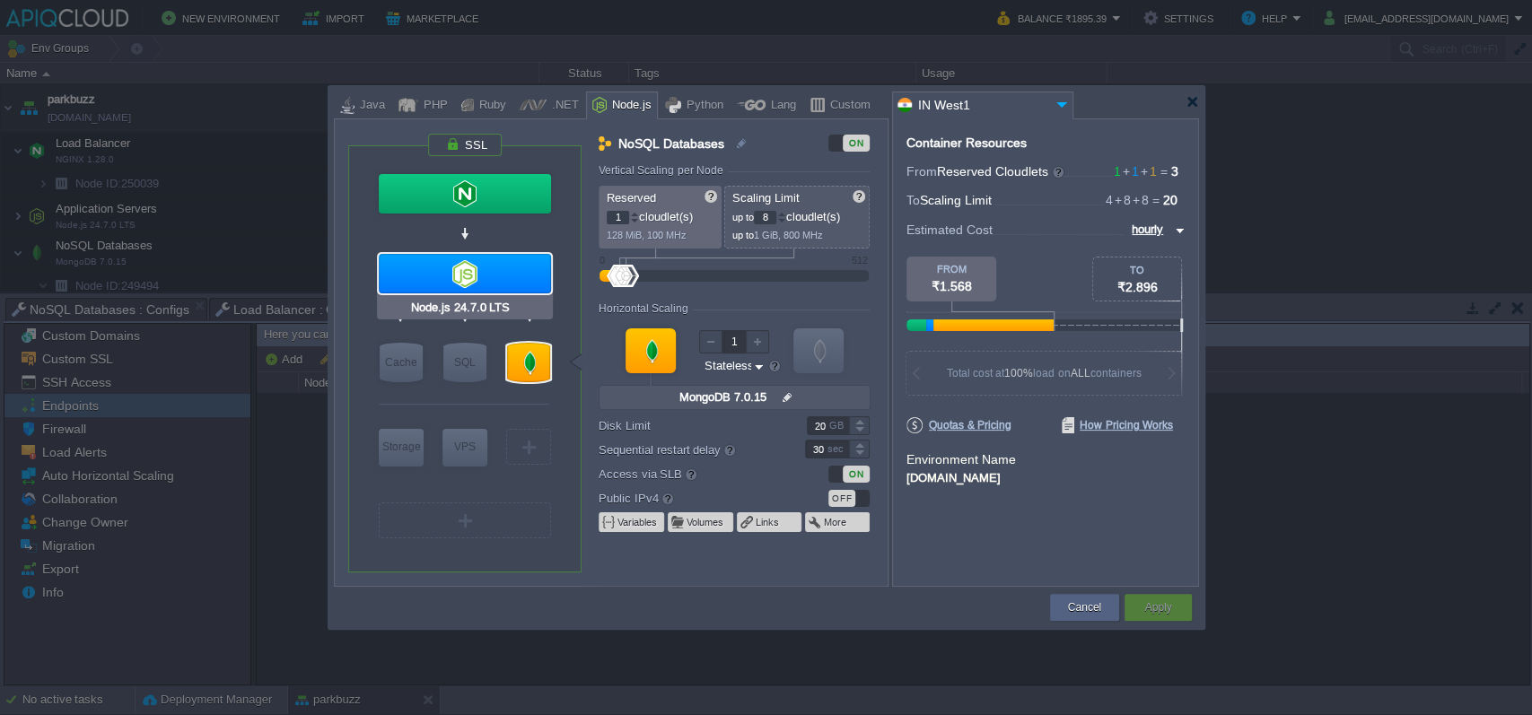
type input "MongoDB 7.0.15"
click at [757, 520] on button "Links" at bounding box center [768, 522] width 25 height 14
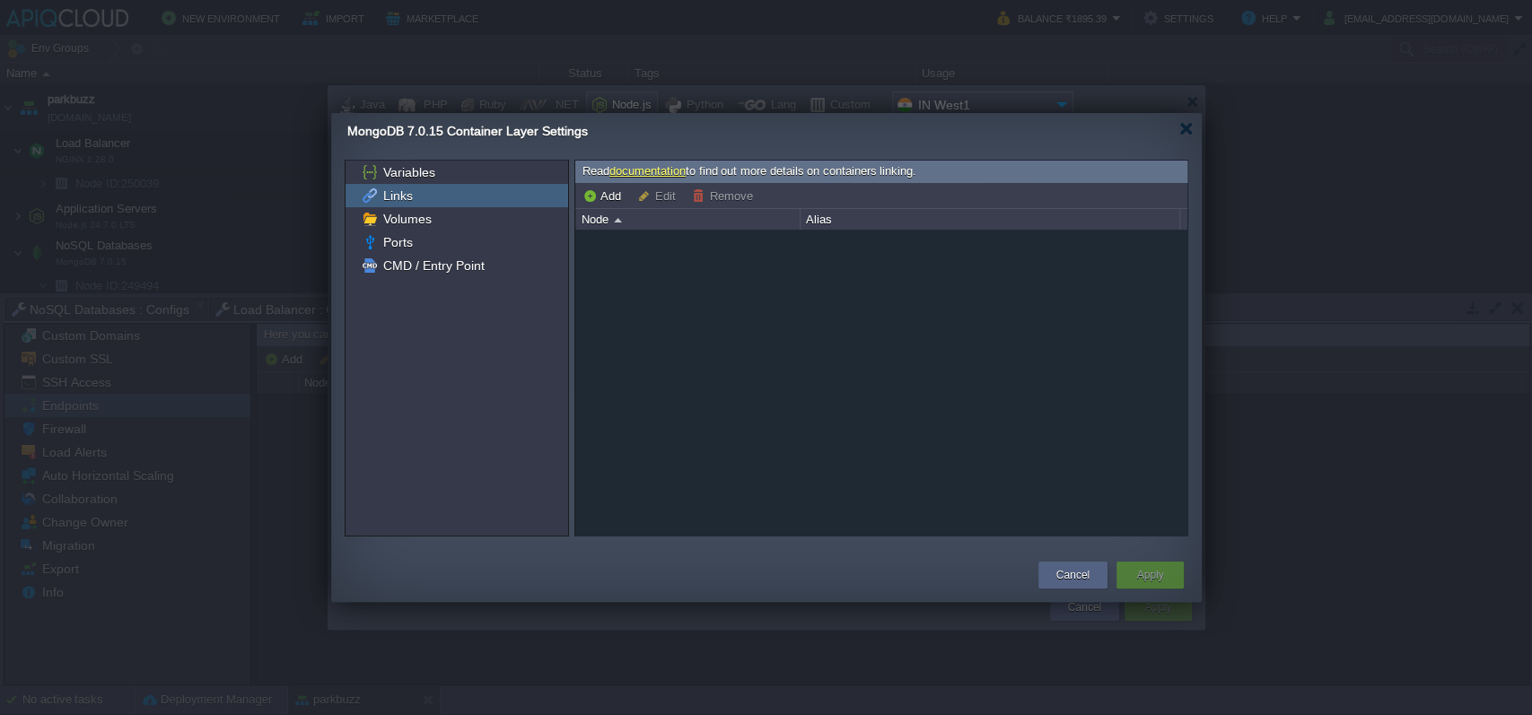
click at [654, 243] on div at bounding box center [877, 236] width 604 height 13
click at [620, 190] on button "Add" at bounding box center [605, 196] width 44 height 16
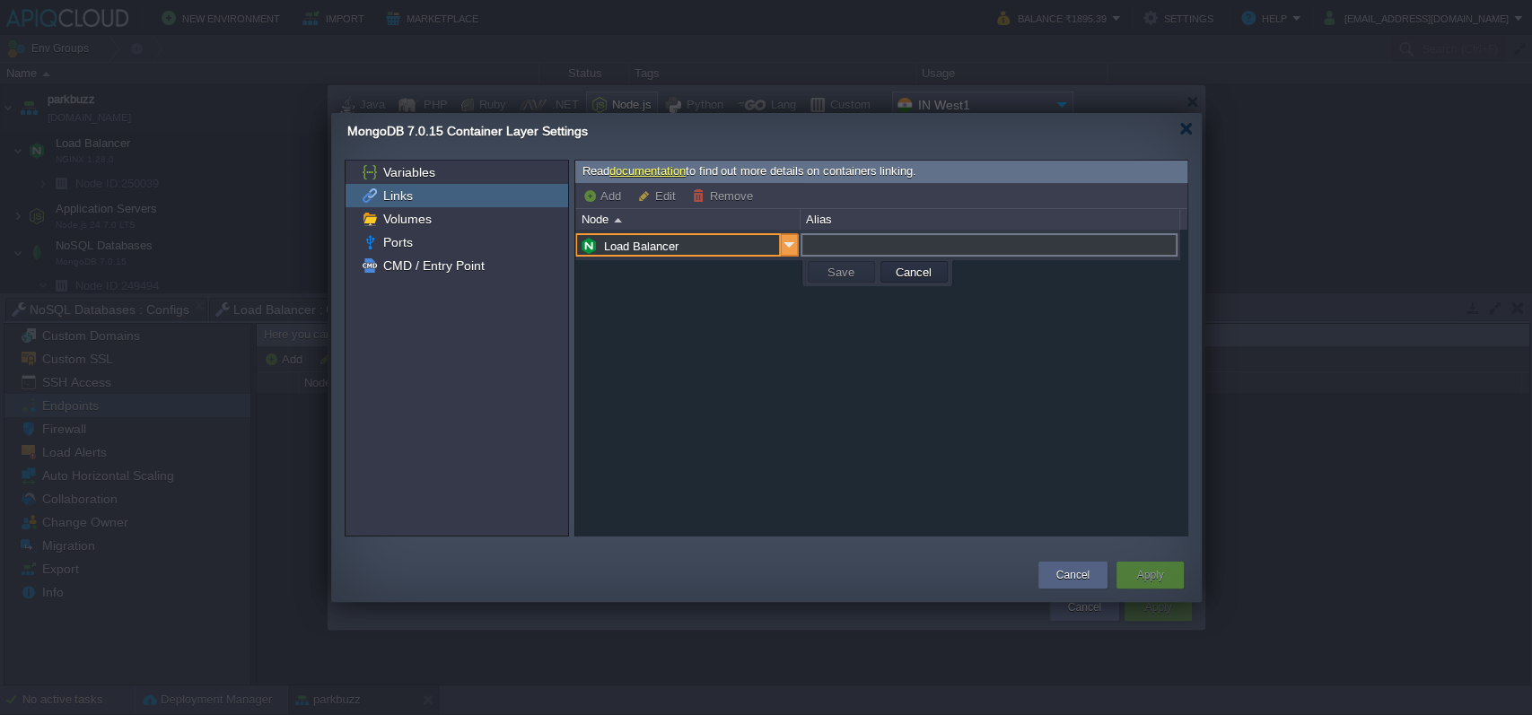
click at [785, 241] on img at bounding box center [790, 244] width 18 height 23
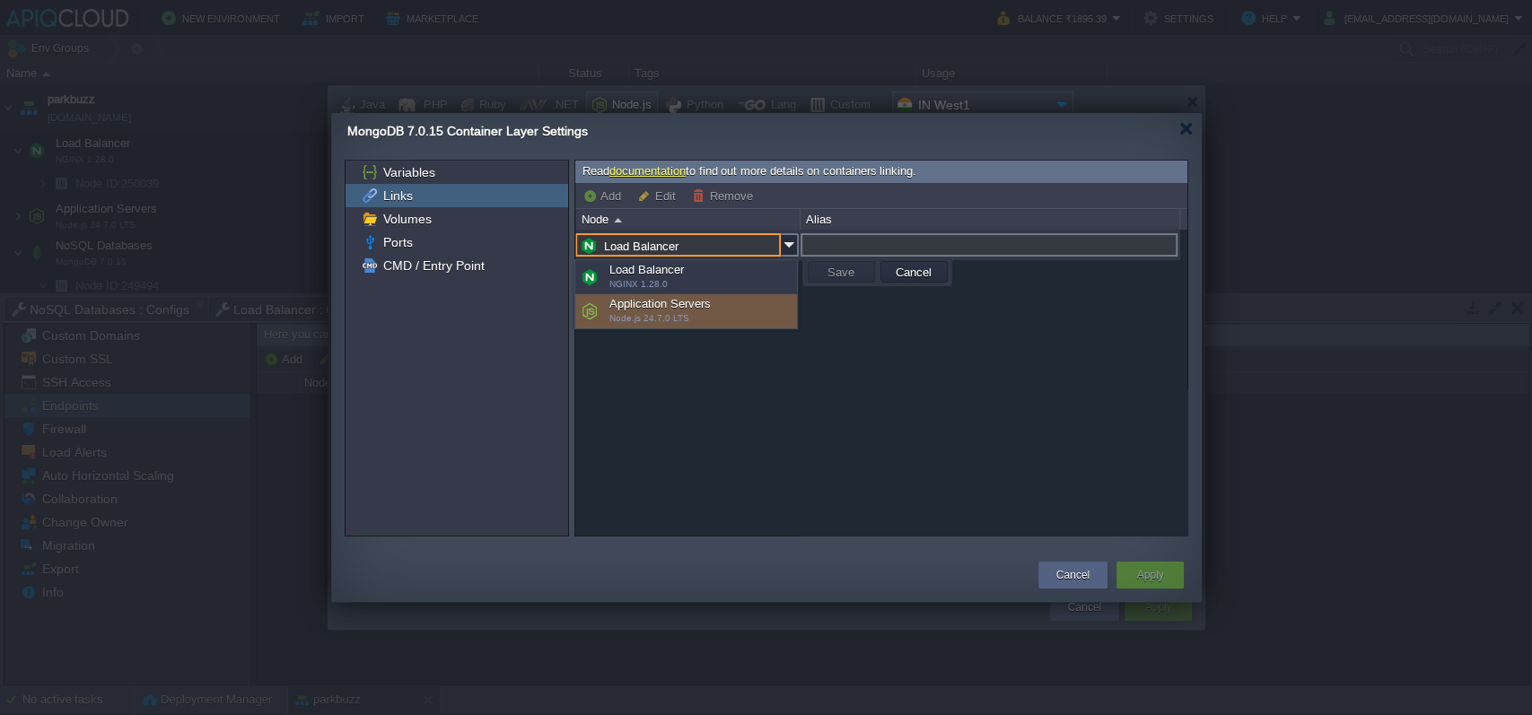
click at [718, 307] on div "Application Servers Node.js 24.7.0 LTS" at bounding box center [686, 311] width 222 height 34
type input "Application Servers"
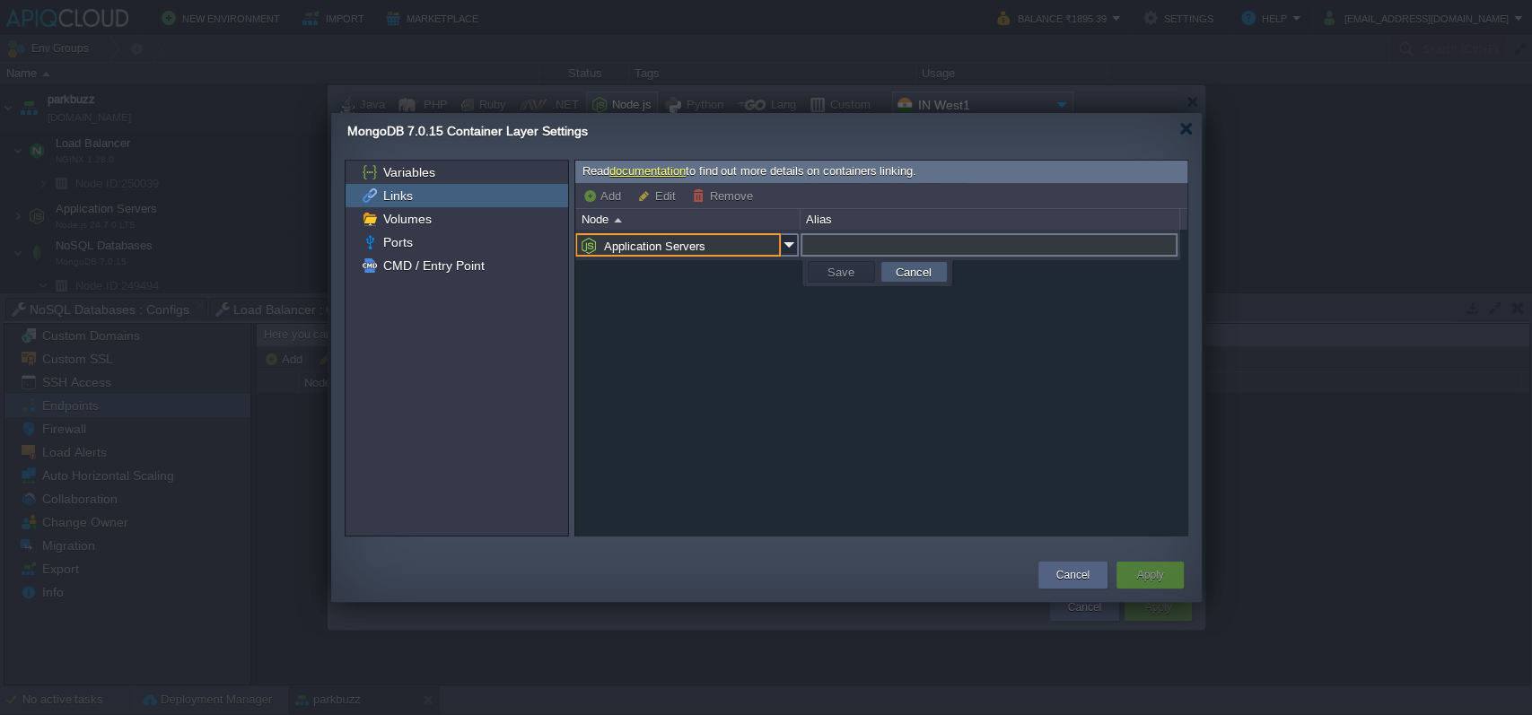
click at [919, 276] on button "Cancel" at bounding box center [913, 272] width 47 height 16
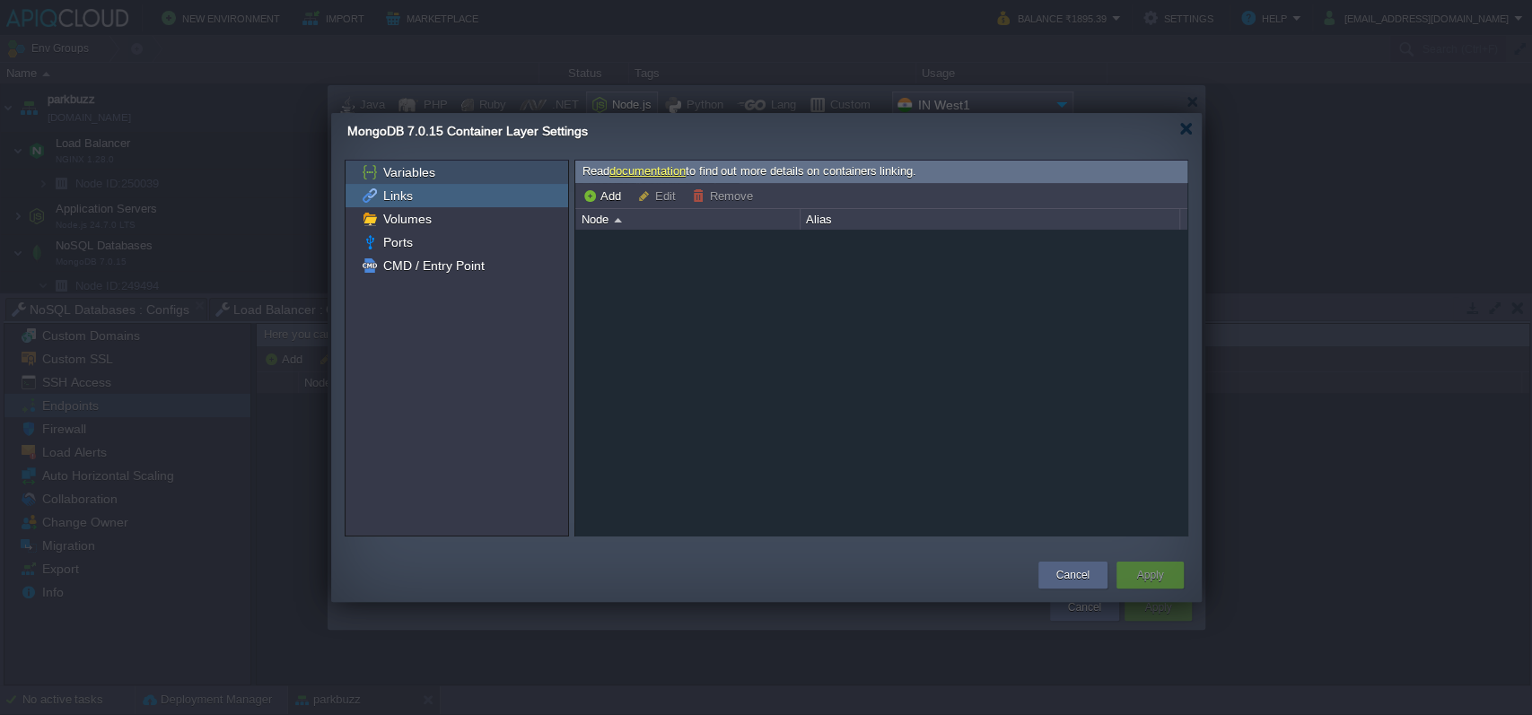
click at [495, 176] on div "Variables" at bounding box center [457, 172] width 223 height 23
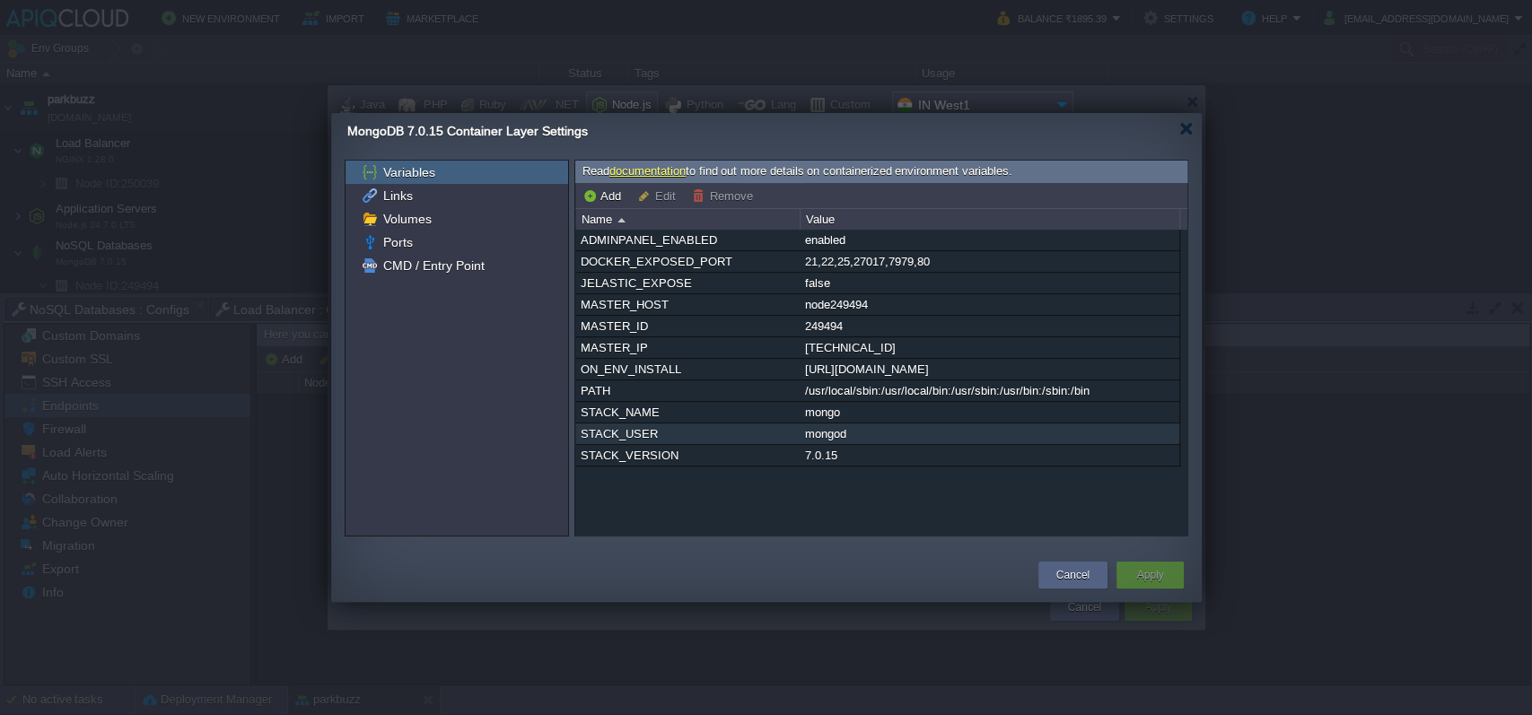
drag, startPoint x: 970, startPoint y: 504, endPoint x: 852, endPoint y: 452, distance: 129.4
click at [852, 452] on div "ADMINPANEL_ENABLED enabled DOCKER_EXPOSED_PORT 21,22,25,27017,7979,80 JELASTIC_…" at bounding box center [881, 382] width 612 height 305
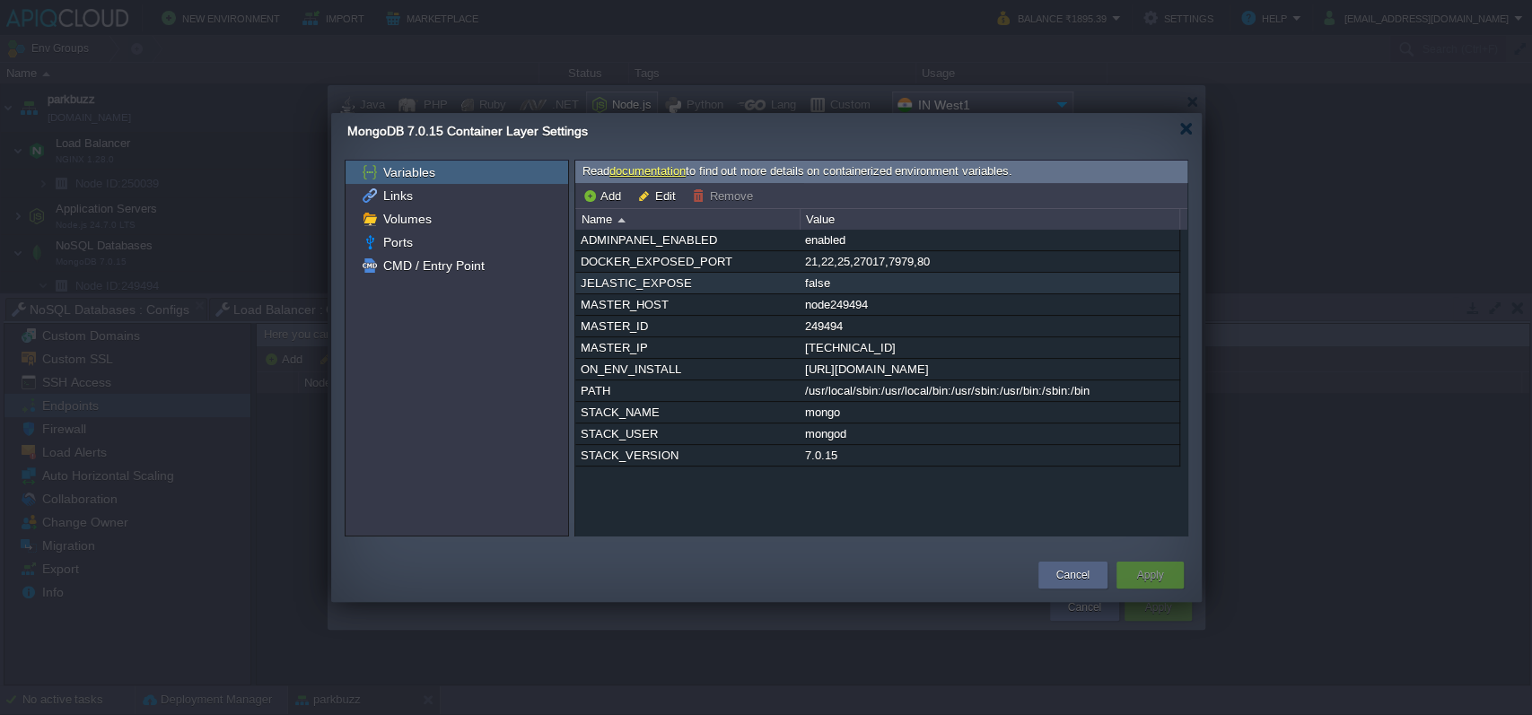
click at [829, 290] on div "false" at bounding box center [990, 283] width 378 height 21
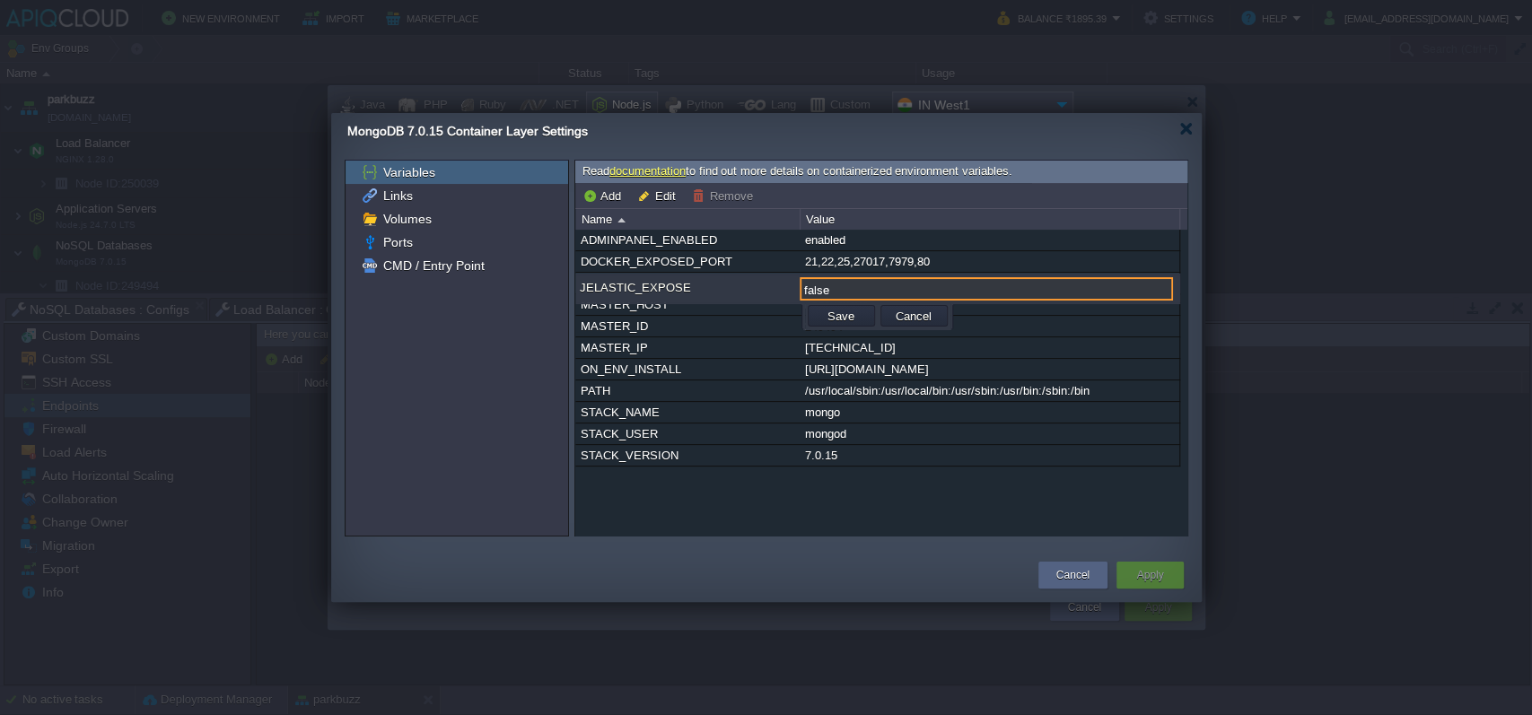
click at [663, 173] on link "documentation" at bounding box center [648, 170] width 76 height 13
click at [487, 466] on div "Variables Links Volumes Ports CMD / Entry Point" at bounding box center [457, 348] width 223 height 375
click at [936, 316] on td "Cancel" at bounding box center [914, 316] width 67 height 22
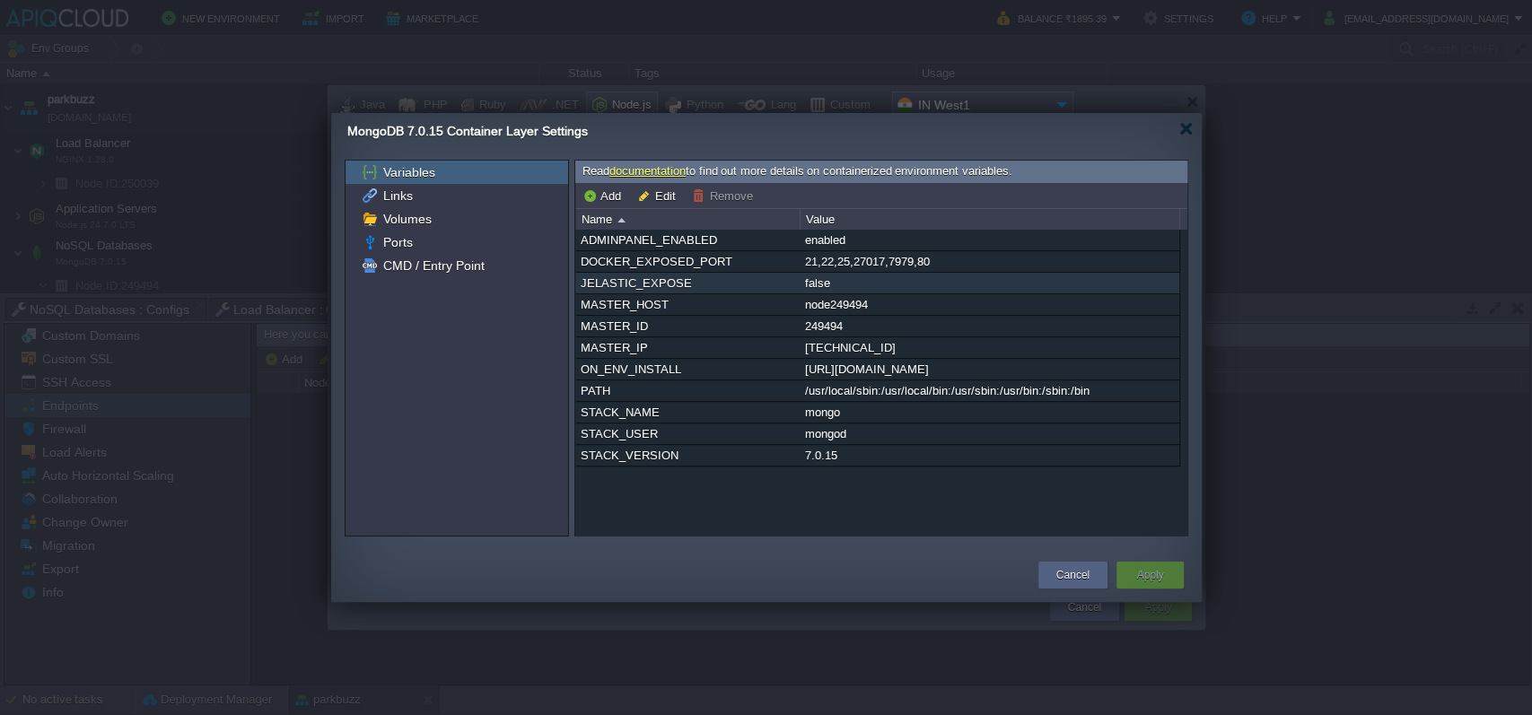
click at [833, 288] on div "false" at bounding box center [990, 283] width 378 height 21
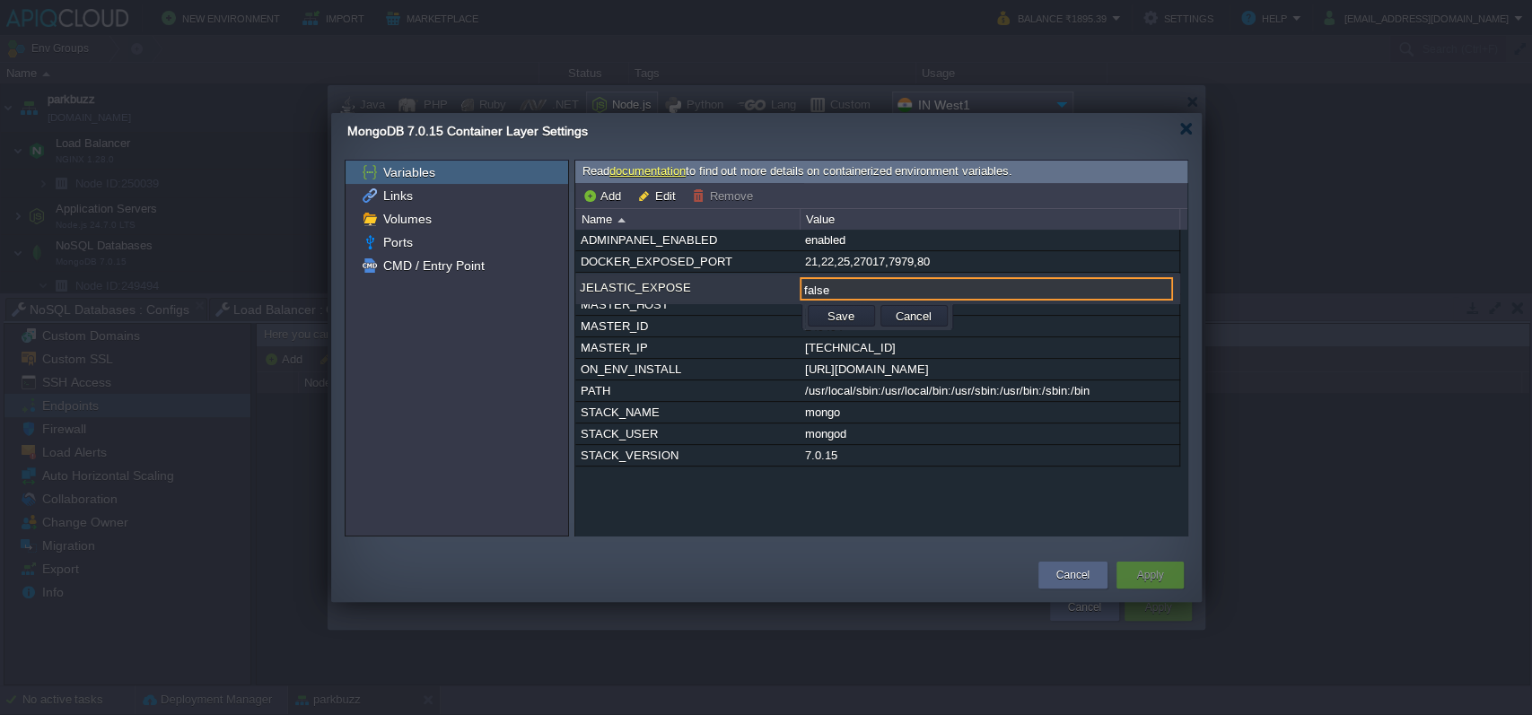
click at [833, 288] on input "false" at bounding box center [986, 288] width 373 height 23
paste input "27017"
type input "27017"
click at [826, 313] on button "Save" at bounding box center [841, 316] width 38 height 16
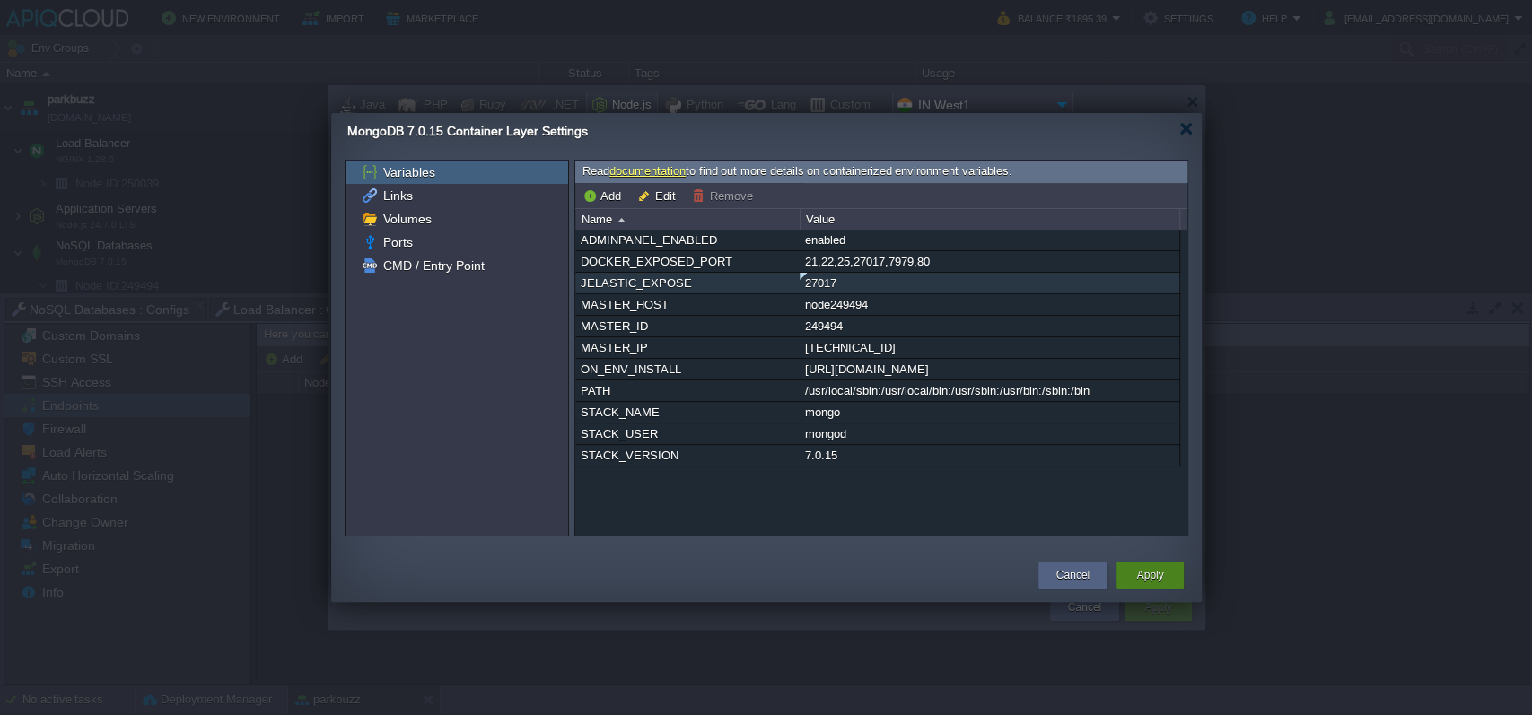
click at [1140, 571] on button "Apply" at bounding box center [1149, 575] width 27 height 18
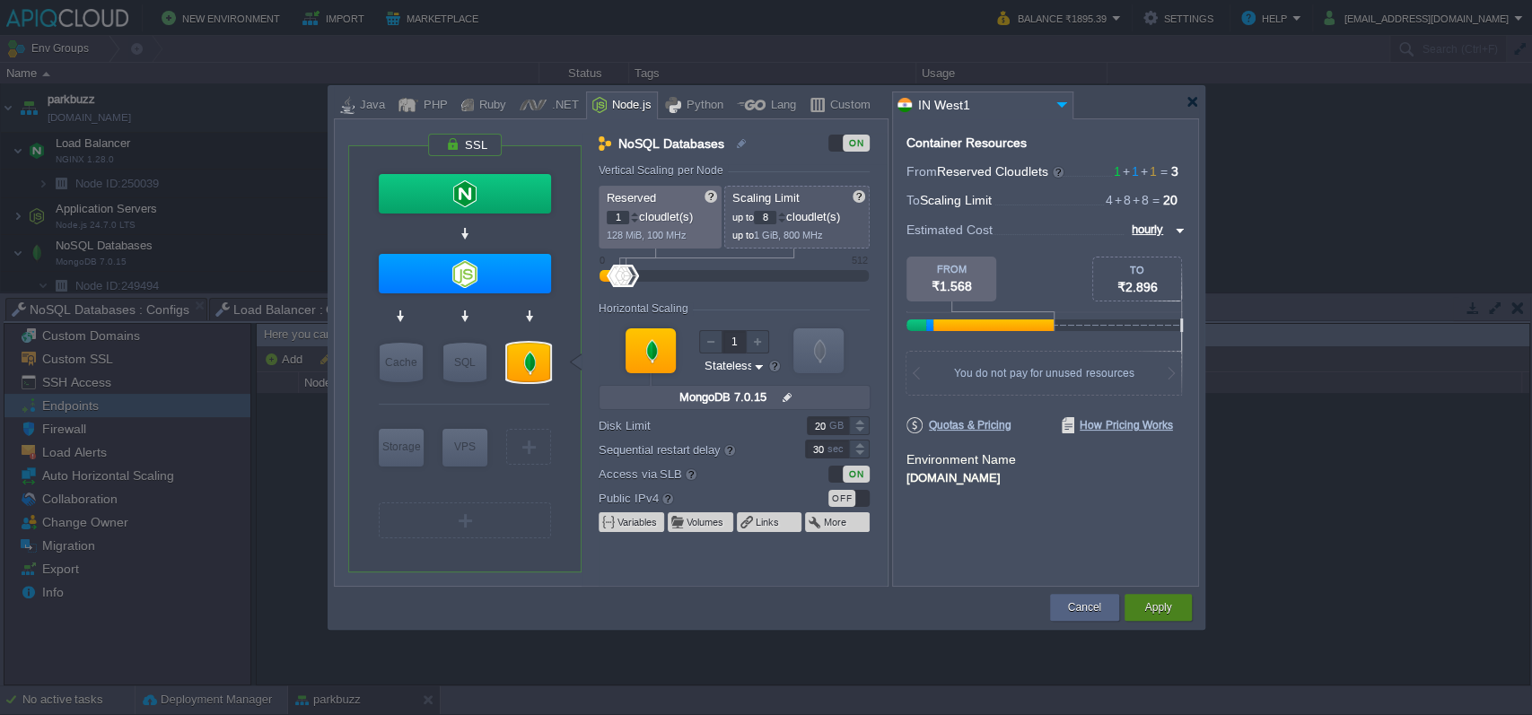
click at [1163, 608] on button "Apply" at bounding box center [1158, 608] width 27 height 18
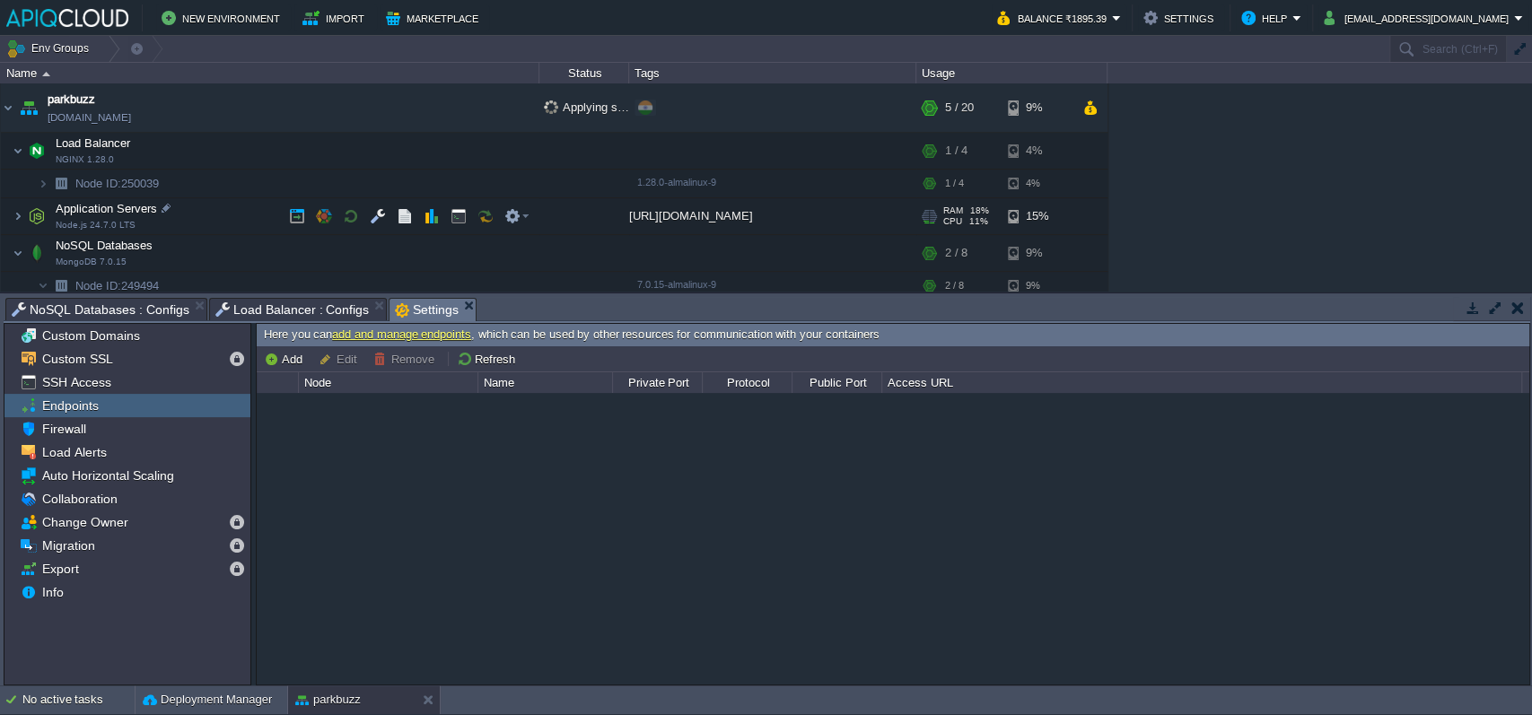
scroll to position [65, 0]
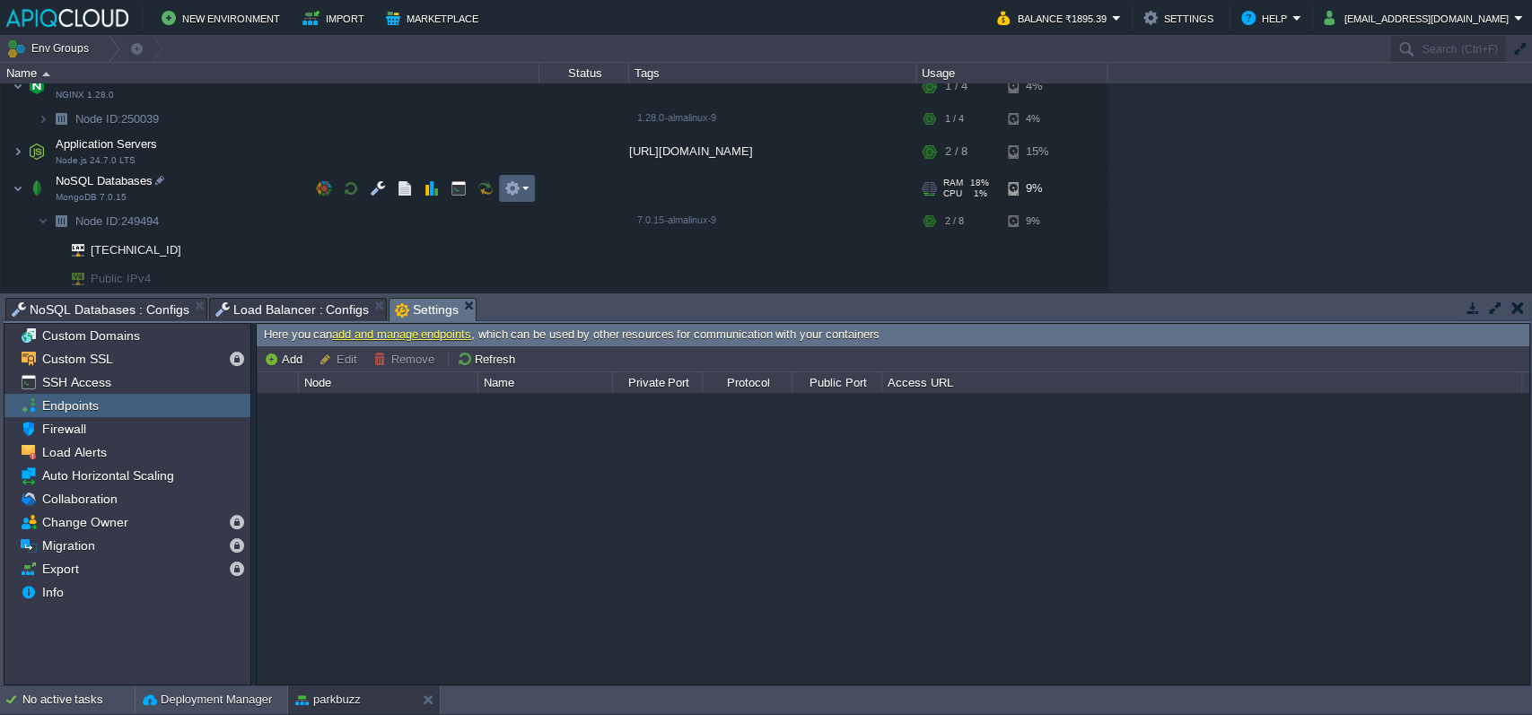
click at [529, 189] on td at bounding box center [517, 188] width 36 height 27
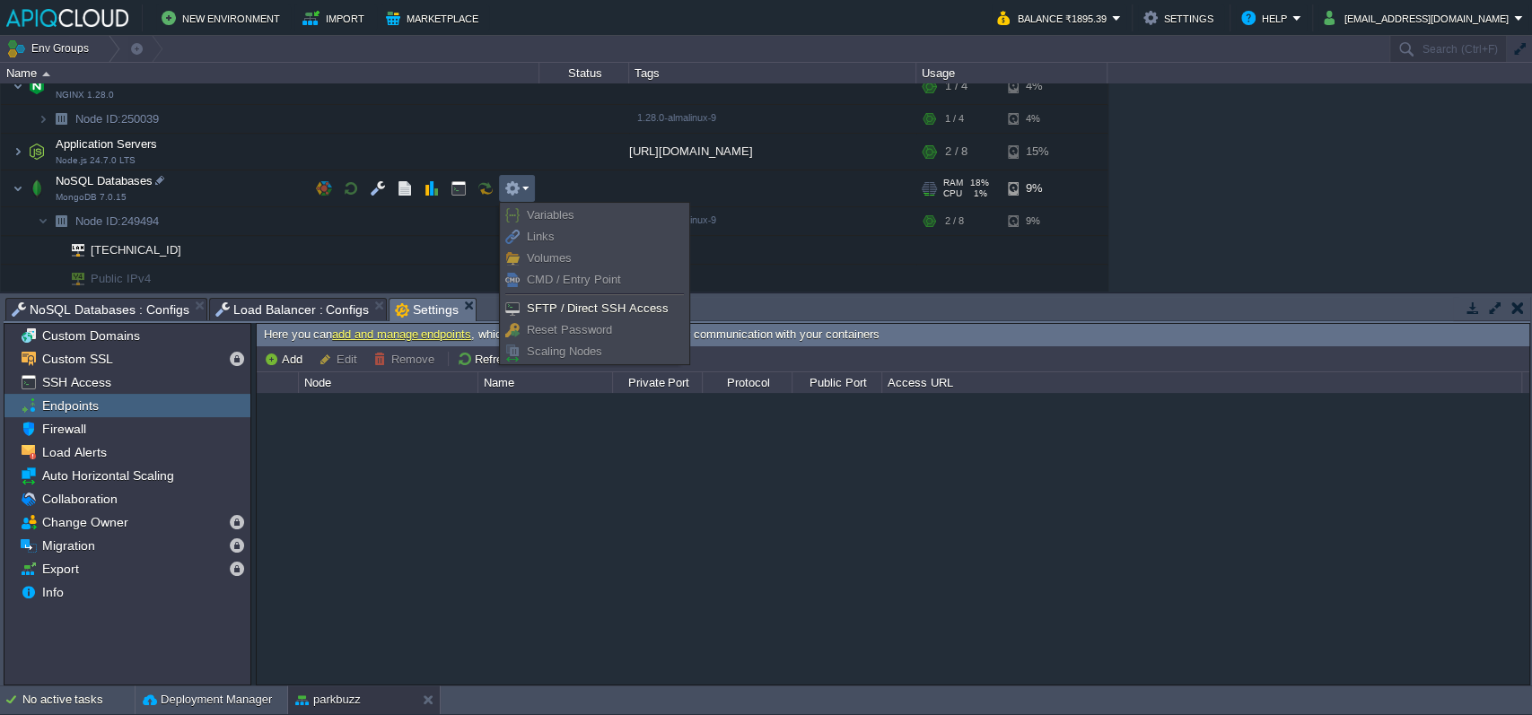
click at [539, 215] on span "Variables" at bounding box center [551, 214] width 48 height 13
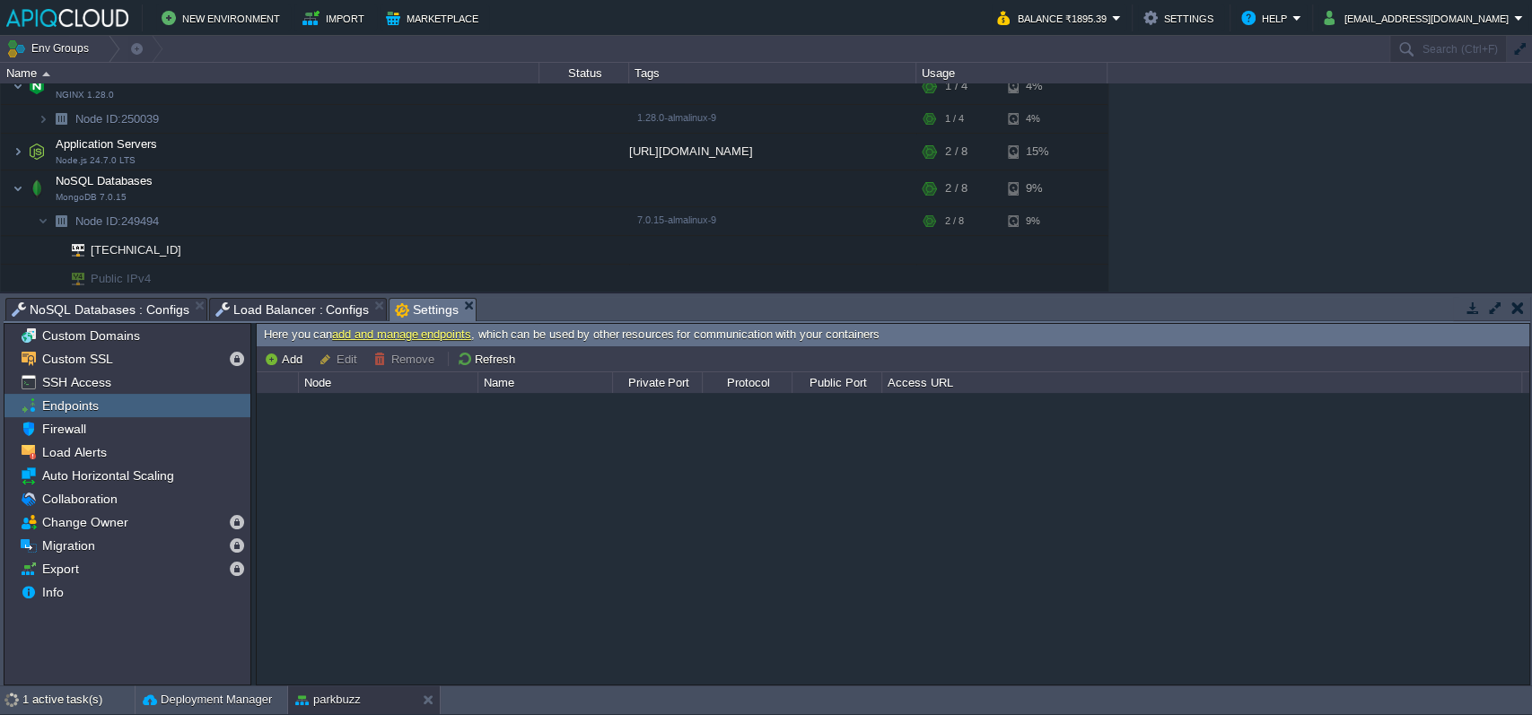
click at [564, 575] on div "[DOMAIN_NAME]:11435" at bounding box center [893, 538] width 1273 height 291
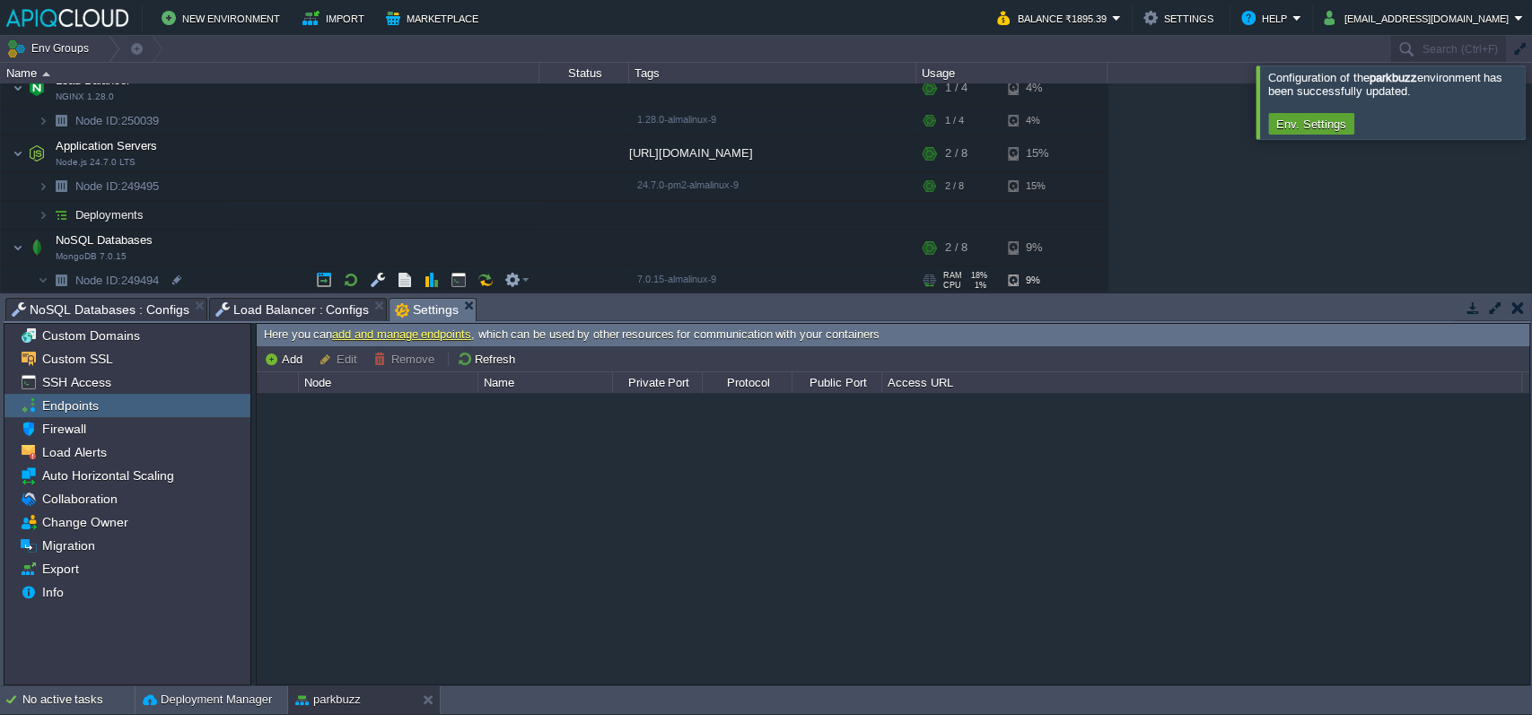
scroll to position [122, 0]
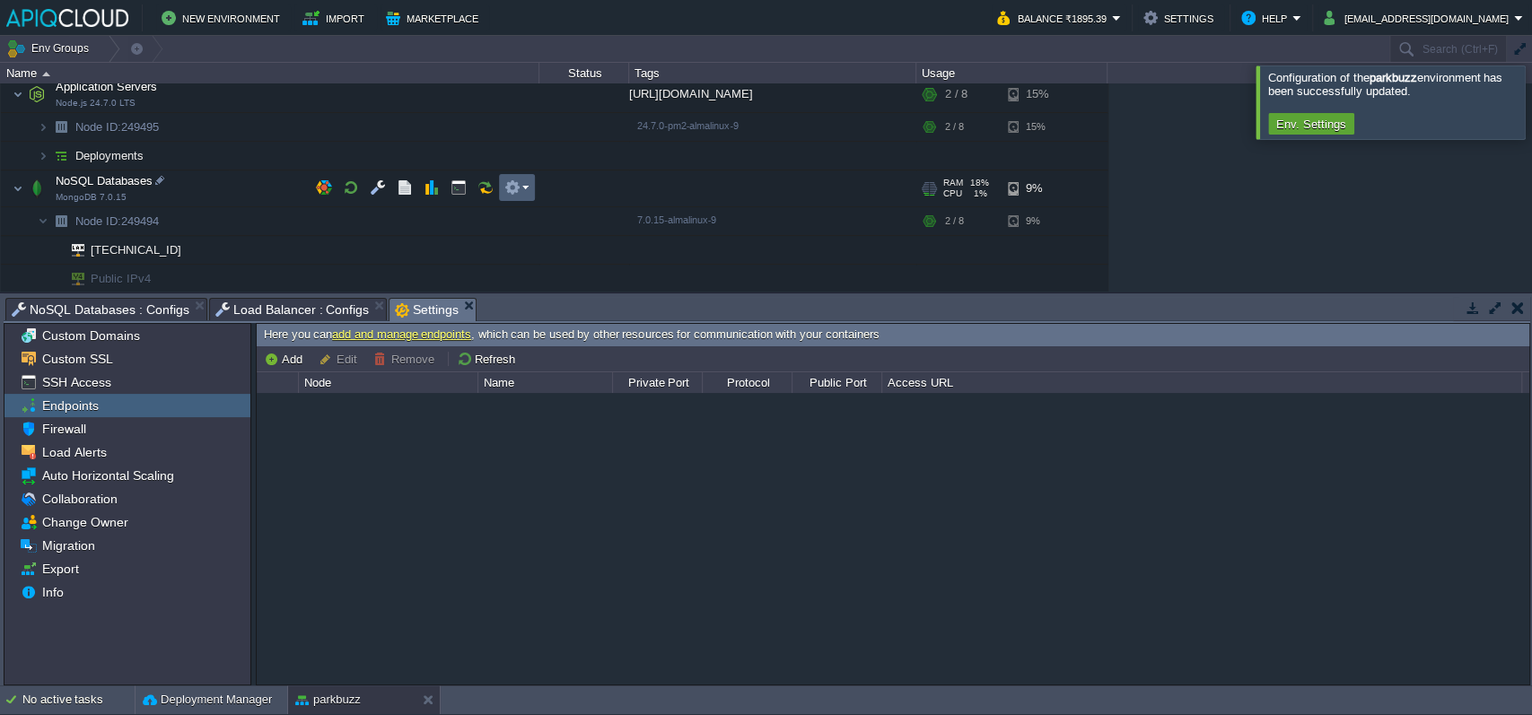
click at [517, 174] on td at bounding box center [517, 187] width 36 height 27
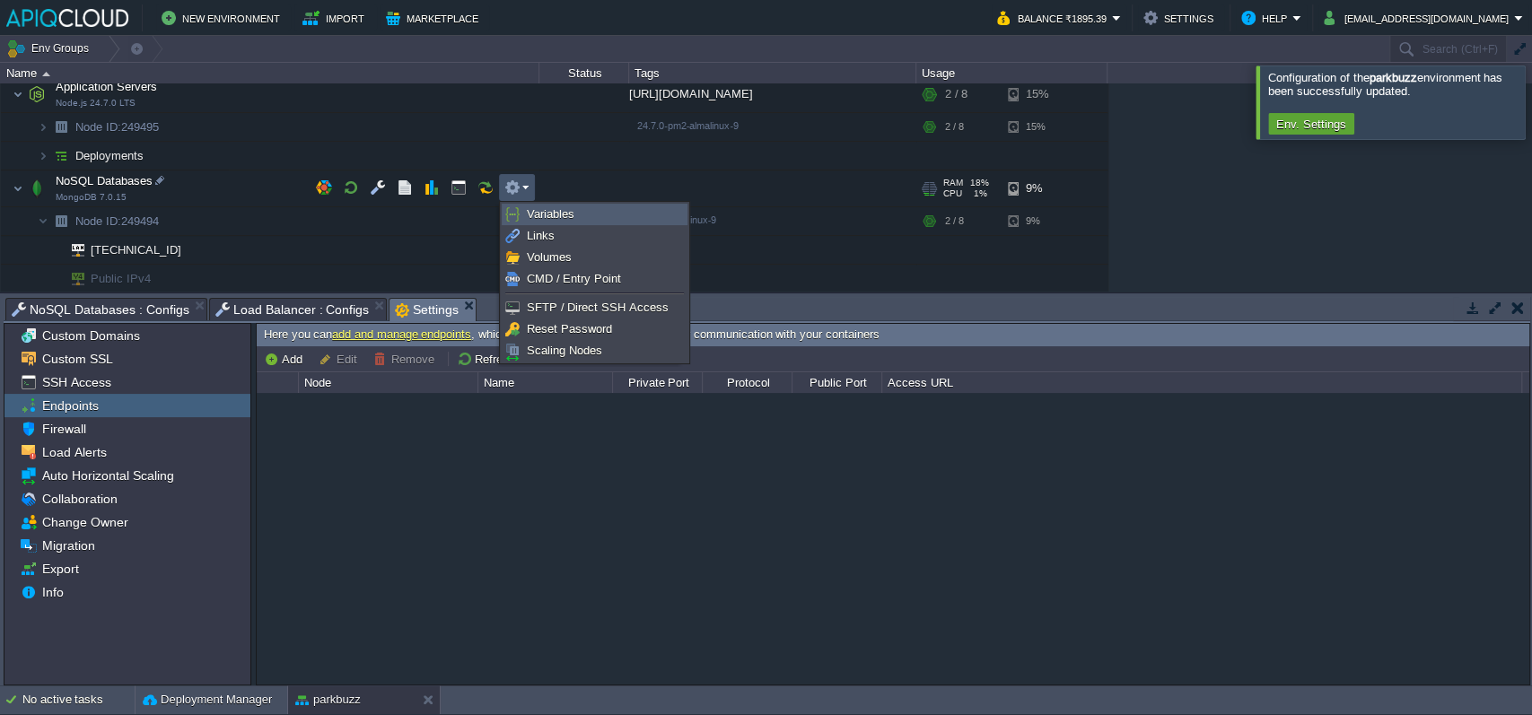
click at [563, 215] on span "Variables" at bounding box center [551, 213] width 48 height 13
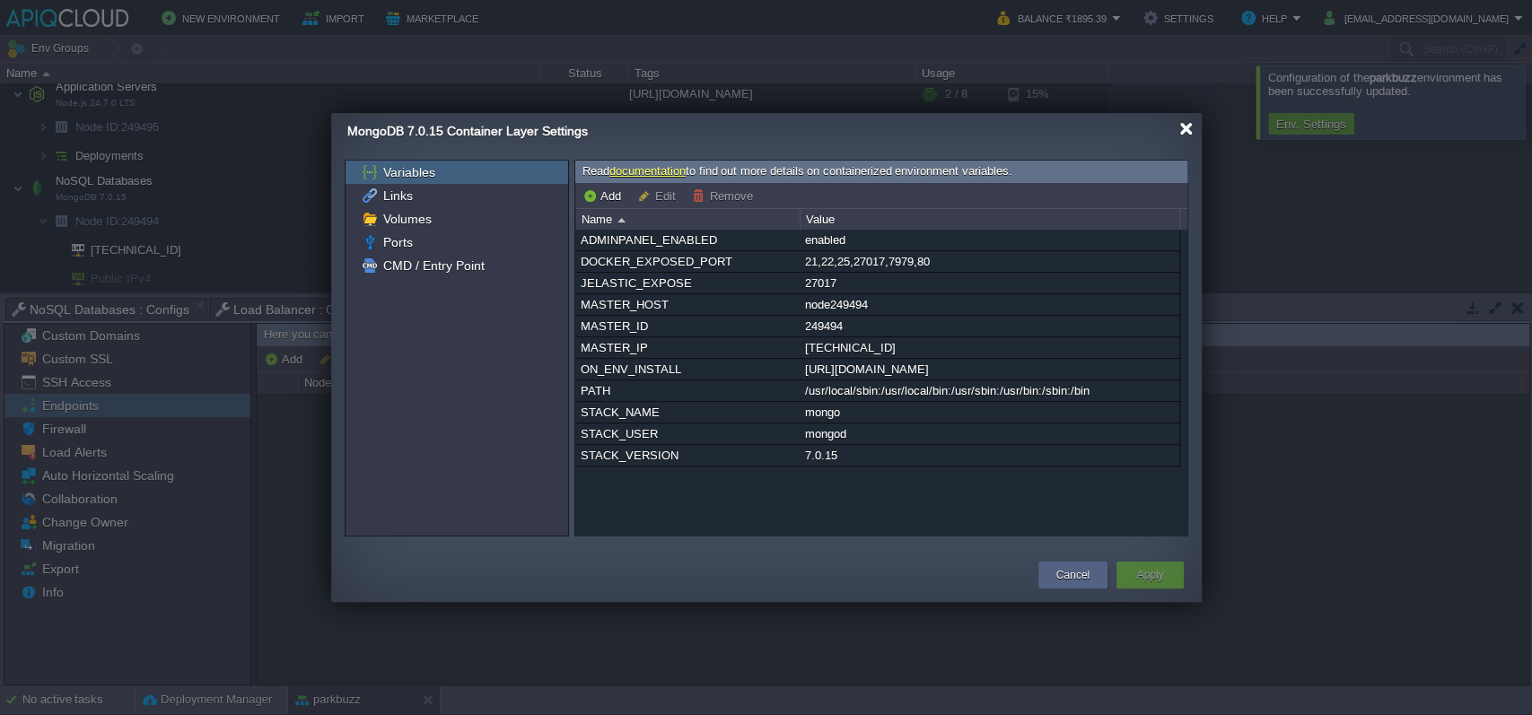
click at [1188, 131] on div at bounding box center [1186, 128] width 13 height 13
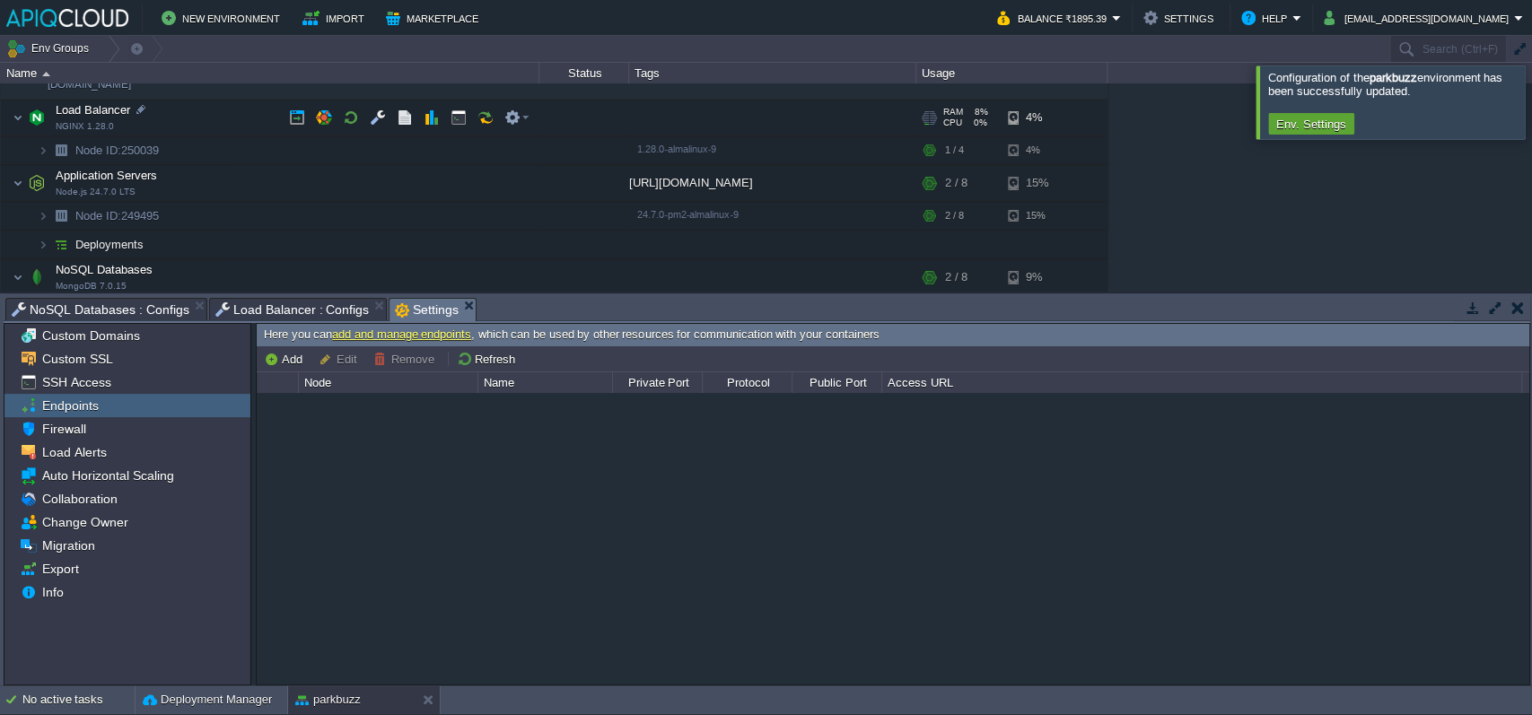
scroll to position [0, 0]
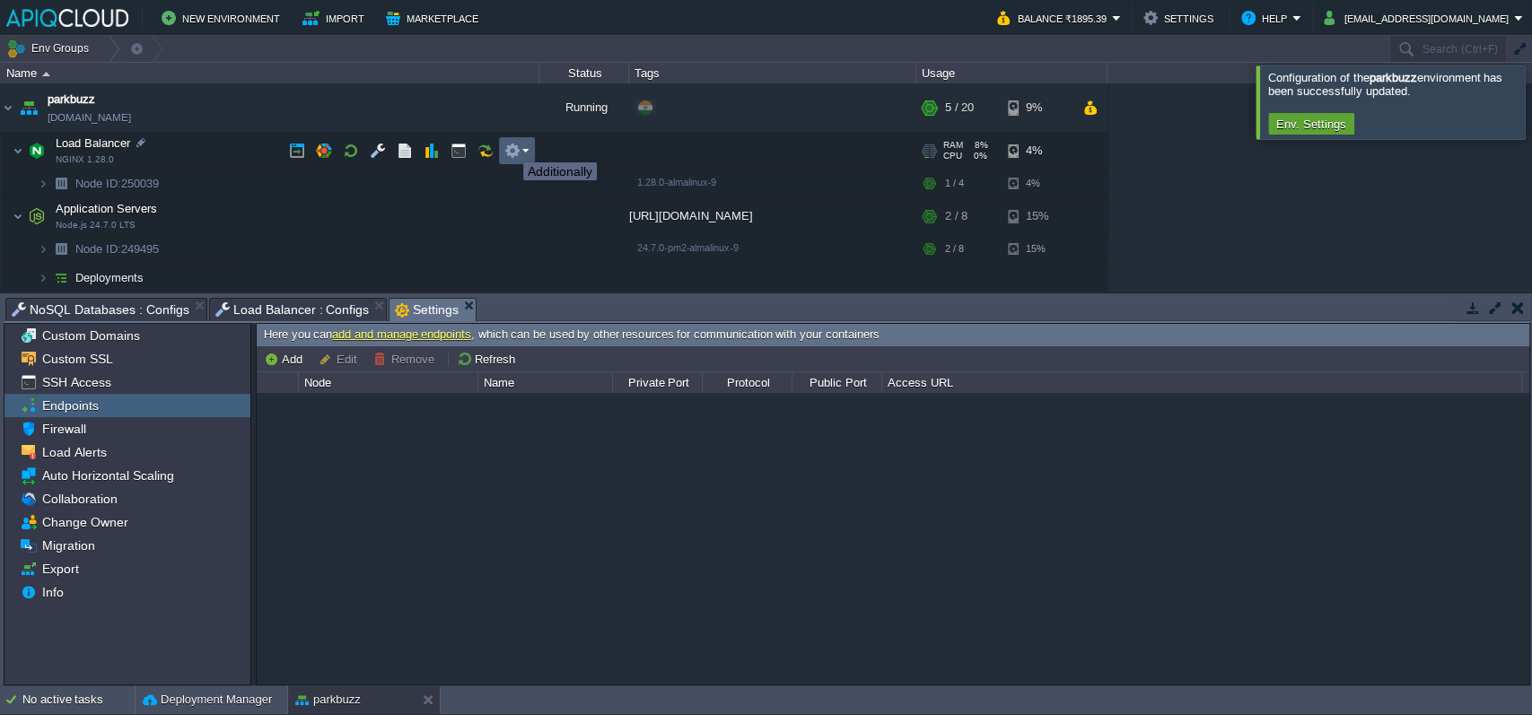
click at [510, 146] on button "button" at bounding box center [512, 151] width 16 height 16
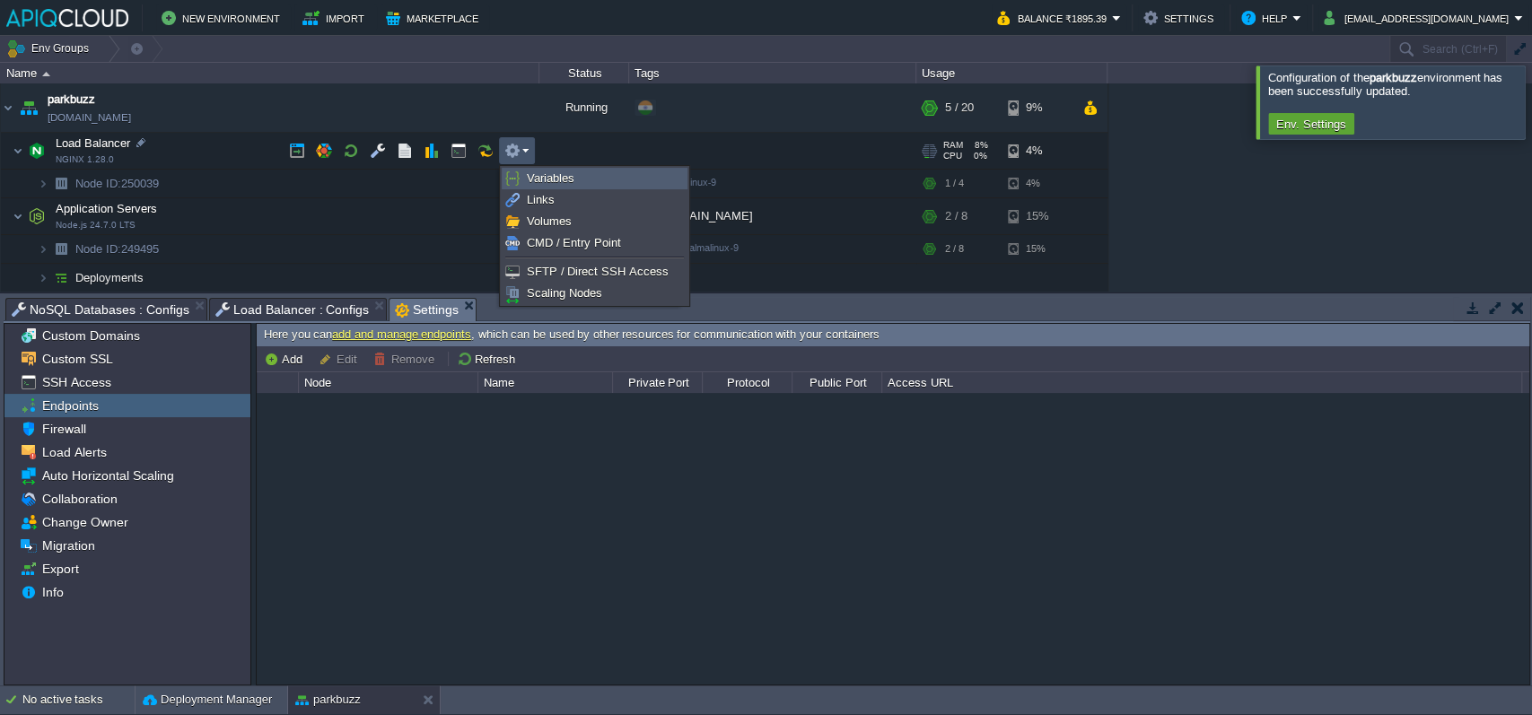
click at [533, 173] on span "Variables" at bounding box center [551, 177] width 48 height 13
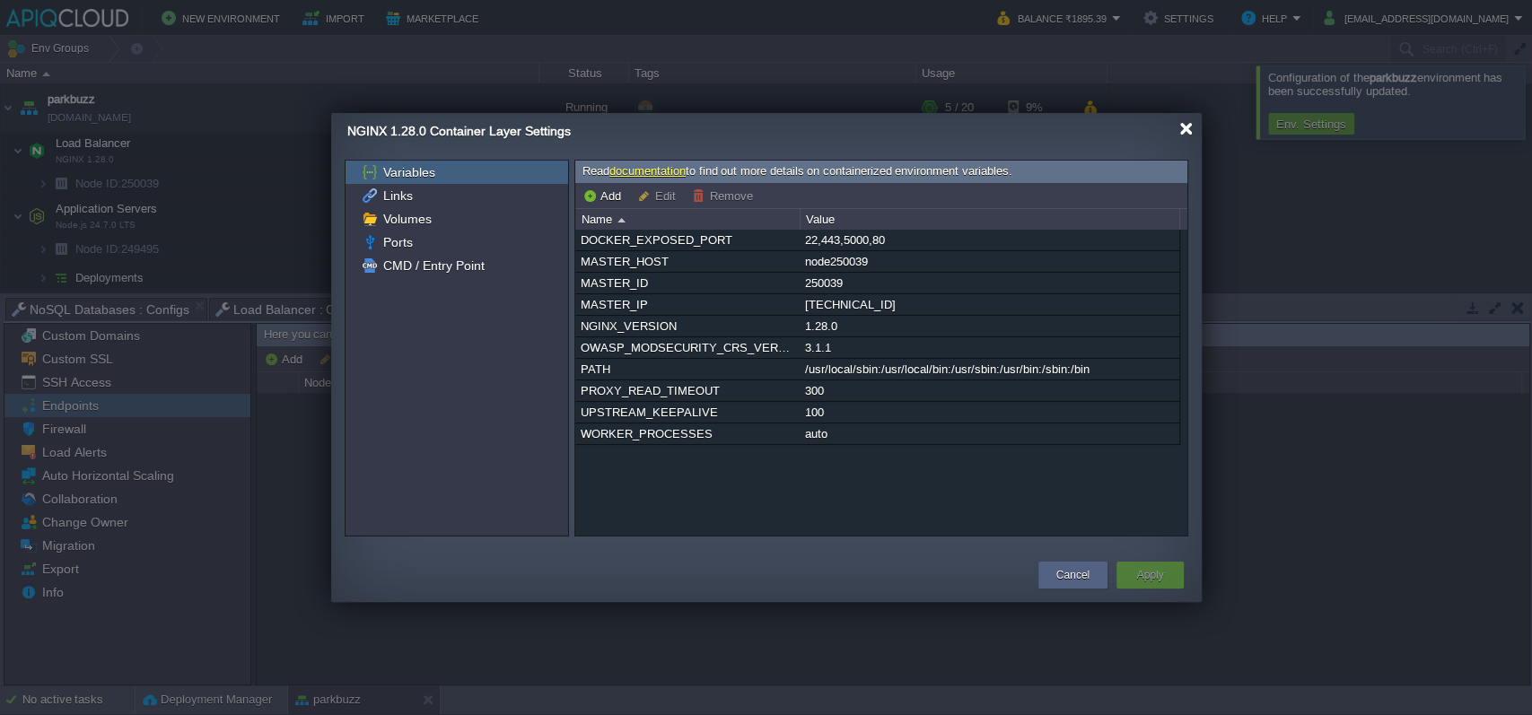
click at [1184, 131] on div at bounding box center [1186, 128] width 13 height 13
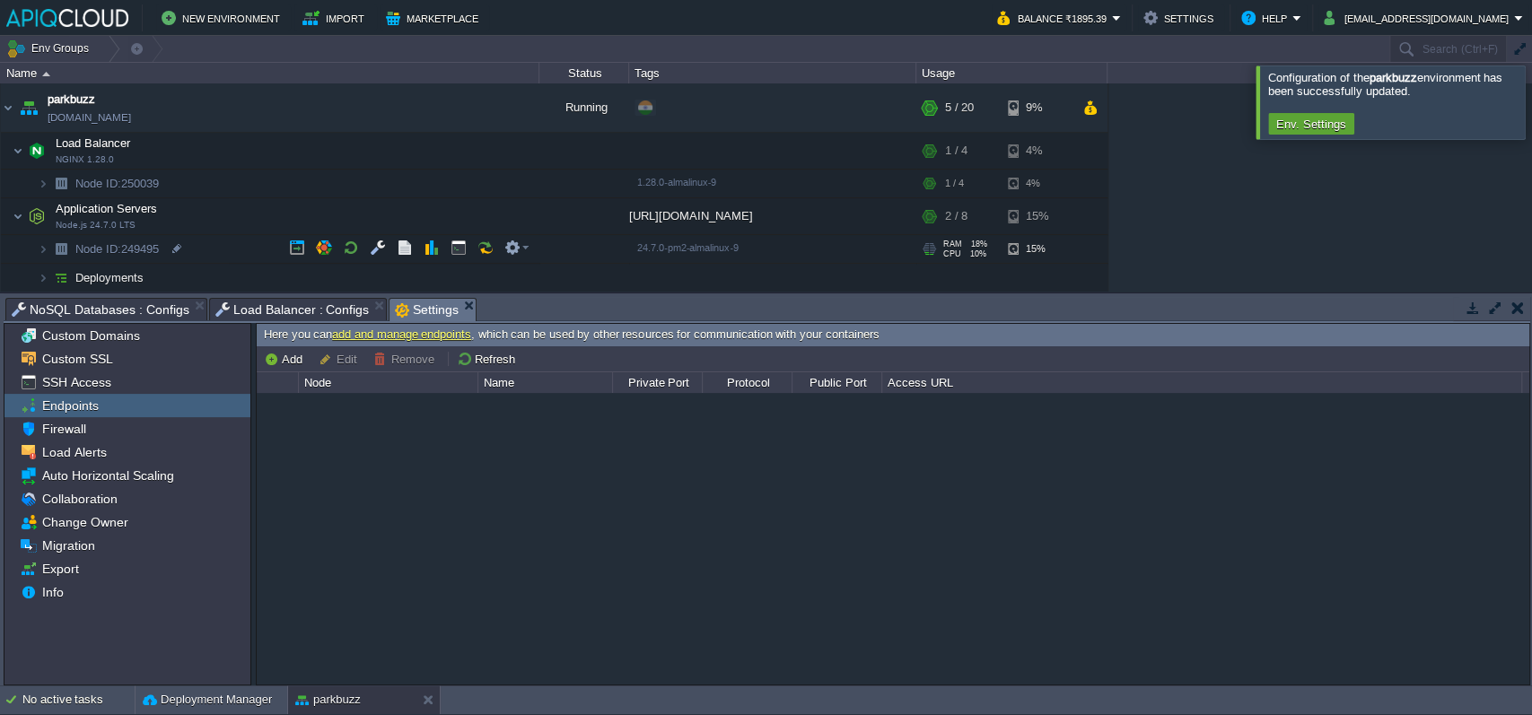
scroll to position [122, 0]
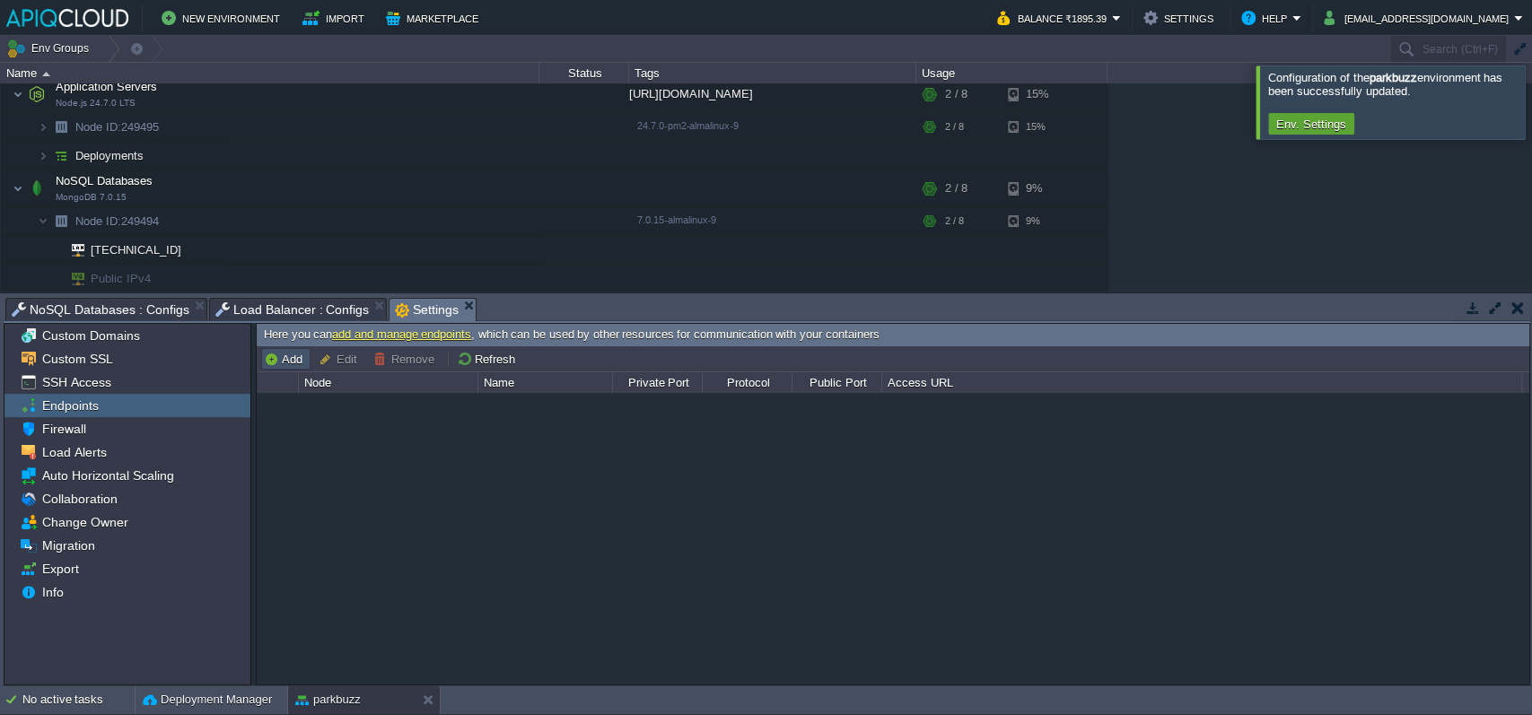
click at [294, 355] on button "Add" at bounding box center [286, 359] width 44 height 16
type input "Node ID: 250039"
type input "TCP"
type input "[DOMAIN_NAME]:{public_port}"
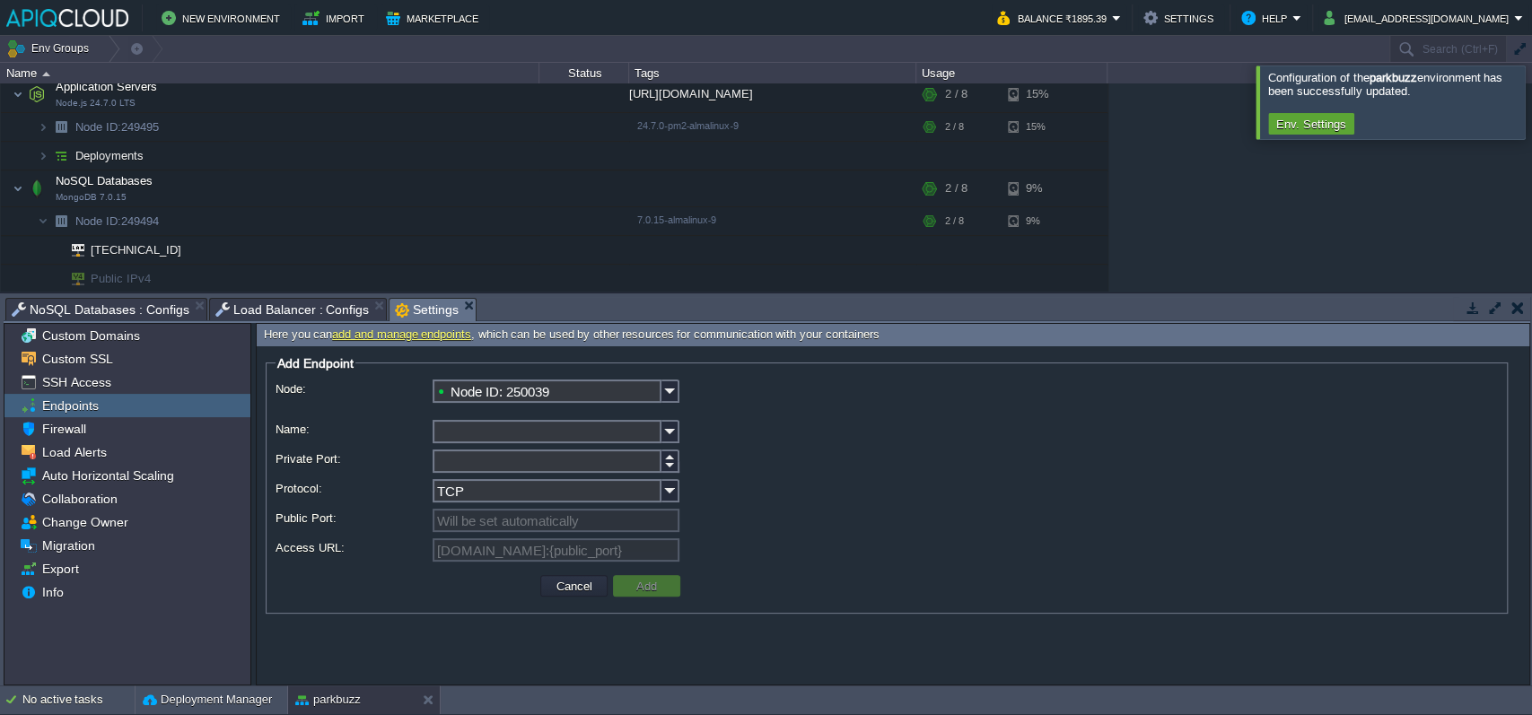
click at [490, 429] on input "Name:" at bounding box center [547, 431] width 229 height 23
click at [557, 395] on input "Node ID: 250039" at bounding box center [547, 391] width 229 height 23
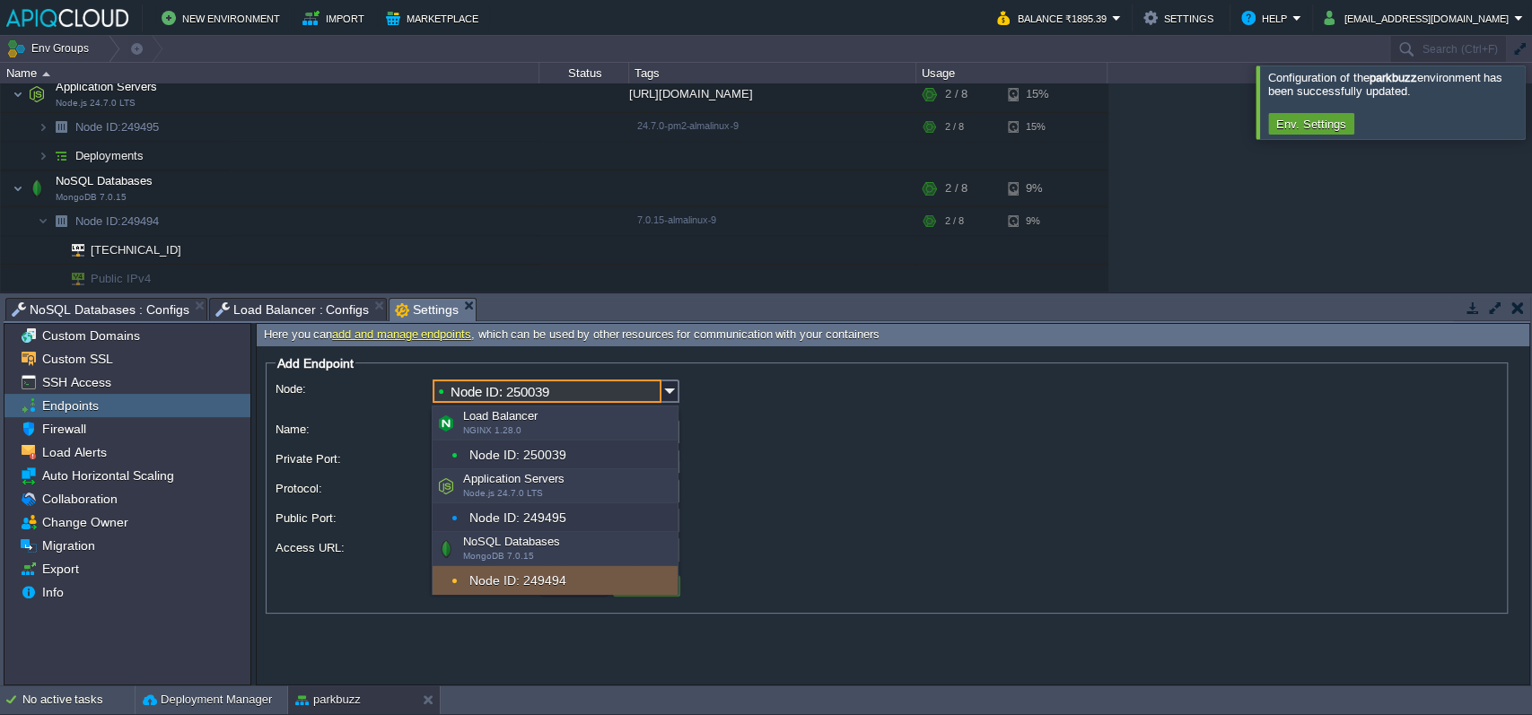
click at [509, 584] on div "Node ID: 249494" at bounding box center [555, 580] width 245 height 29
type input "Node ID: 249494"
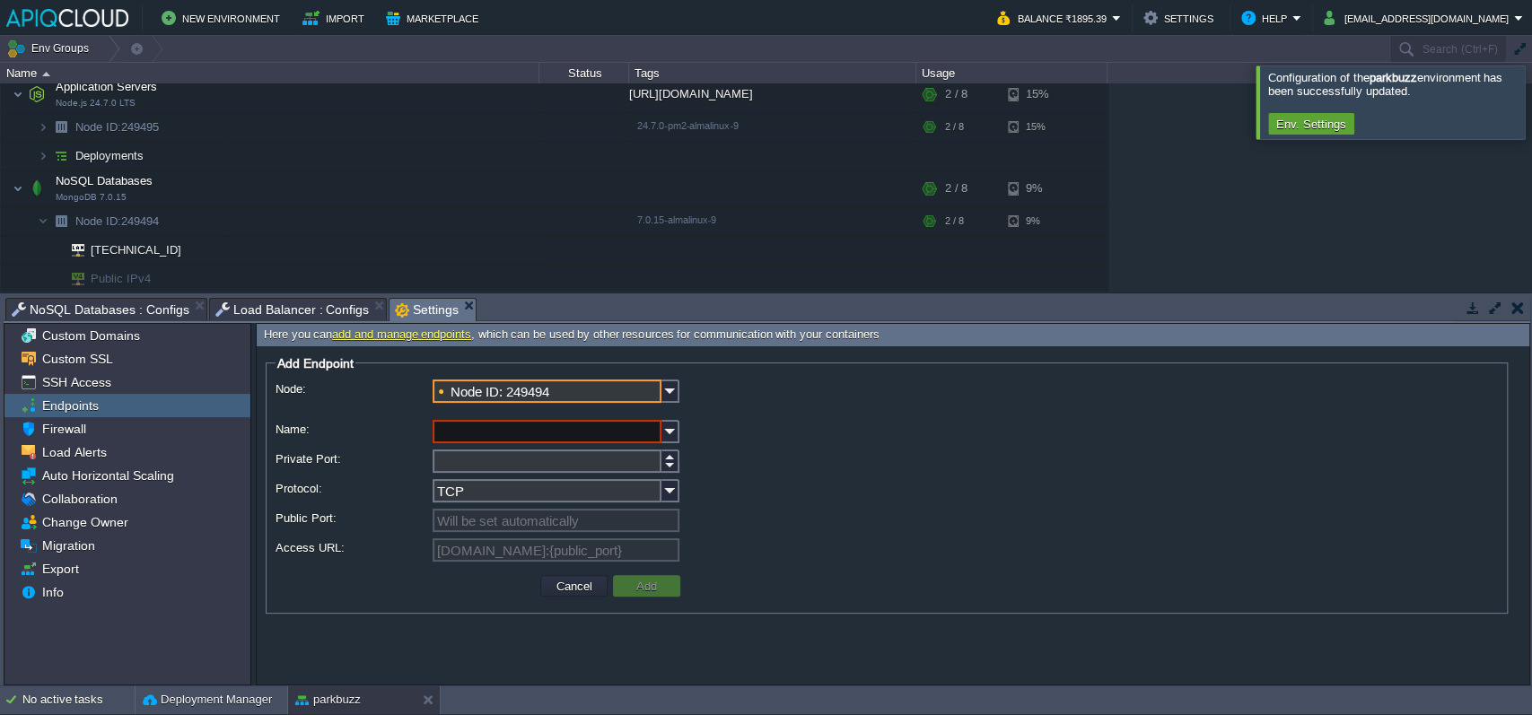
click at [444, 392] on div at bounding box center [440, 392] width 9 height 20
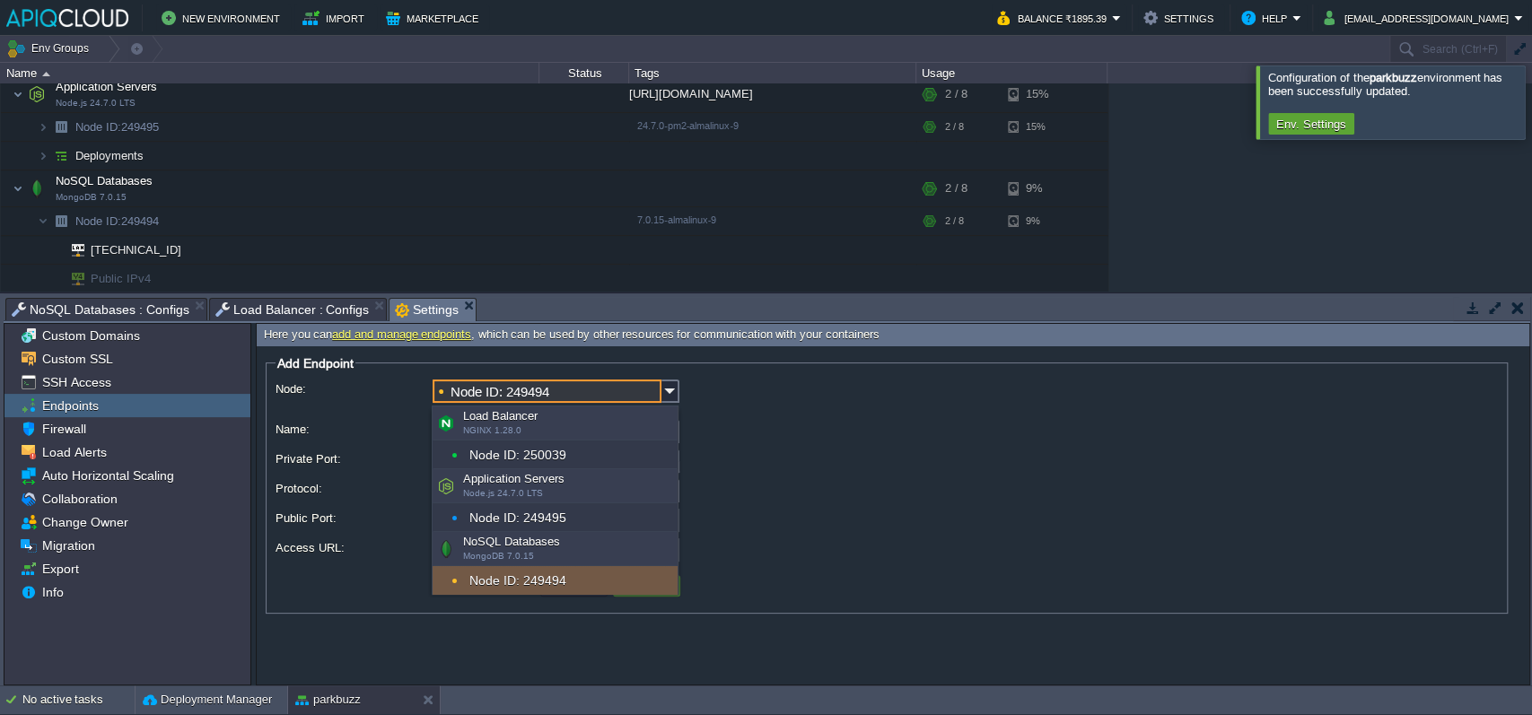
click at [496, 585] on div "Node ID: 249494" at bounding box center [555, 580] width 245 height 29
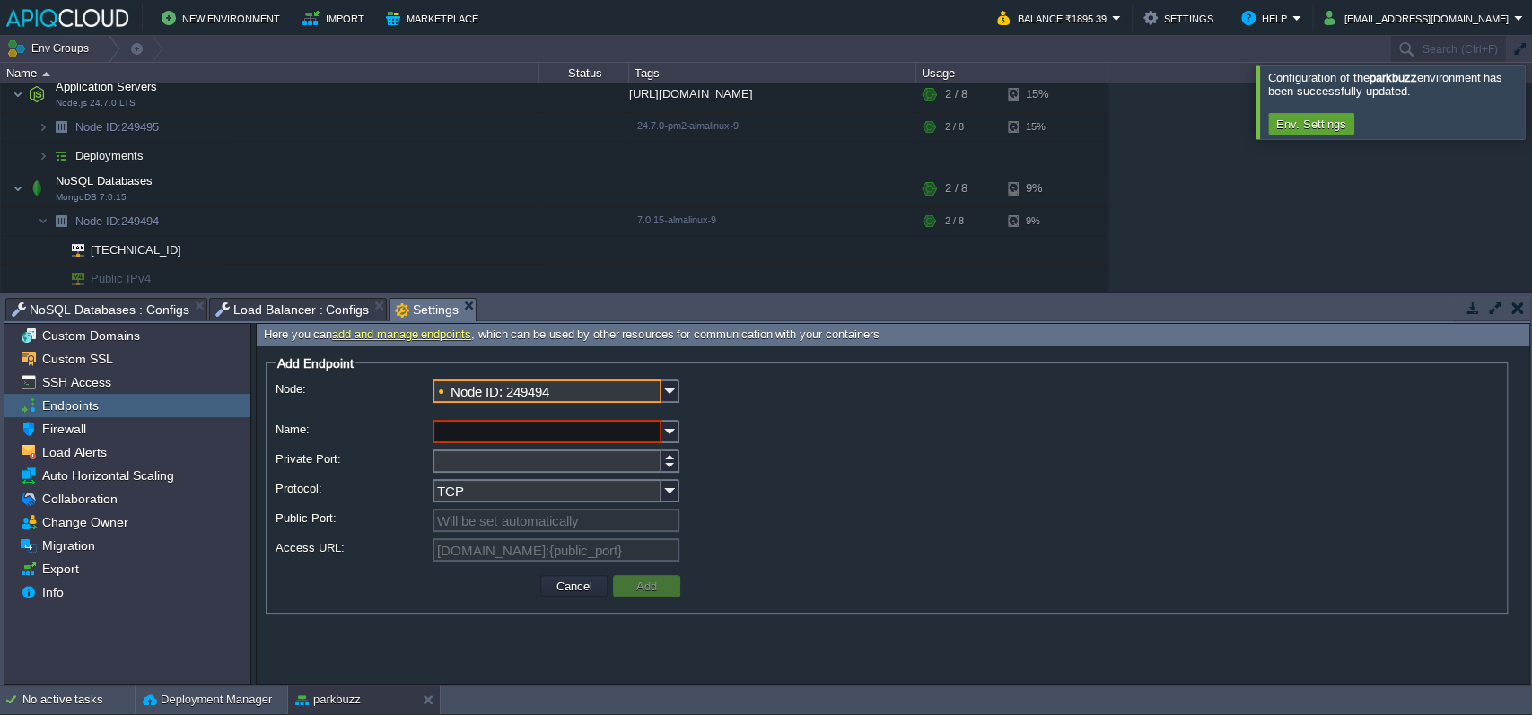
type input "[DOMAIN_NAME]:{public_port}"
click at [658, 429] on input "Name:" at bounding box center [547, 431] width 229 height 23
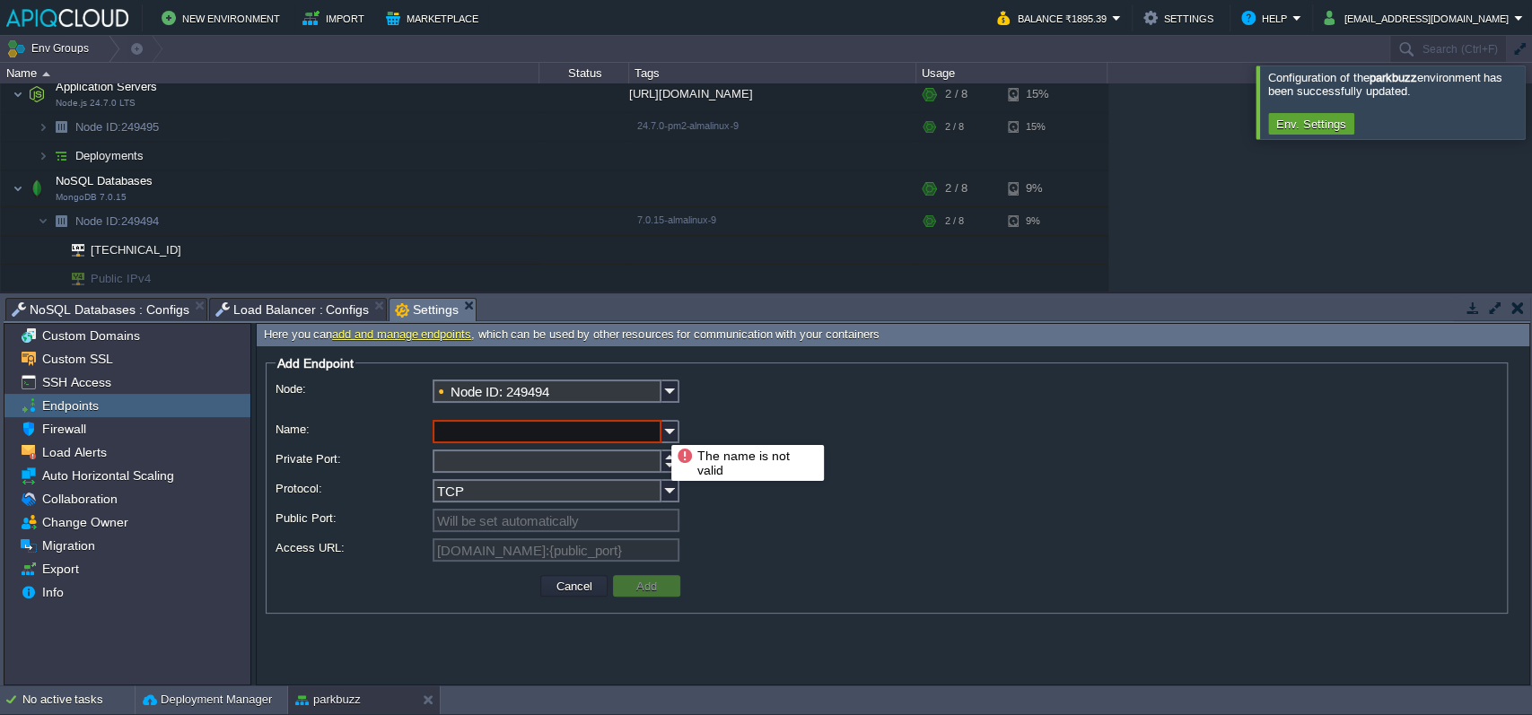
click at [615, 439] on input "Name:" at bounding box center [547, 431] width 229 height 23
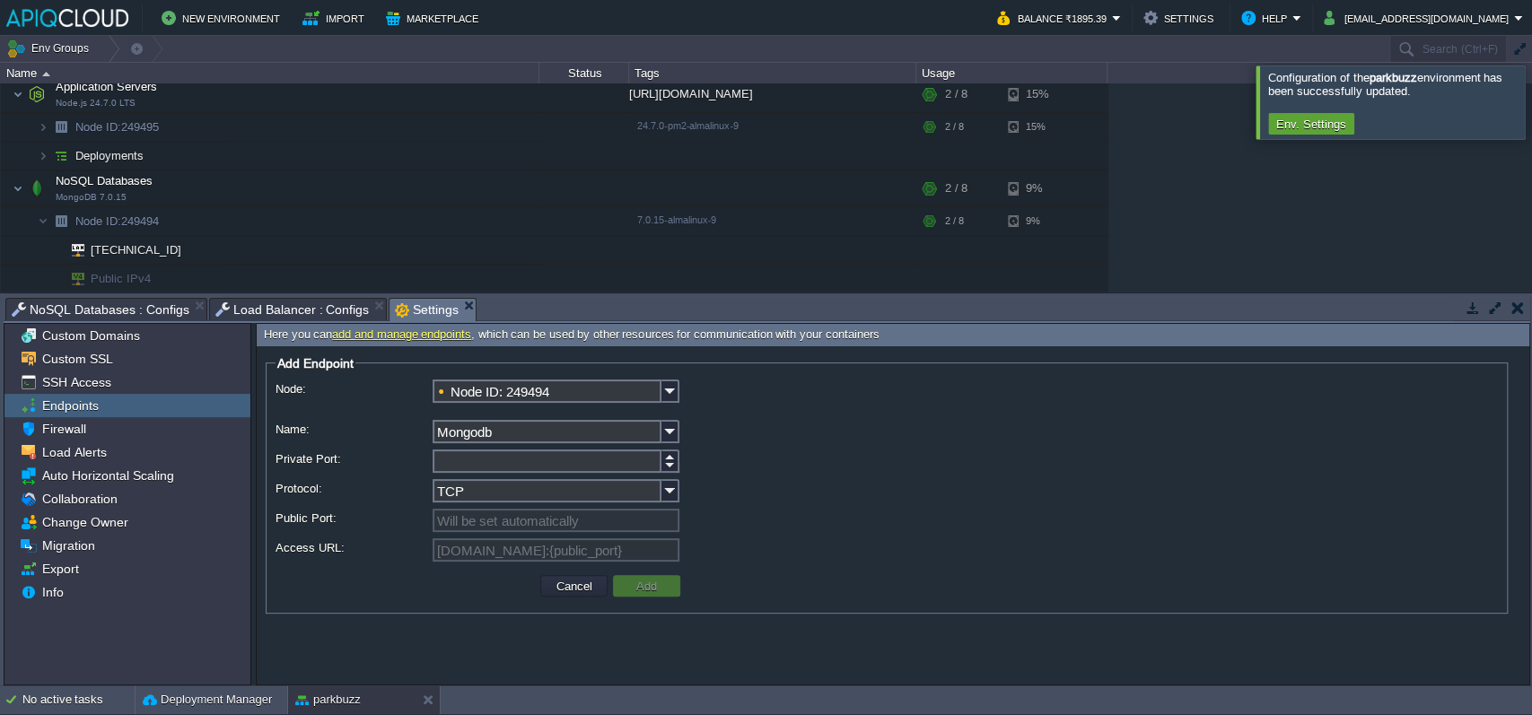
type input "Mongodb"
click at [492, 453] on input "Private Port:" at bounding box center [547, 461] width 229 height 23
type input "27017"
click at [663, 574] on td "Add" at bounding box center [646, 586] width 73 height 27
click at [667, 579] on td "Add" at bounding box center [646, 586] width 67 height 22
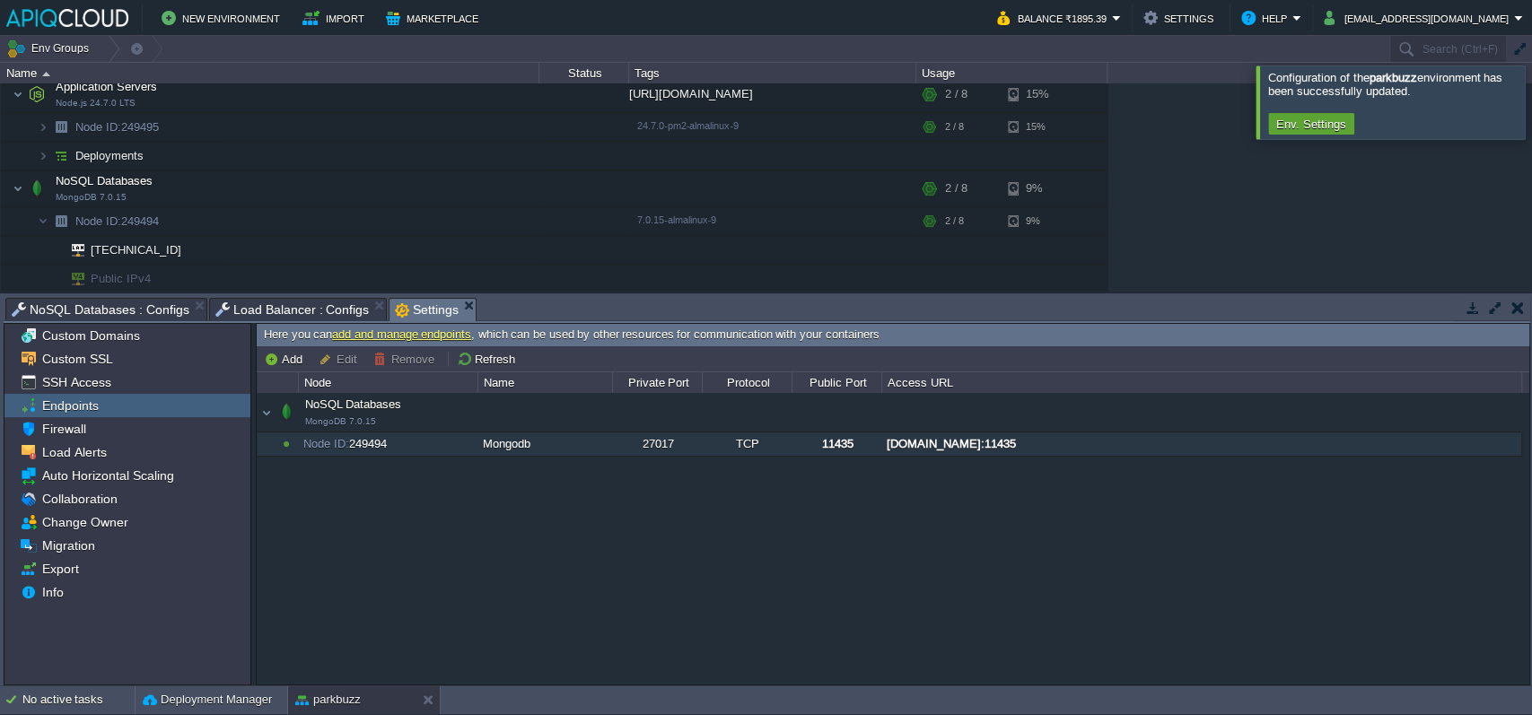
click at [924, 445] on div "[DOMAIN_NAME]:11435" at bounding box center [1201, 444] width 638 height 23
type input "[DOMAIN_NAME]:11435"
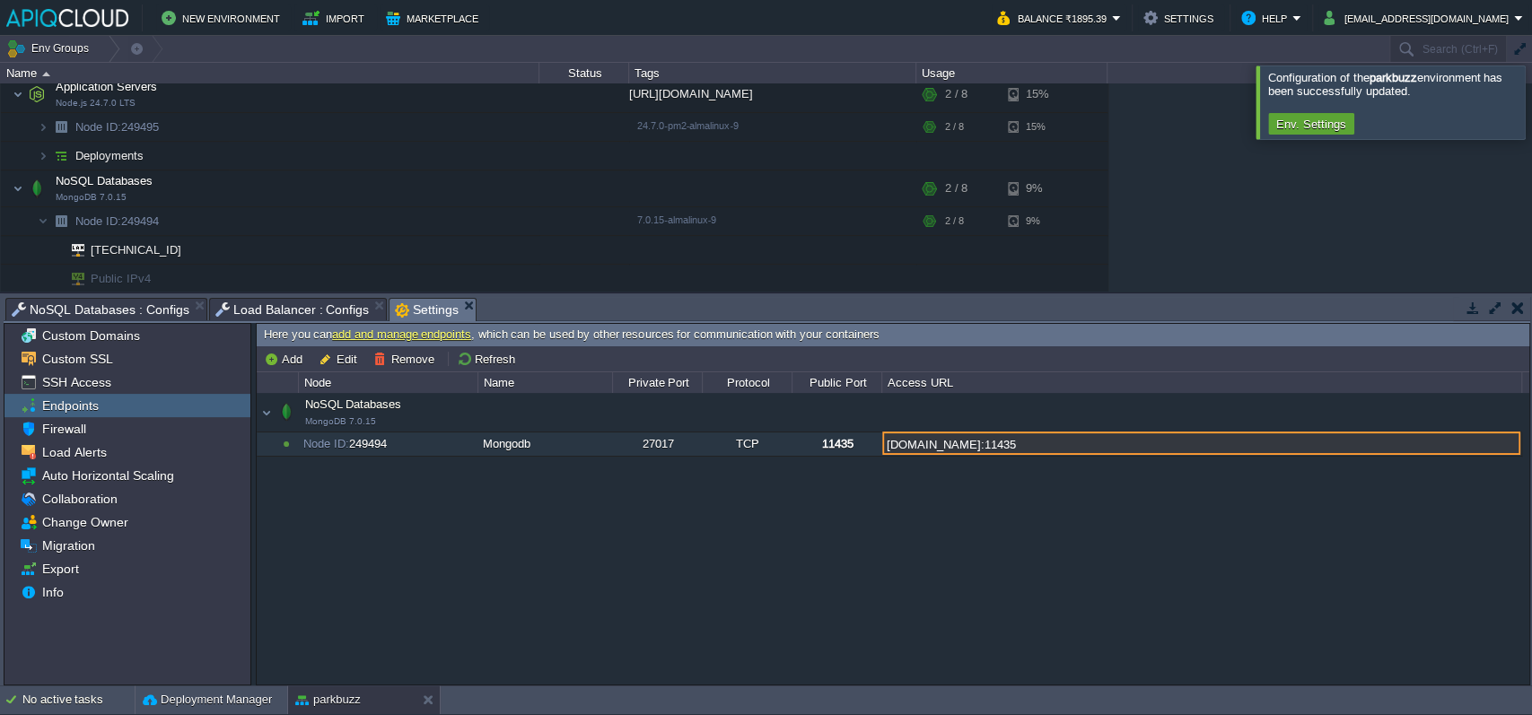
click at [924, 445] on input "[DOMAIN_NAME]:11435" at bounding box center [1201, 443] width 638 height 23
